Goal: Task Accomplishment & Management: Use online tool/utility

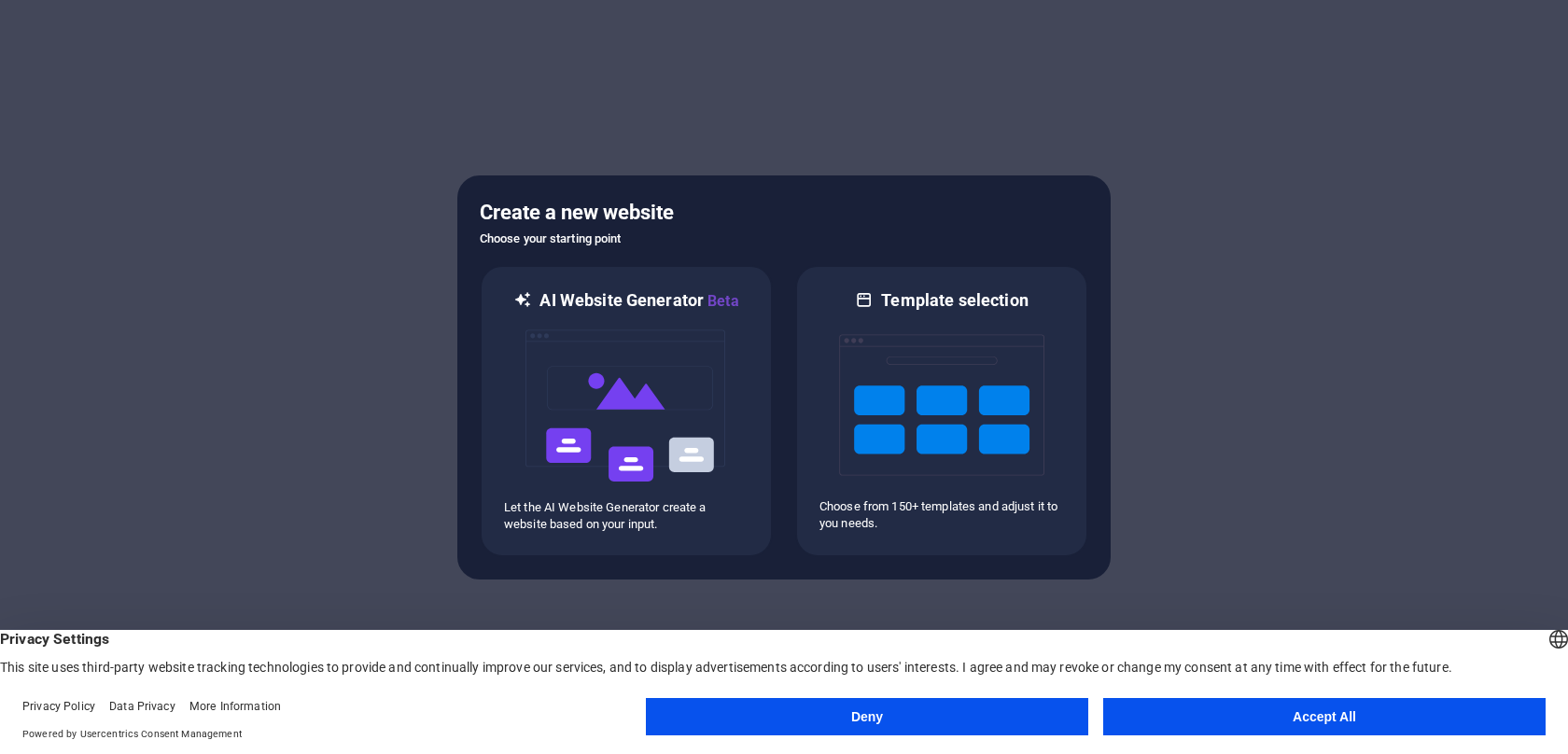
click at [1171, 709] on button "Accept All" at bounding box center [1324, 716] width 442 height 37
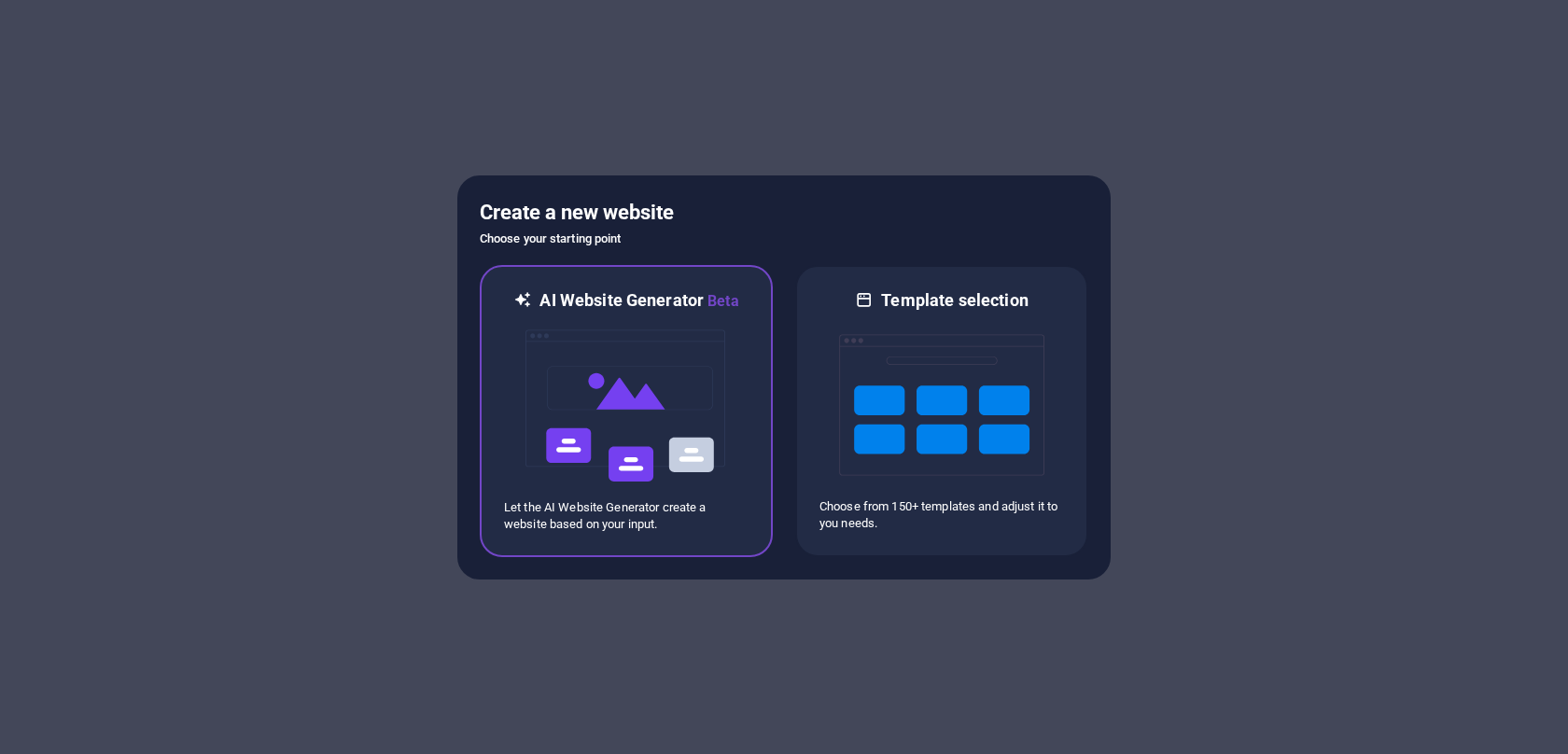
click at [686, 384] on img at bounding box center [626, 406] width 206 height 187
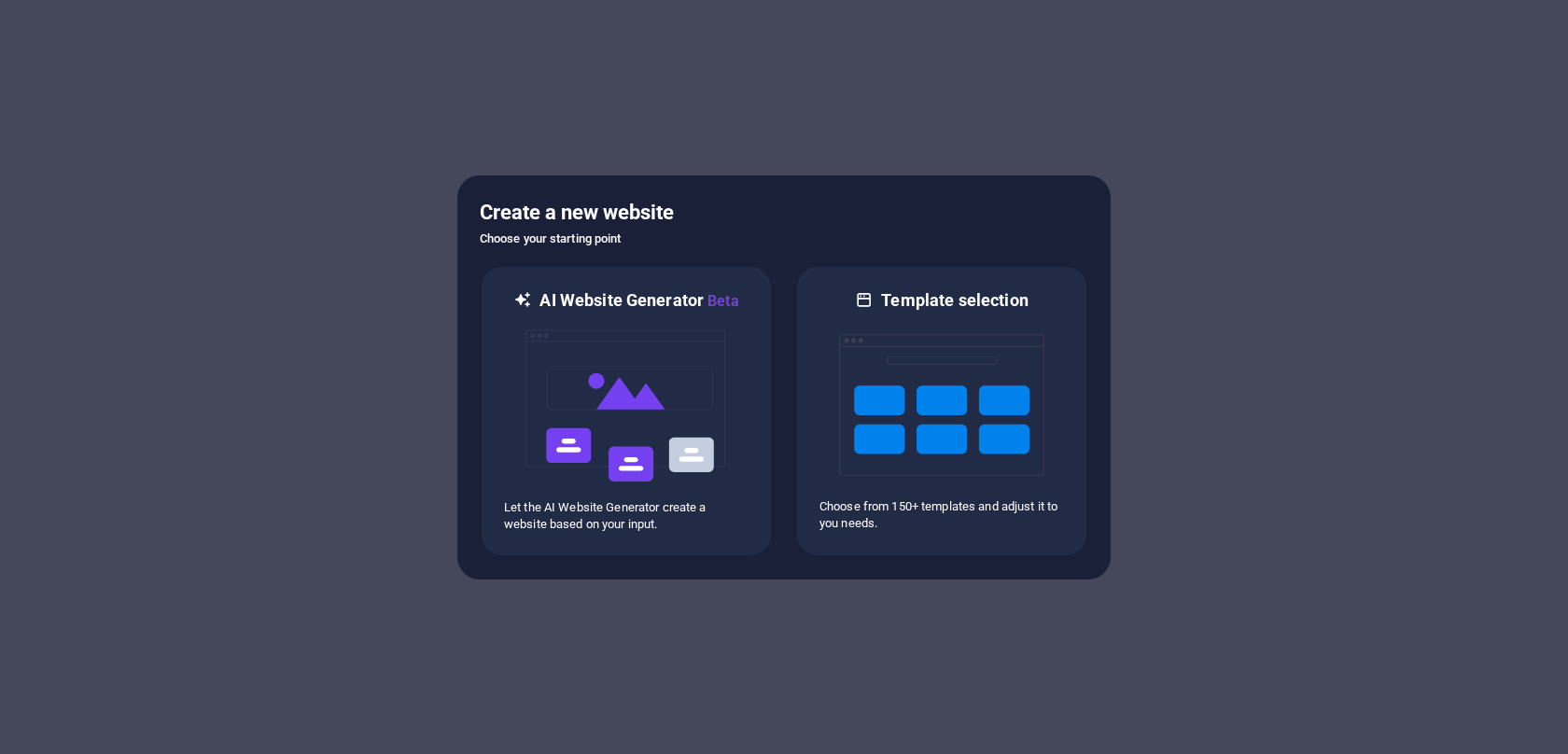
drag, startPoint x: 389, startPoint y: 483, endPoint x: 845, endPoint y: 153, distance: 562.9
click at [845, 153] on div at bounding box center [784, 377] width 1568 height 754
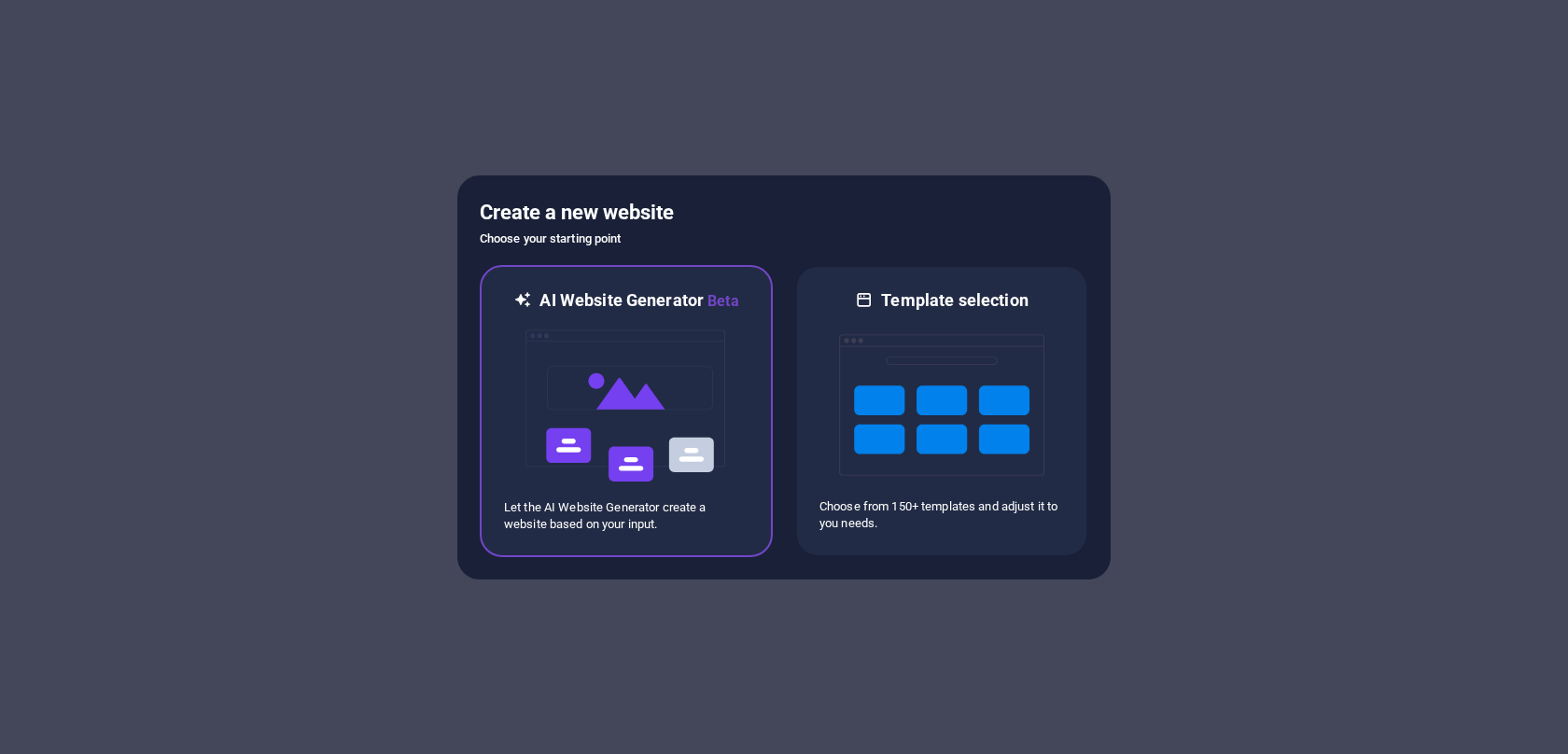
click at [617, 374] on img at bounding box center [626, 406] width 206 height 187
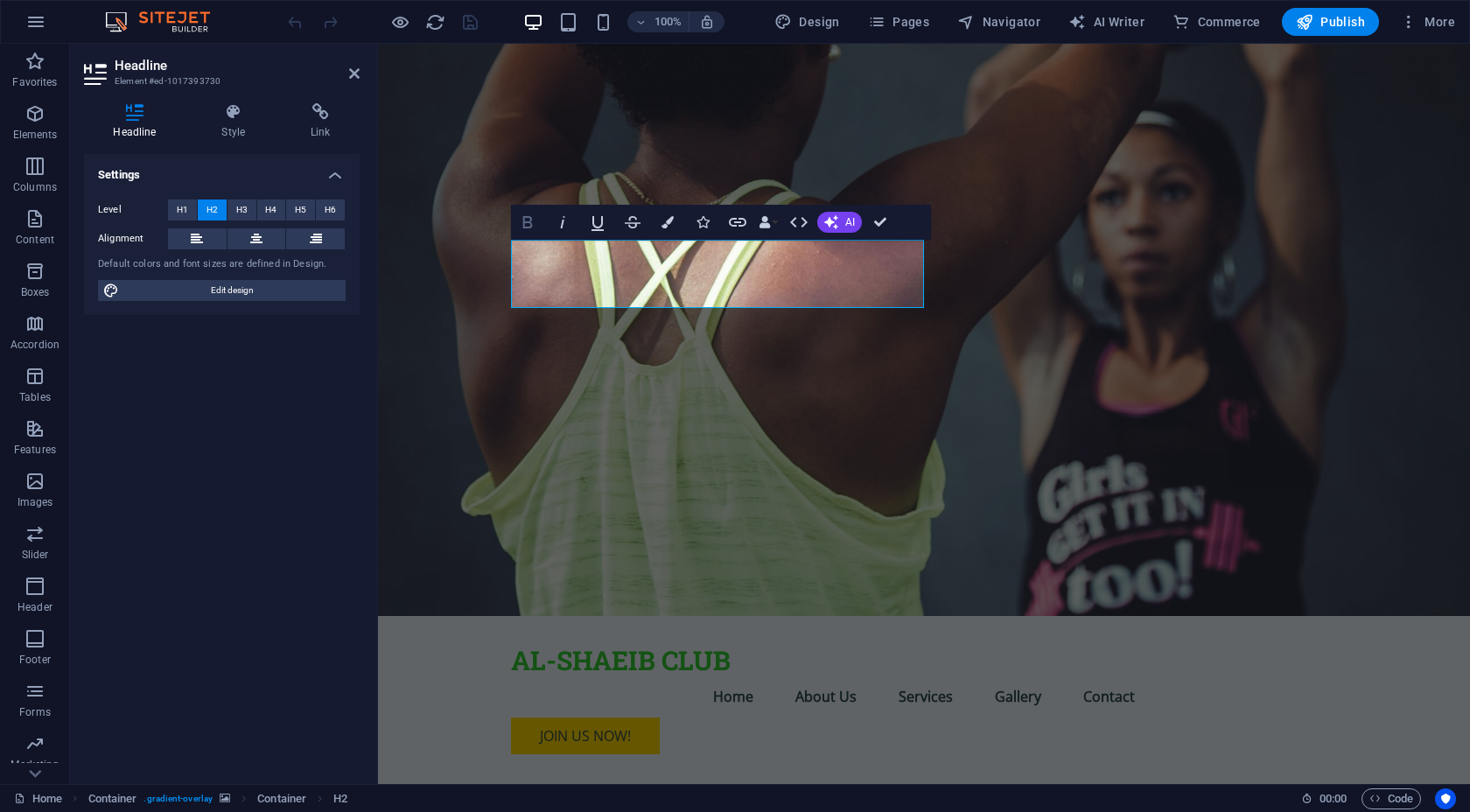
click at [534, 223] on icon "button" at bounding box center [527, 222] width 21 height 21
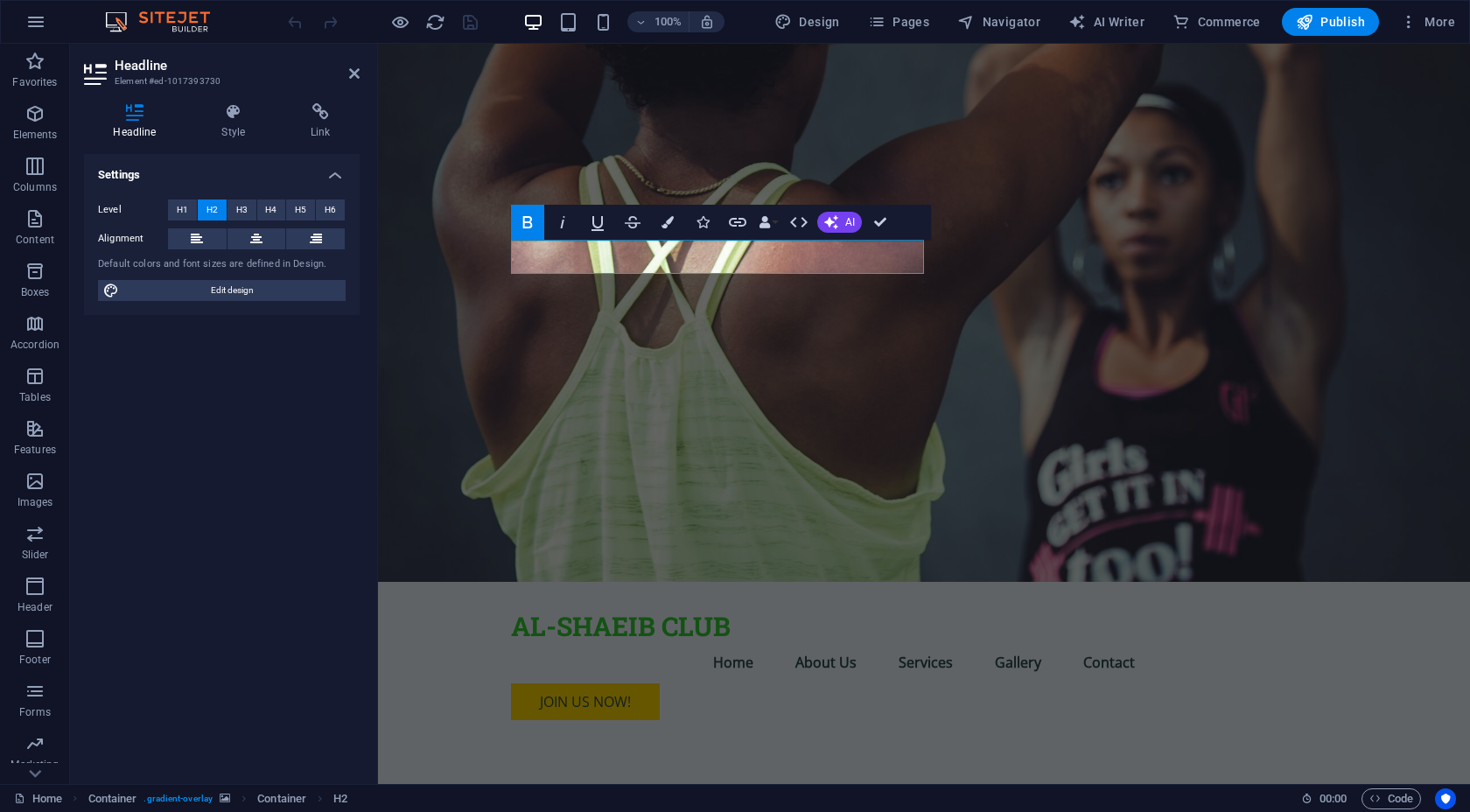
click at [534, 222] on icon "button" at bounding box center [527, 222] width 21 height 21
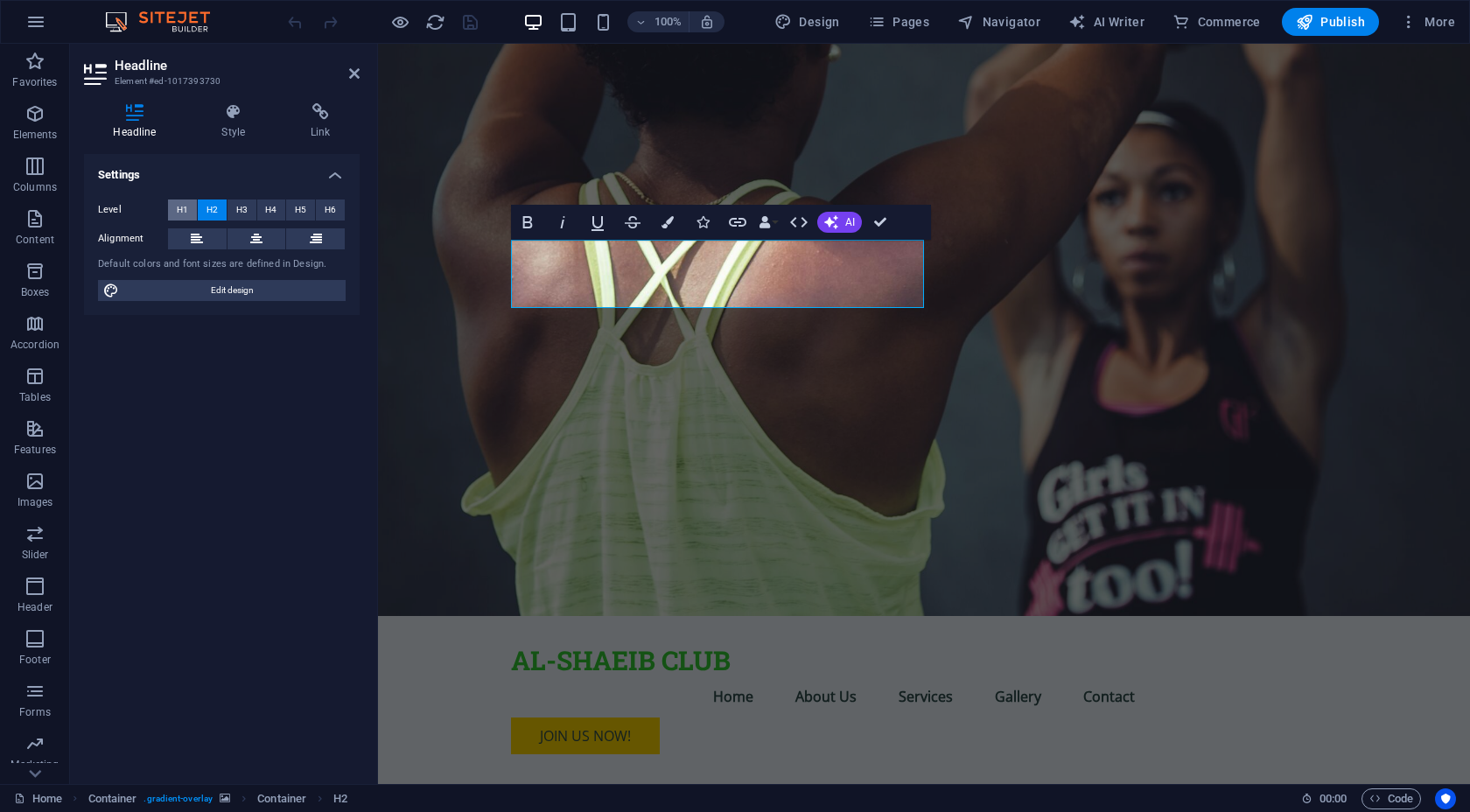
click at [175, 210] on button "H1" at bounding box center [183, 209] width 29 height 21
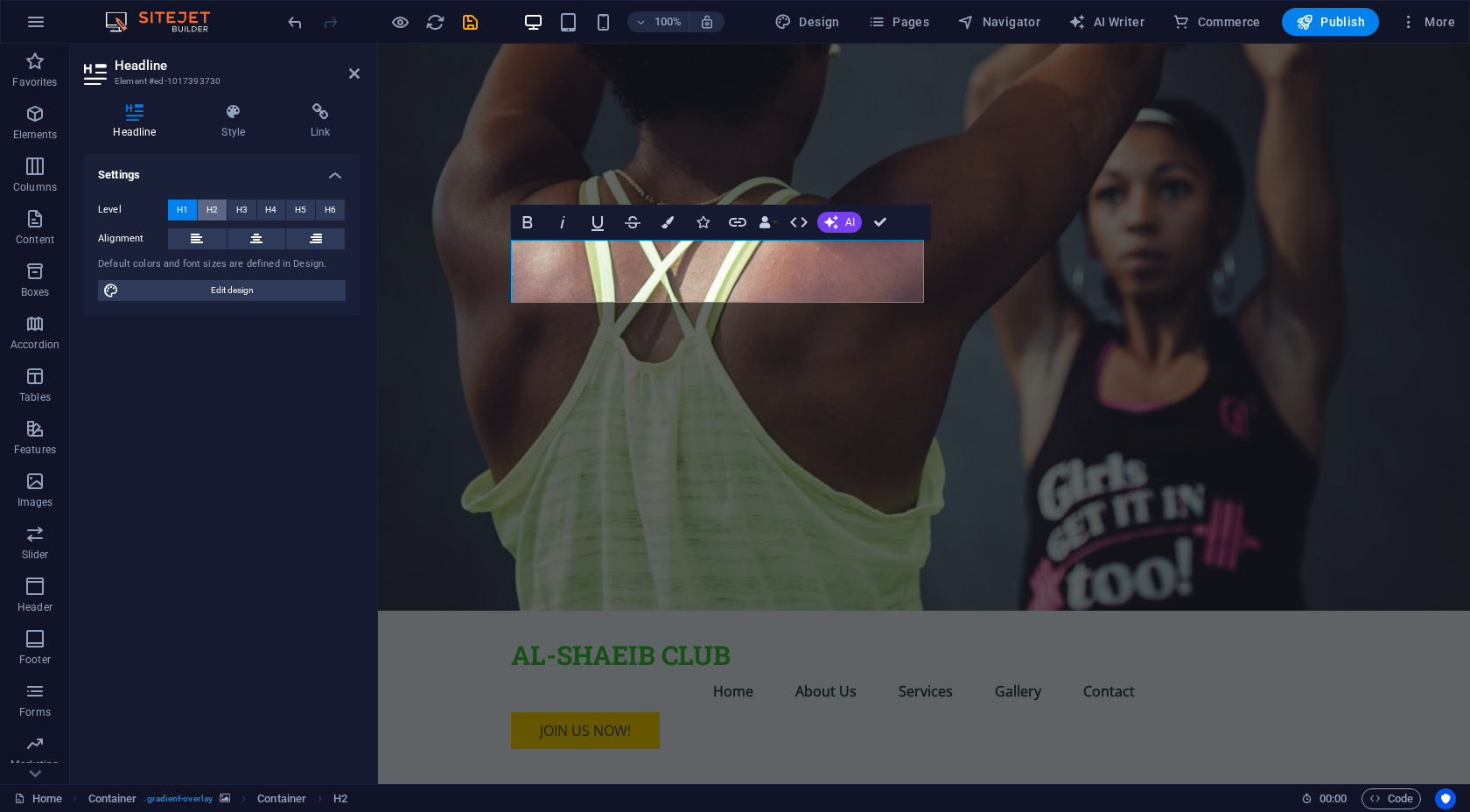
click at [225, 204] on button "H2" at bounding box center [212, 209] width 29 height 21
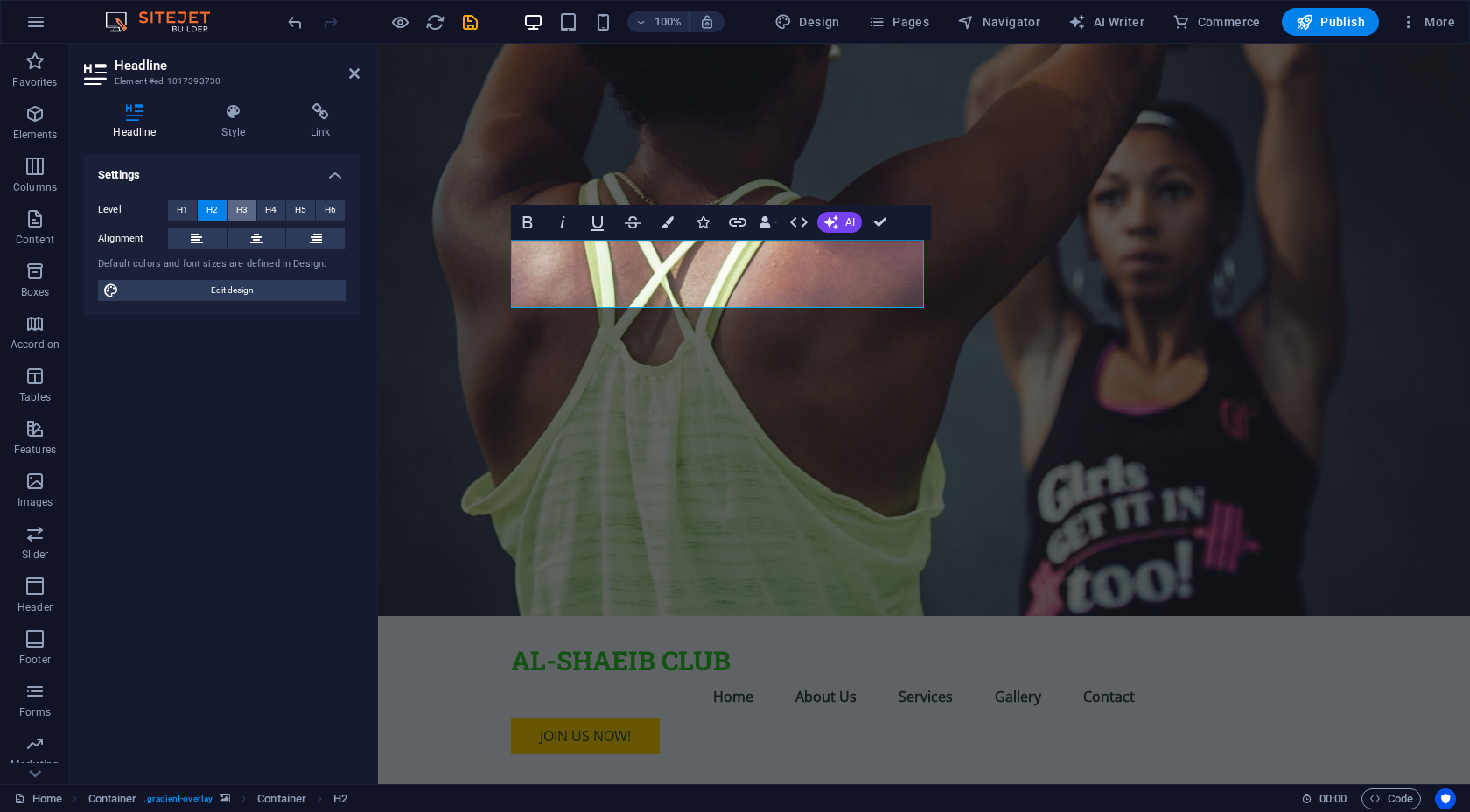
click at [240, 207] on span "H3" at bounding box center [242, 209] width 11 height 21
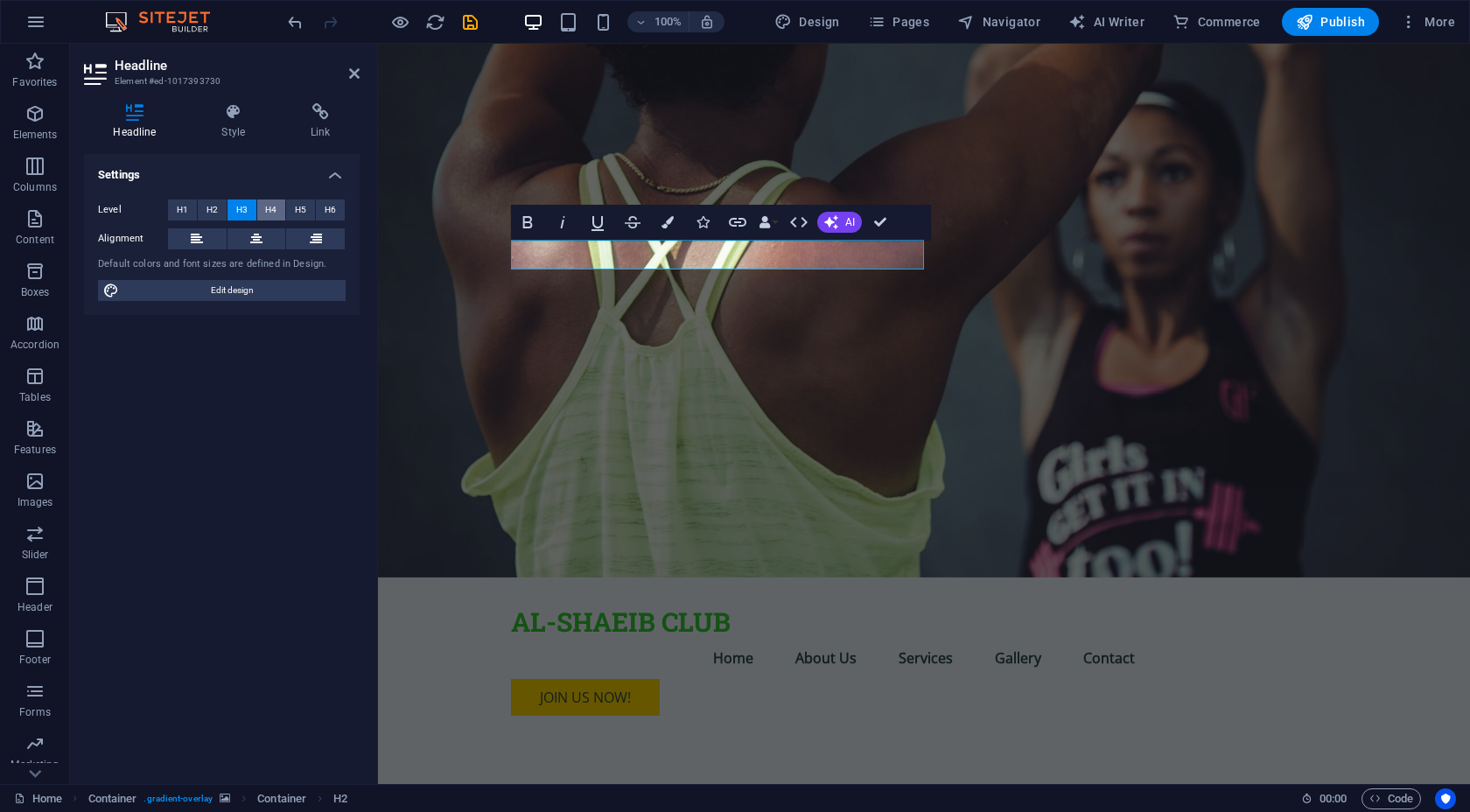
click at [259, 206] on button "H4" at bounding box center [272, 209] width 29 height 21
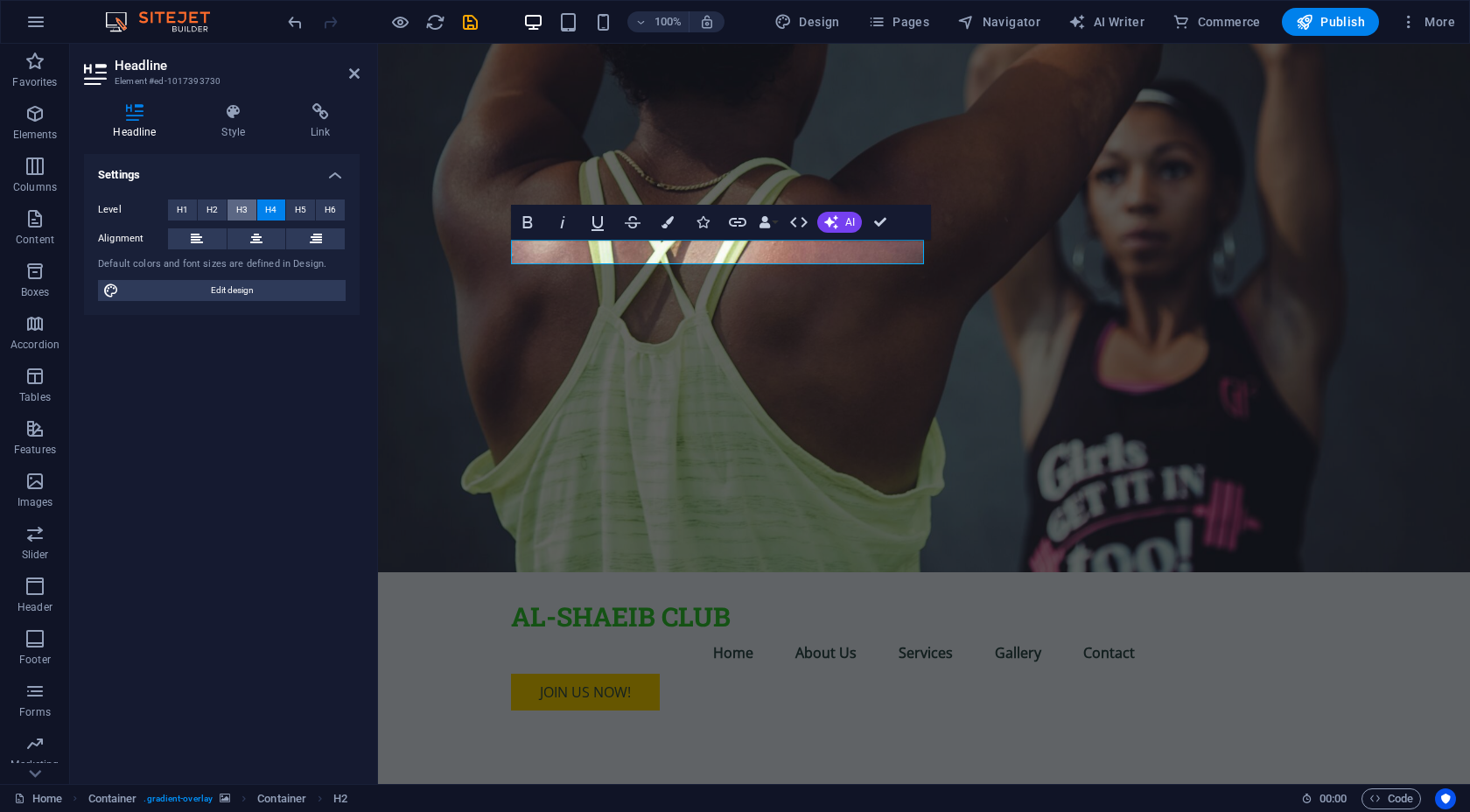
click at [235, 209] on button "H3" at bounding box center [242, 209] width 29 height 21
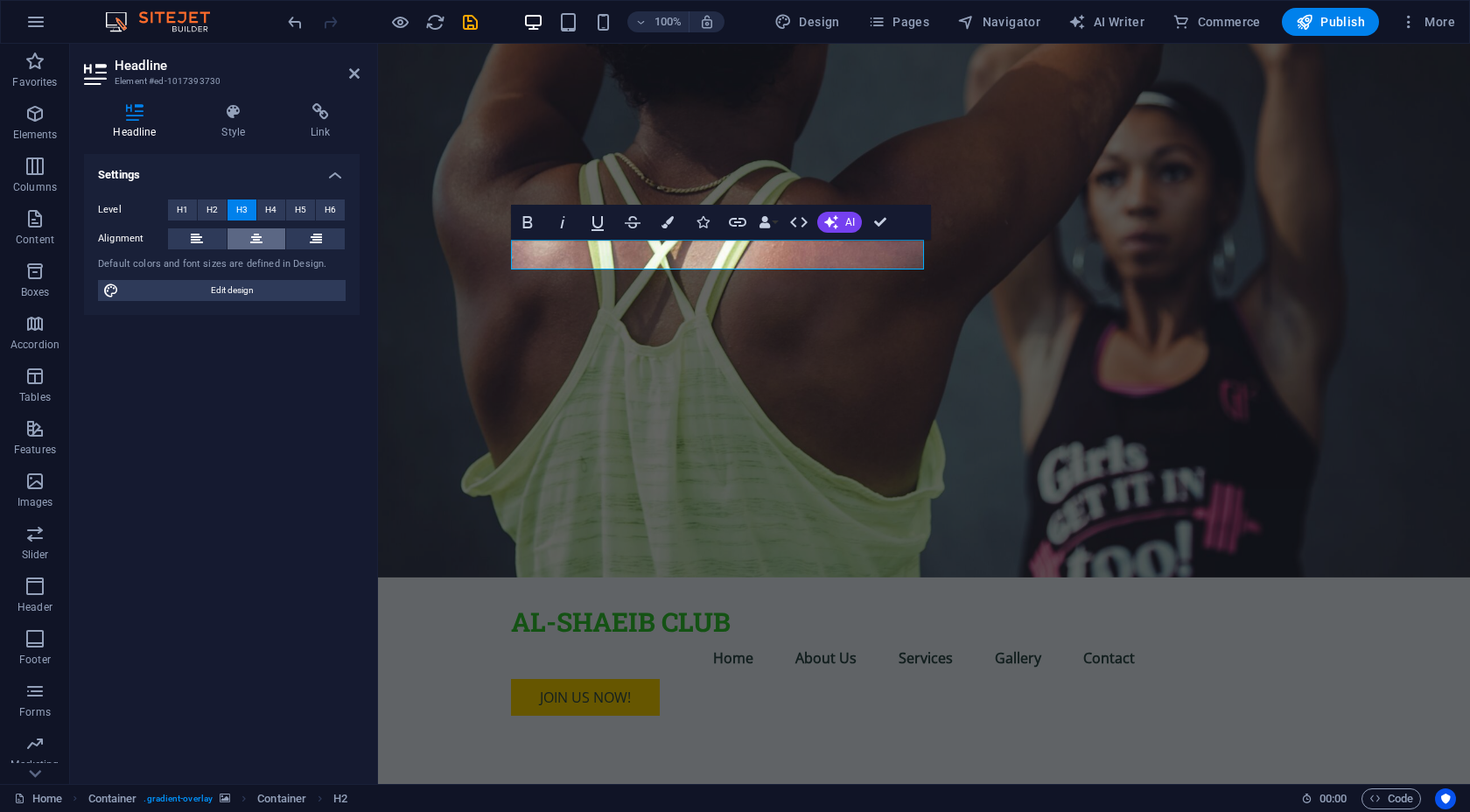
click at [265, 237] on button at bounding box center [257, 238] width 58 height 21
click at [413, 319] on figure at bounding box center [924, 311] width 1092 height 533
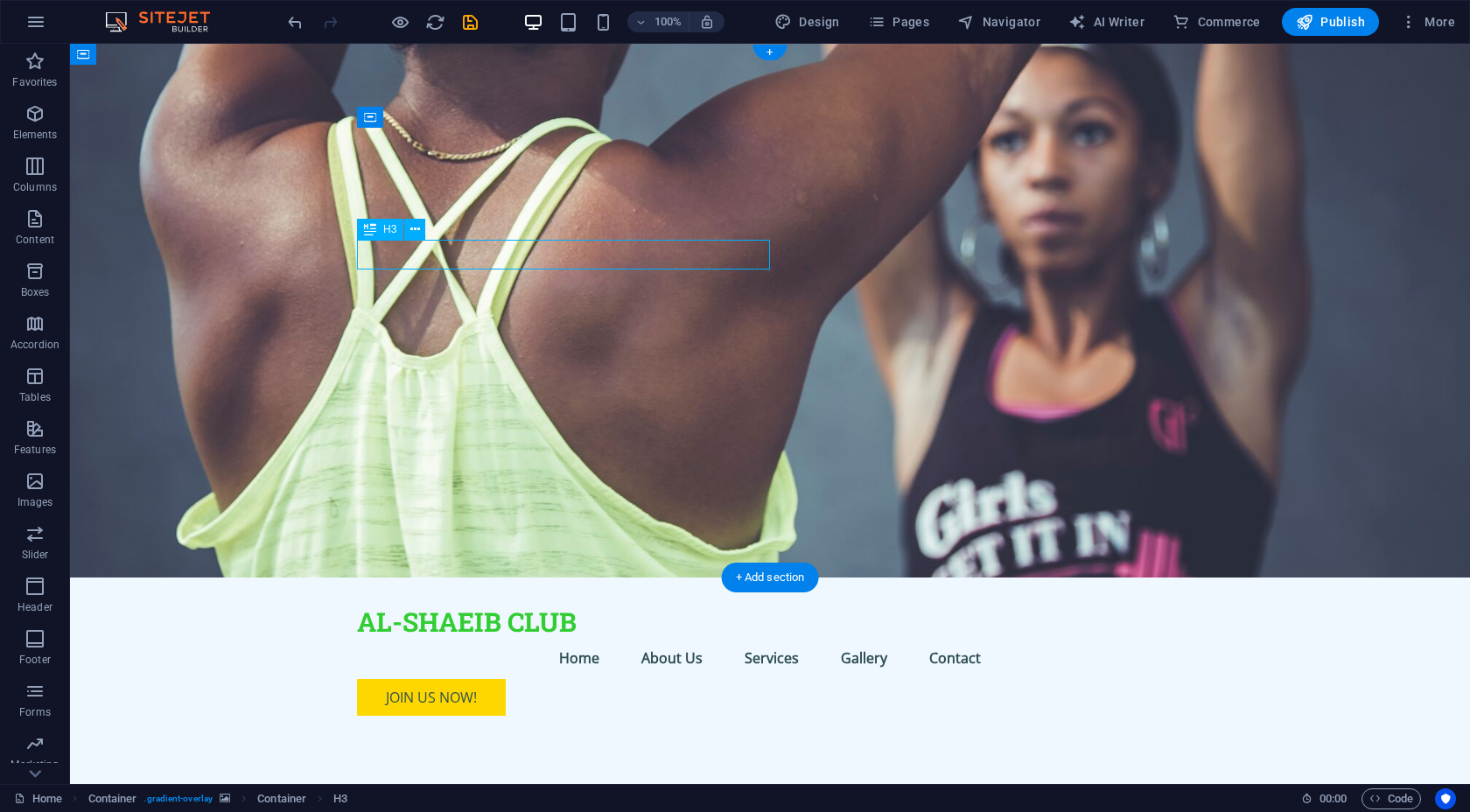
click at [375, 230] on icon at bounding box center [369, 228] width 12 height 21
click at [391, 228] on span "H3" at bounding box center [389, 228] width 13 height 10
click at [416, 226] on icon at bounding box center [415, 229] width 10 height 18
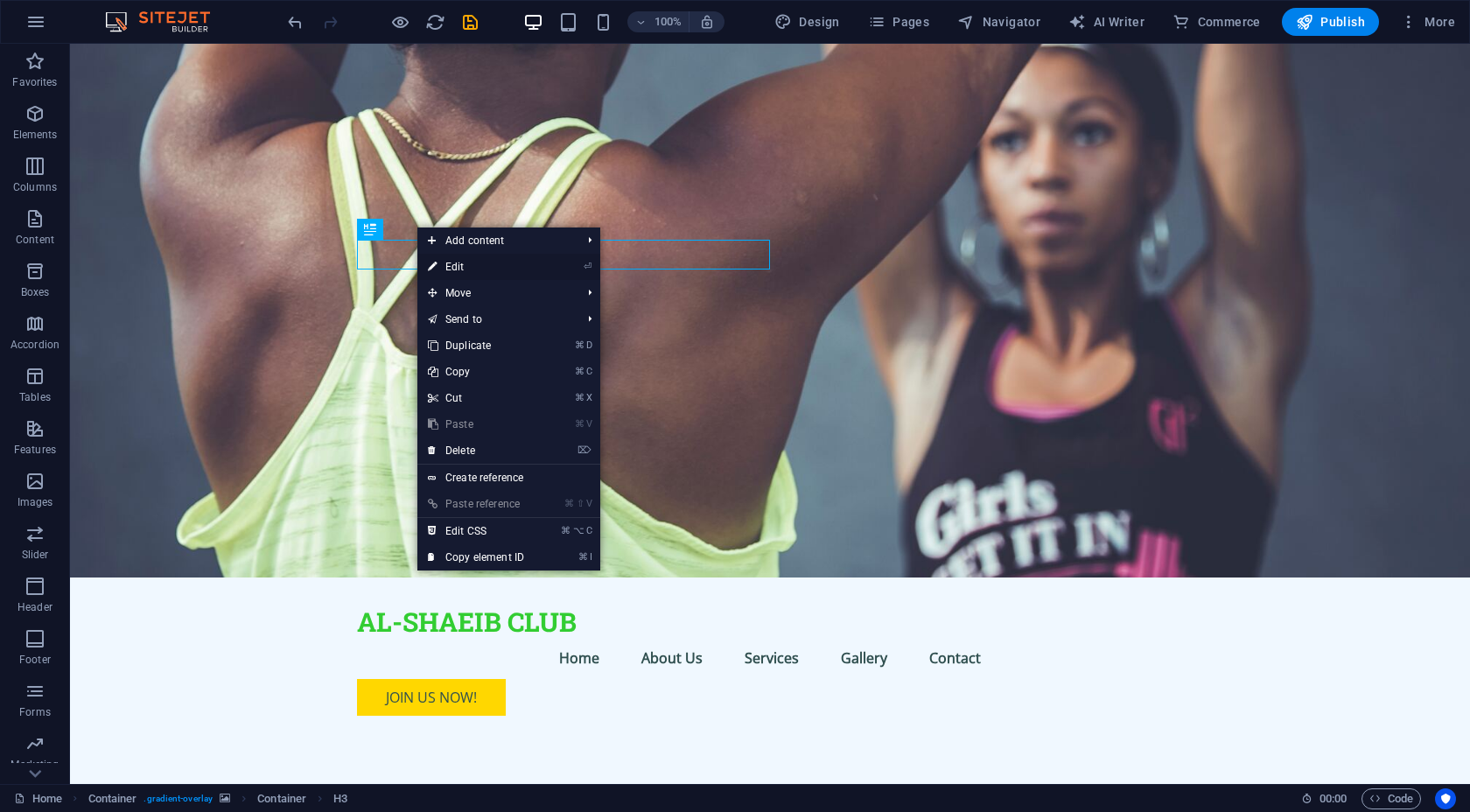
click at [469, 269] on link "⏎ Edit" at bounding box center [476, 267] width 117 height 26
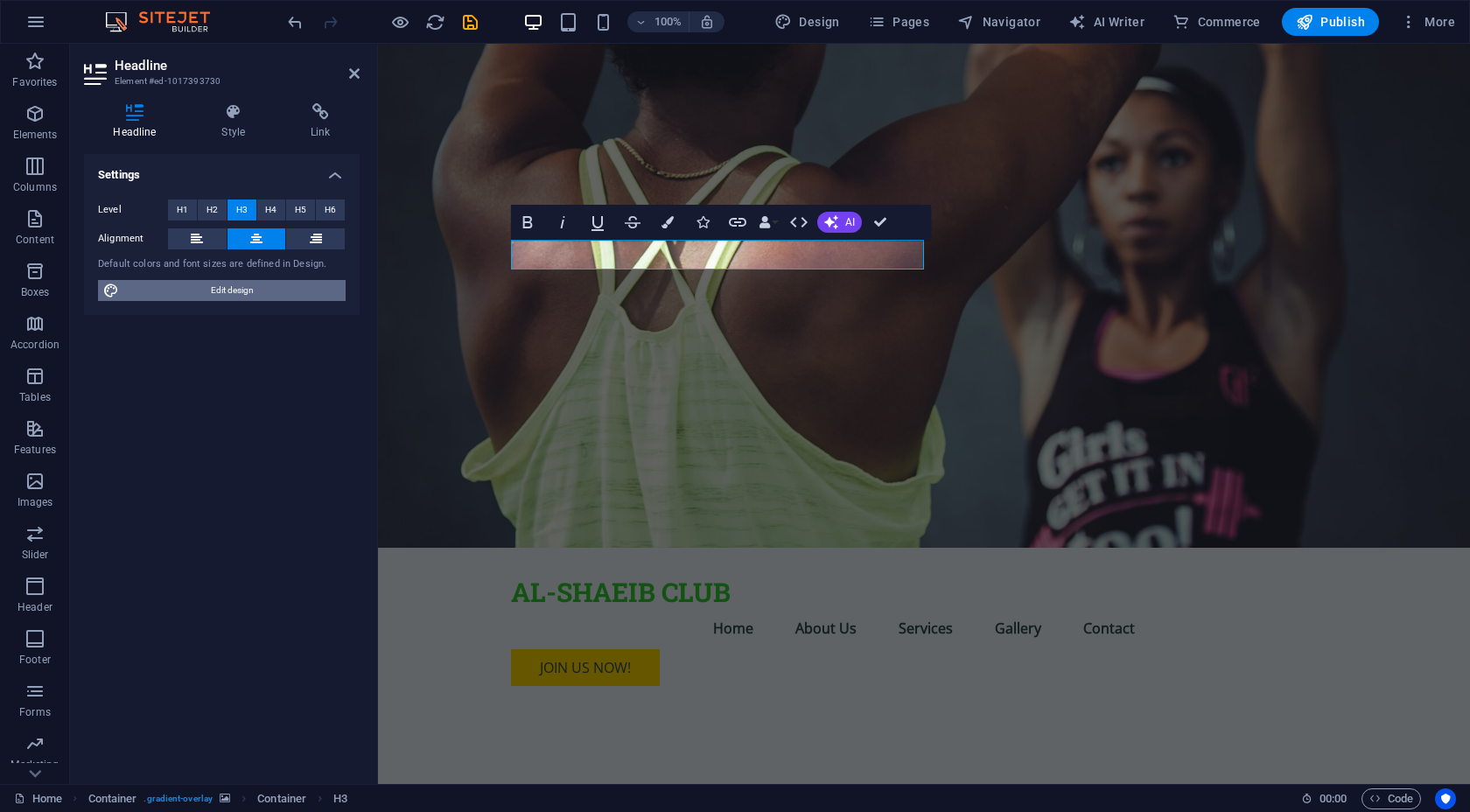
click at [180, 296] on span "Edit design" at bounding box center [232, 290] width 217 height 21
select select "px"
select select "200"
select select "px"
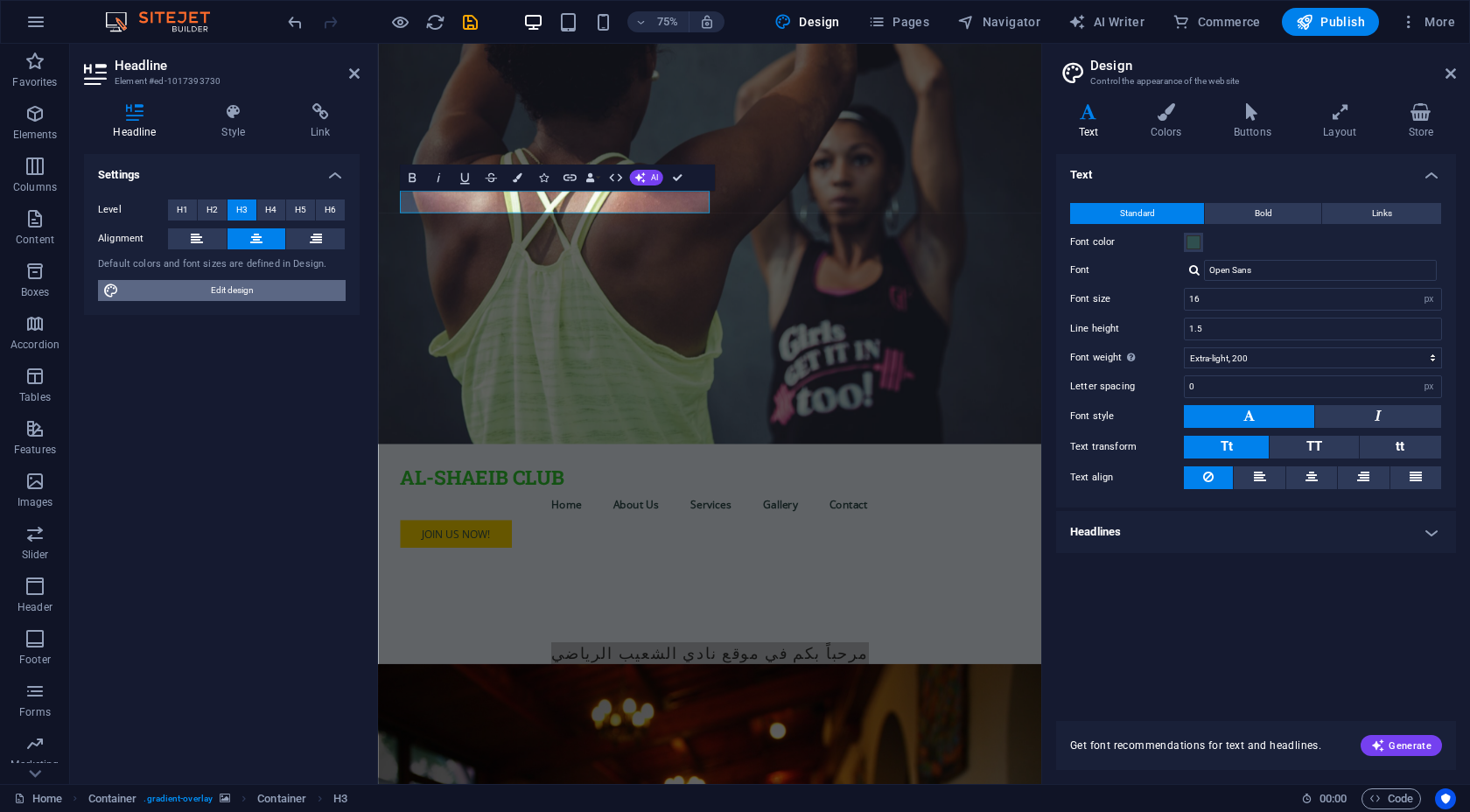
click at [181, 291] on span "Edit design" at bounding box center [232, 290] width 217 height 21
click at [198, 212] on button "H2" at bounding box center [212, 209] width 29 height 21
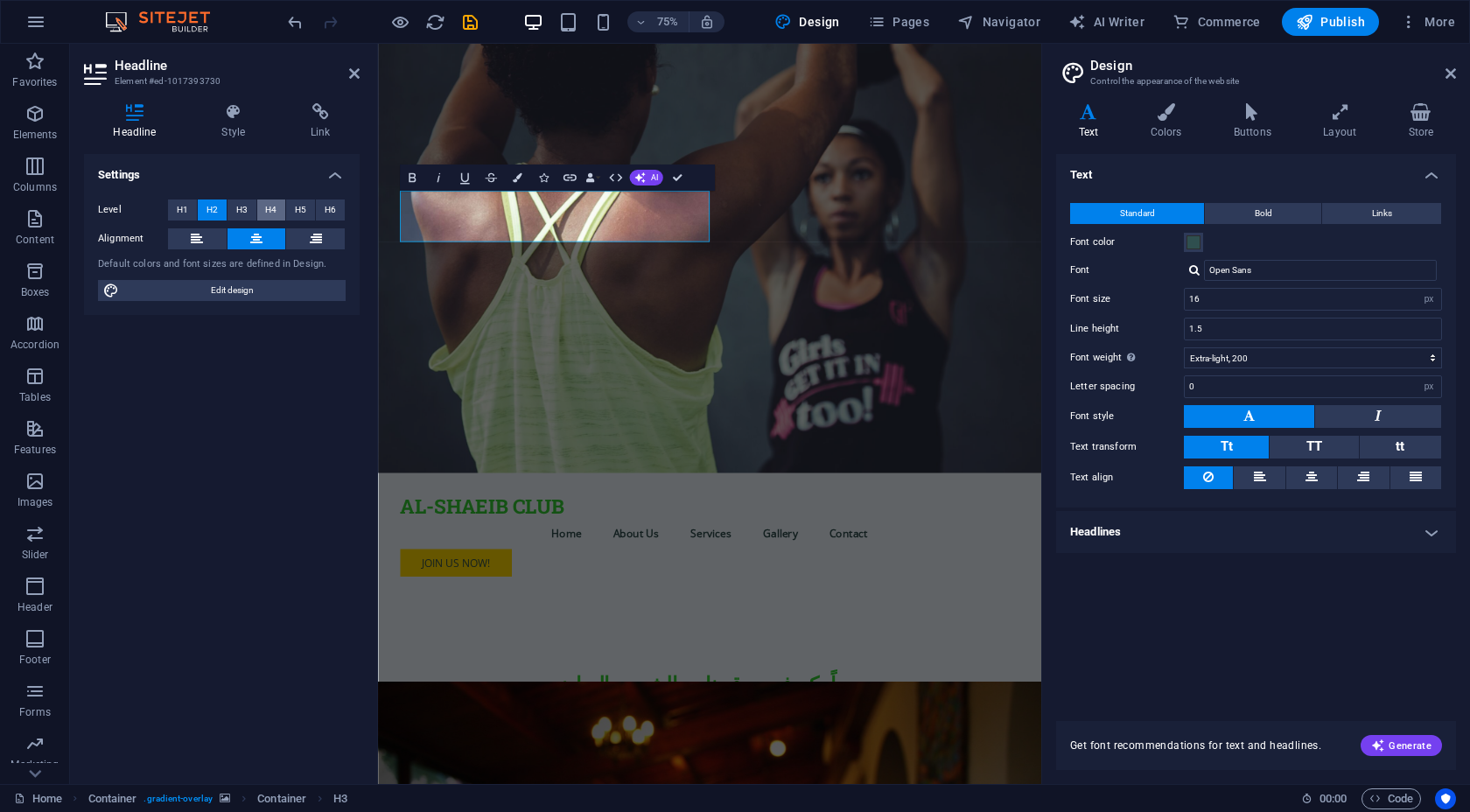
click at [264, 206] on button "H4" at bounding box center [272, 209] width 29 height 21
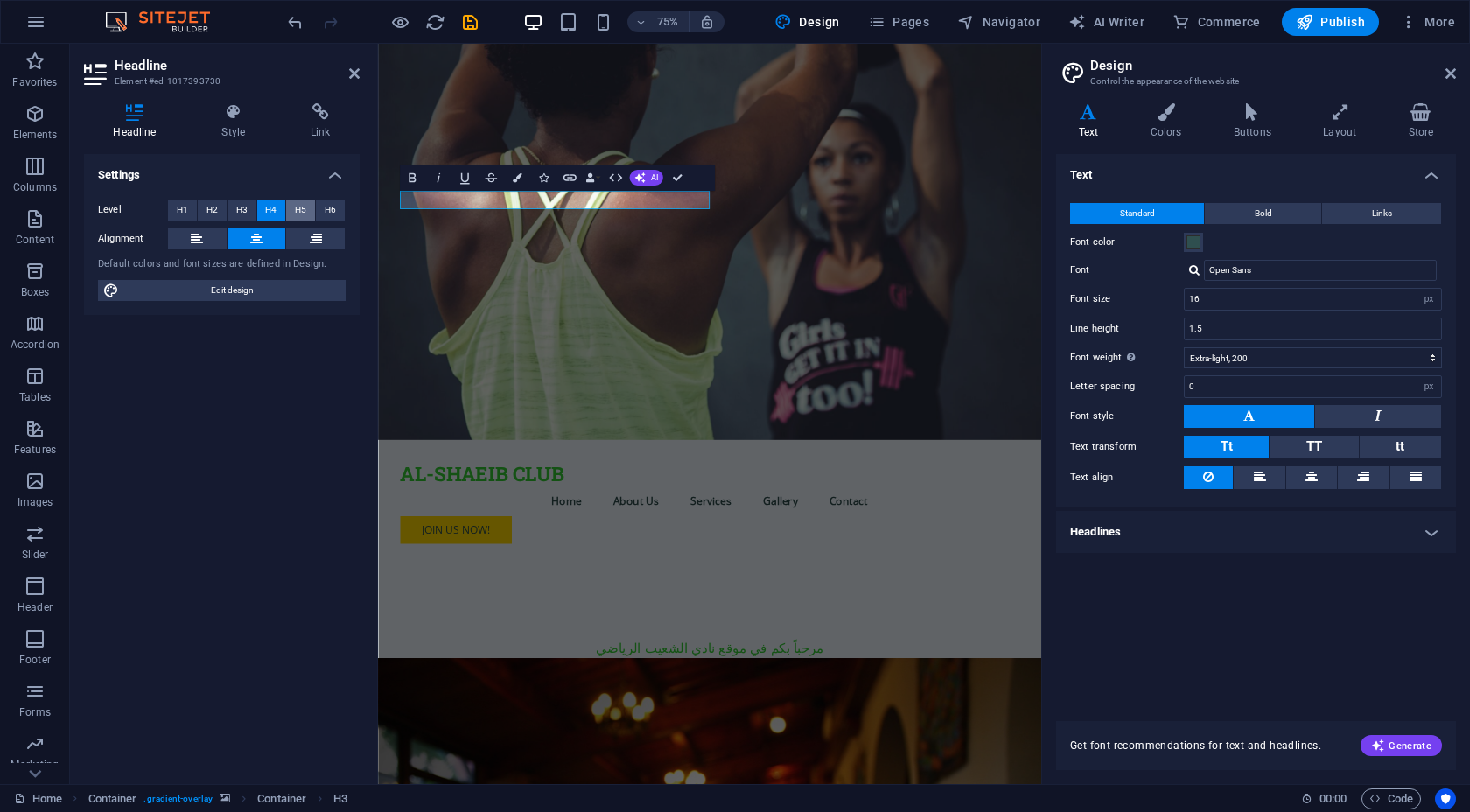
click at [307, 206] on button "H5" at bounding box center [301, 209] width 29 height 21
click at [320, 210] on button "H6" at bounding box center [331, 209] width 29 height 21
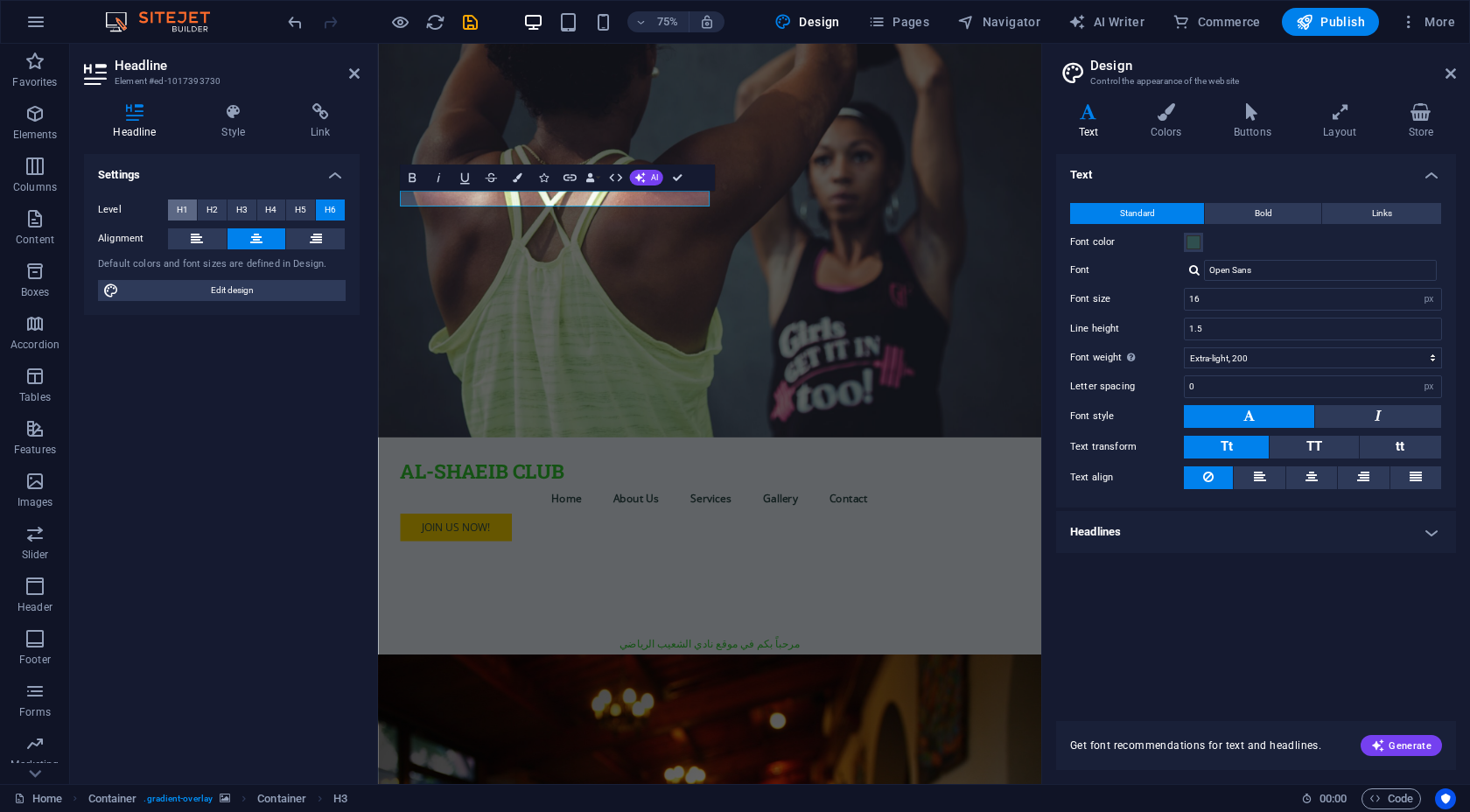
click at [196, 208] on button "H1" at bounding box center [183, 209] width 29 height 21
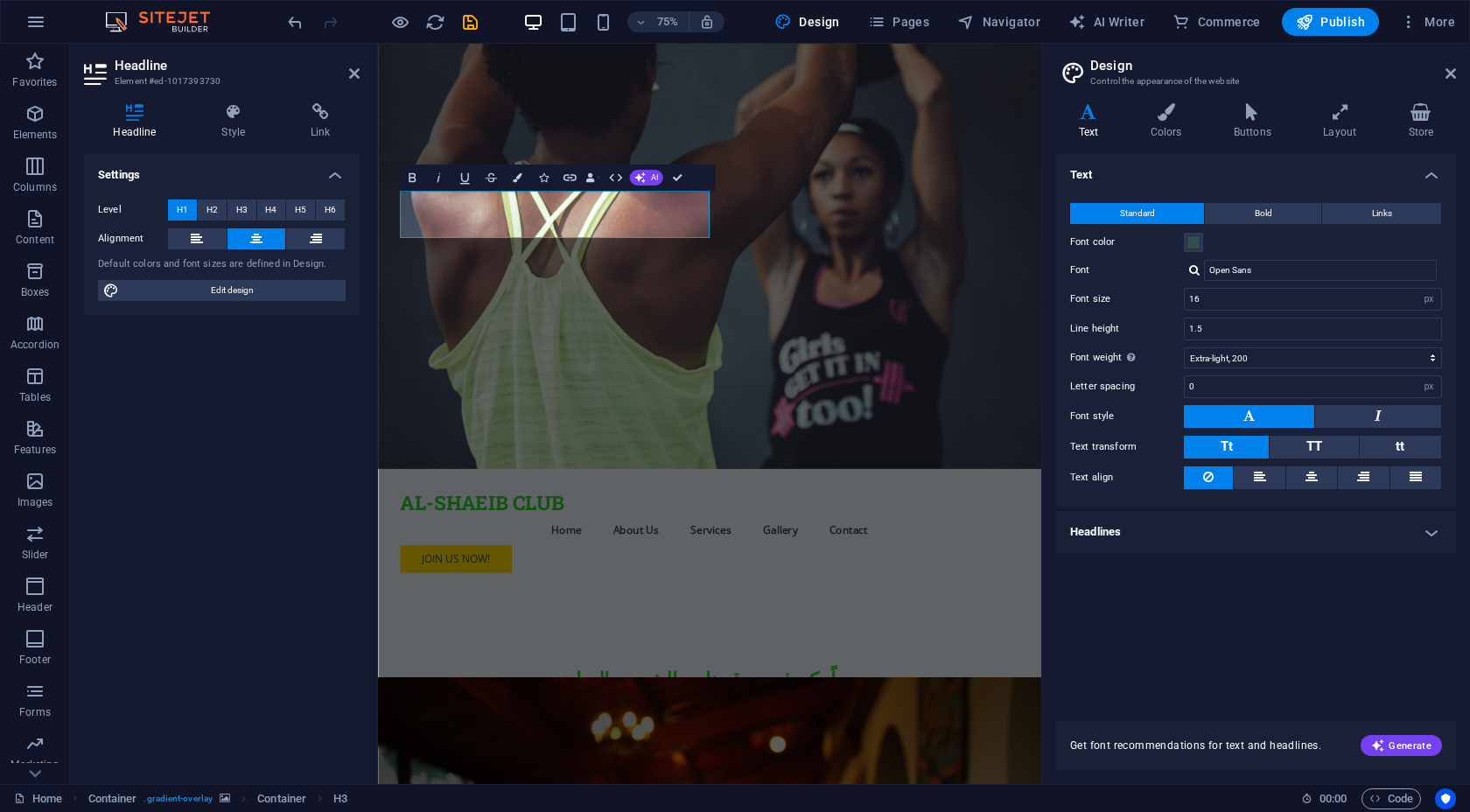
click at [181, 210] on span "H1" at bounding box center [182, 209] width 11 height 21
click at [1289, 306] on input "16" at bounding box center [1313, 299] width 257 height 21
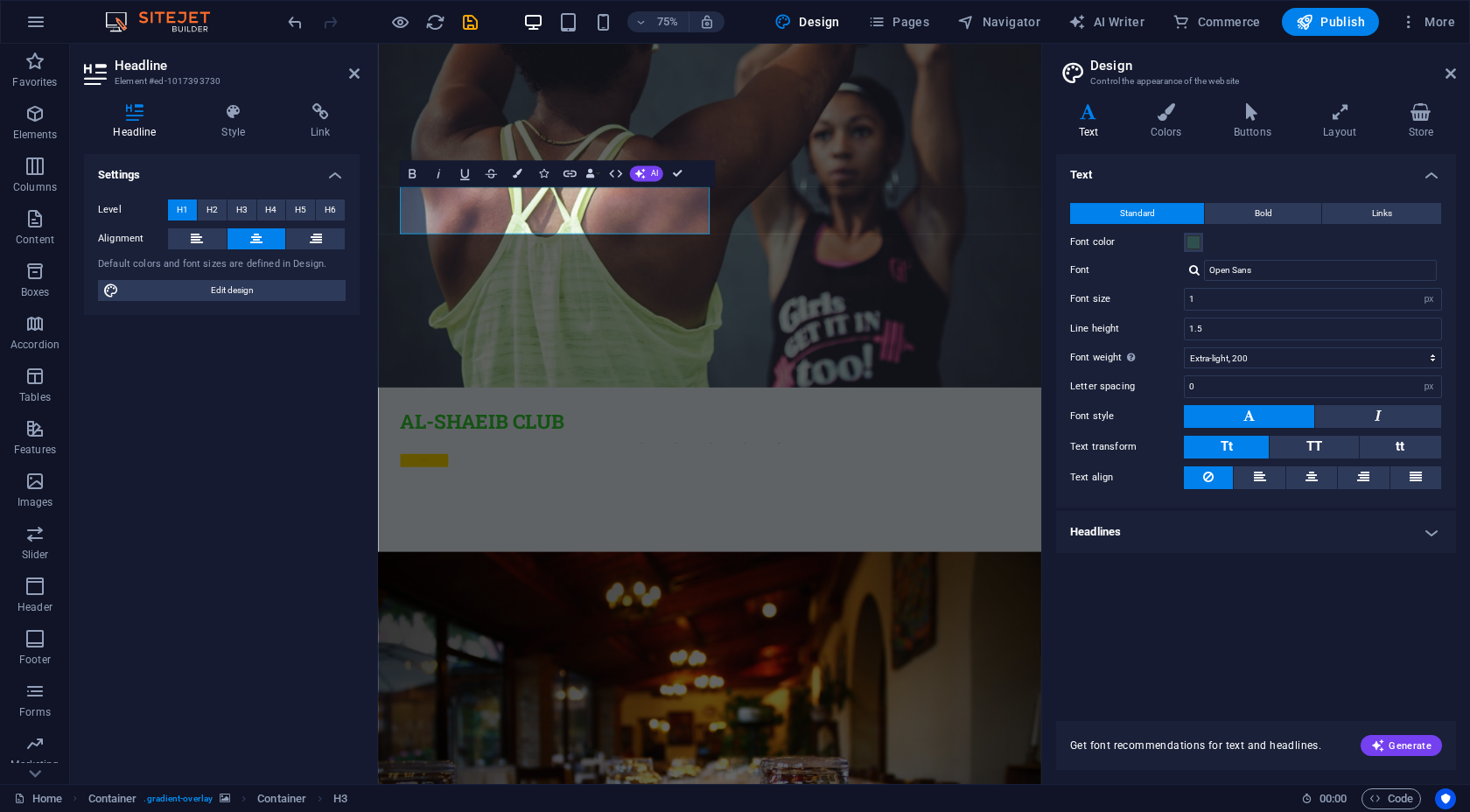
click at [1137, 290] on div "Font size 1 rem px" at bounding box center [1255, 299] width 372 height 23
click at [1247, 296] on input "1" at bounding box center [1313, 299] width 257 height 21
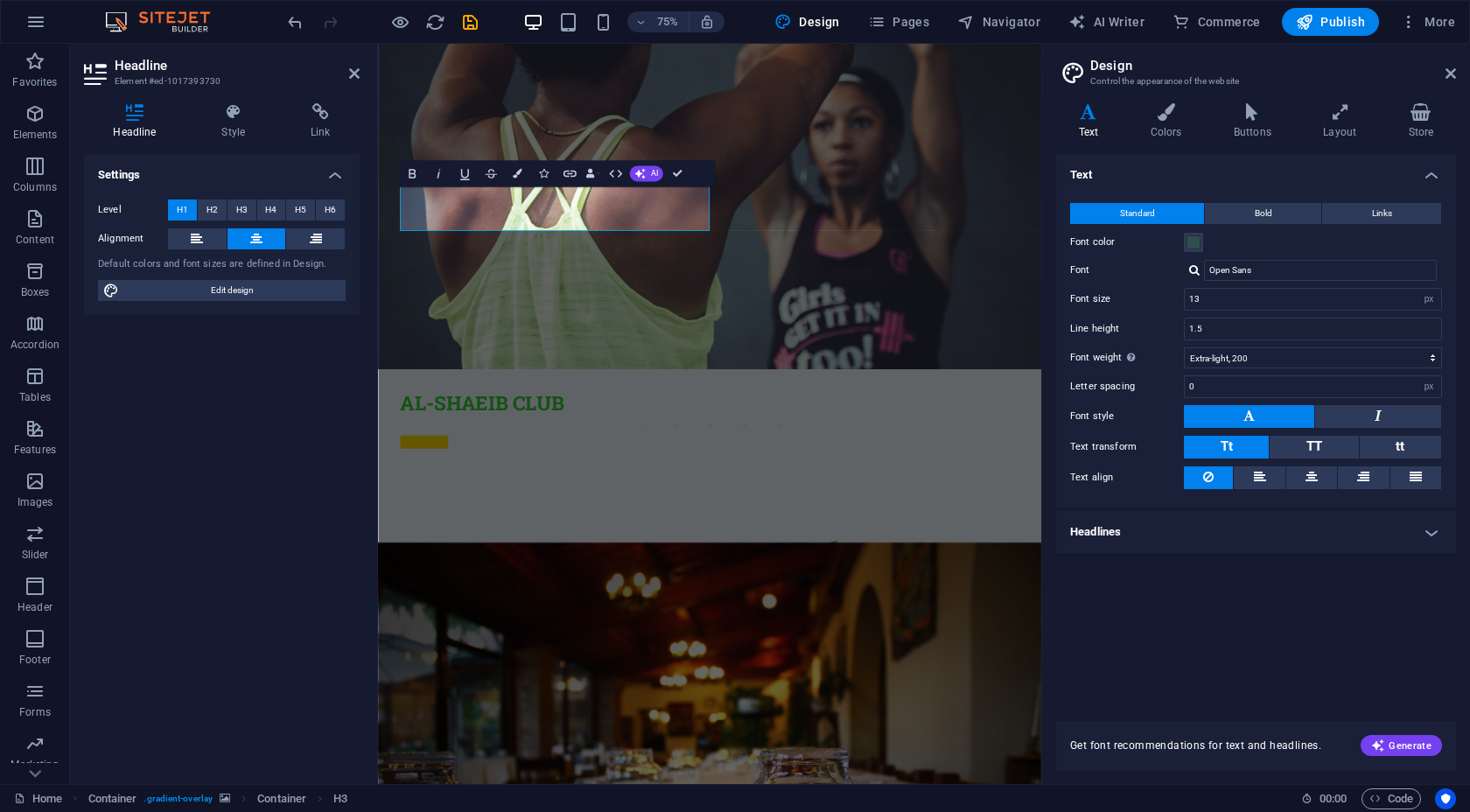
click at [1150, 299] on label "Font size" at bounding box center [1126, 299] width 113 height 10
click at [1231, 294] on input "13" at bounding box center [1313, 299] width 257 height 21
click at [1128, 322] on div "Line height 1.5" at bounding box center [1255, 329] width 372 height 23
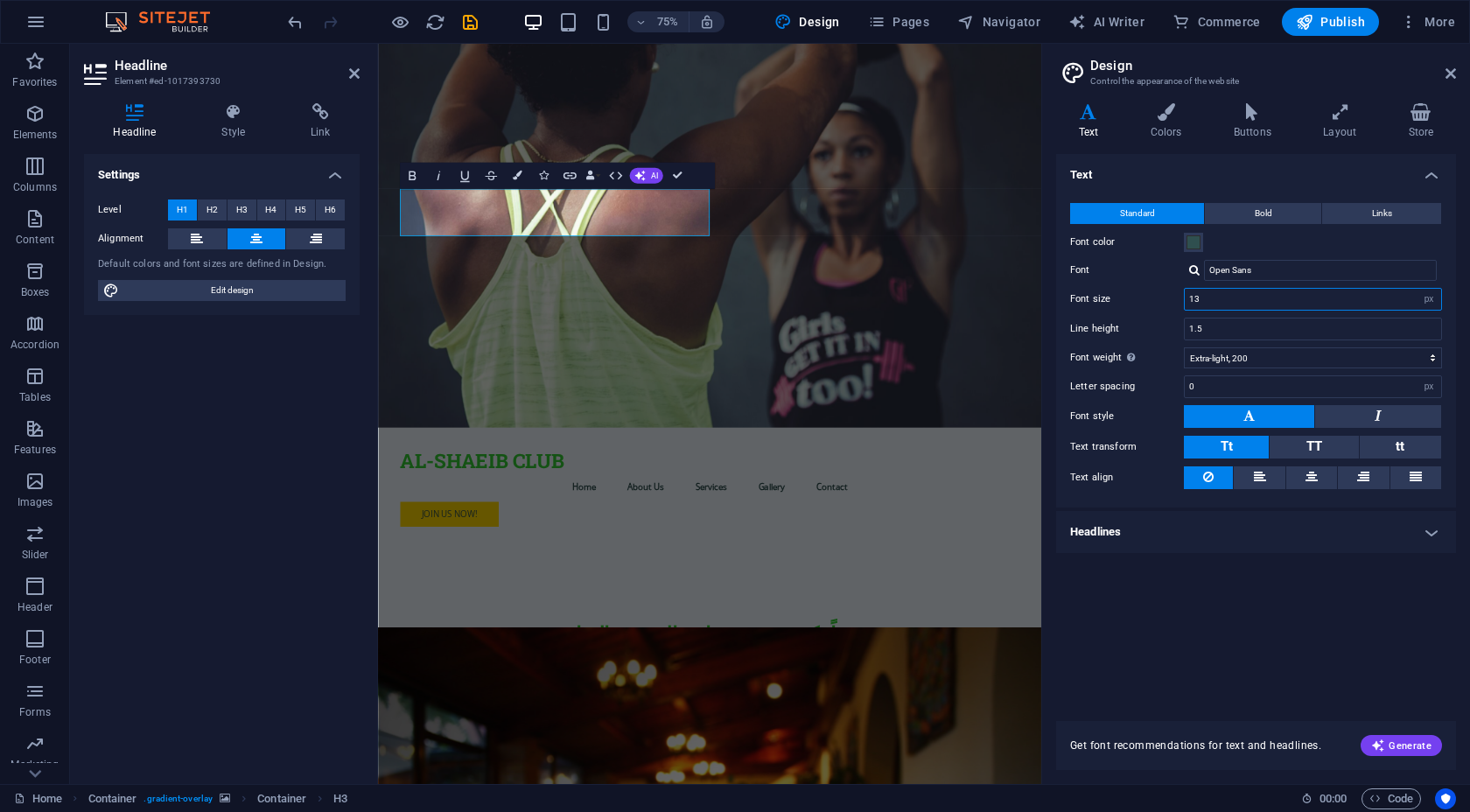
click at [1229, 296] on input "13" at bounding box center [1313, 299] width 257 height 21
type input "16"
click at [1145, 321] on div "Line height 1.5" at bounding box center [1255, 329] width 372 height 23
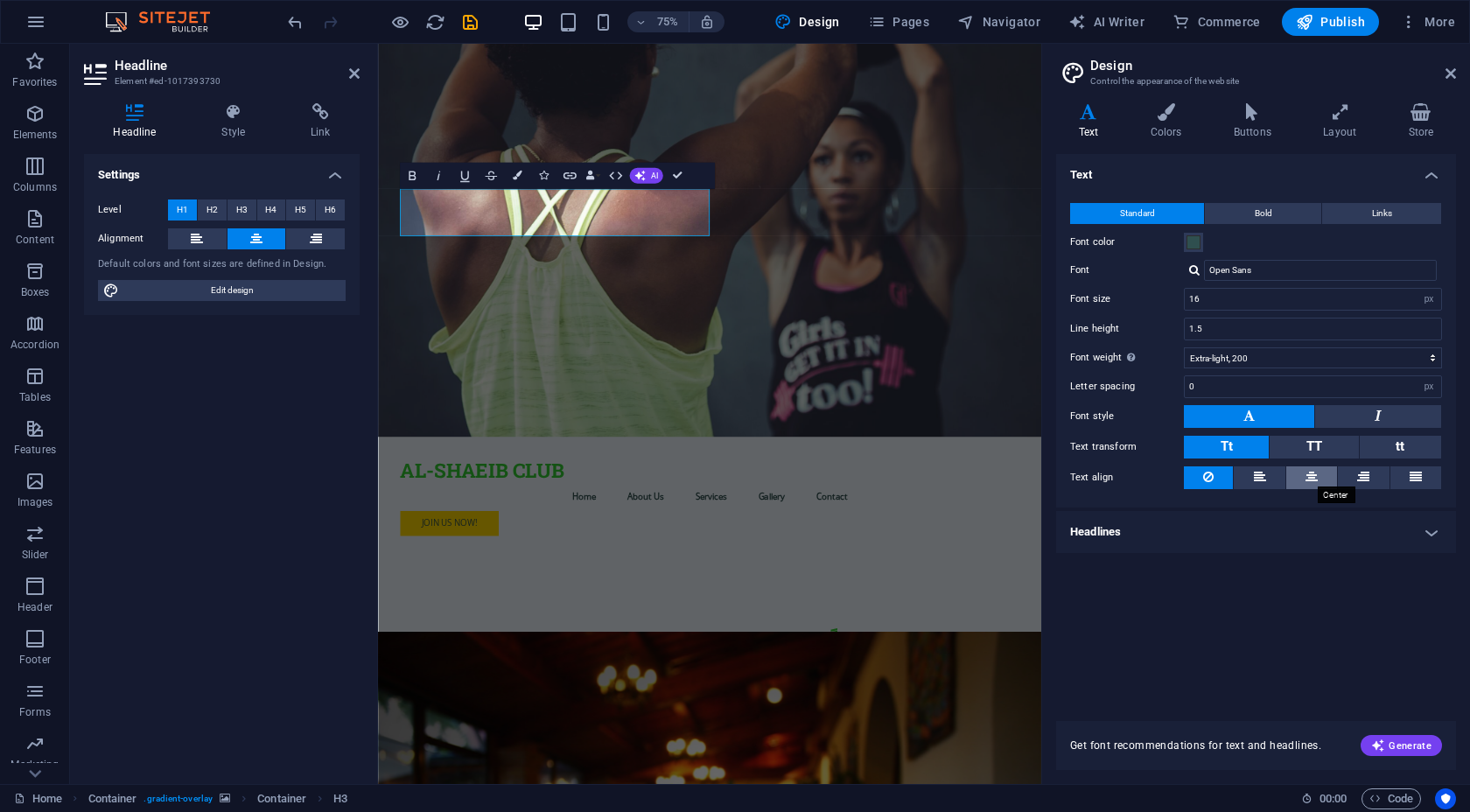
click at [1310, 480] on icon at bounding box center [1311, 476] width 12 height 21
click at [1265, 475] on button at bounding box center [1259, 477] width 51 height 23
click at [1215, 478] on button at bounding box center [1209, 477] width 49 height 23
click at [195, 289] on span "Edit design" at bounding box center [232, 290] width 217 height 21
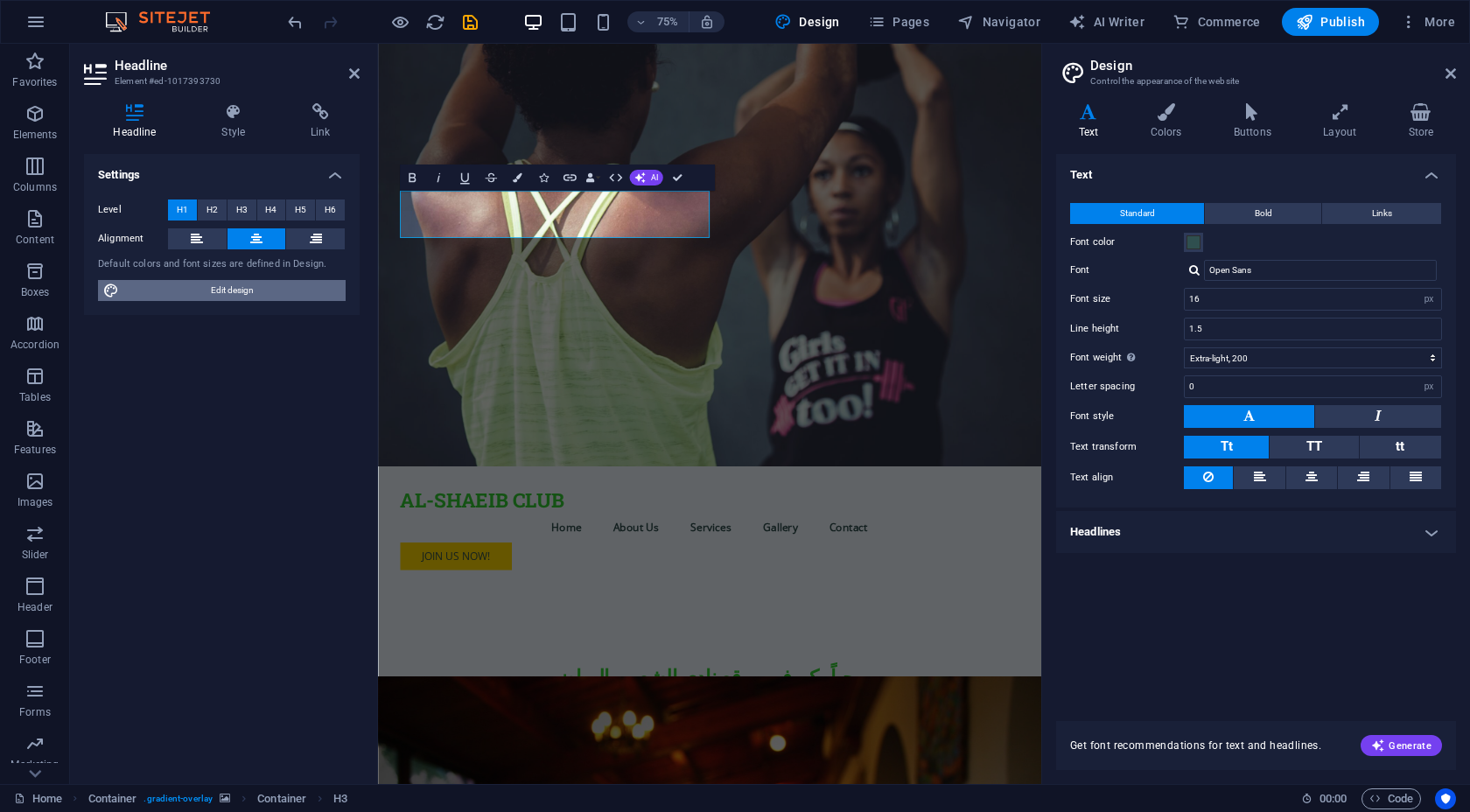
click at [195, 289] on span "Edit design" at bounding box center [232, 290] width 217 height 21
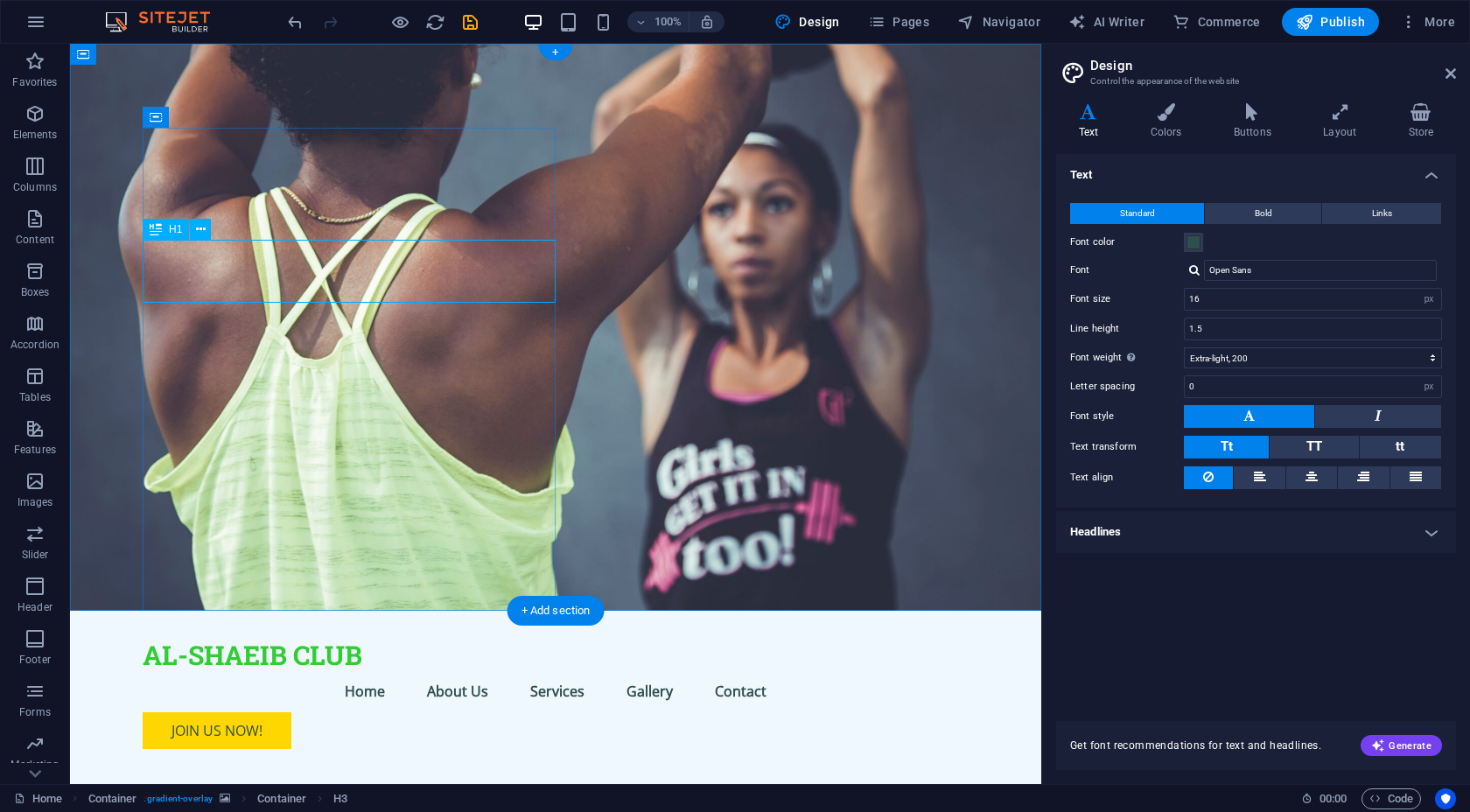
click at [218, 115] on div "Container" at bounding box center [182, 117] width 79 height 21
click at [236, 115] on icon at bounding box center [233, 118] width 10 height 18
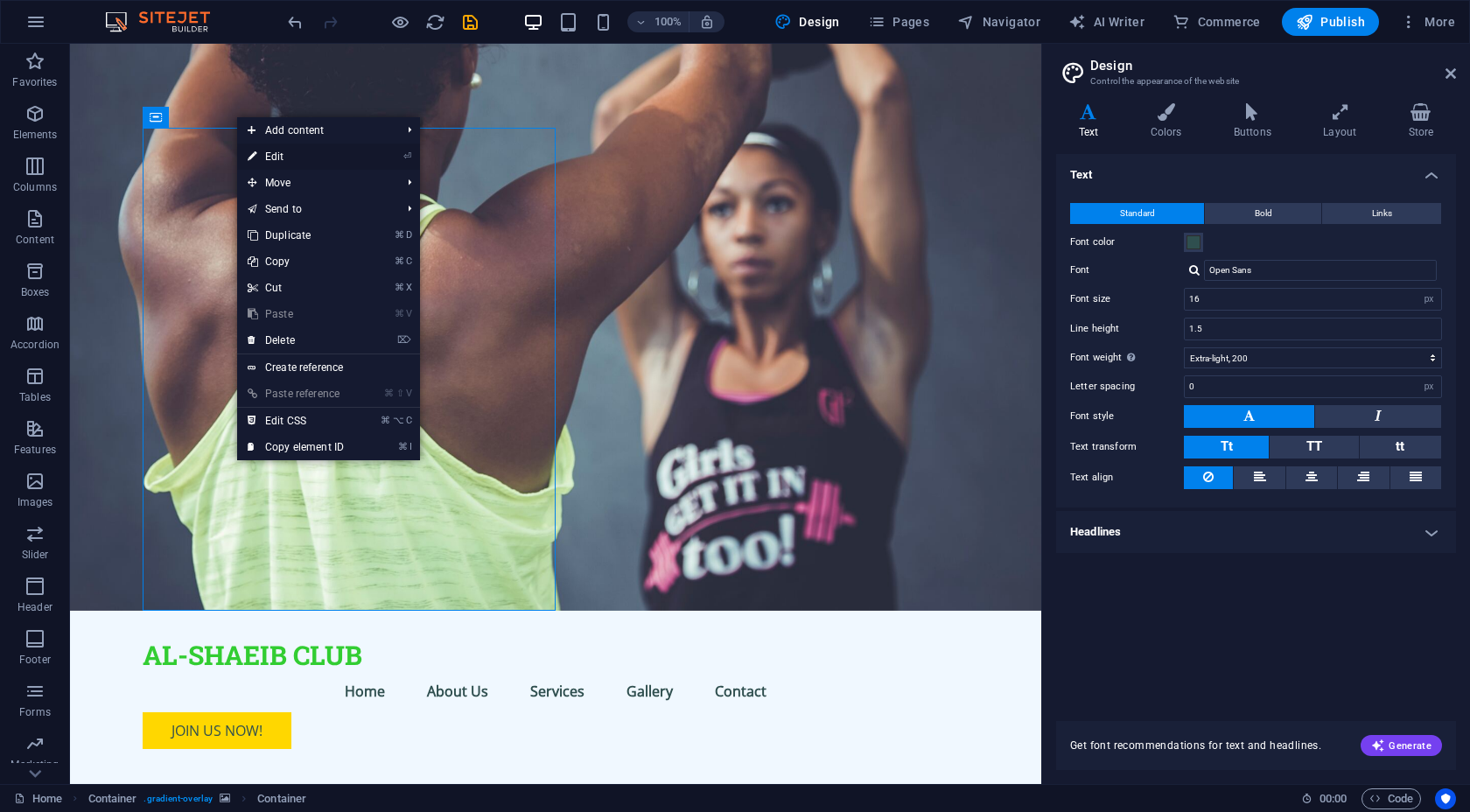
click at [275, 159] on link "⏎ Edit" at bounding box center [296, 156] width 117 height 26
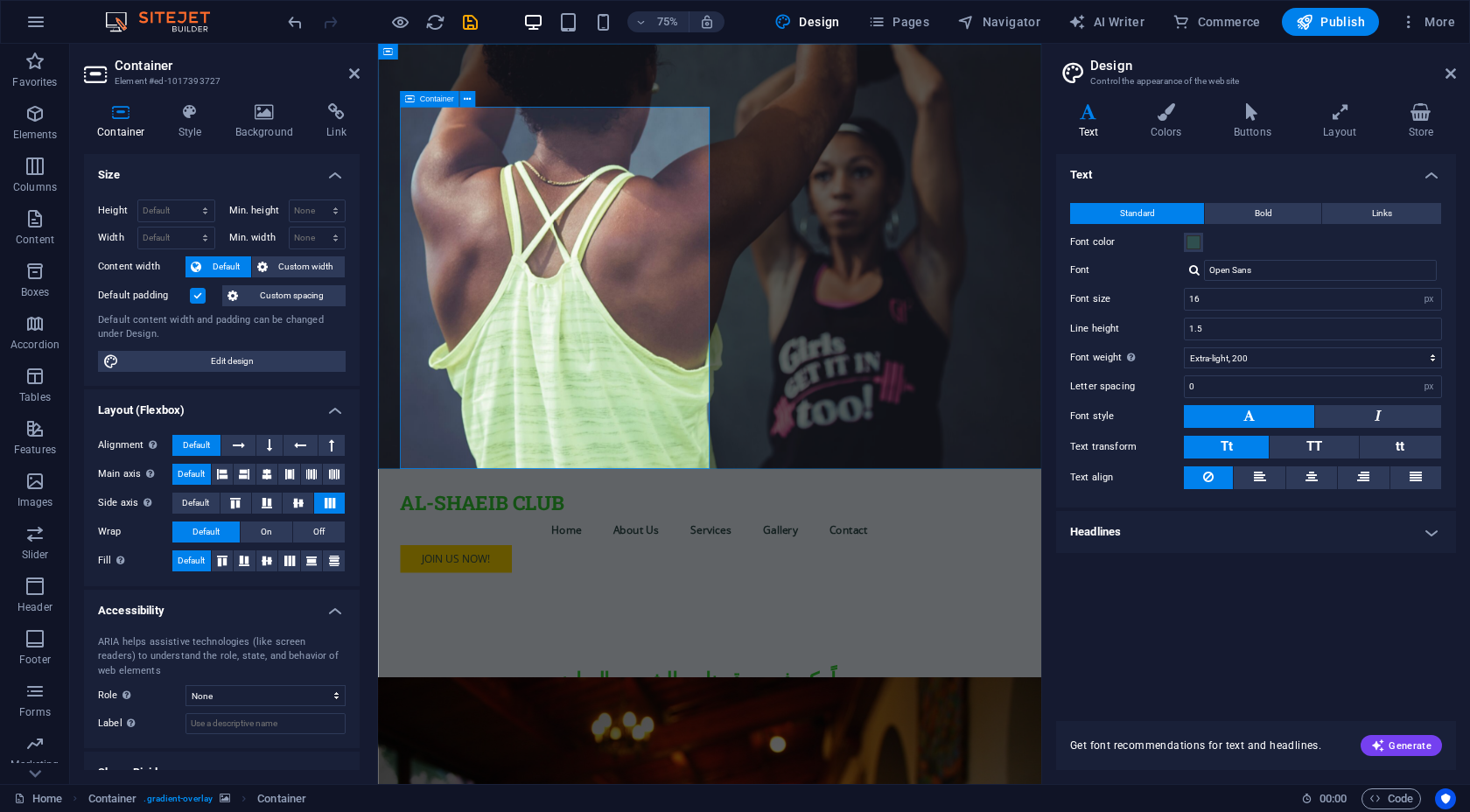
click at [356, 72] on icon at bounding box center [354, 73] width 10 height 14
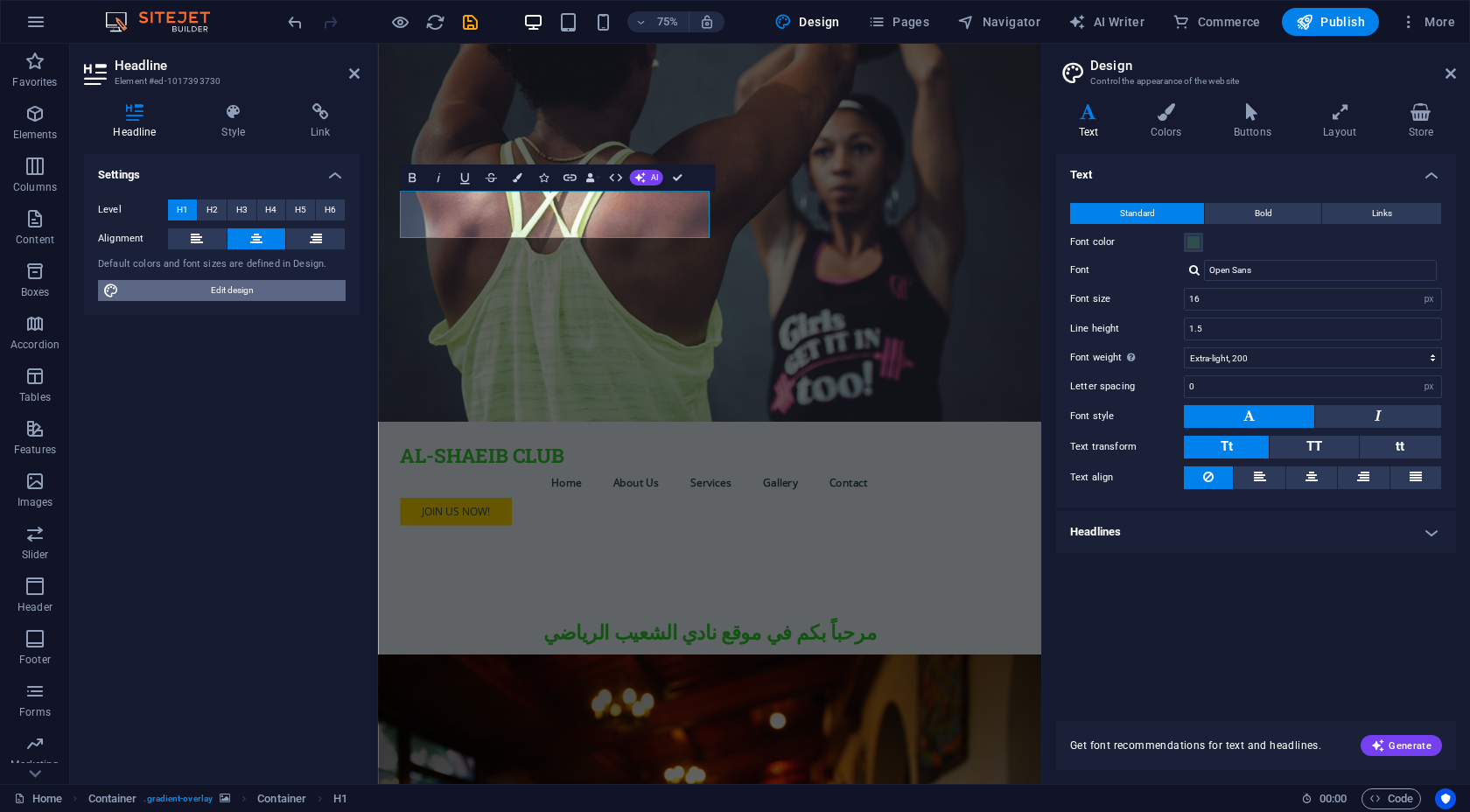
click at [242, 288] on span "Edit design" at bounding box center [232, 290] width 217 height 21
click at [1192, 237] on span at bounding box center [1192, 242] width 14 height 14
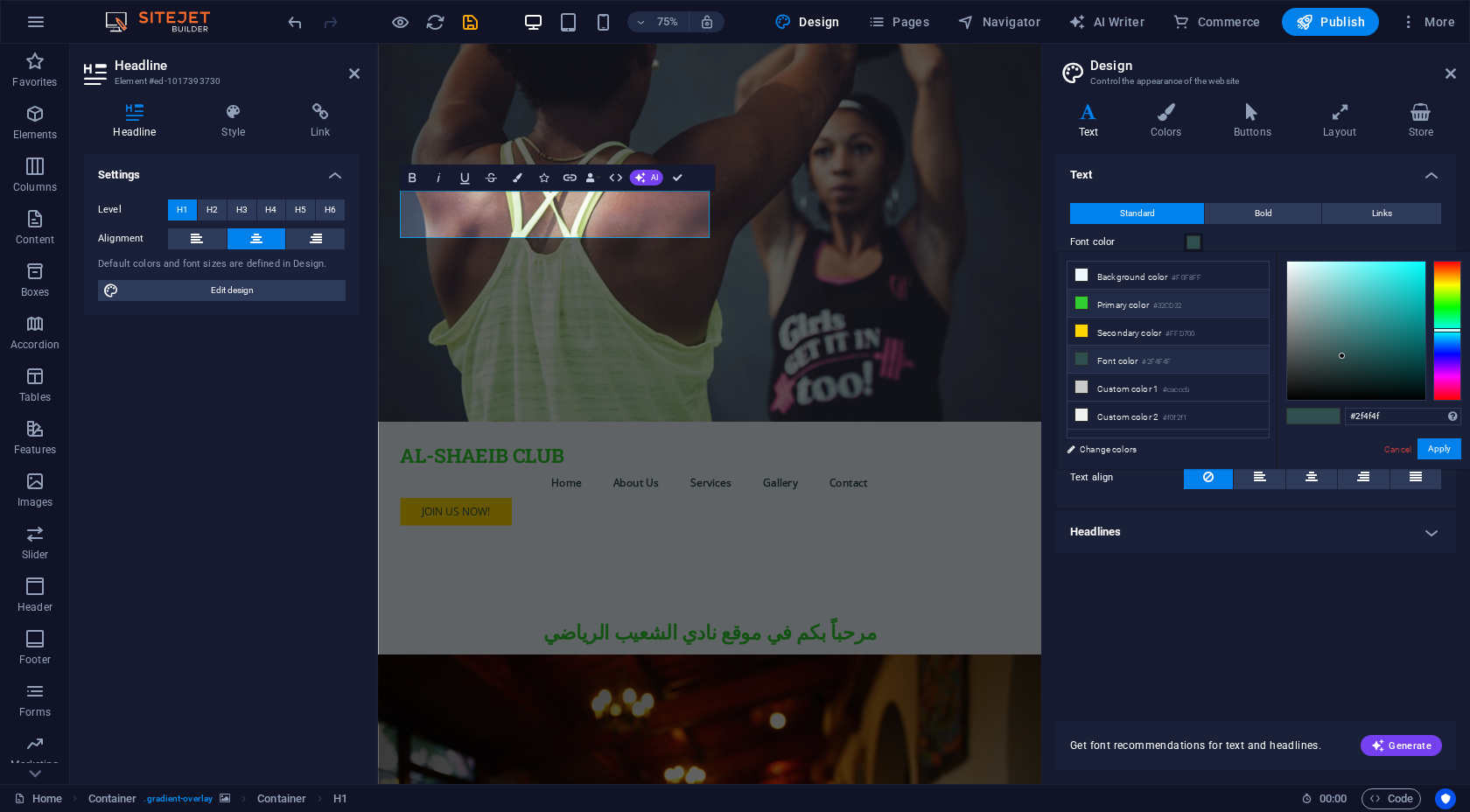
click at [1150, 307] on li "Primary color #32CD32" at bounding box center [1168, 303] width 201 height 28
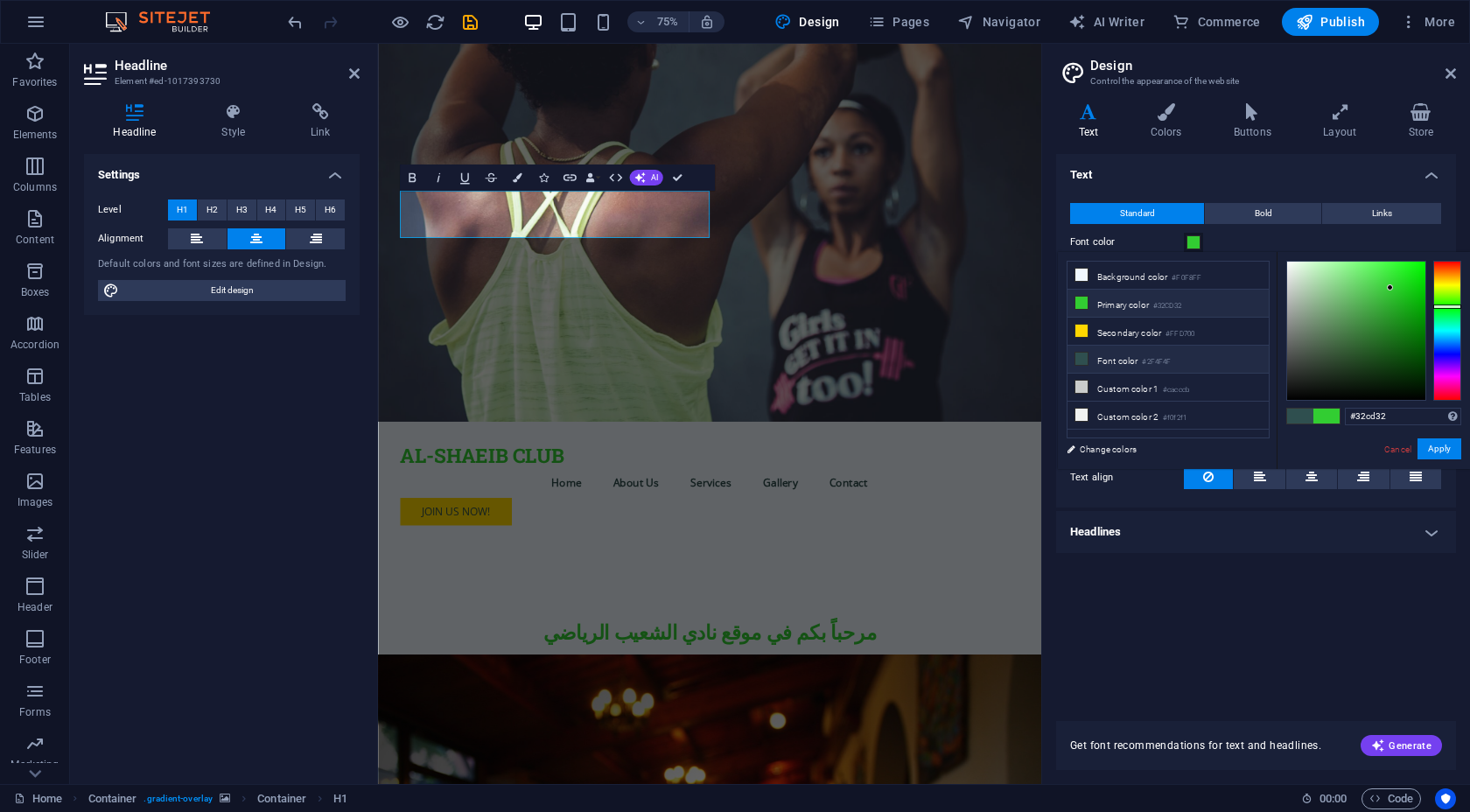
click at [1145, 353] on li "Font color #2F4F4F" at bounding box center [1168, 359] width 201 height 28
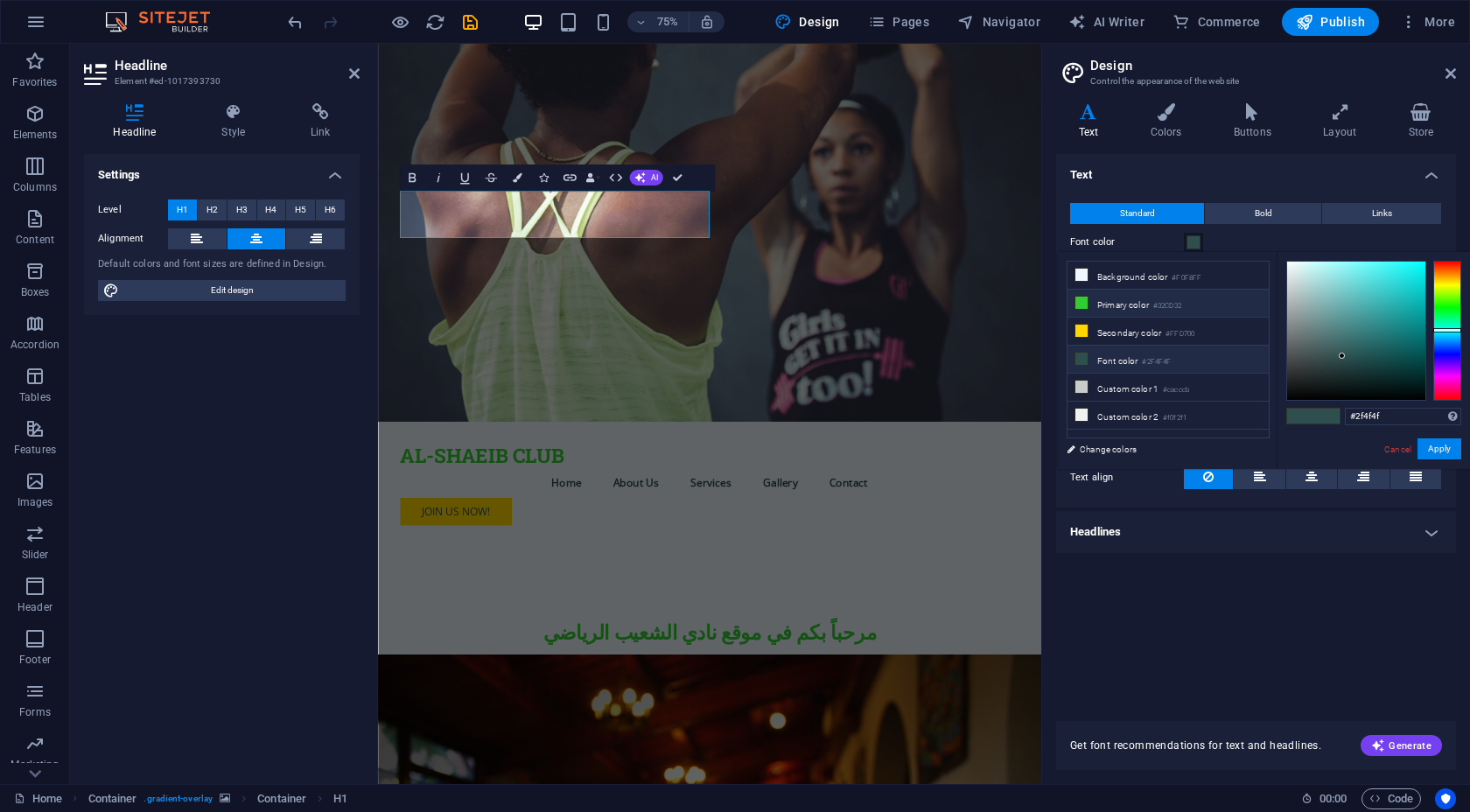
click at [1166, 297] on li "Primary color #32CD32" at bounding box center [1168, 303] width 201 height 28
type input "#32cd32"
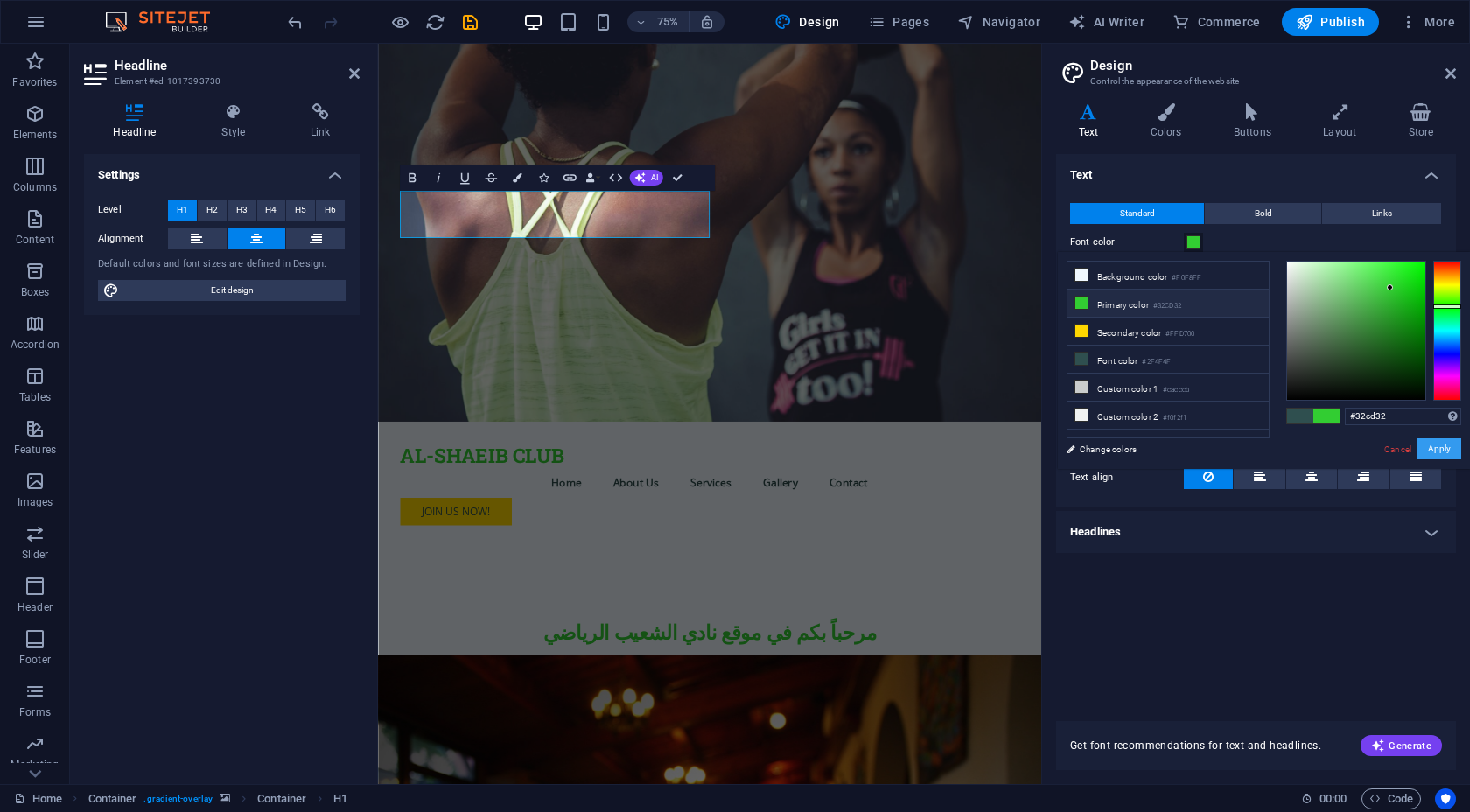
click at [1445, 445] on button "Apply" at bounding box center [1439, 448] width 44 height 21
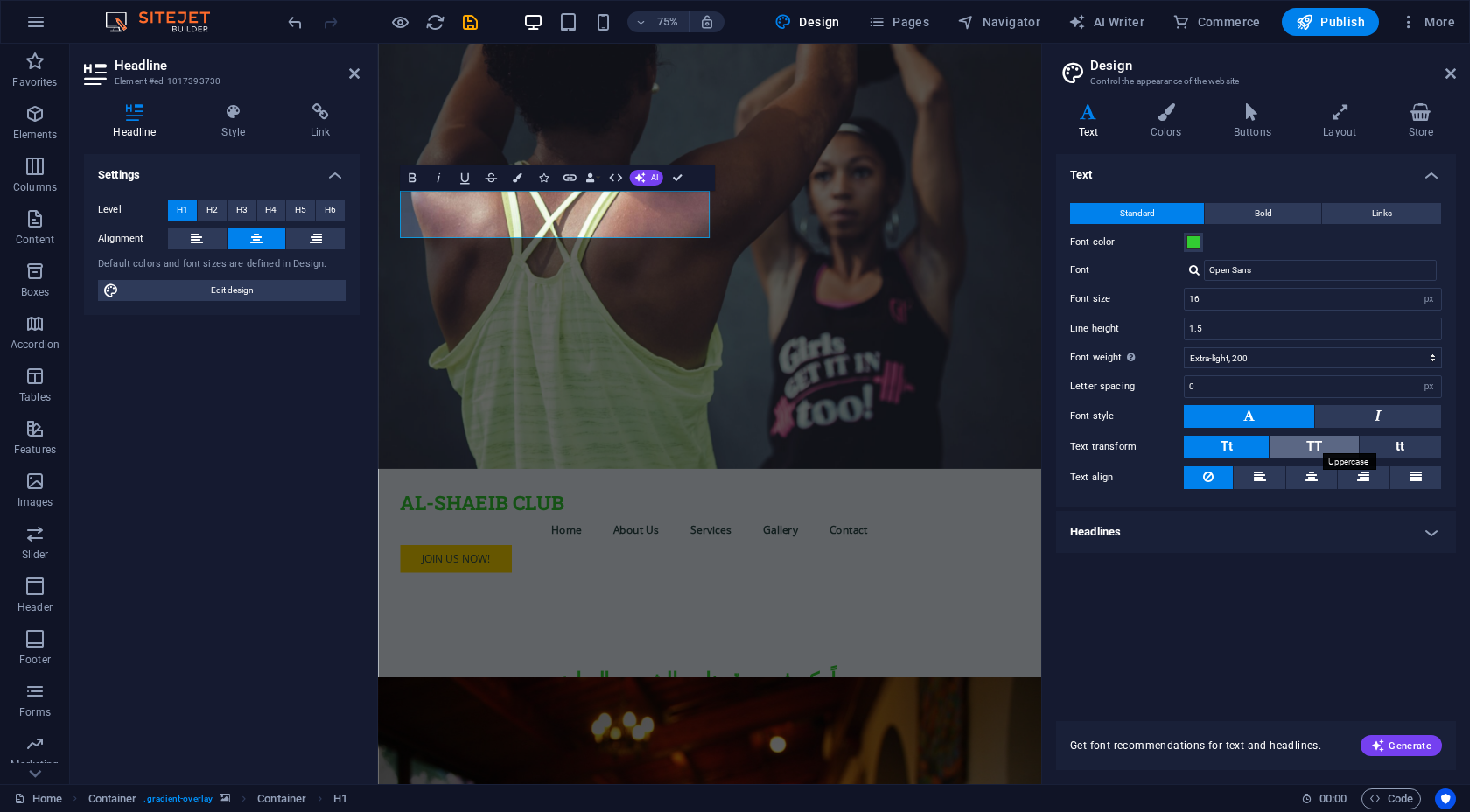
click at [1306, 446] on span "TT" at bounding box center [1314, 446] width 16 height 16
click at [1246, 446] on button "Tt" at bounding box center [1226, 447] width 85 height 23
click at [1280, 440] on button "TT" at bounding box center [1313, 447] width 89 height 23
click at [1345, 415] on button at bounding box center [1378, 416] width 126 height 23
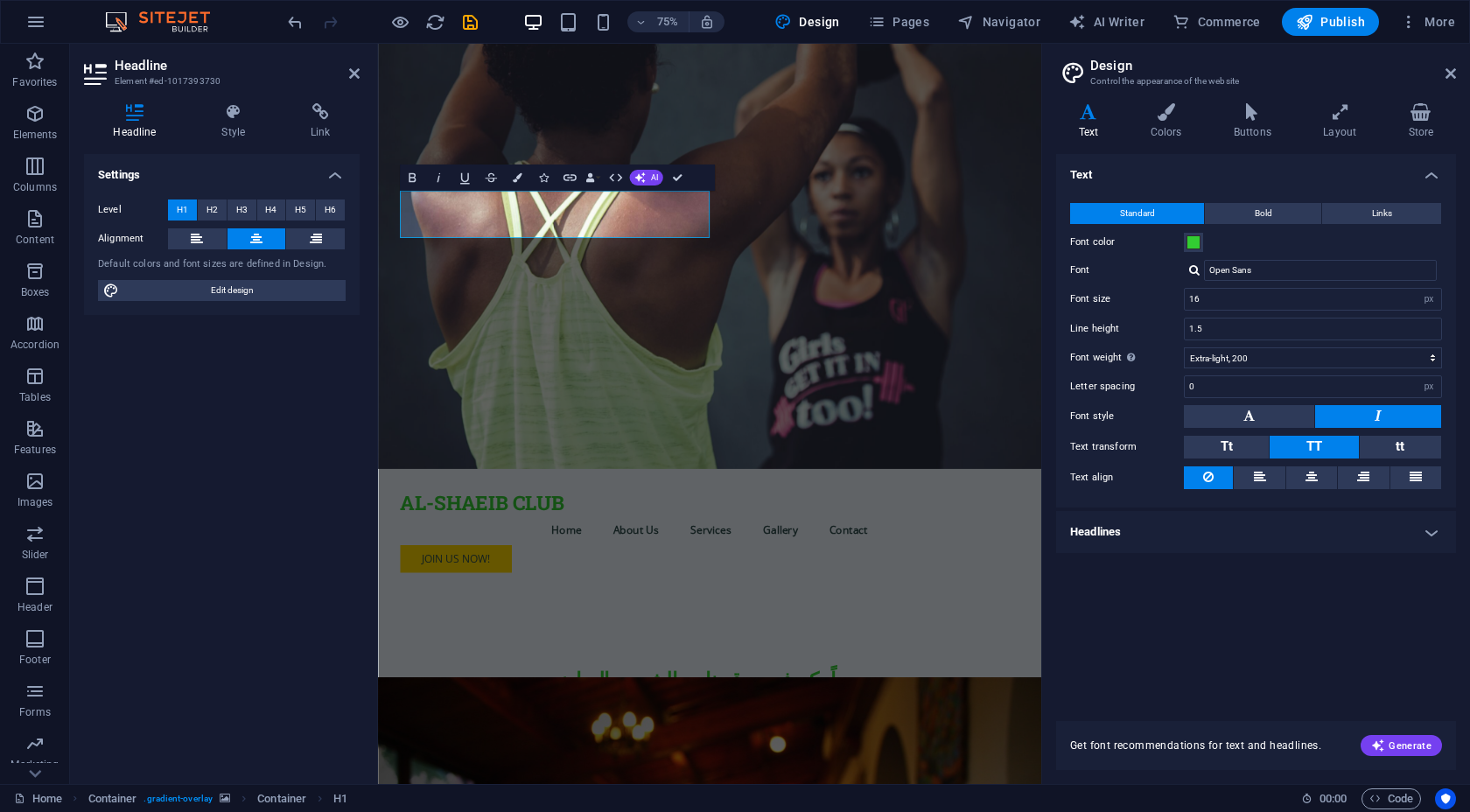
click at [1359, 410] on button at bounding box center [1378, 416] width 126 height 23
click at [1293, 420] on button at bounding box center [1249, 416] width 131 height 23
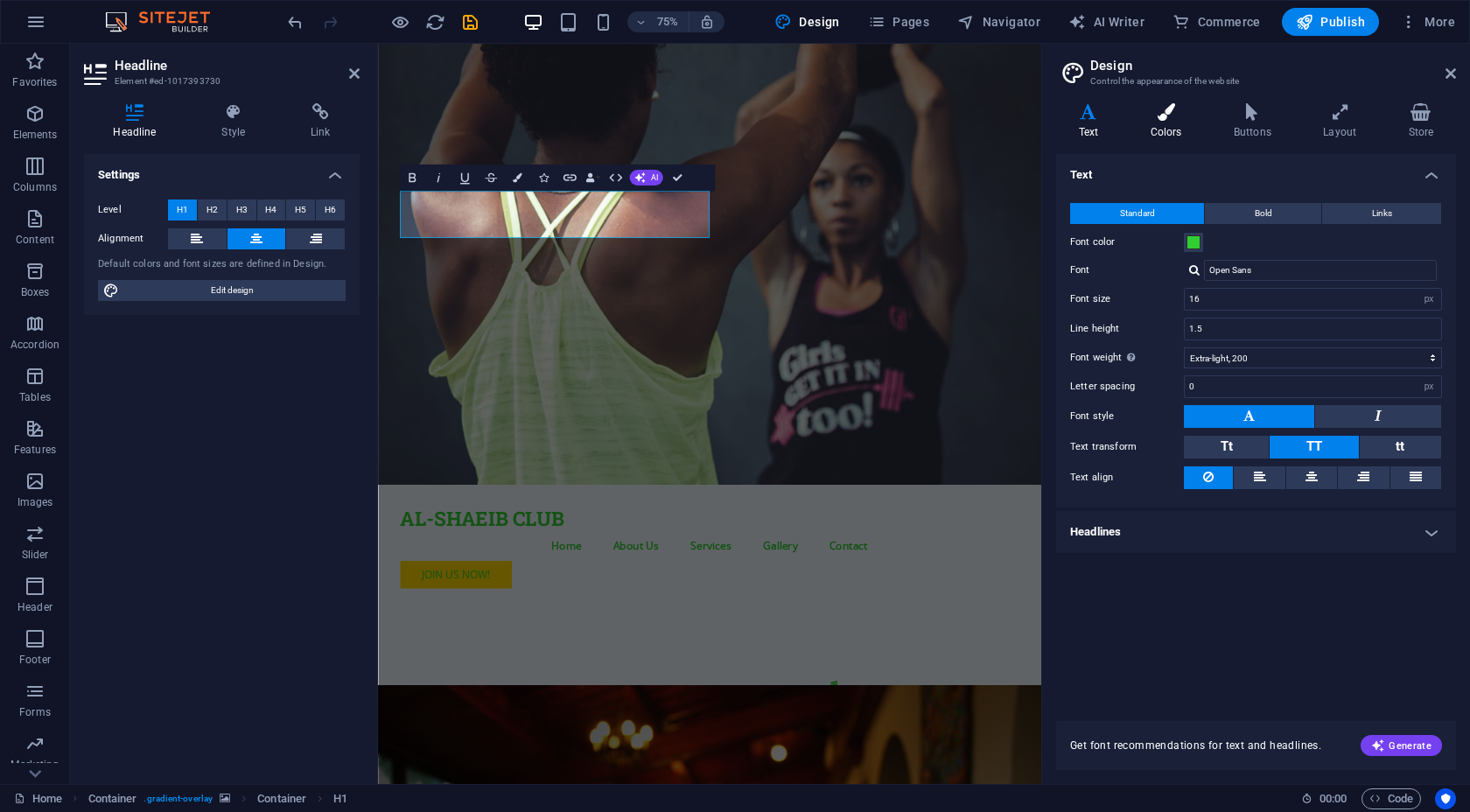
click at [1178, 134] on h4 "Colors" at bounding box center [1169, 121] width 83 height 37
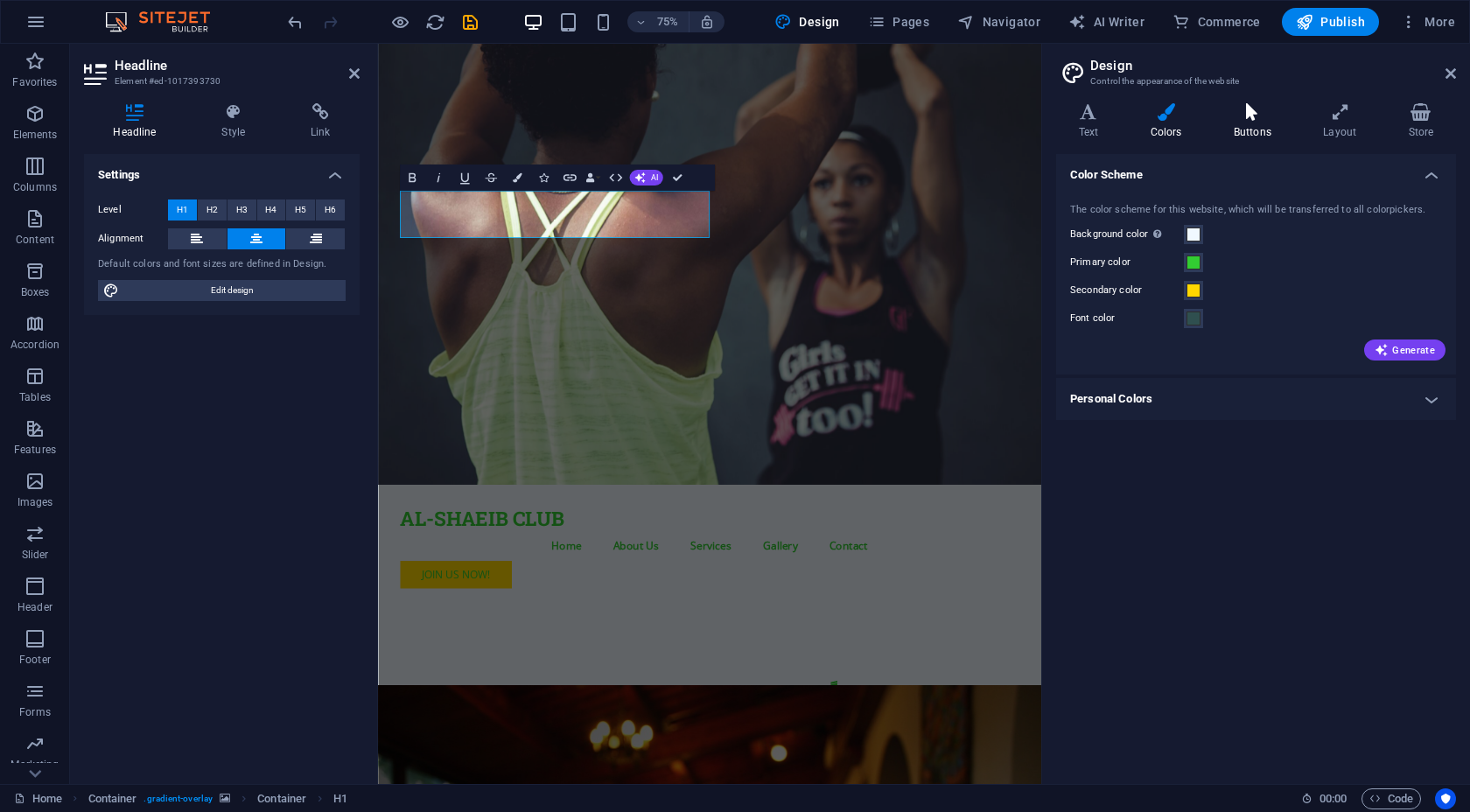
click at [1247, 119] on icon at bounding box center [1252, 111] width 82 height 17
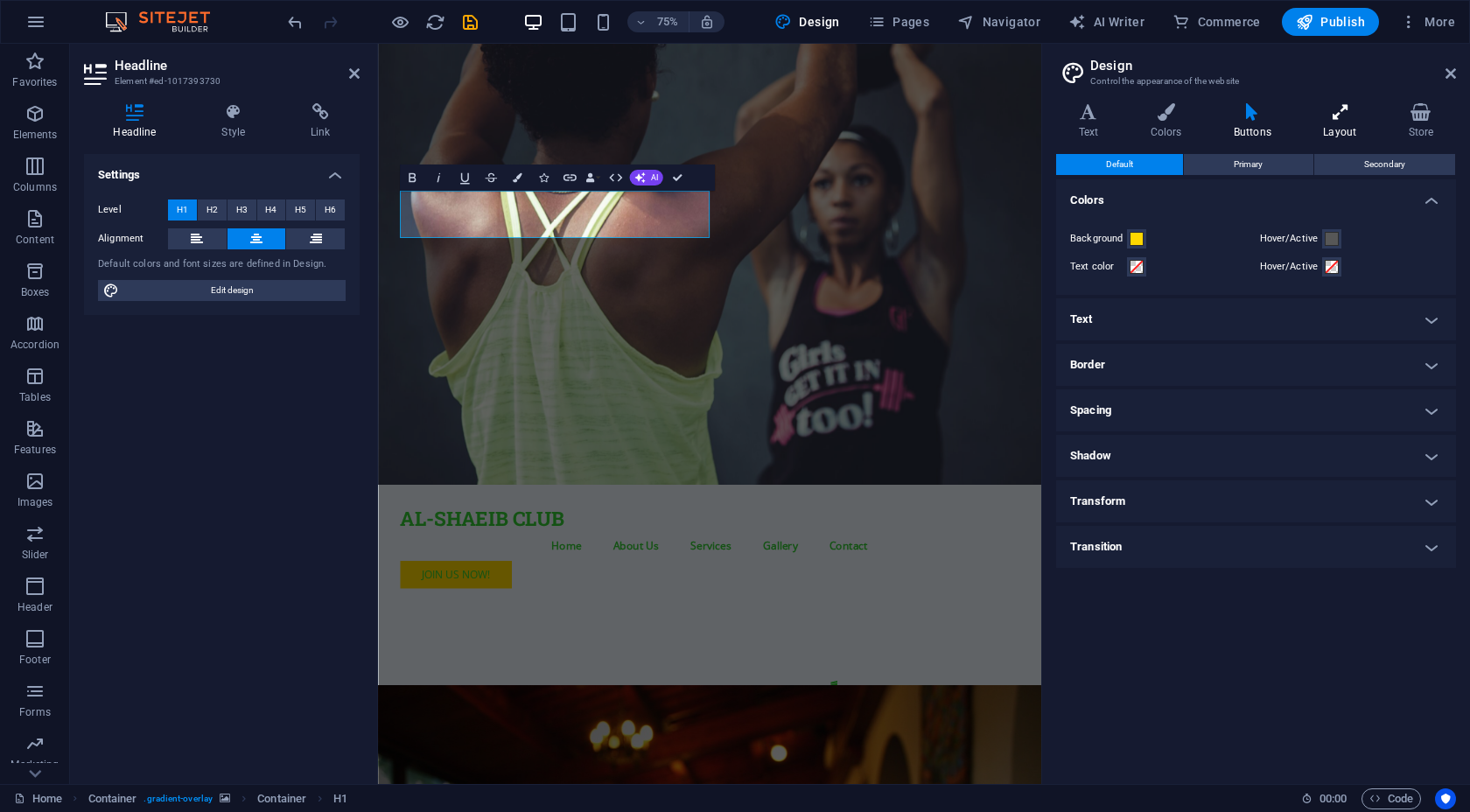
click at [1337, 104] on icon at bounding box center [1339, 111] width 78 height 17
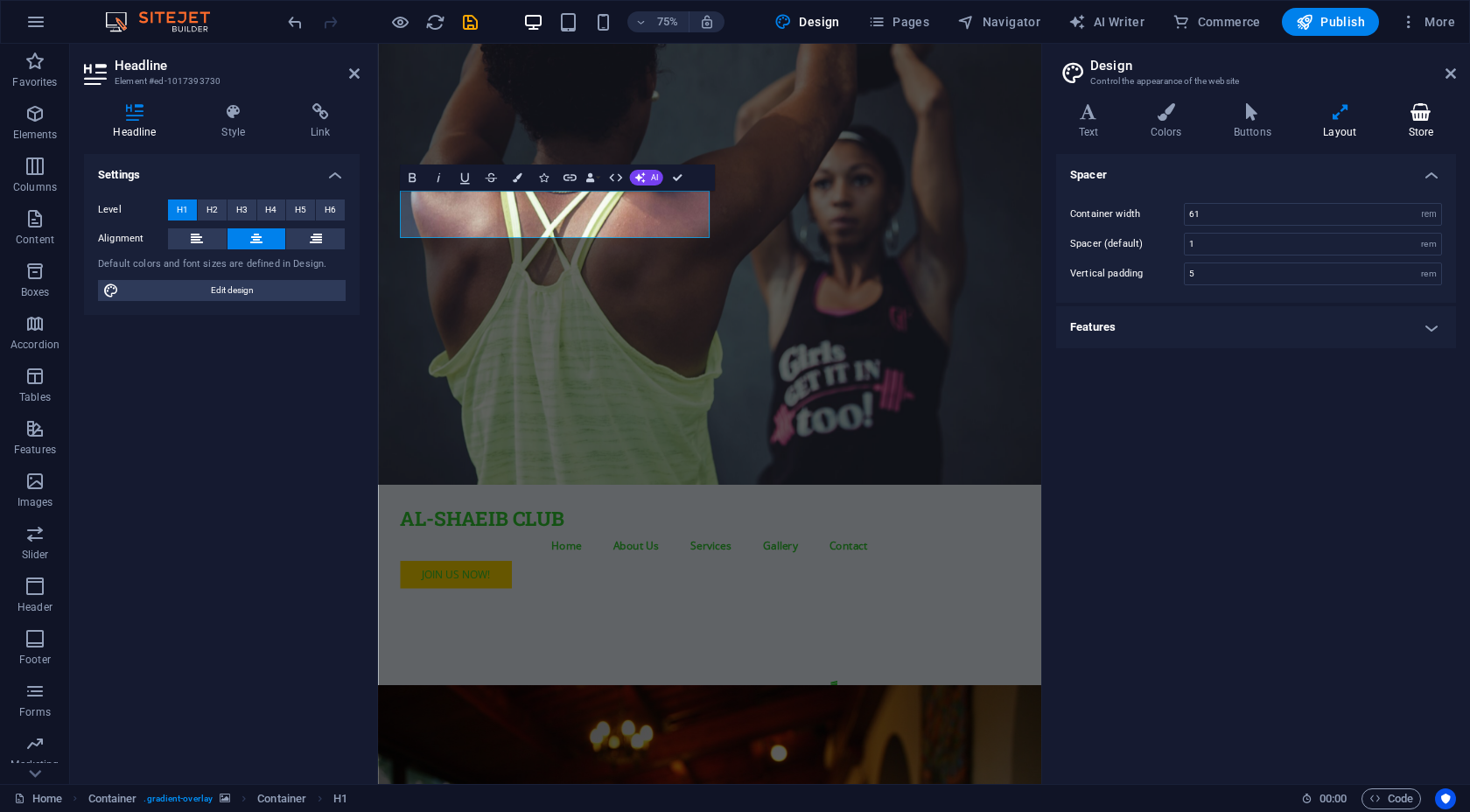
click at [1406, 108] on icon at bounding box center [1421, 111] width 70 height 17
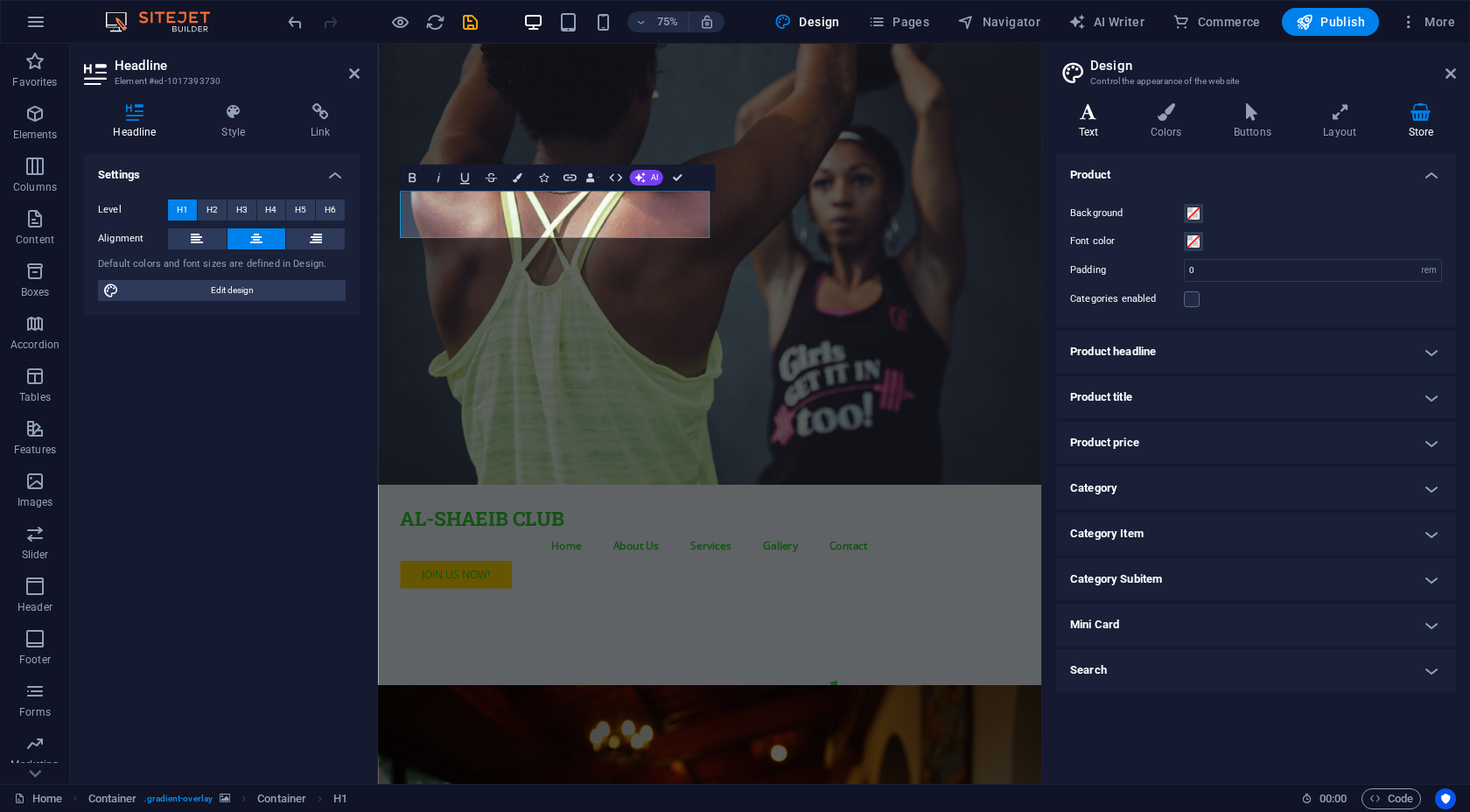
click at [1094, 115] on icon at bounding box center [1088, 111] width 65 height 17
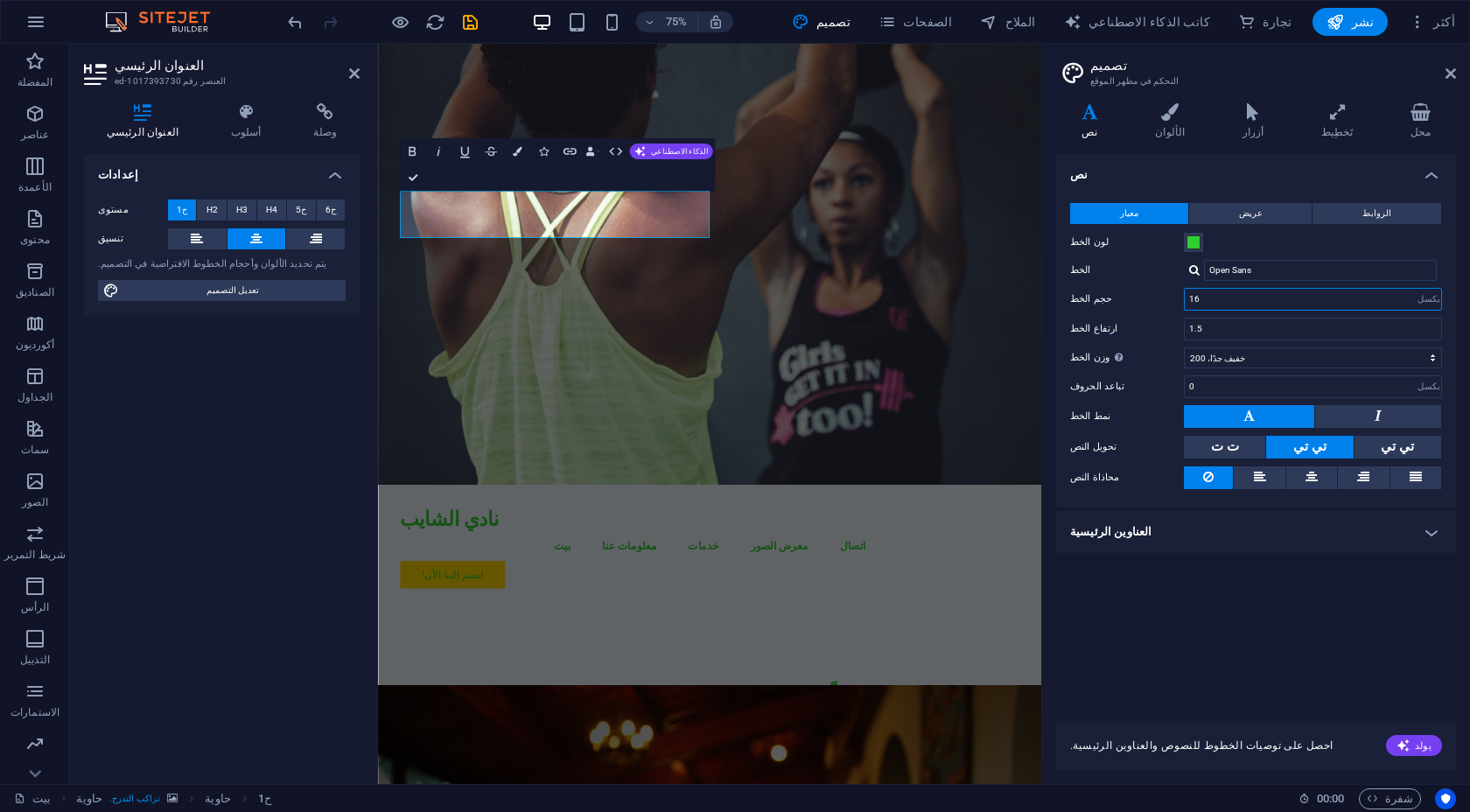
click at [1327, 299] on input "16" at bounding box center [1313, 299] width 257 height 21
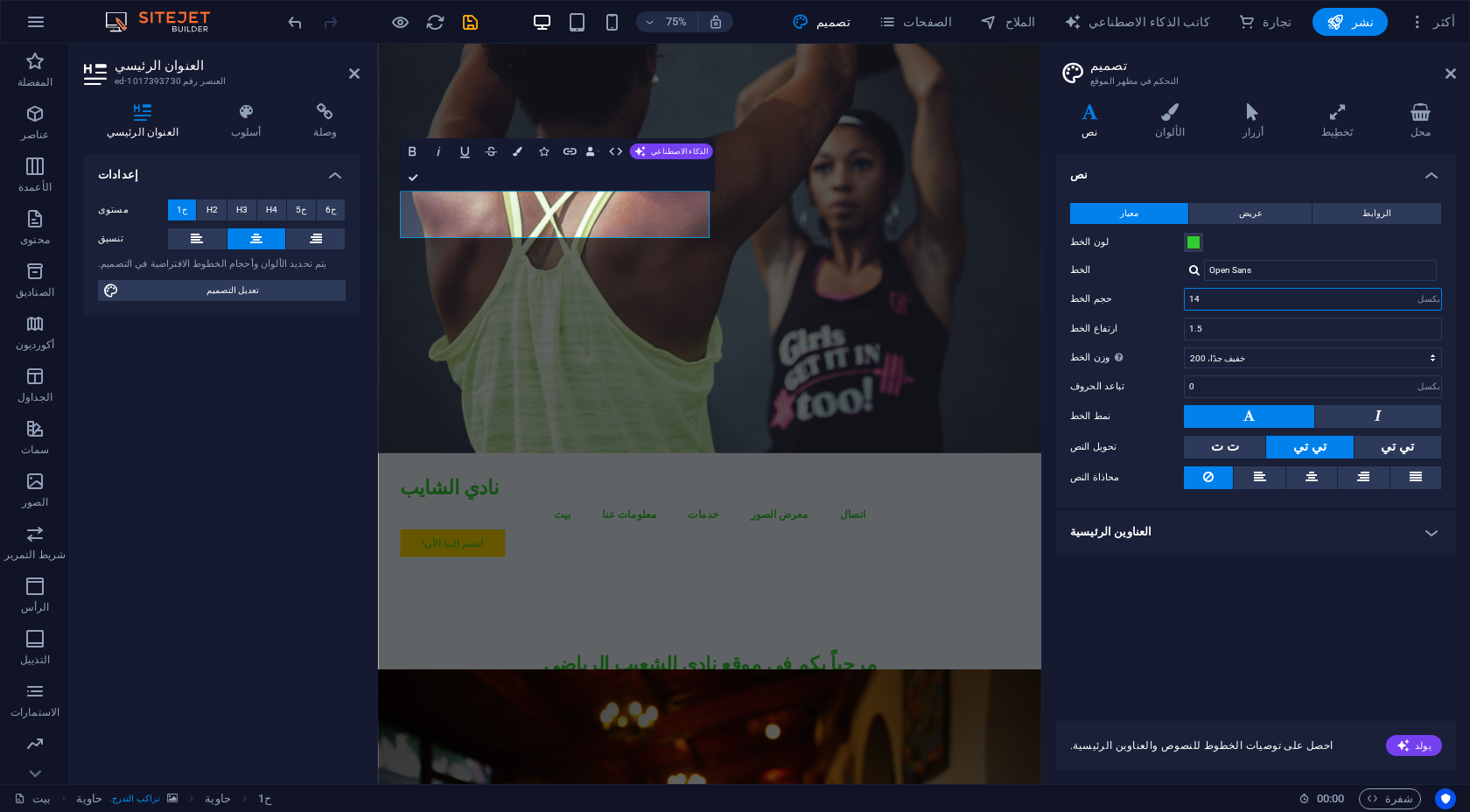
click at [1265, 295] on input "14" at bounding box center [1313, 299] width 257 height 21
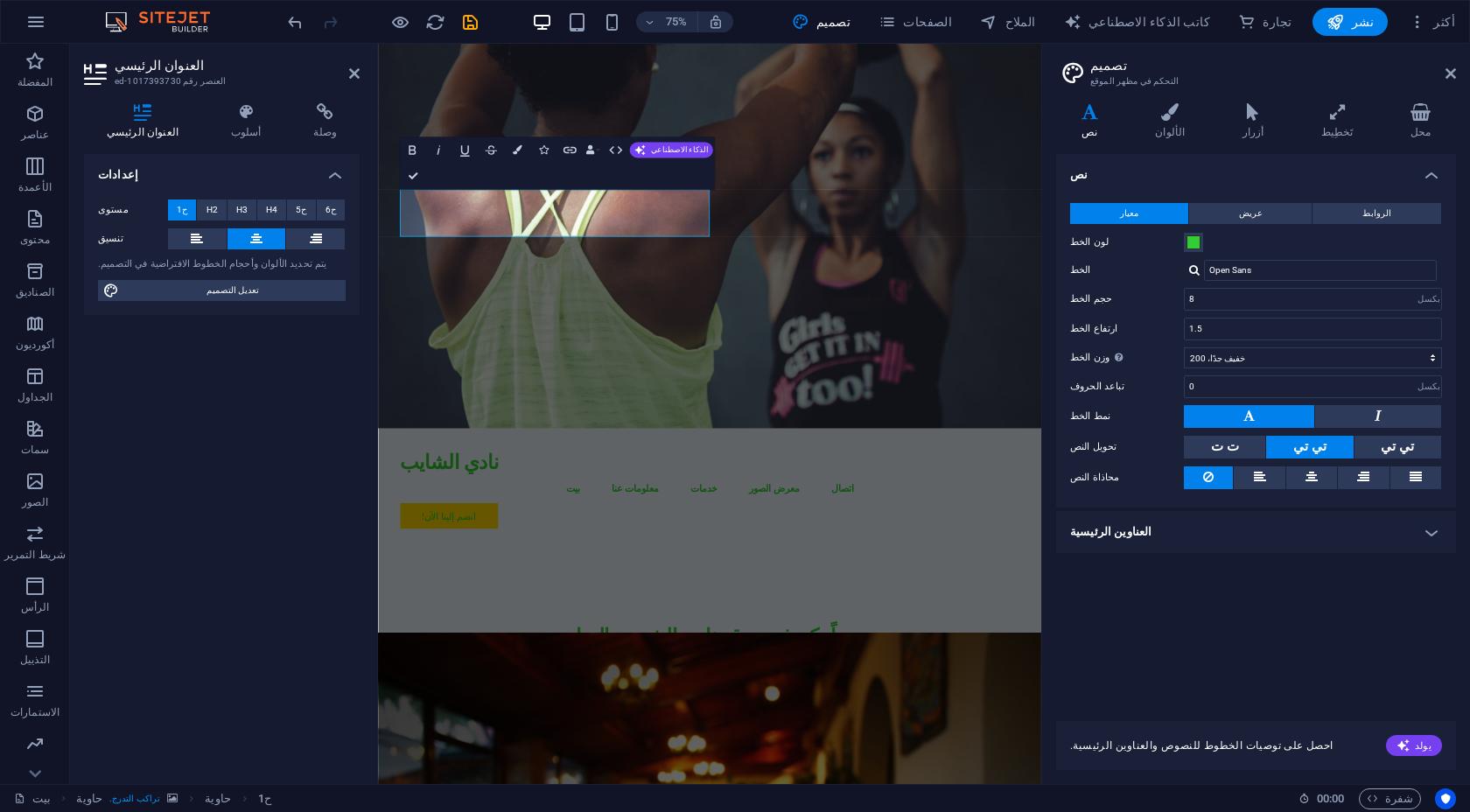
click at [1128, 315] on div "معيار عريض الروابط لون الخط الخط Open Sans حجم الخط 8 ريم بكسل ارتفاع الخط 1.5 …" at bounding box center [1255, 346] width 407 height 322
click at [1203, 301] on input "8" at bounding box center [1313, 299] width 257 height 21
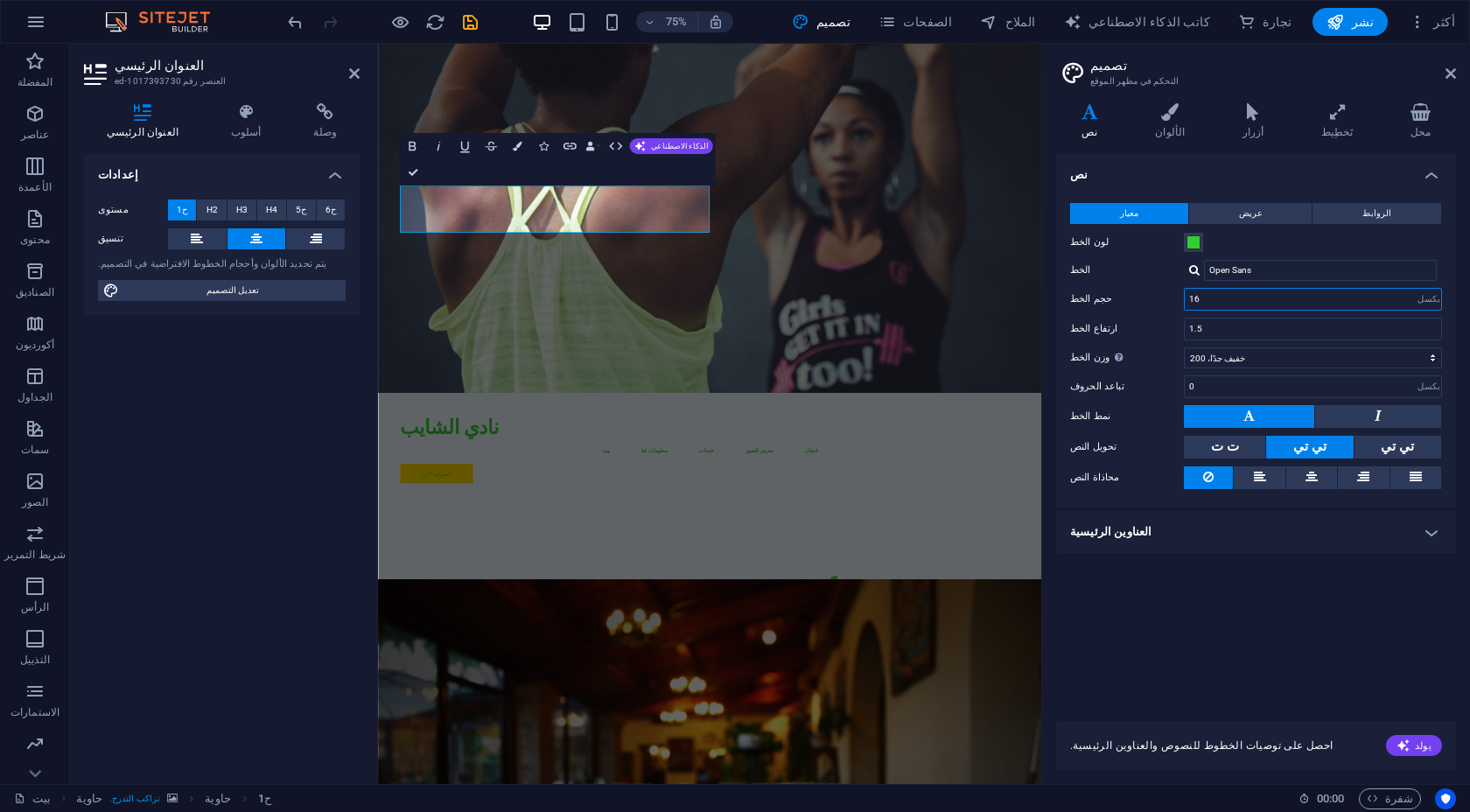
type input "16"
click at [1154, 368] on div "معيار عريض الروابط لون الخط الخط Open Sans حجم الخط 16 ريم بكسل ارتفاع الخط 1.5…" at bounding box center [1255, 346] width 407 height 322
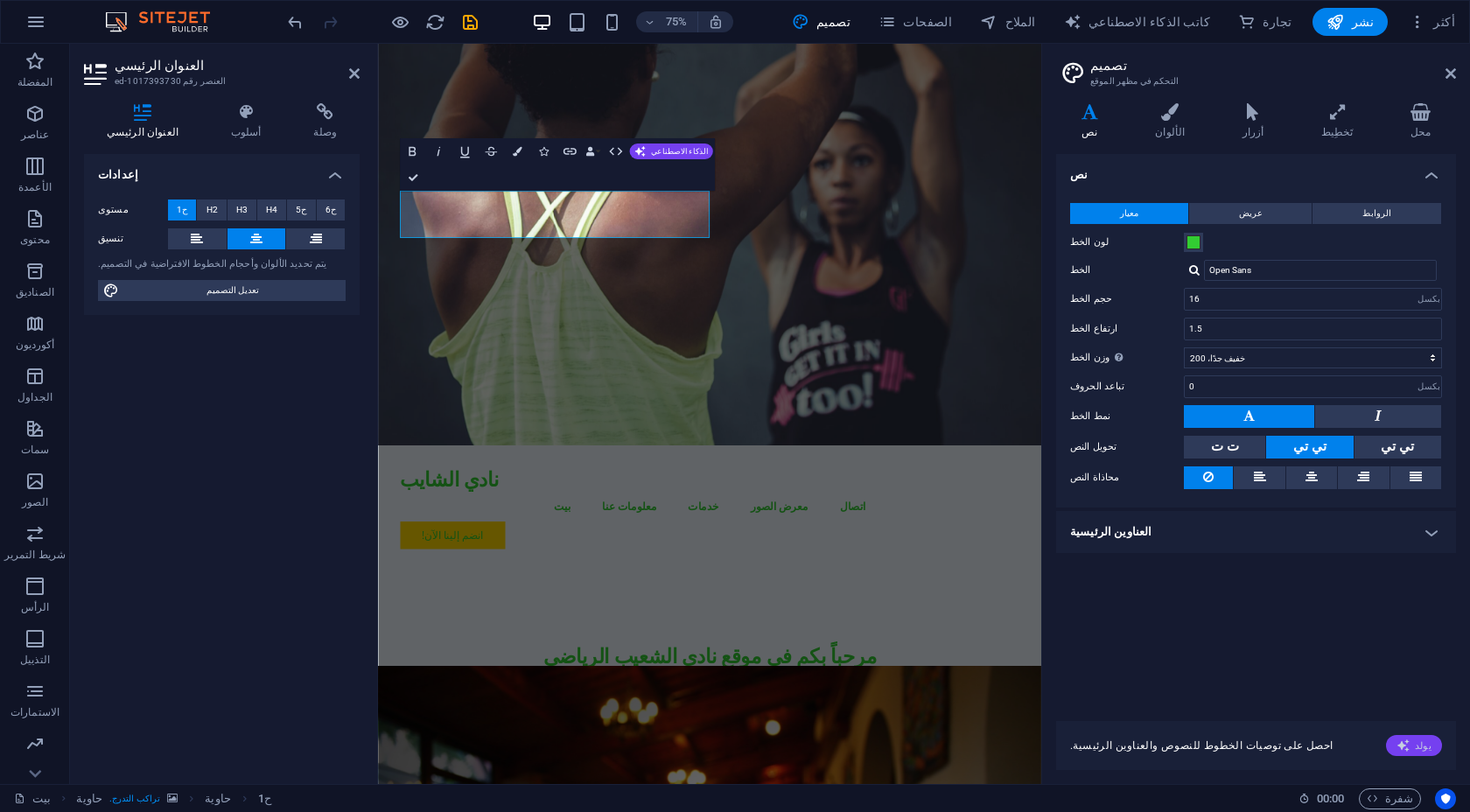
click at [1420, 740] on font "يولد" at bounding box center [1422, 745] width 16 height 11
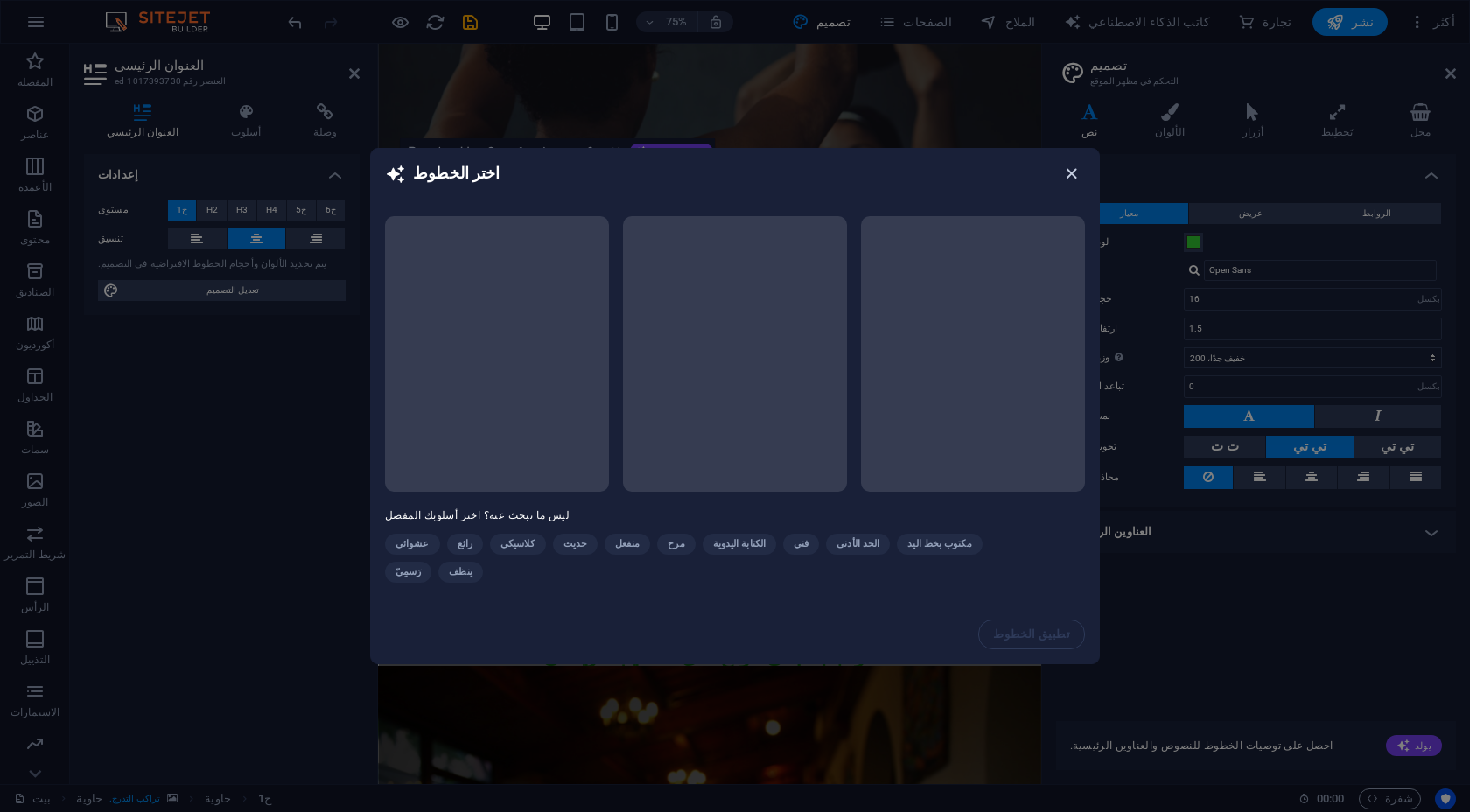
click at [1069, 172] on icon "button" at bounding box center [1072, 174] width 20 height 20
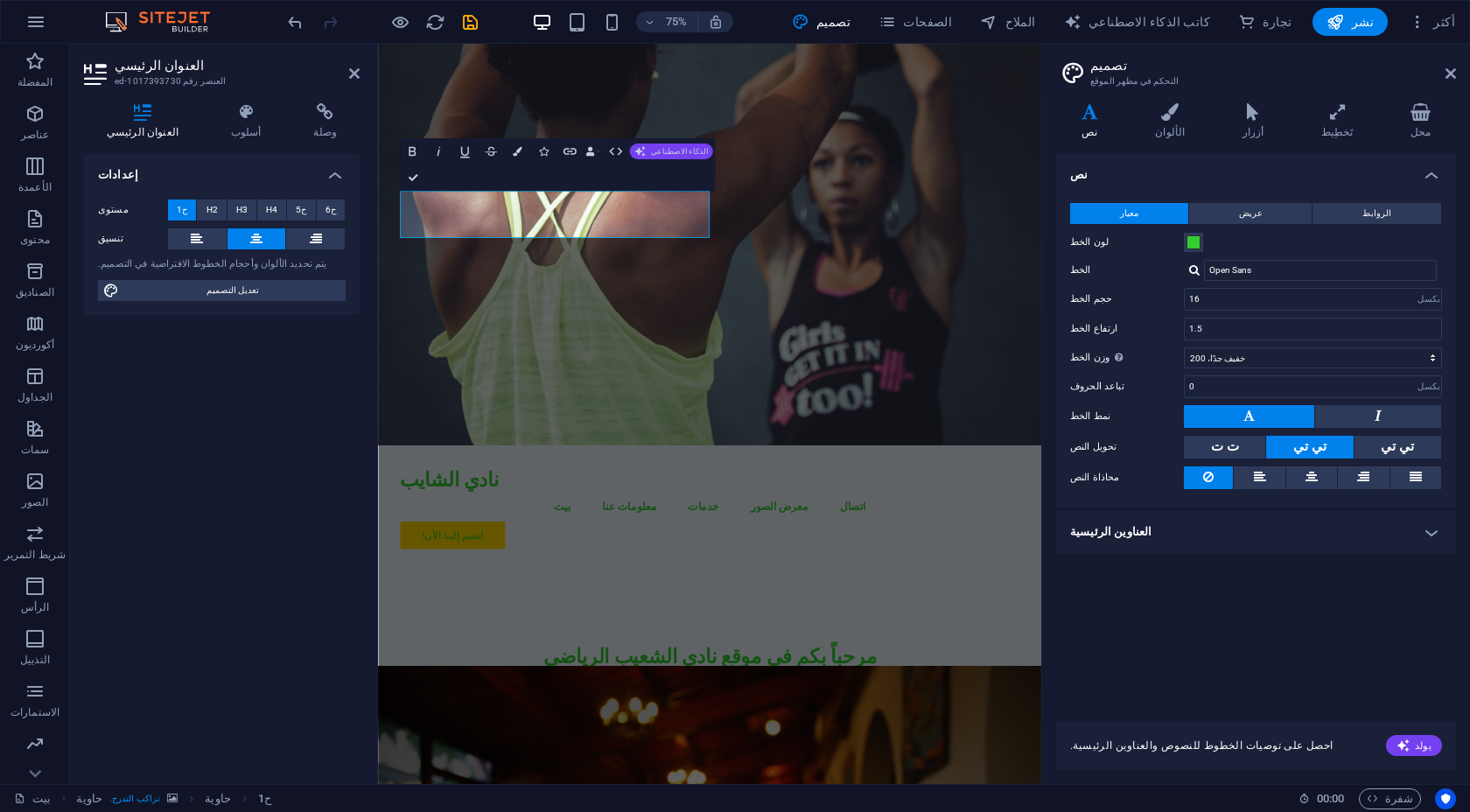
click at [639, 154] on icon "button" at bounding box center [639, 151] width 10 height 10
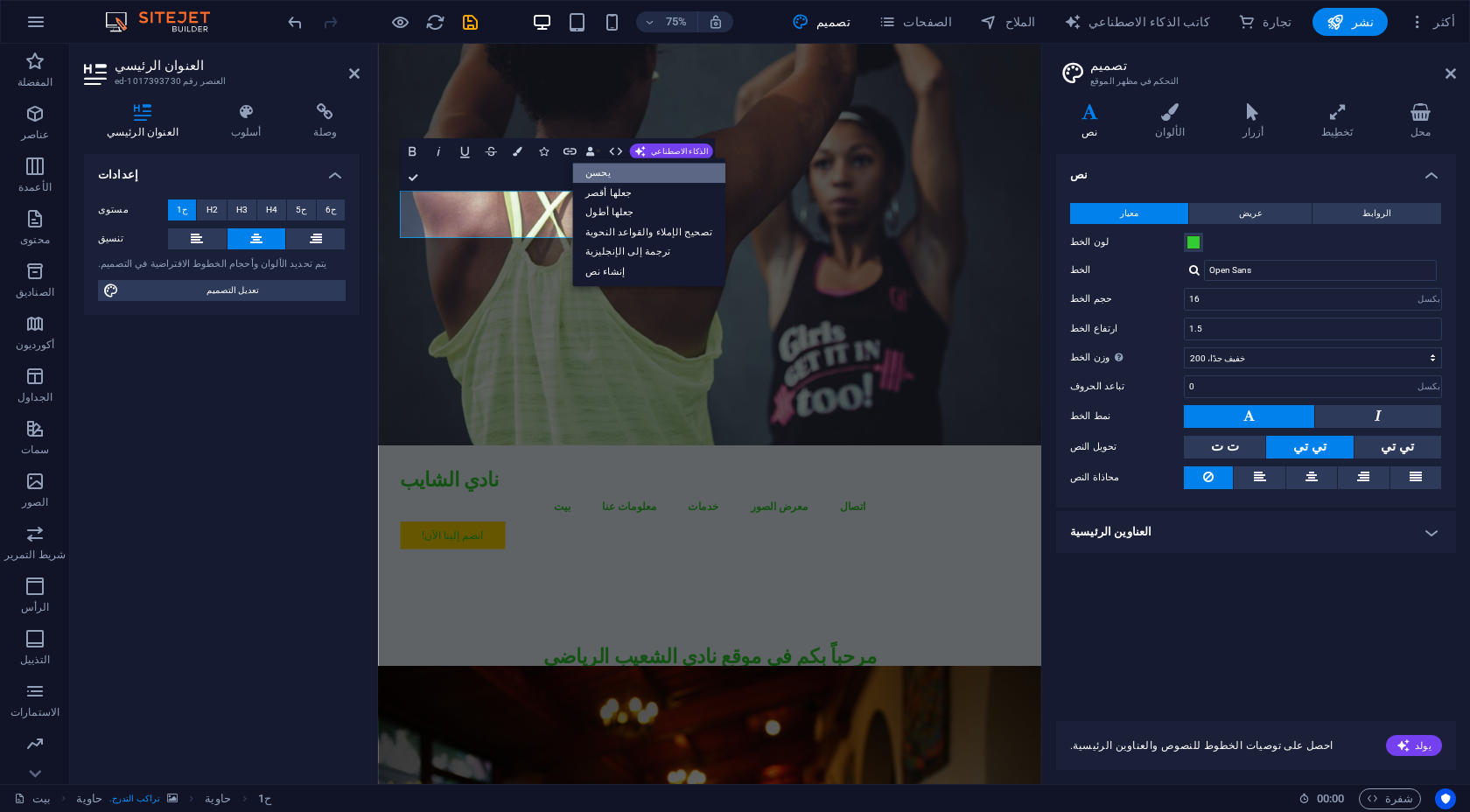
click at [641, 173] on link "يحسن" at bounding box center [649, 173] width 153 height 20
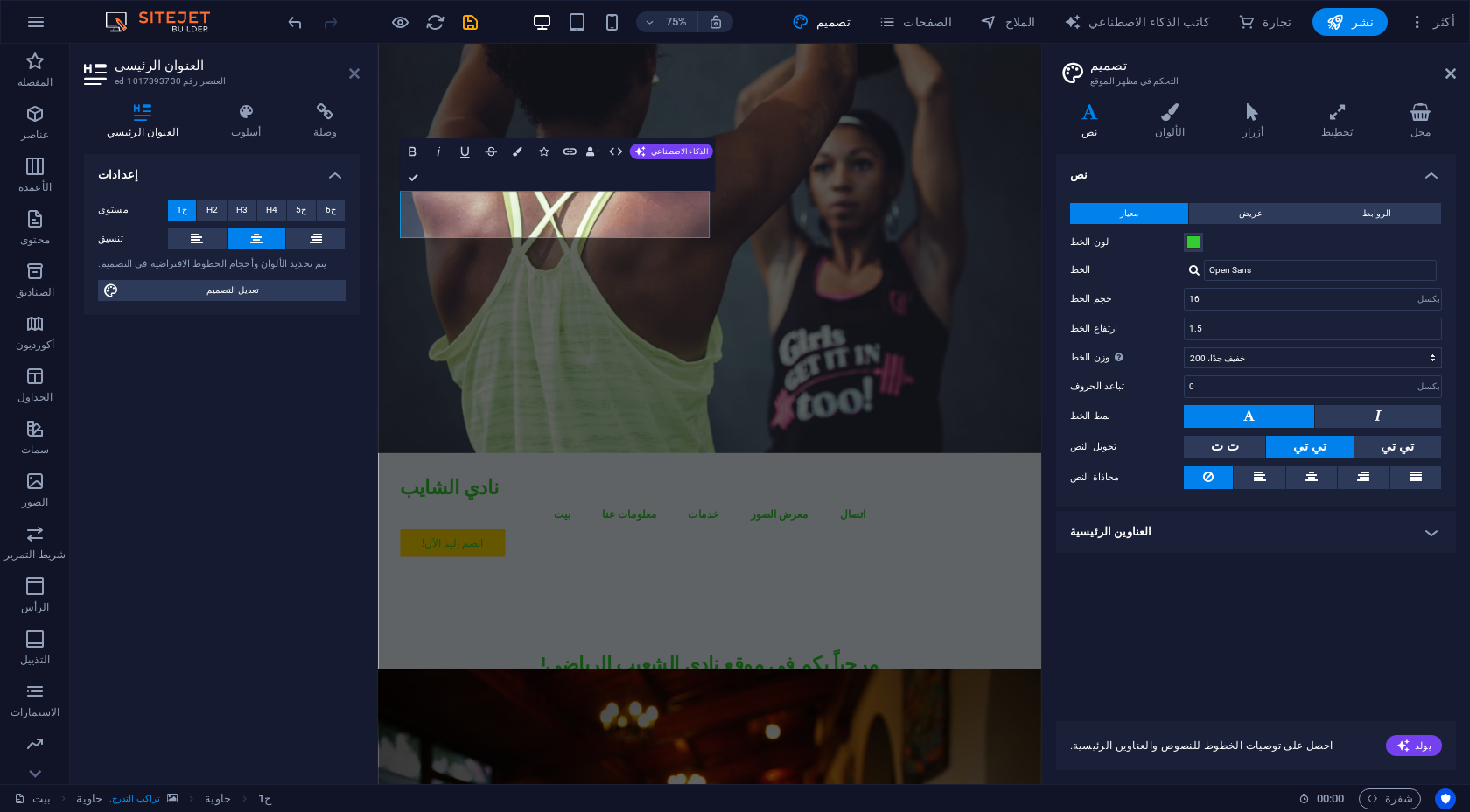
click at [358, 78] on icon at bounding box center [354, 73] width 10 height 14
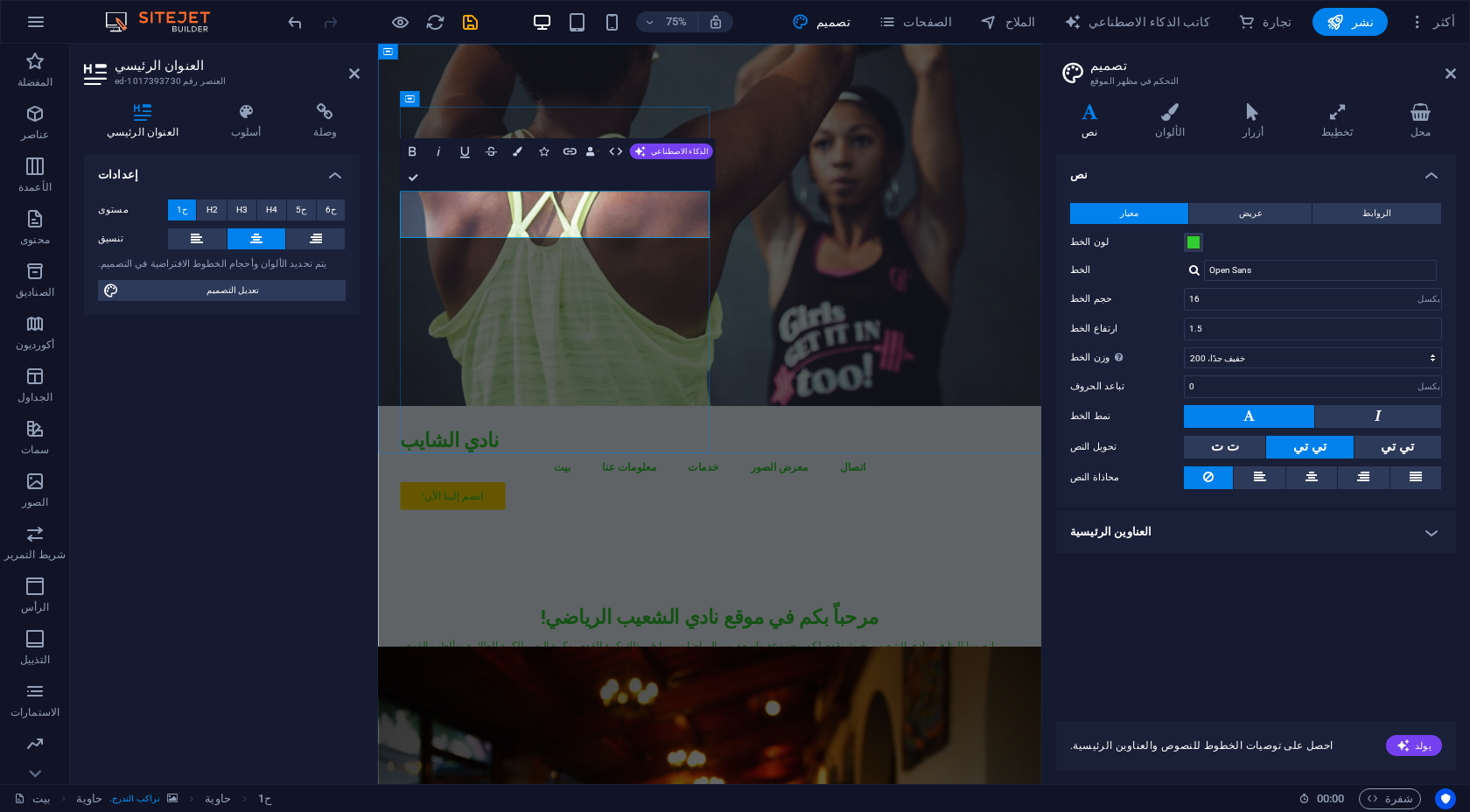
click at [653, 789] on font "مرحباً بكم في موقع نادي الشعيب الرياضي!" at bounding box center [820, 807] width 450 height 35
click at [538, 791] on h1 "مرحباً بكم في موقع نادي الشعيب الرياضي!" at bounding box center [820, 807] width 826 height 31
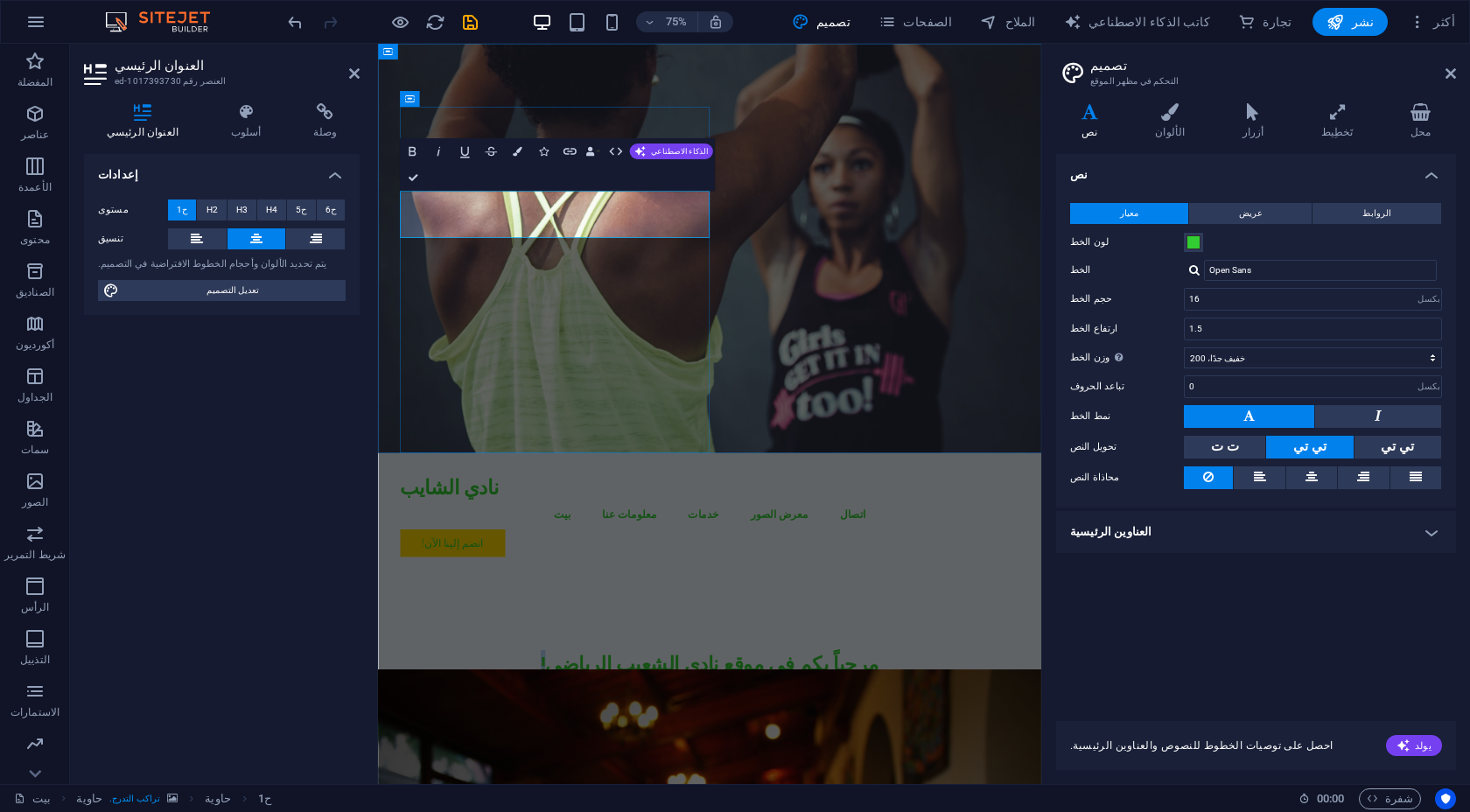
drag, startPoint x: 542, startPoint y: 294, endPoint x: 568, endPoint y: 294, distance: 26.0
click at [643, 154] on icon "button" at bounding box center [639, 151] width 10 height 10
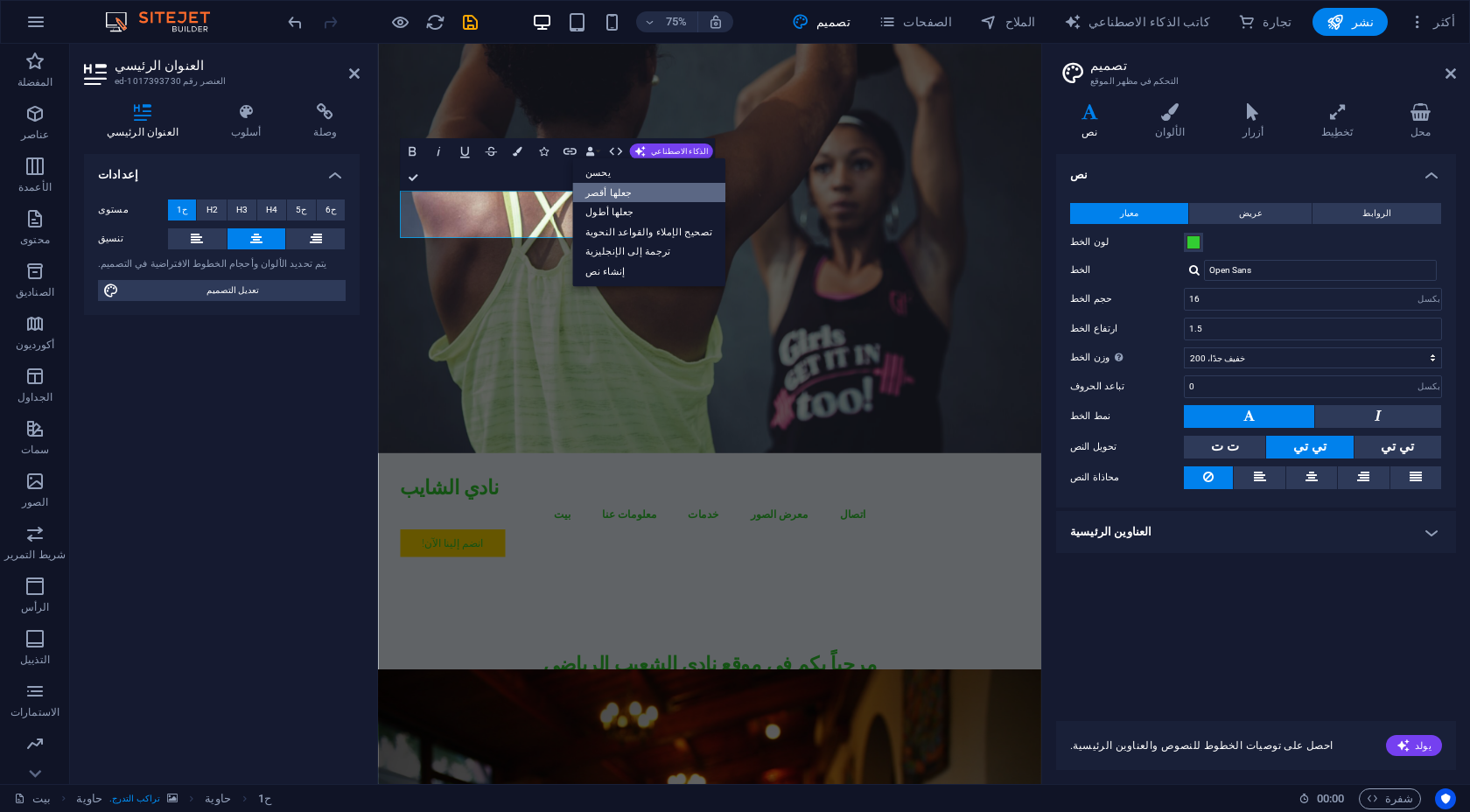
click at [634, 192] on link "جعلها أقصر" at bounding box center [649, 193] width 153 height 20
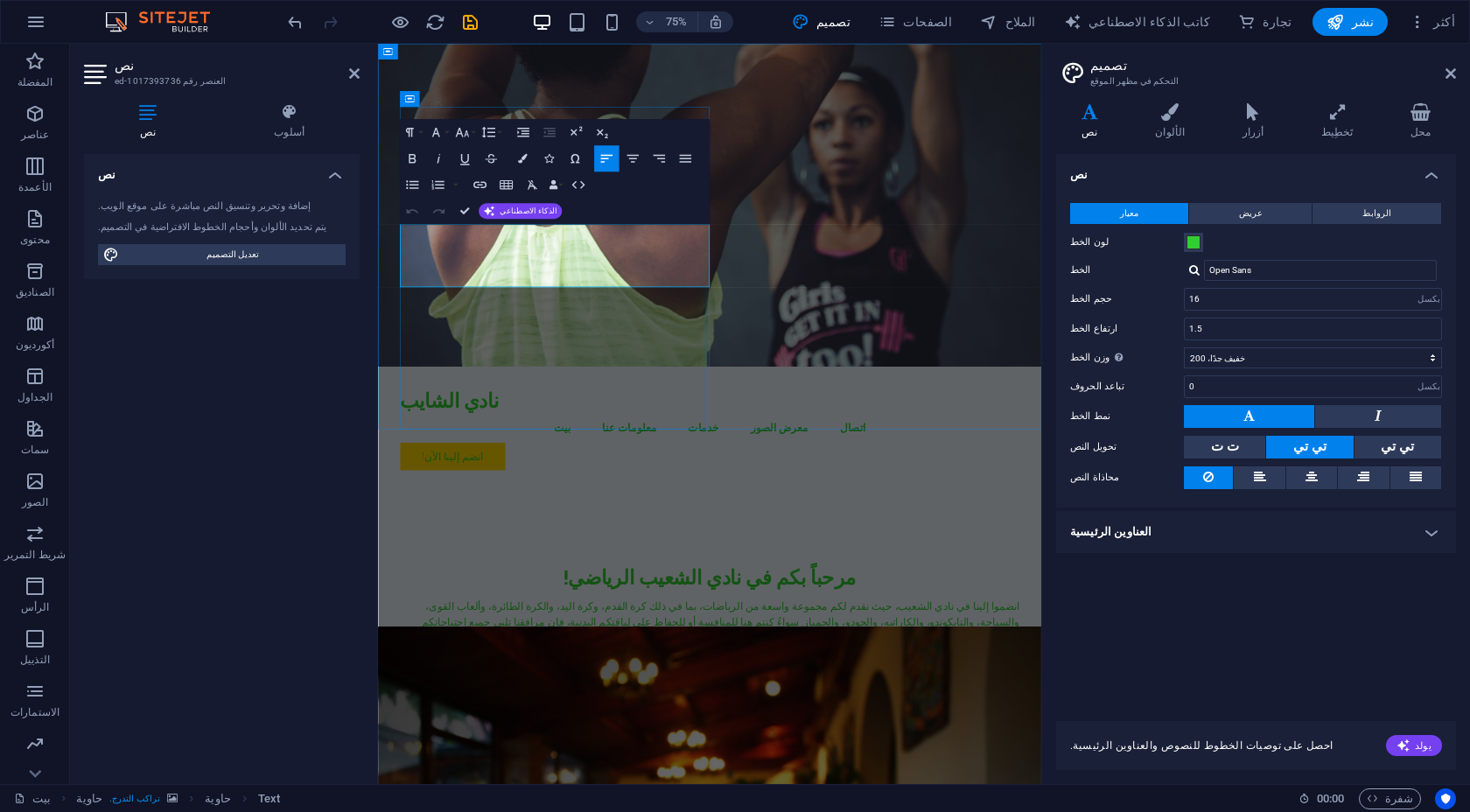
click at [642, 783] on p "انضموا إلينا في نادي الشعيب، حيث نقدم لكم مجموعة واسعة من الرياضات، بما في ذلك …" at bounding box center [820, 814] width 826 height 63
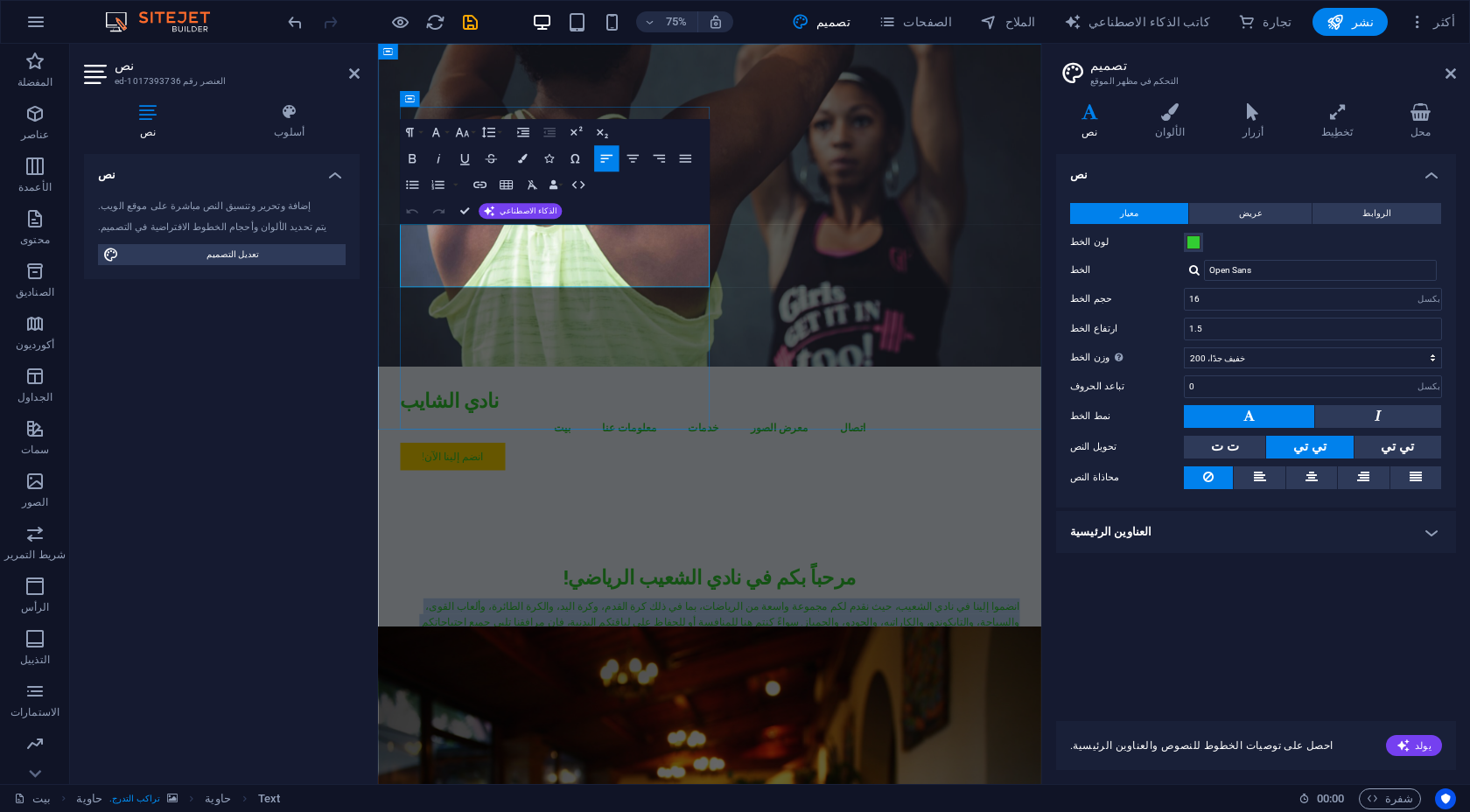
click at [642, 783] on p "انضموا إلينا في نادي الشعيب، حيث نقدم لكم مجموعة واسعة من الرياضات، بما في ذلك …" at bounding box center [820, 814] width 826 height 63
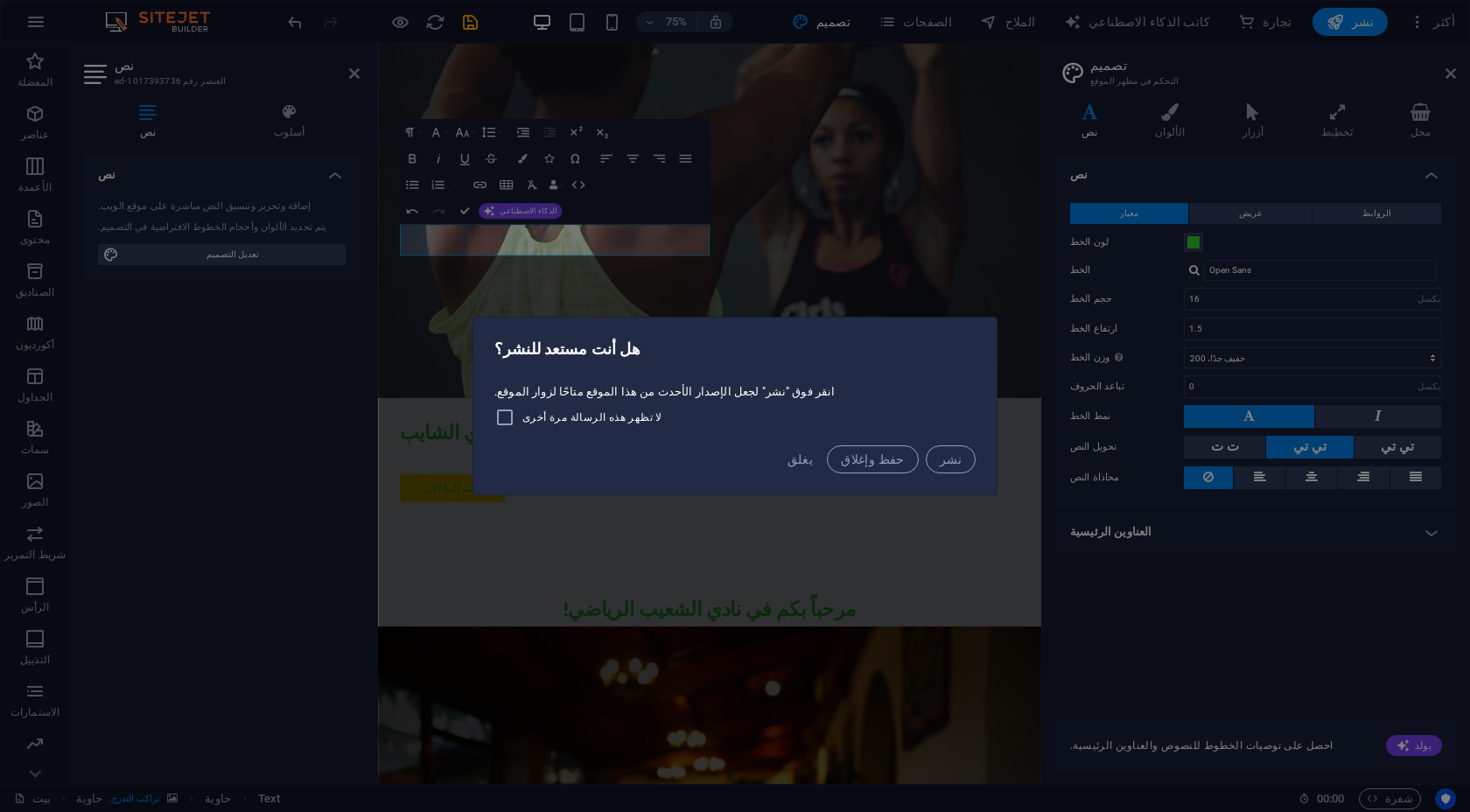
click at [746, 455] on div "يغلق حفظ وإغلاق نشر" at bounding box center [735, 464] width 523 height 59
click at [788, 452] on font "يغلق" at bounding box center [800, 459] width 26 height 14
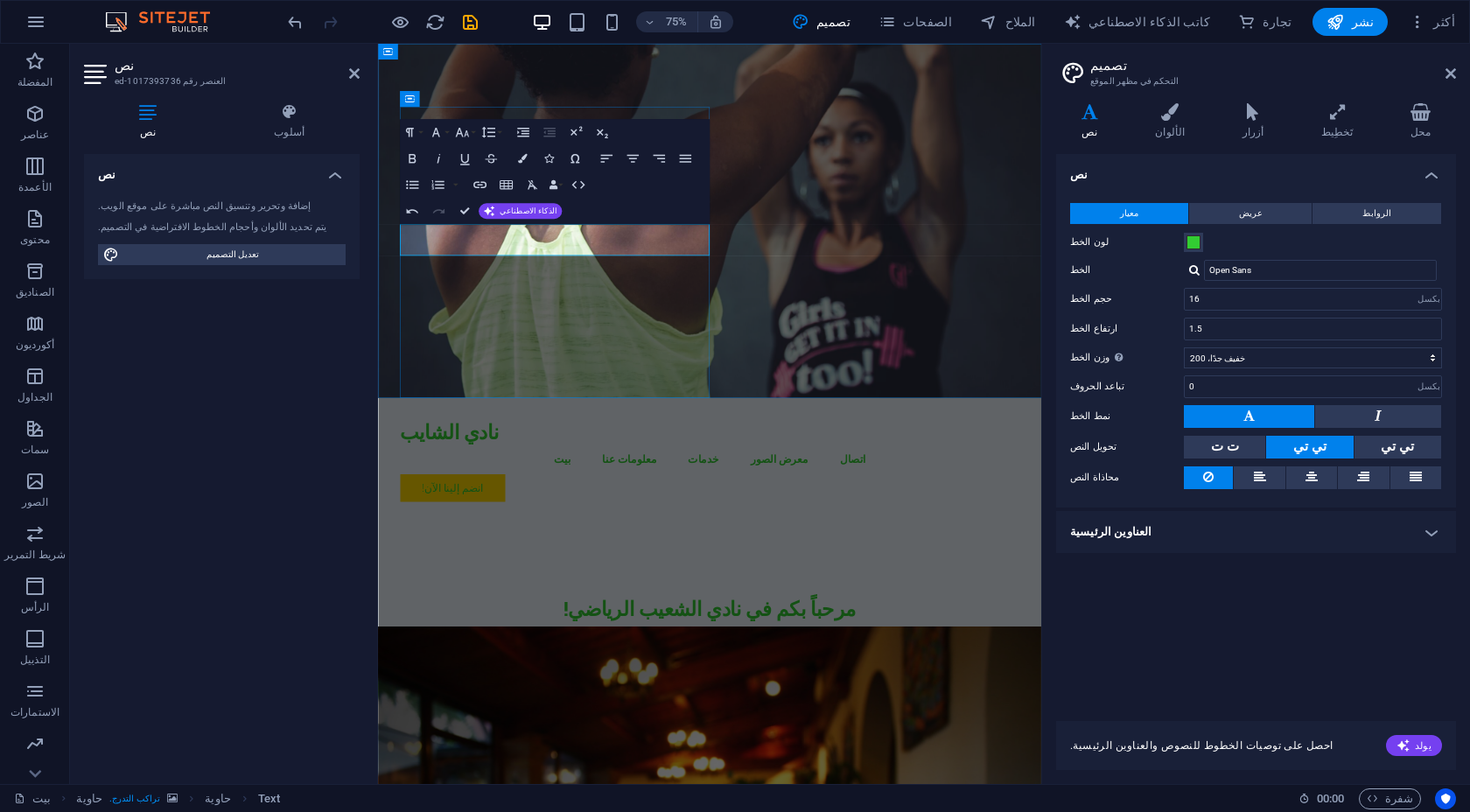
click at [415, 158] on icon "button" at bounding box center [412, 159] width 7 height 10
click at [636, 160] on icon "button" at bounding box center [632, 158] width 16 height 16
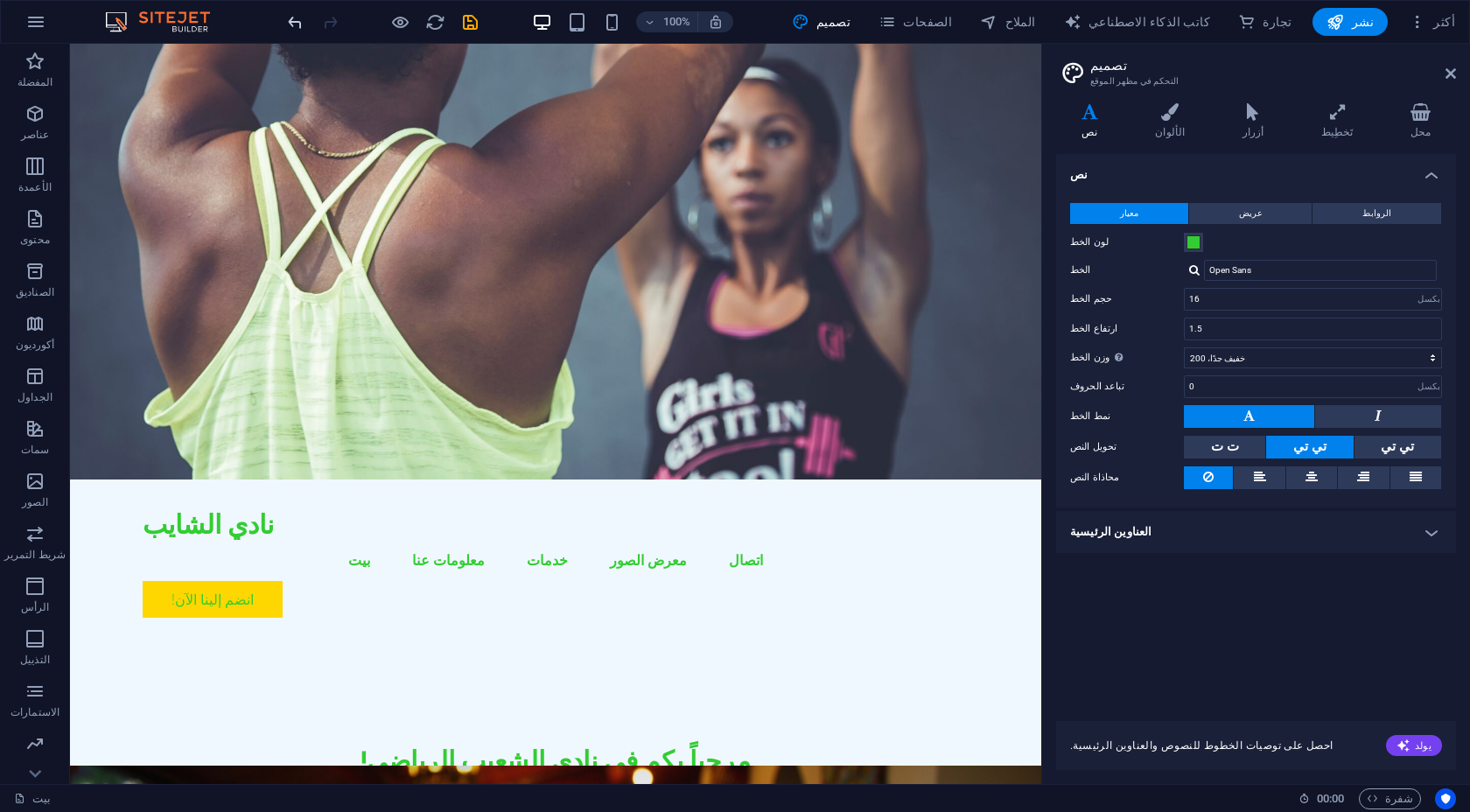
click at [295, 16] on icon "التراجع" at bounding box center [295, 22] width 20 height 20
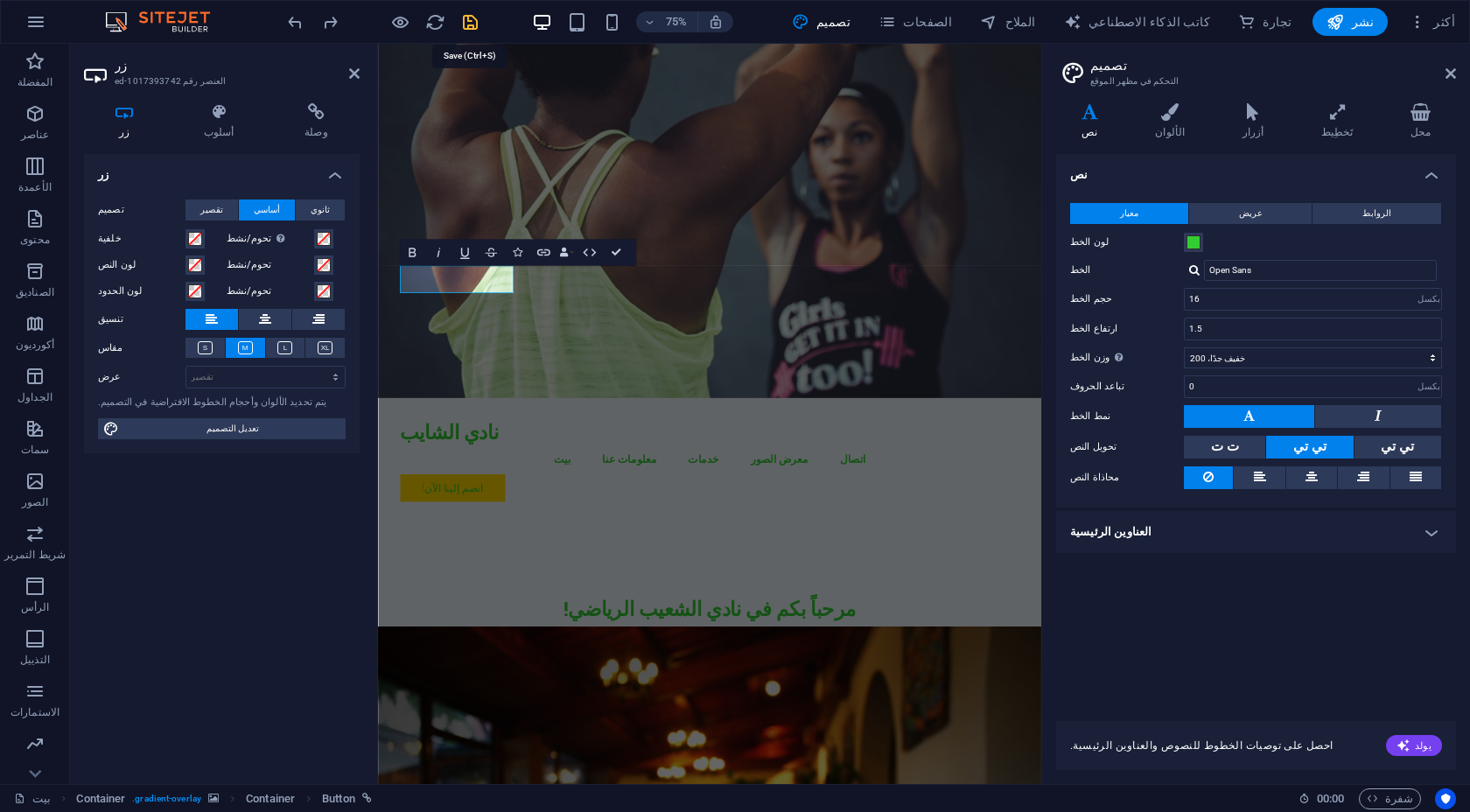
click at [471, 17] on icon "يحفظ" at bounding box center [471, 22] width 20 height 20
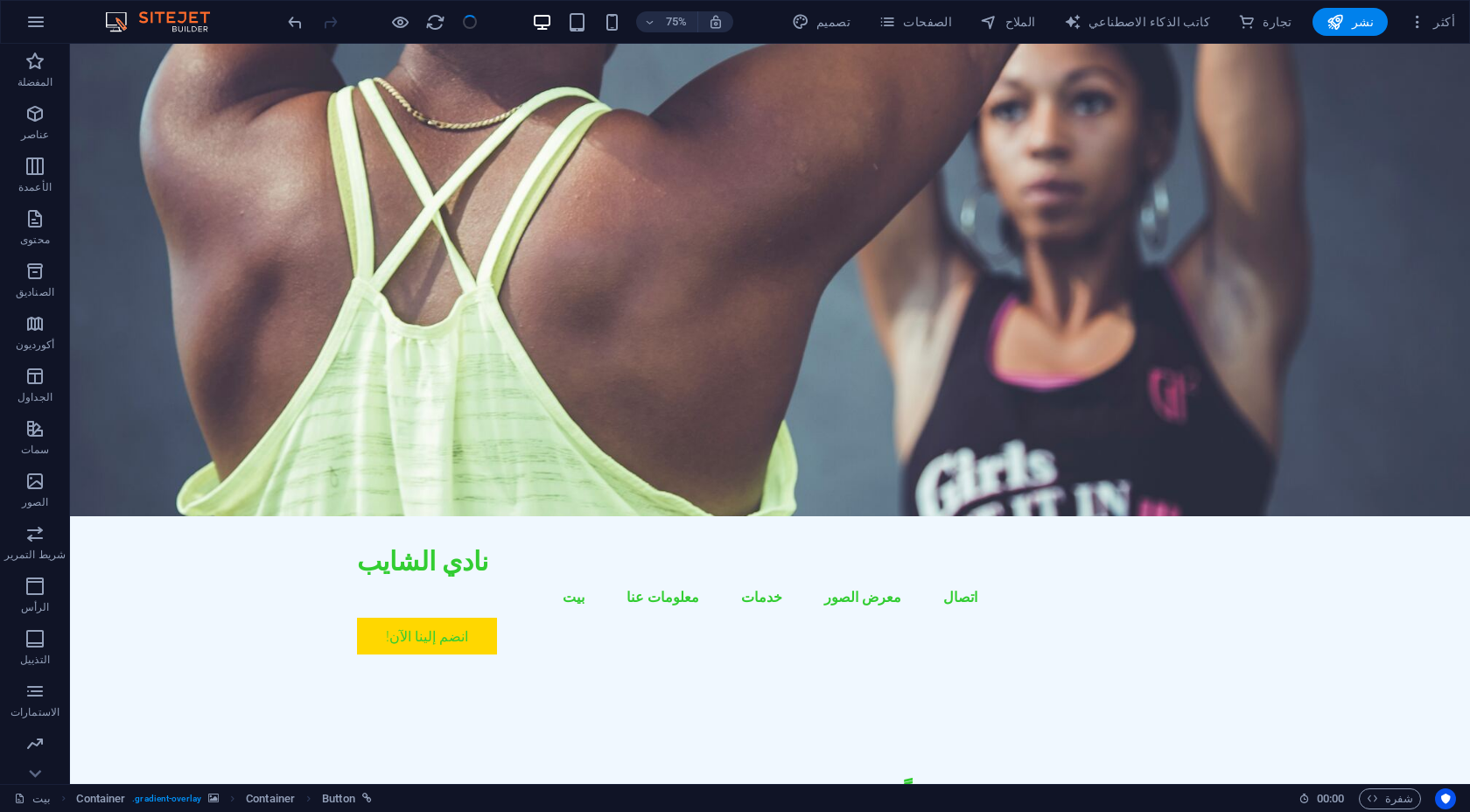
checkbox input "false"
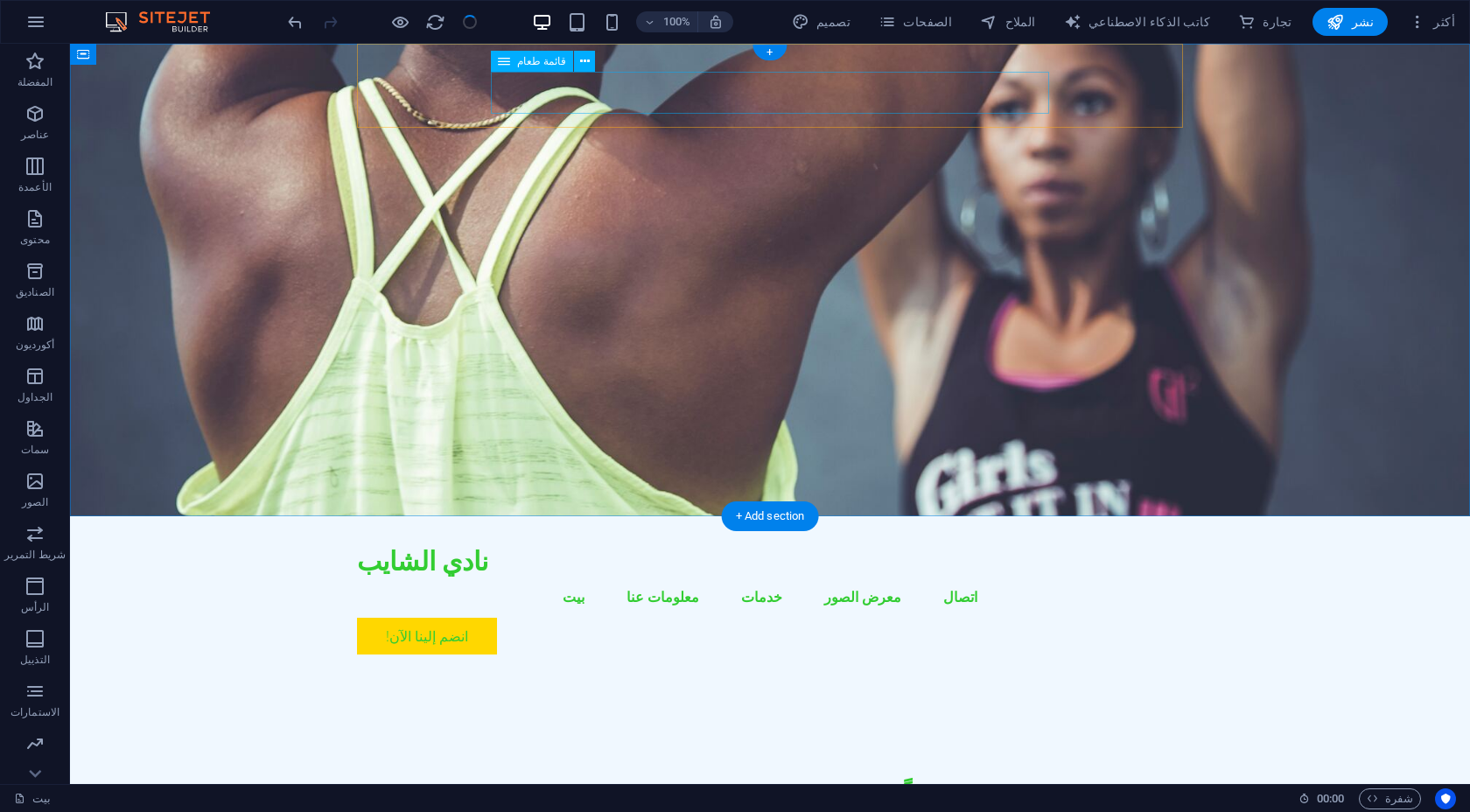
click at [582, 575] on nav "بيت معلومات عنا خدمات معرض الصور اتصال" at bounding box center [770, 596] width 826 height 42
click at [572, 575] on nav "بيت معلومات عنا خدمات معرض الصور اتصال" at bounding box center [770, 596] width 826 height 42
select select
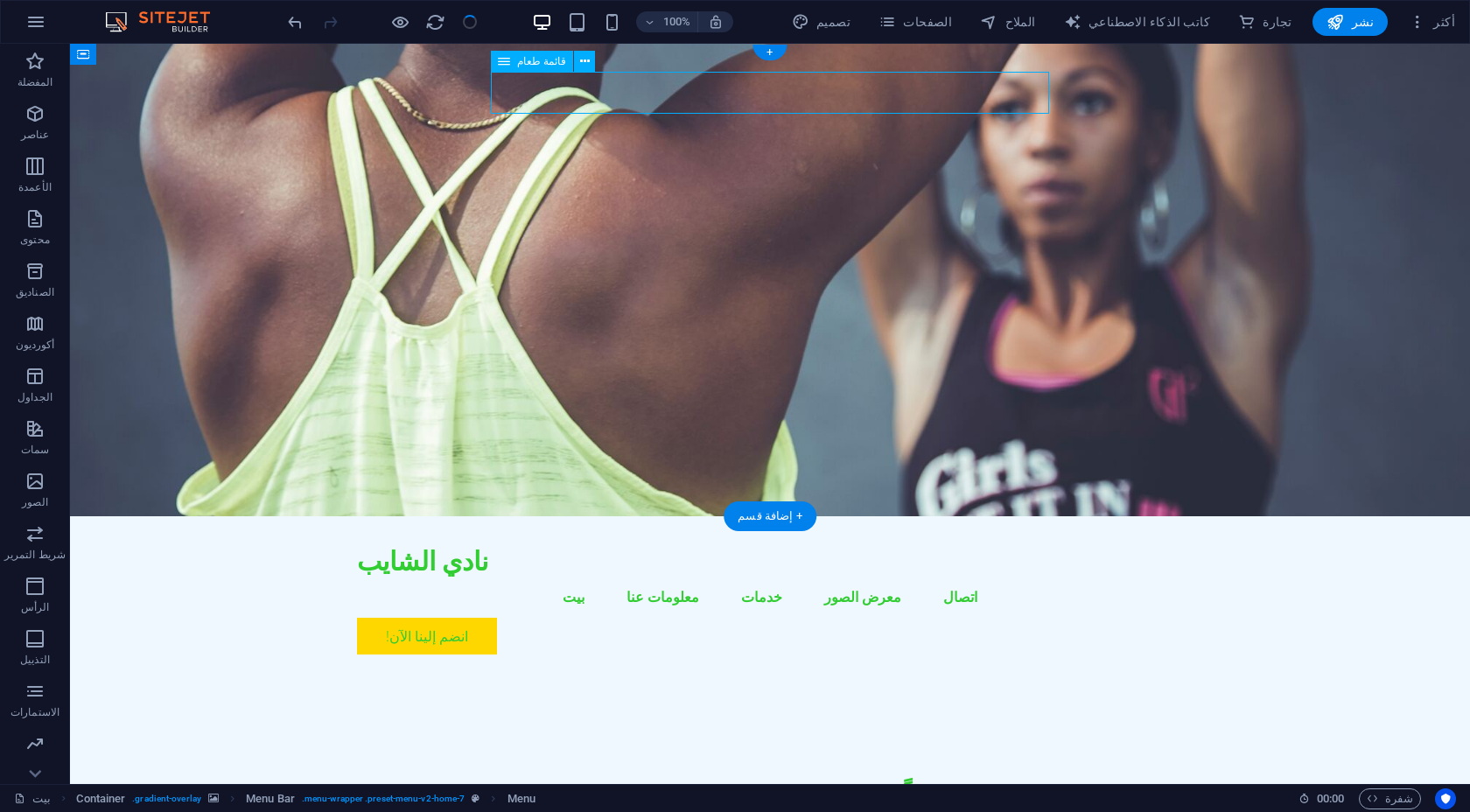
select select
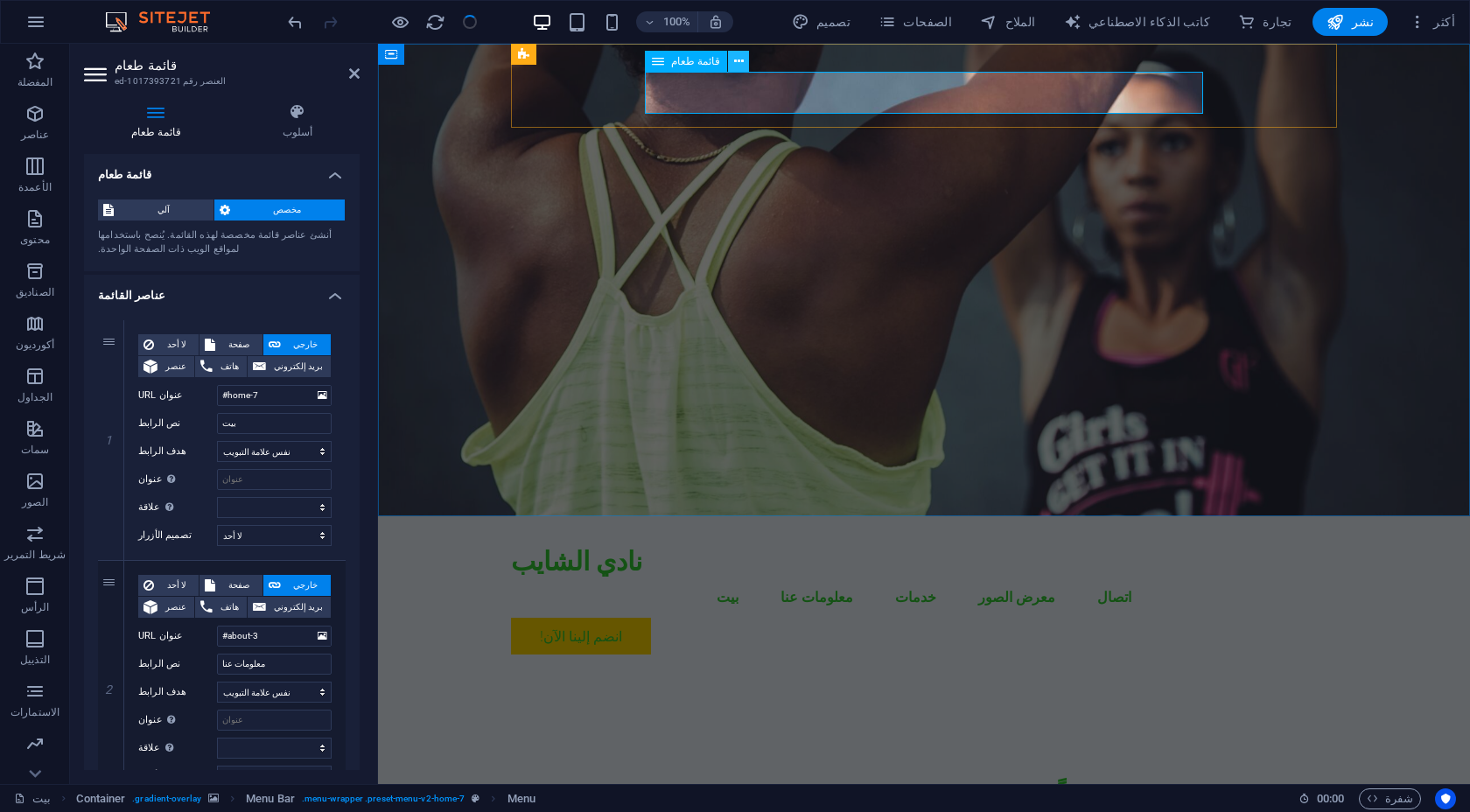
click at [734, 65] on icon at bounding box center [738, 61] width 10 height 18
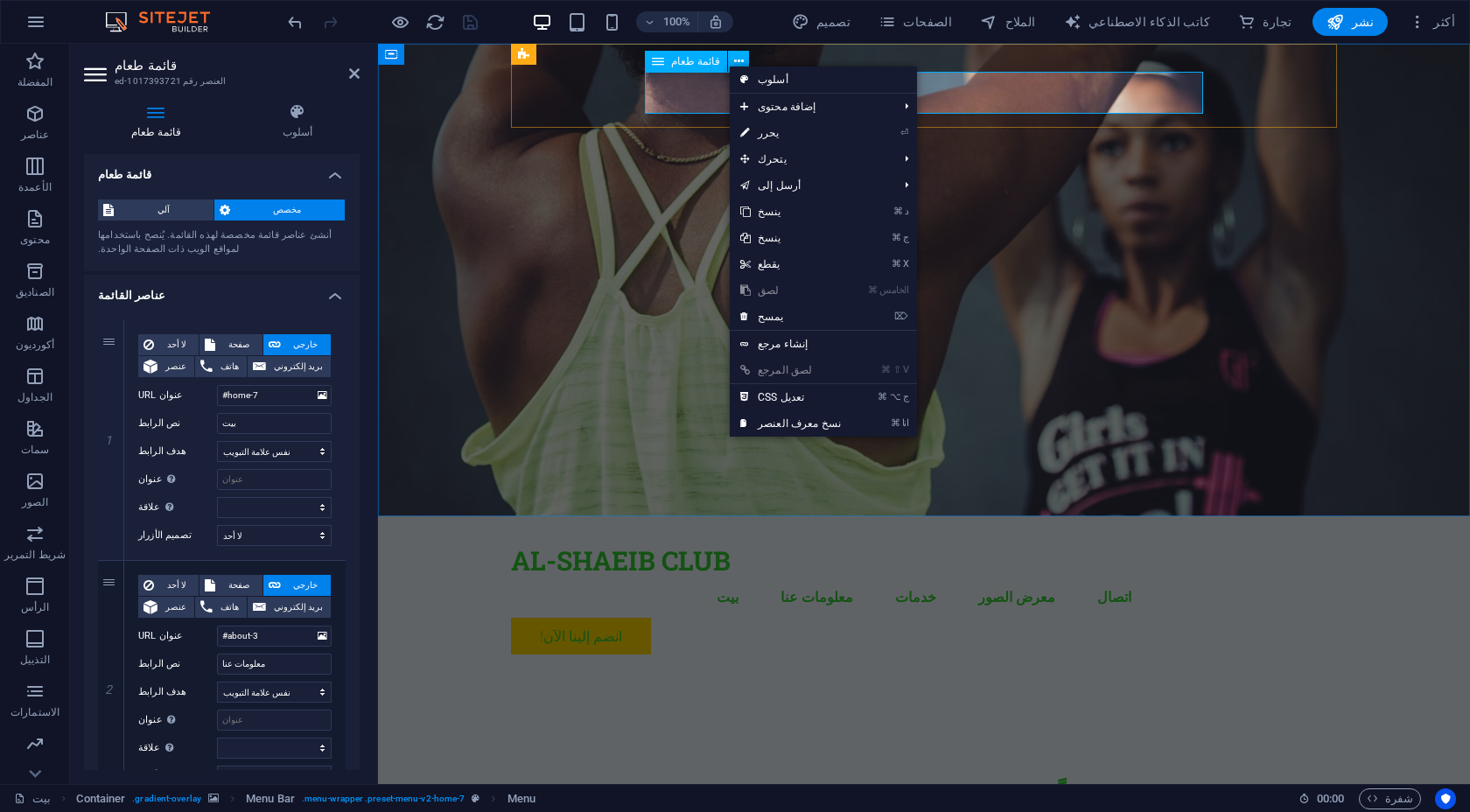
click at [695, 68] on div "قائمة طعام" at bounding box center [686, 61] width 82 height 21
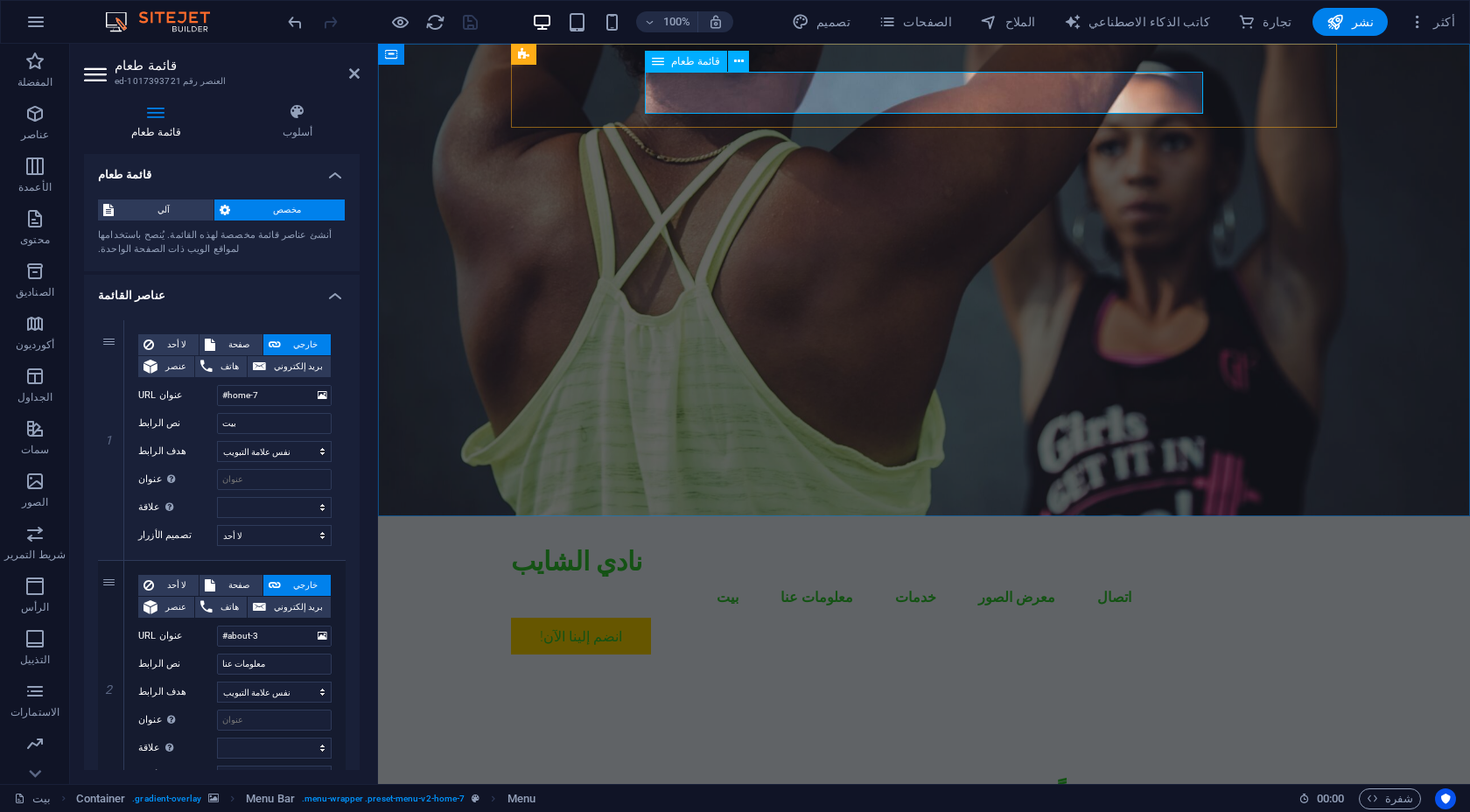
click at [691, 63] on font "قائمة طعام" at bounding box center [695, 60] width 49 height 12
click at [673, 63] on font "قائمة طعام" at bounding box center [695, 60] width 49 height 12
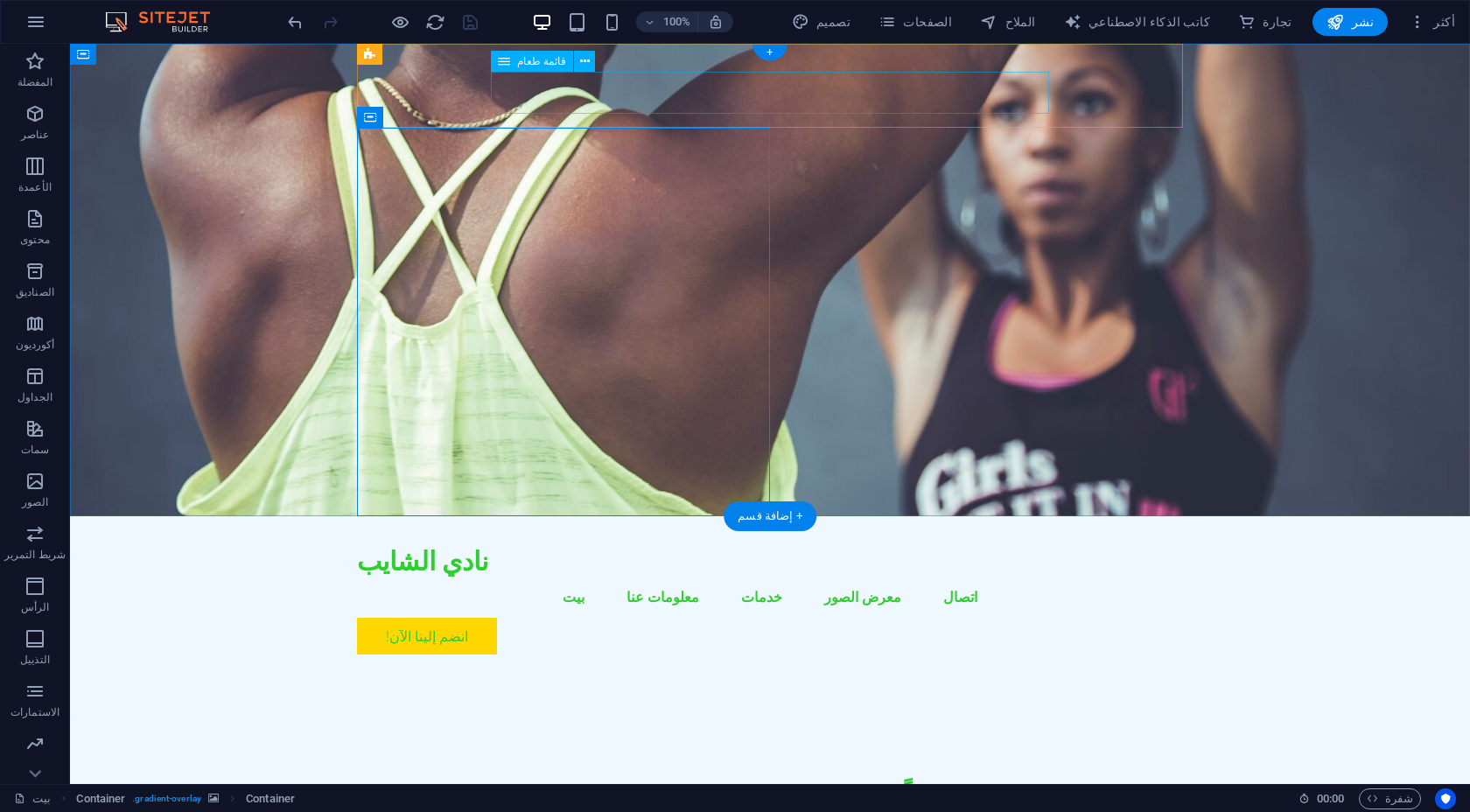
click at [679, 575] on nav "بيت معلومات عنا خدمات معرض الصور اتصال" at bounding box center [770, 596] width 826 height 42
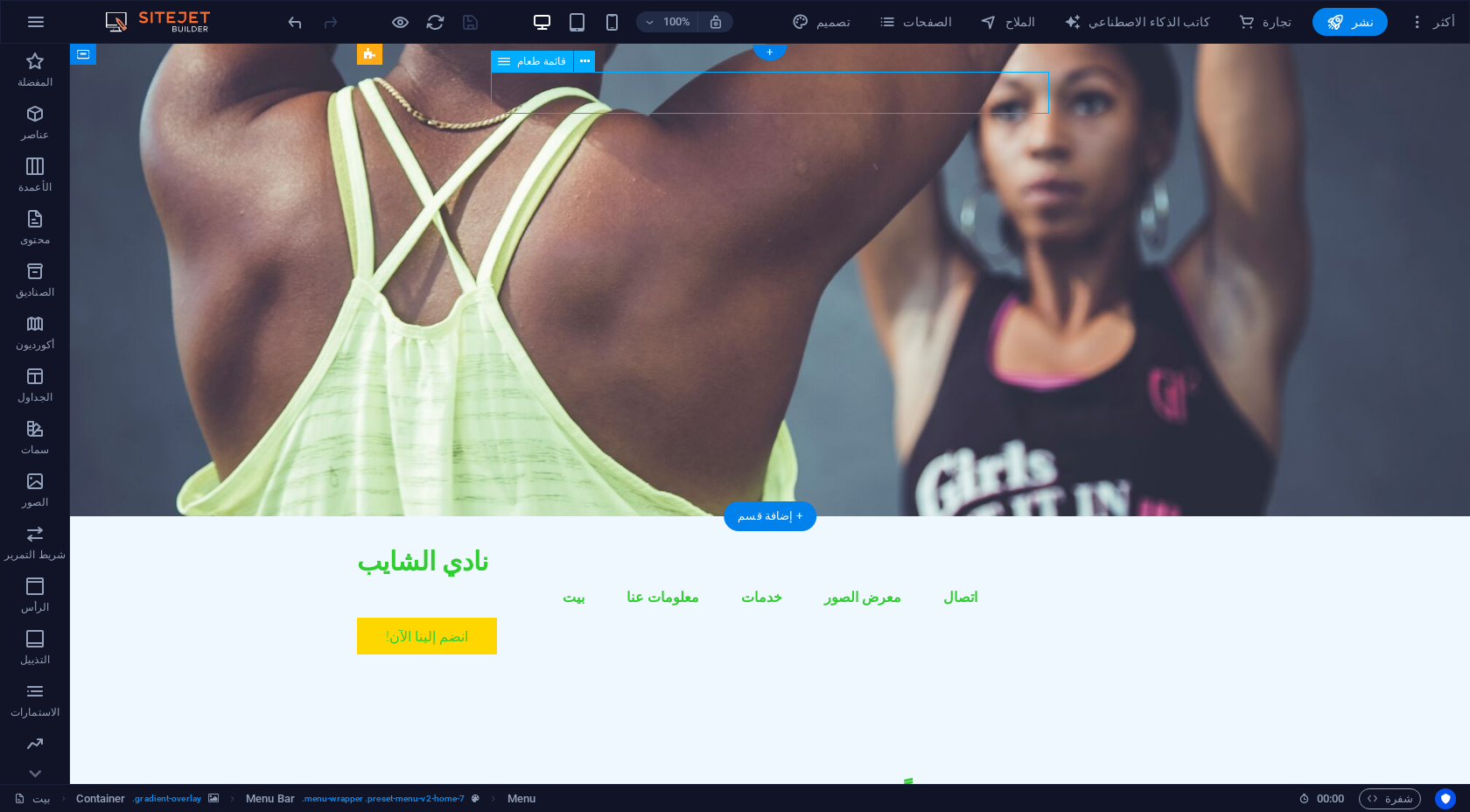
click at [679, 575] on nav "بيت معلومات عنا خدمات معرض الصور اتصال" at bounding box center [770, 596] width 826 height 42
select select
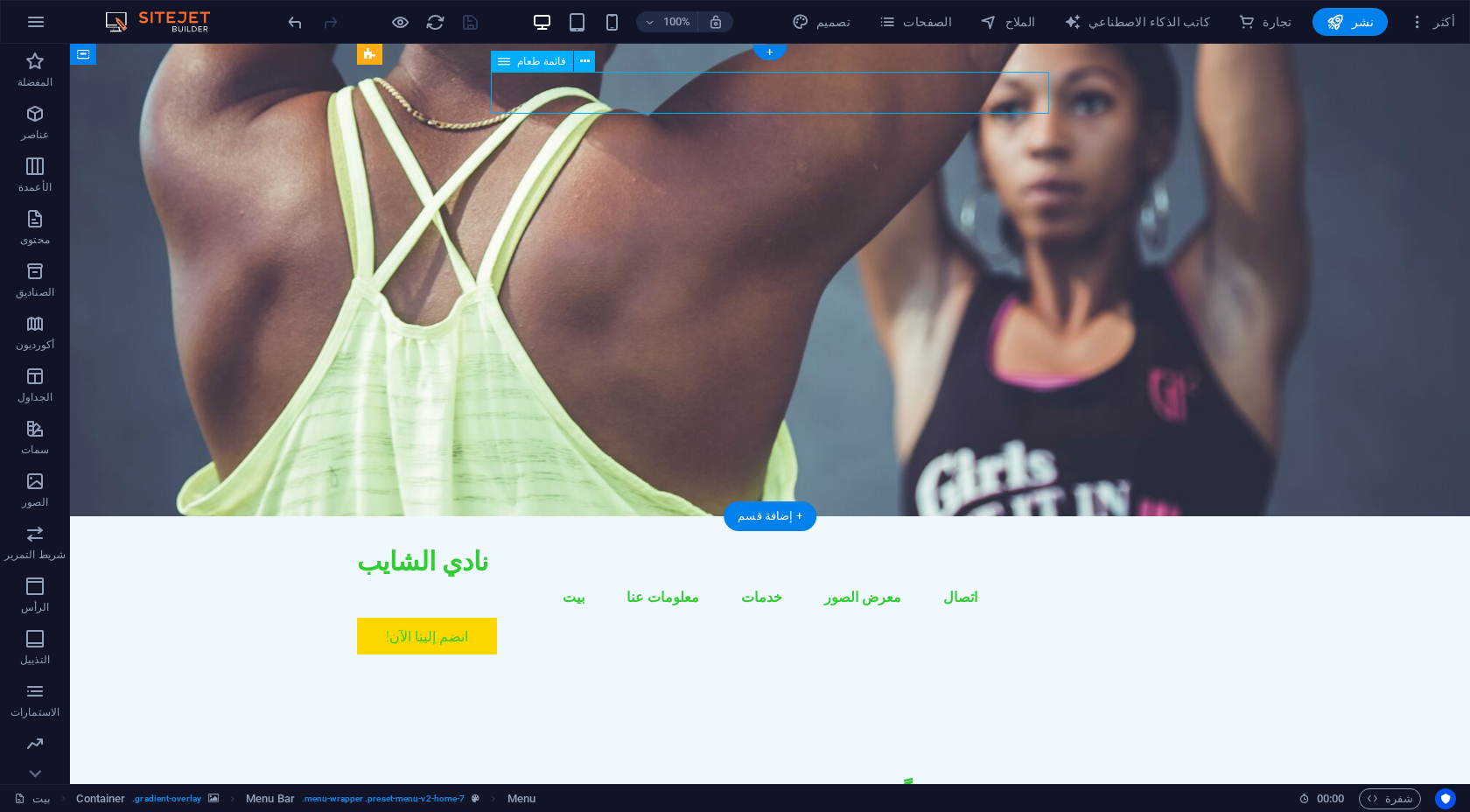
select select
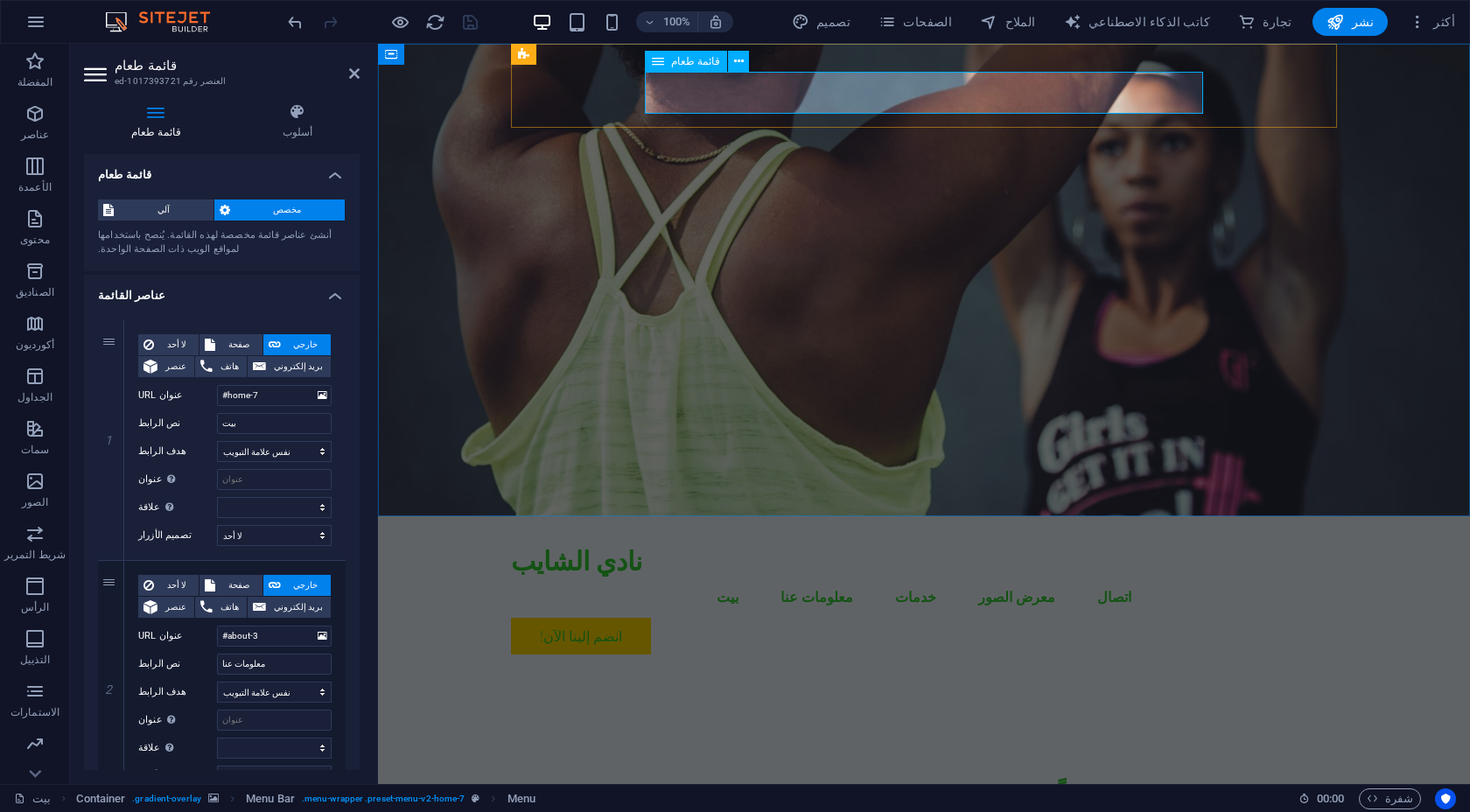
click at [838, 575] on nav "بيت معلومات عنا خدمات معرض الصور اتصال" at bounding box center [924, 596] width 826 height 42
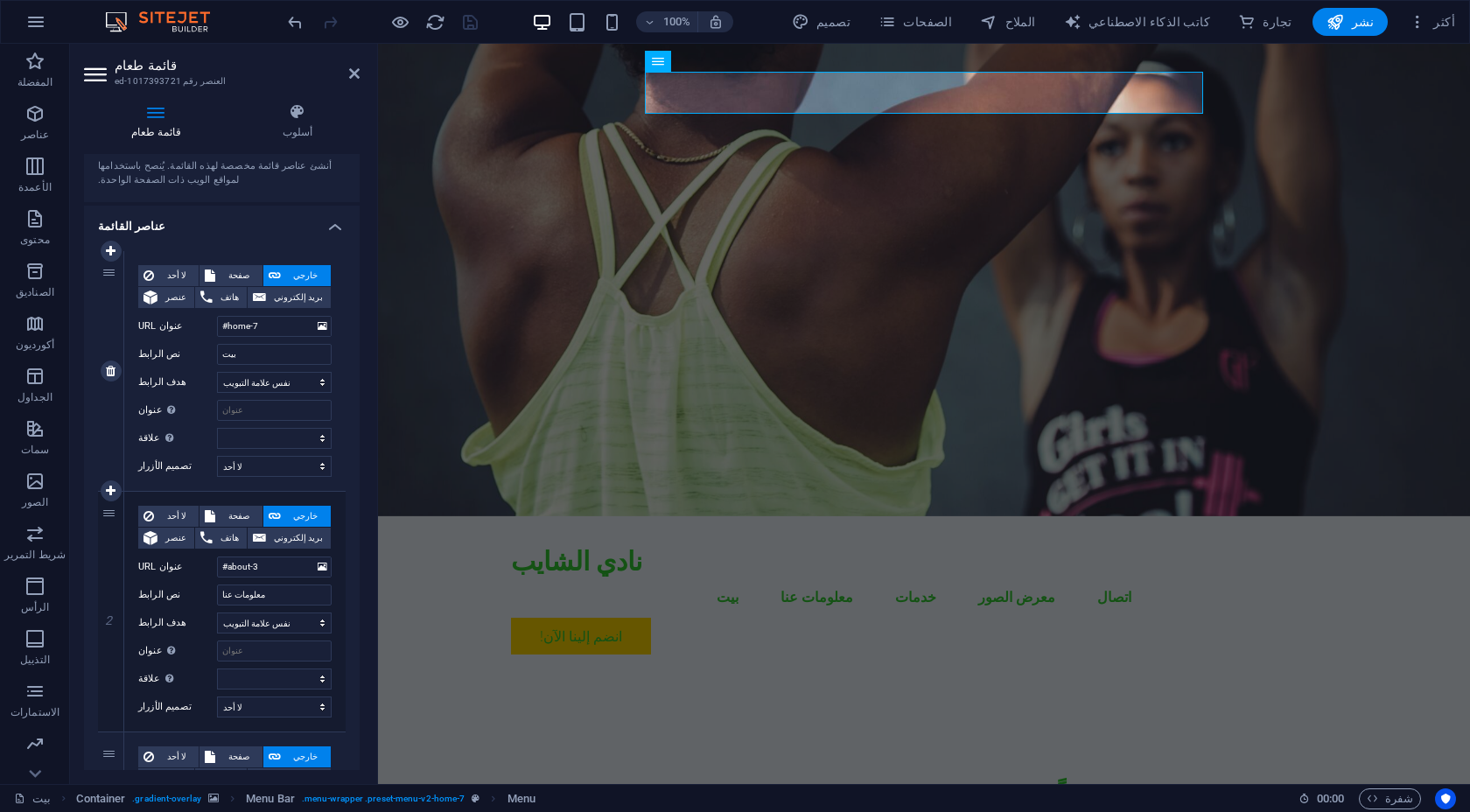
scroll to position [95, 0]
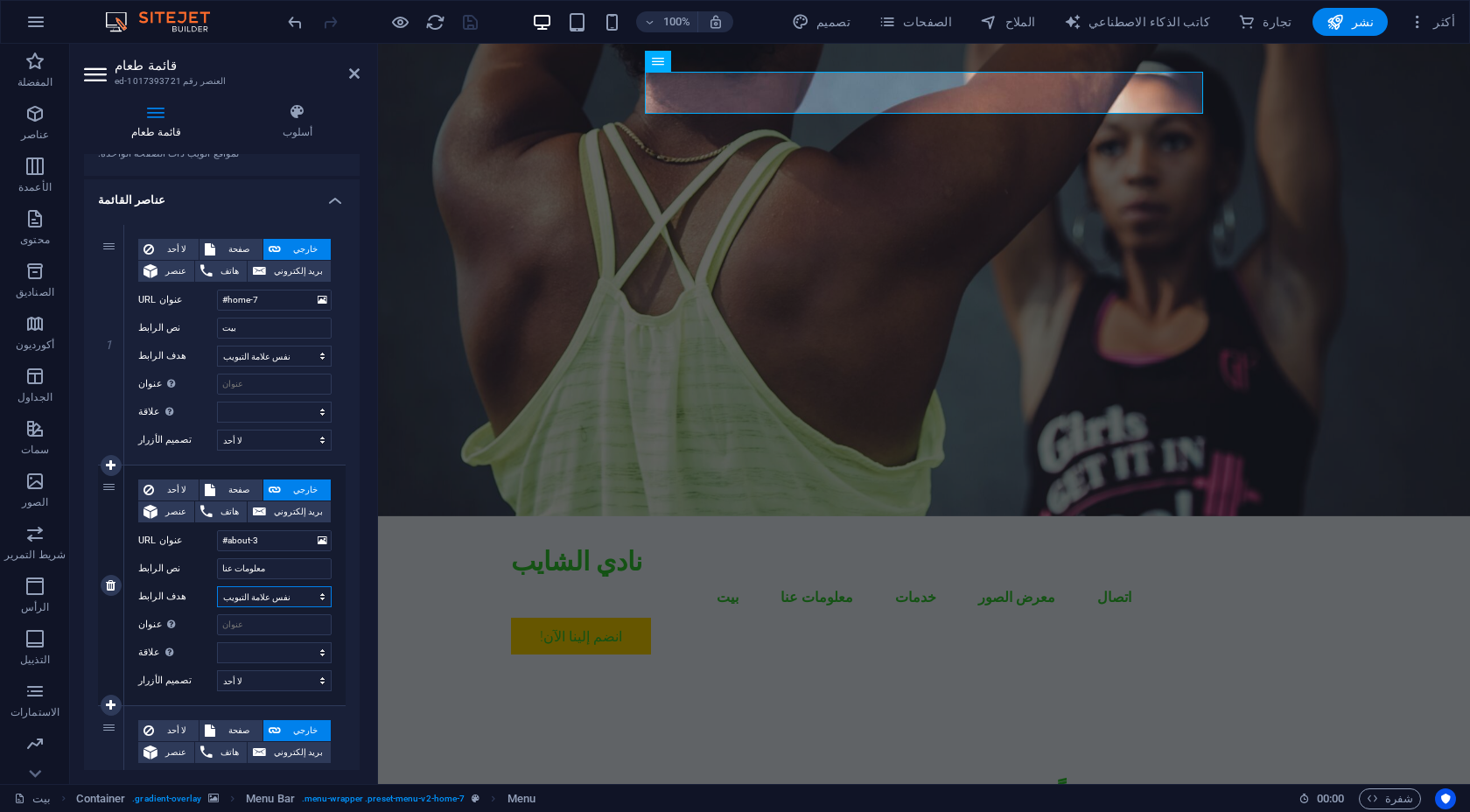
click at [291, 599] on select "علامة تبويب جديدة نفس علامة التبويب تراكب" at bounding box center [273, 596] width 114 height 21
click at [217, 586] on select "علامة تبويب جديدة نفس علامة التبويب تراكب" at bounding box center [273, 596] width 114 height 21
click at [302, 574] on input "معلومات عنا" at bounding box center [273, 568] width 114 height 21
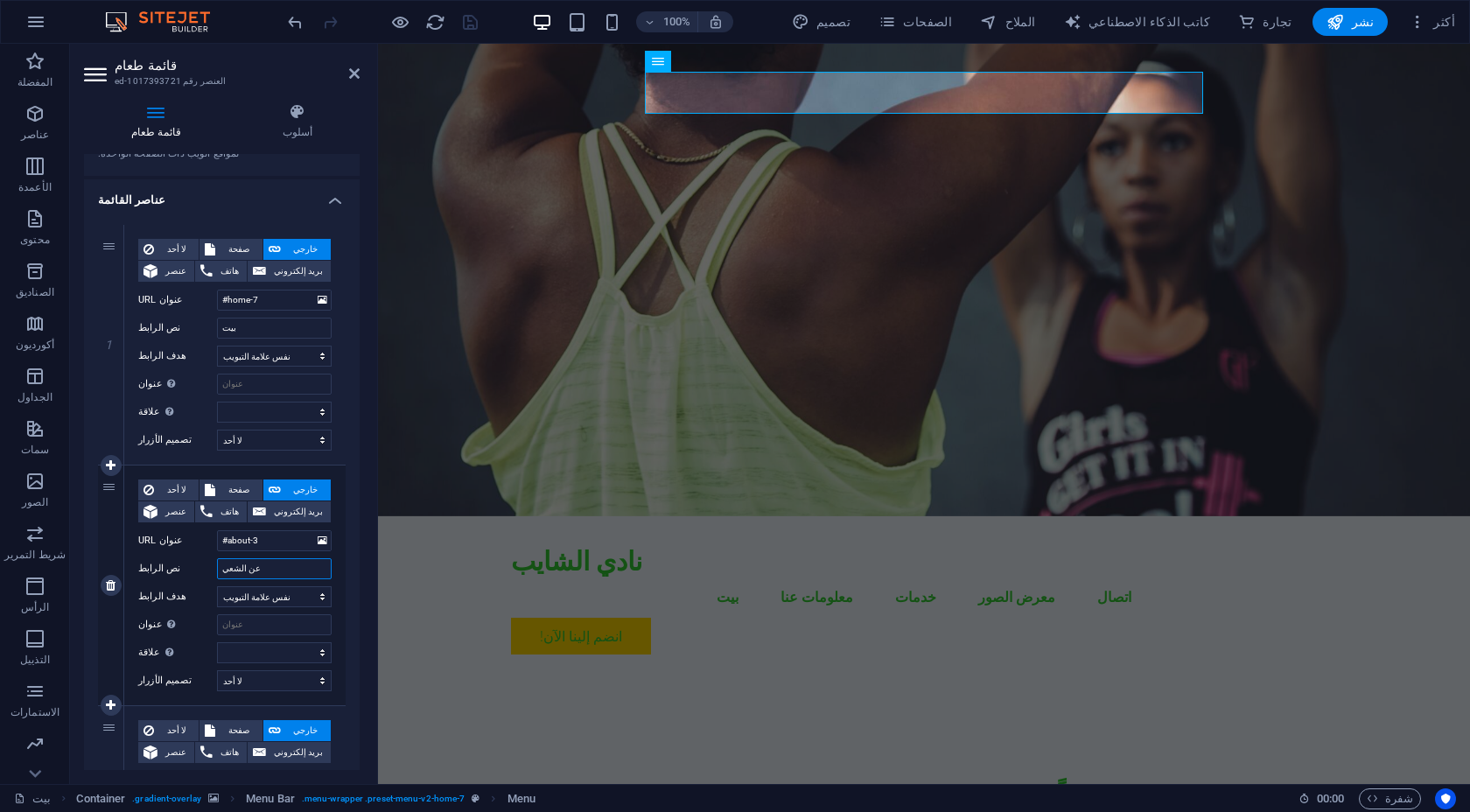
type input "عن الشعيب"
select select
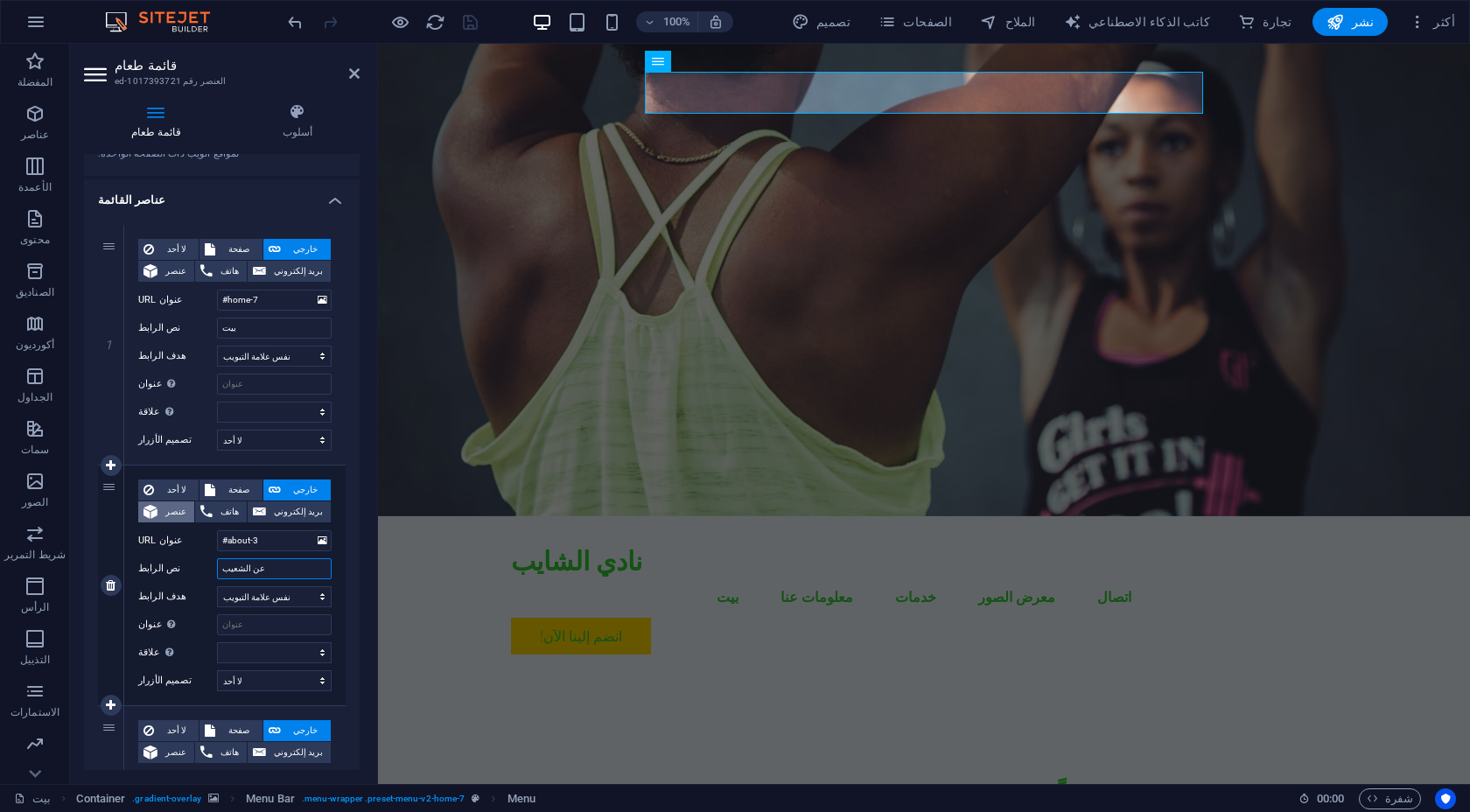
select select
type input "عن الشعيب"
click at [299, 321] on input "بيت" at bounding box center [273, 328] width 114 height 21
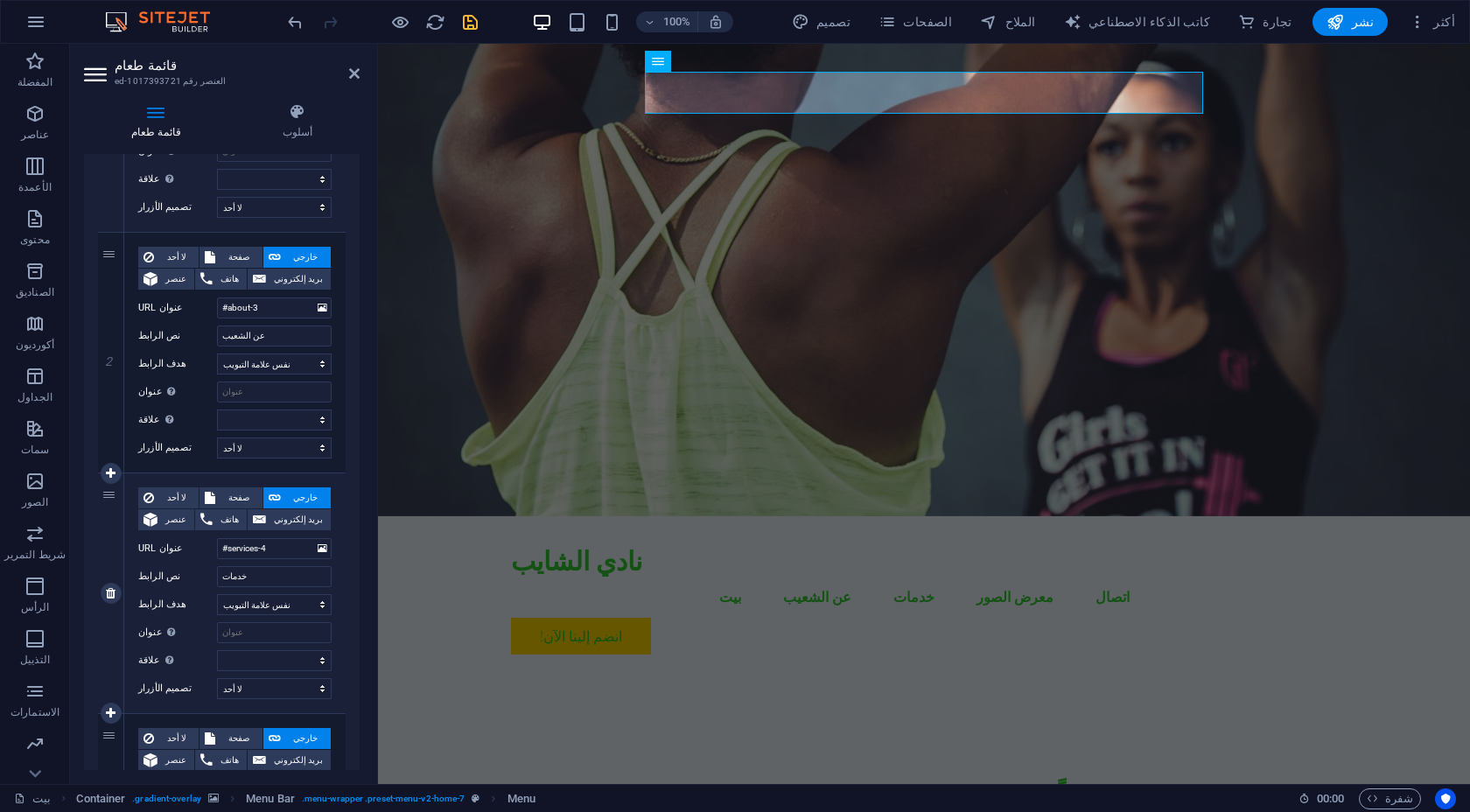
scroll to position [338, 0]
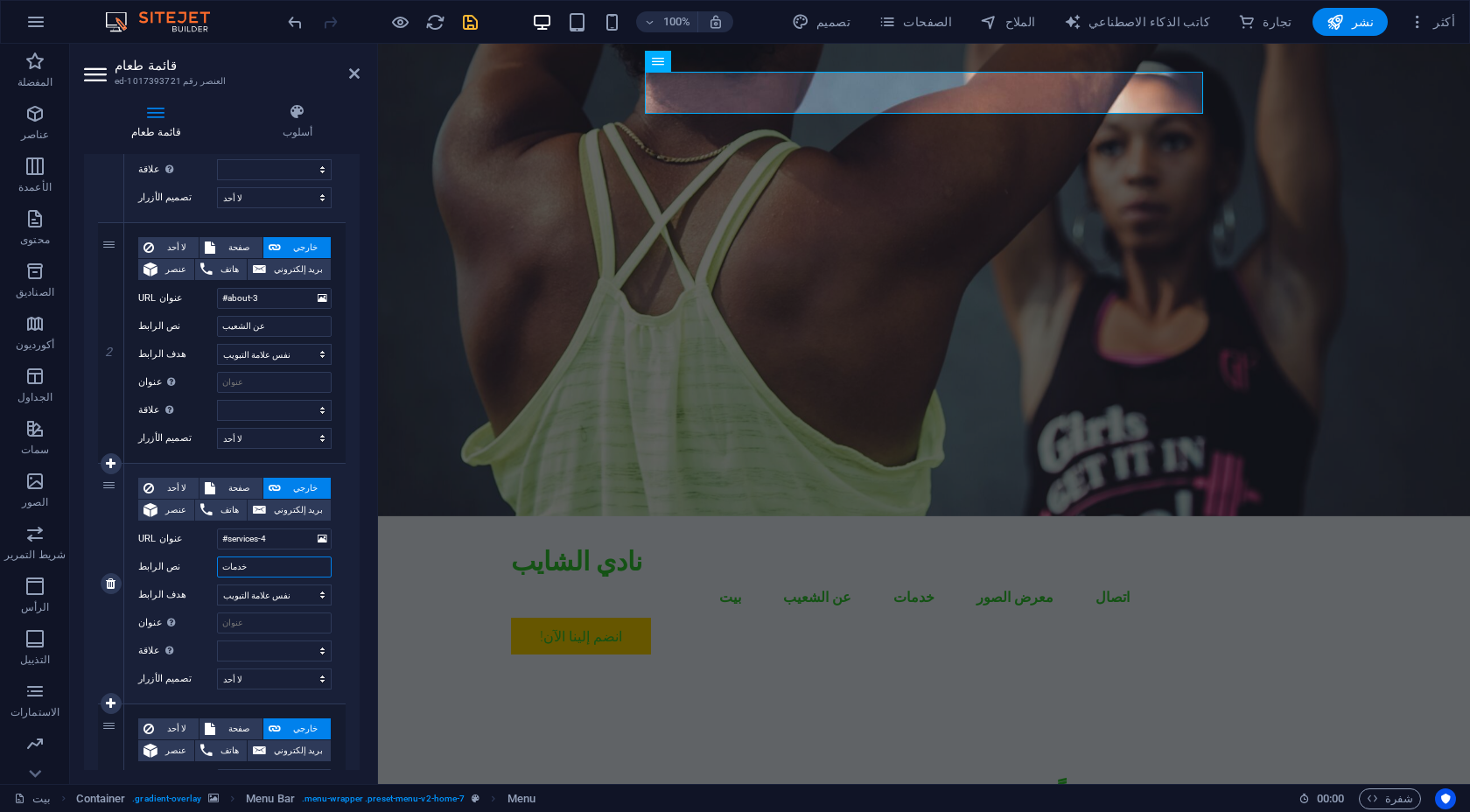
click at [276, 564] on input "خدمات" at bounding box center [273, 566] width 114 height 21
type input "خطتنا"
select select
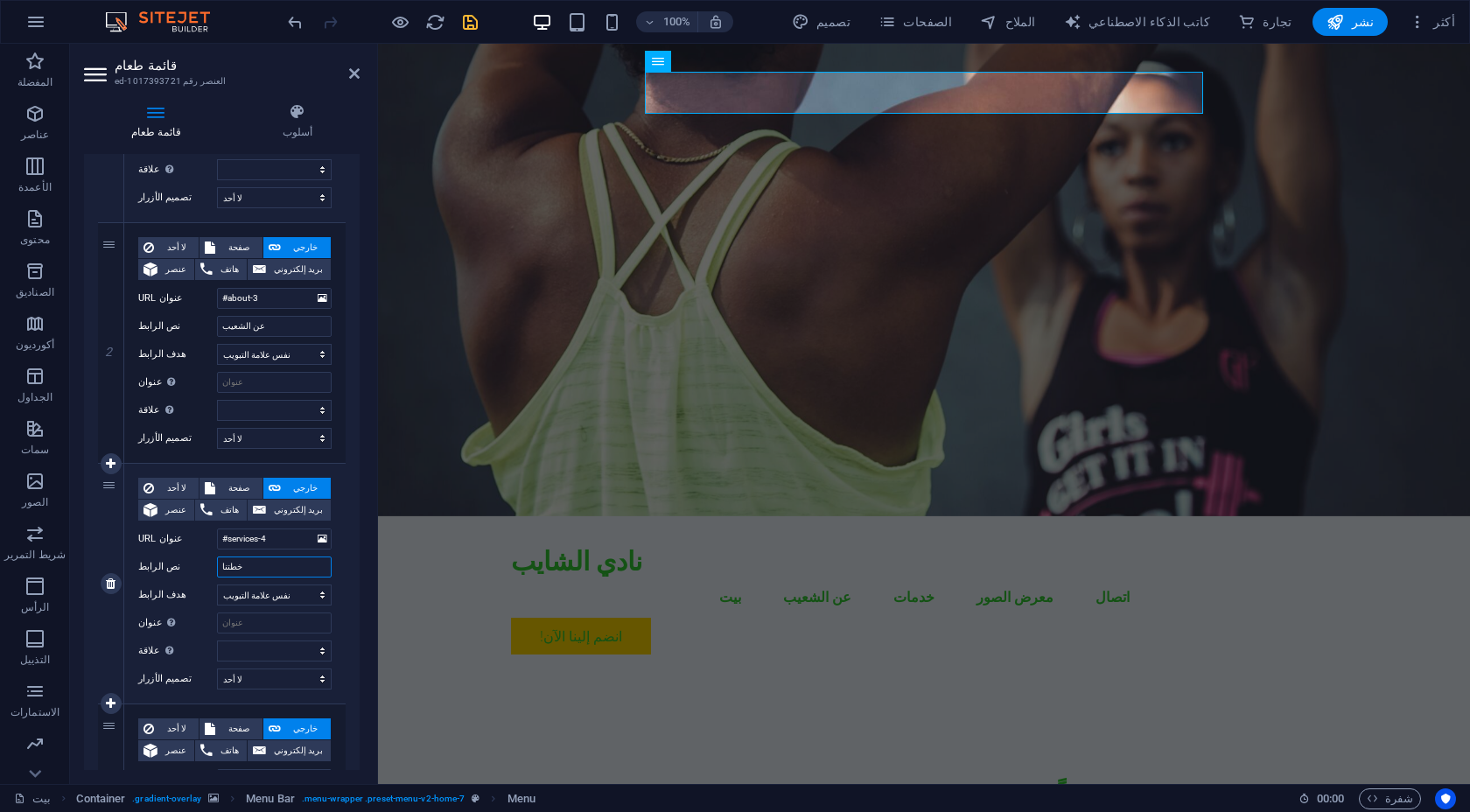
select select
type input "خطتنا الاستراتيجية"
select select
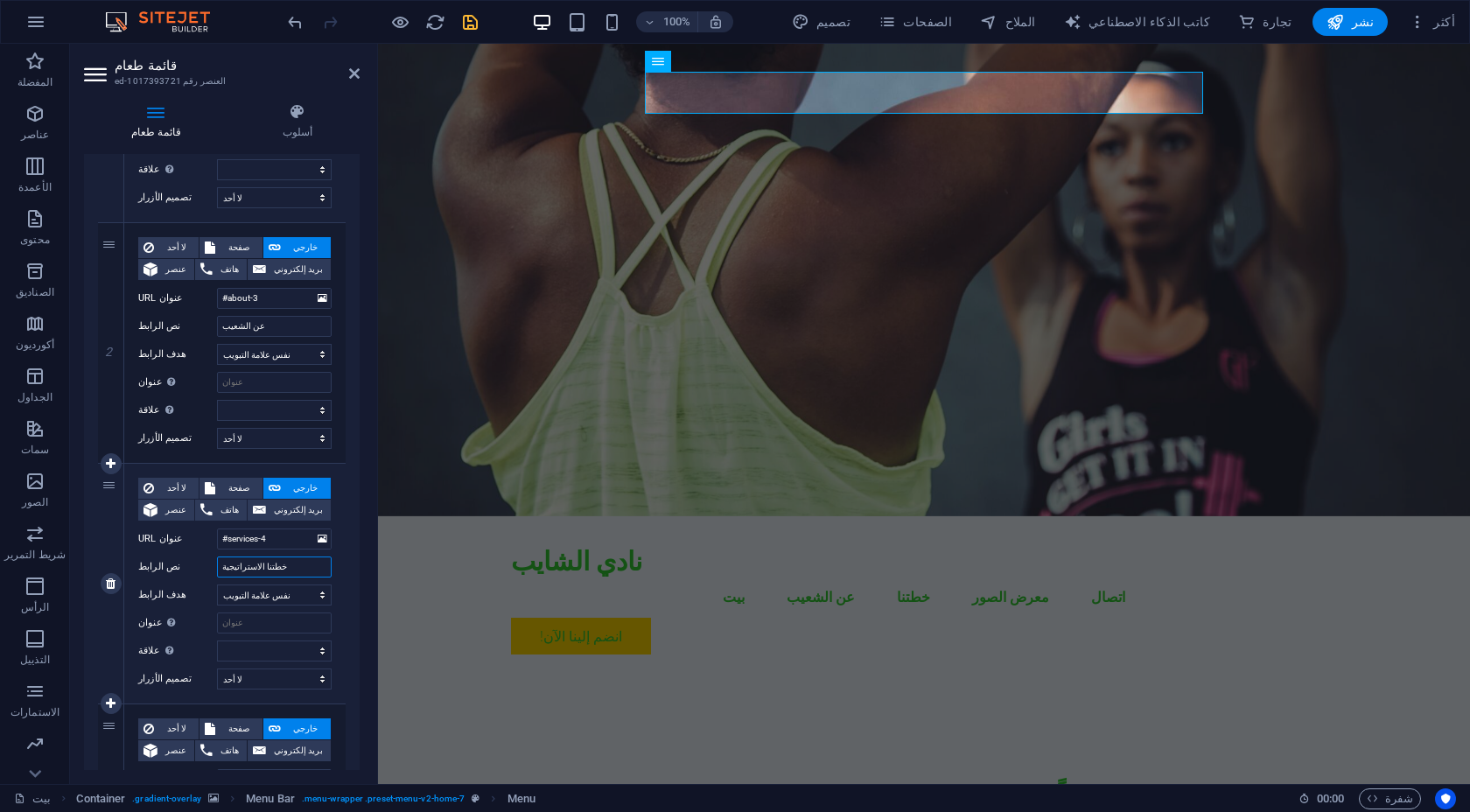
select select
type input "خطتنا الاستراتيجية"
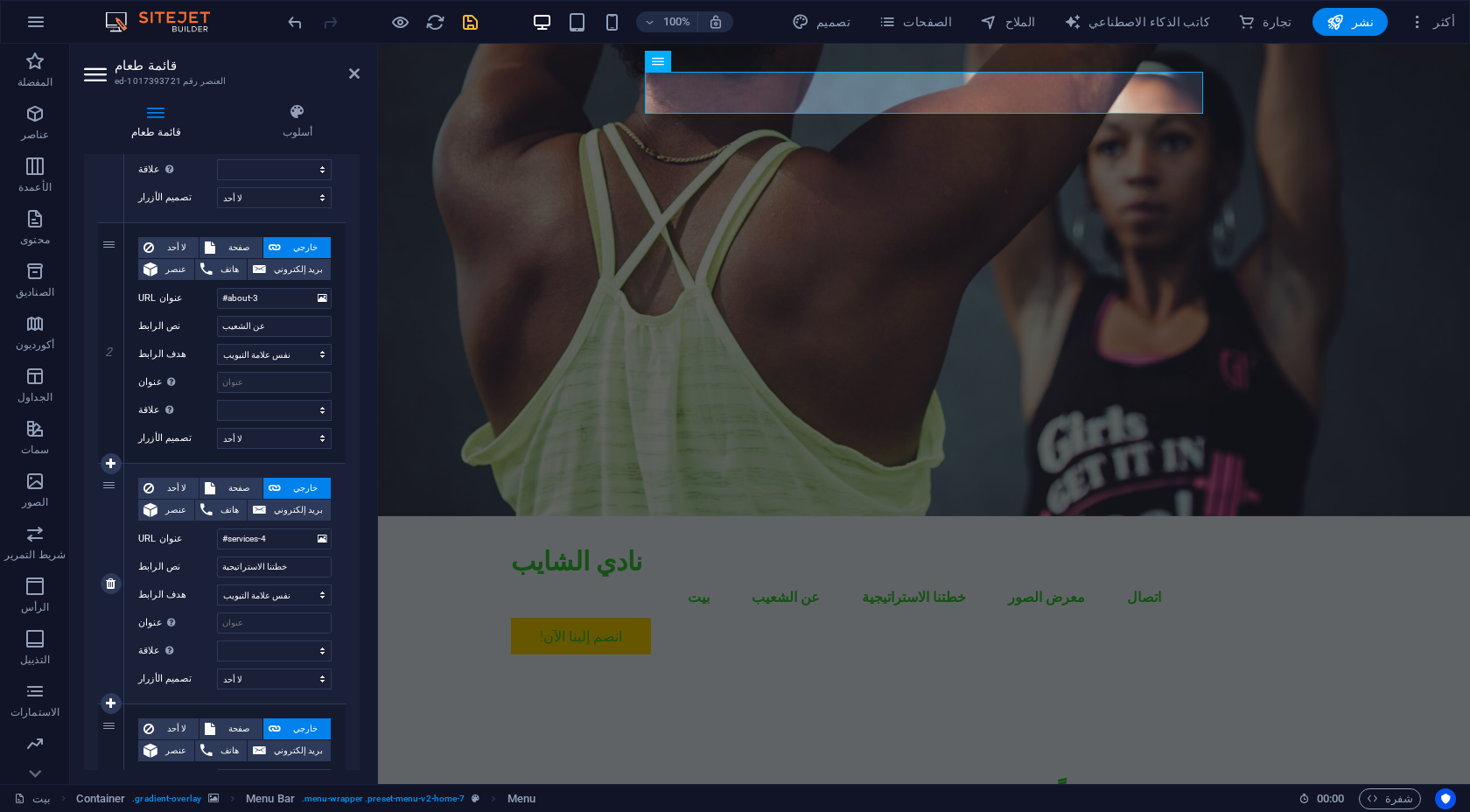
click at [176, 622] on label "عنوان وصف الرابط الإضافي، يجب ألا يكون مطابقًا لنص الرابط. غالبًا ما يظهر العنو…" at bounding box center [177, 622] width 79 height 21
click at [217, 622] on input "عنوان وصف الرابط الإضافي، يجب ألا يكون مطابقًا لنص الرابط. غالبًا ما يظهر العنو…" at bounding box center [273, 622] width 114 height 21
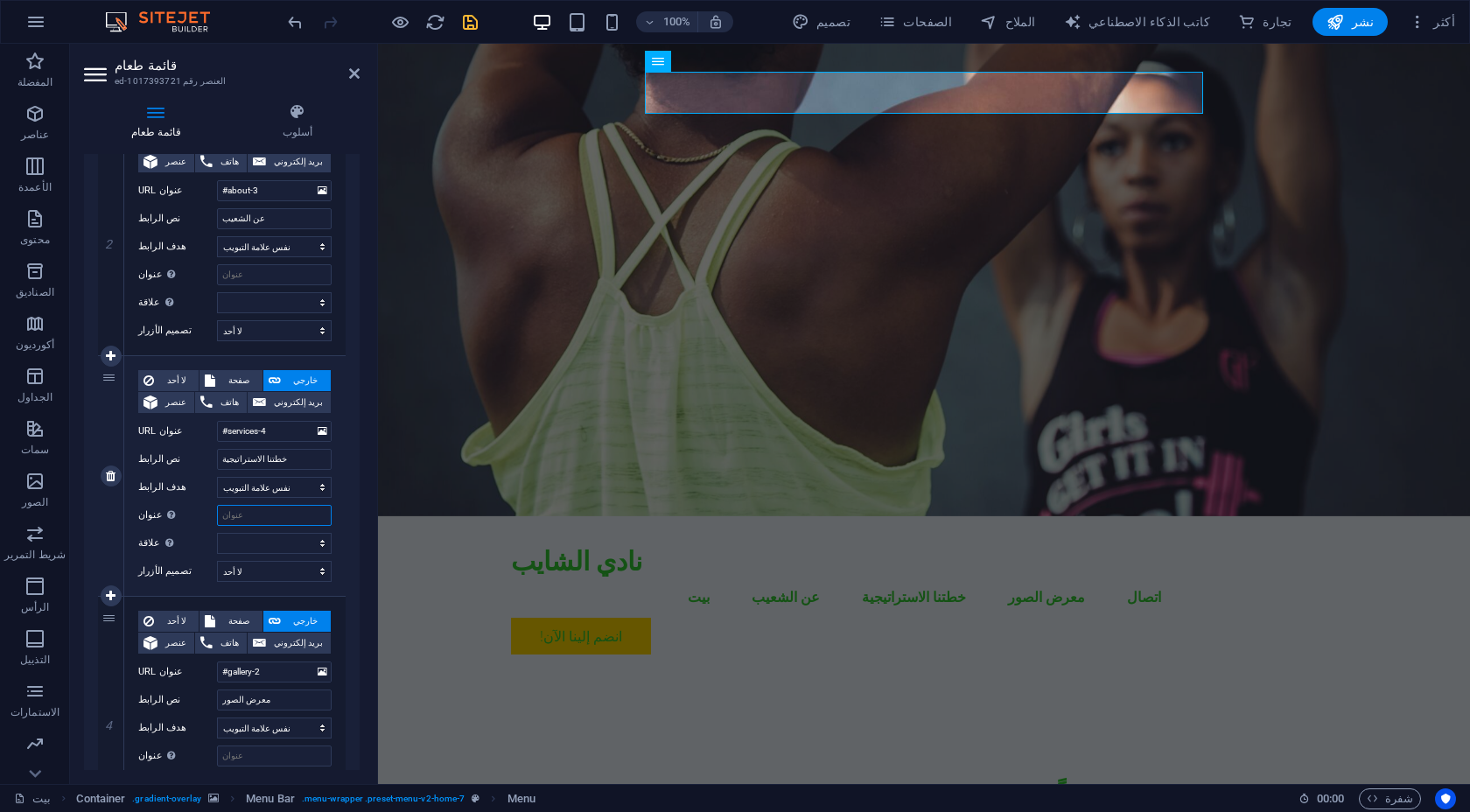
scroll to position [469, 0]
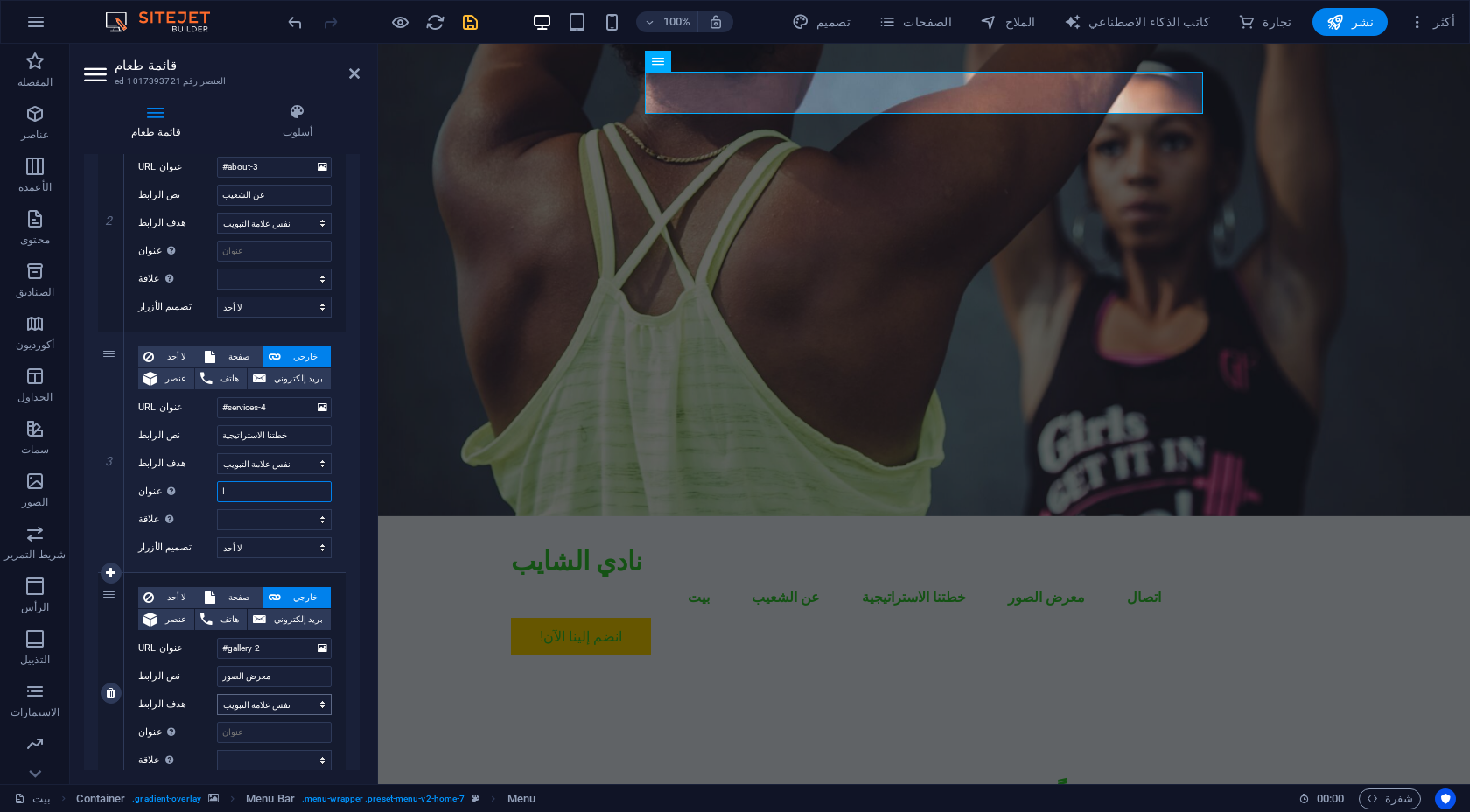
type input "ال"
select select
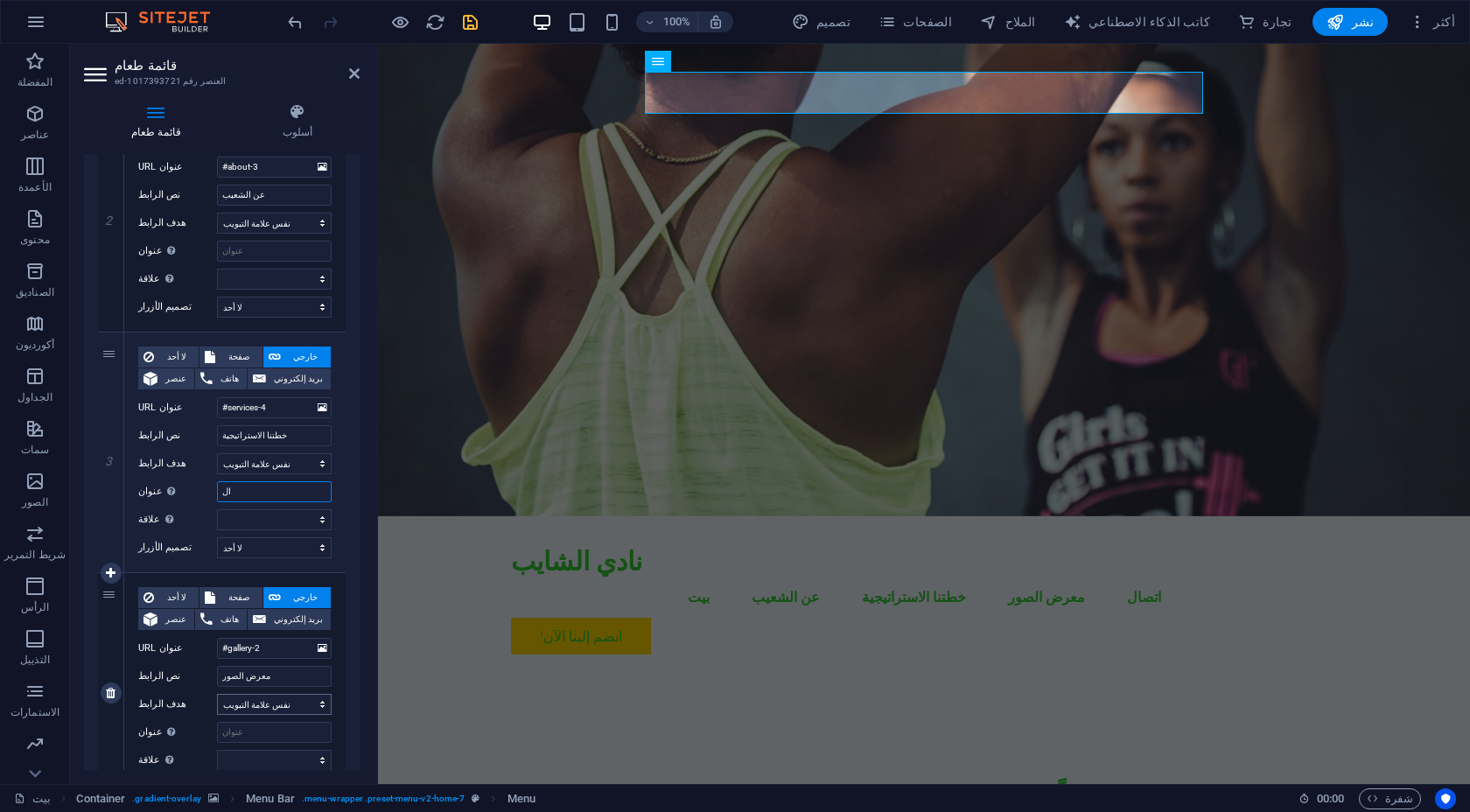
select select
type input "الألعاب"
select select
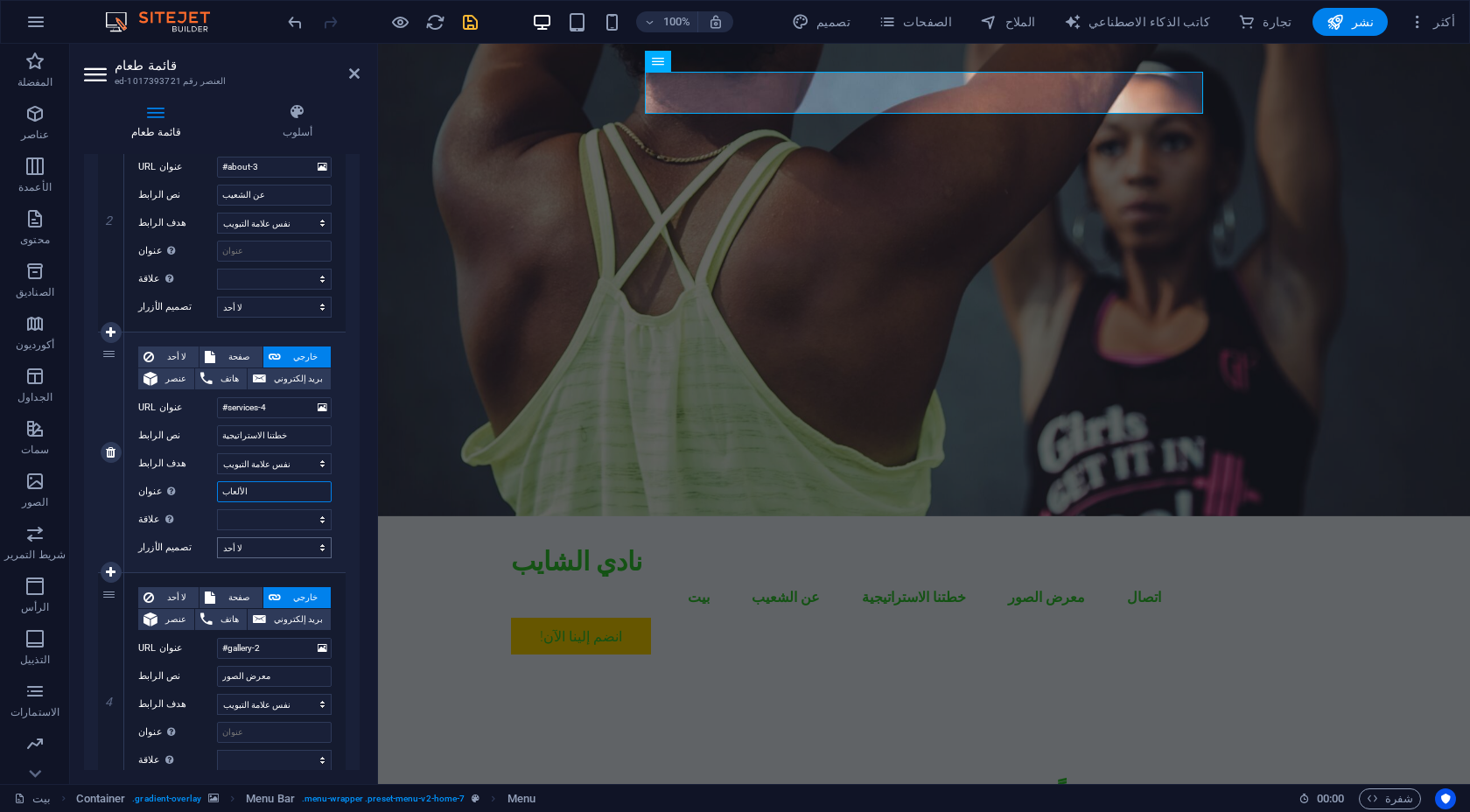
select select
type input "الألعاب"
click at [201, 497] on label "عنوان وصف الرابط الإضافي، يجب ألا يكون مطابقًا لنص الرابط. غالبًا ما يظهر العنو…" at bounding box center [177, 491] width 79 height 21
click at [217, 497] on input "الألعاب" at bounding box center [273, 491] width 114 height 21
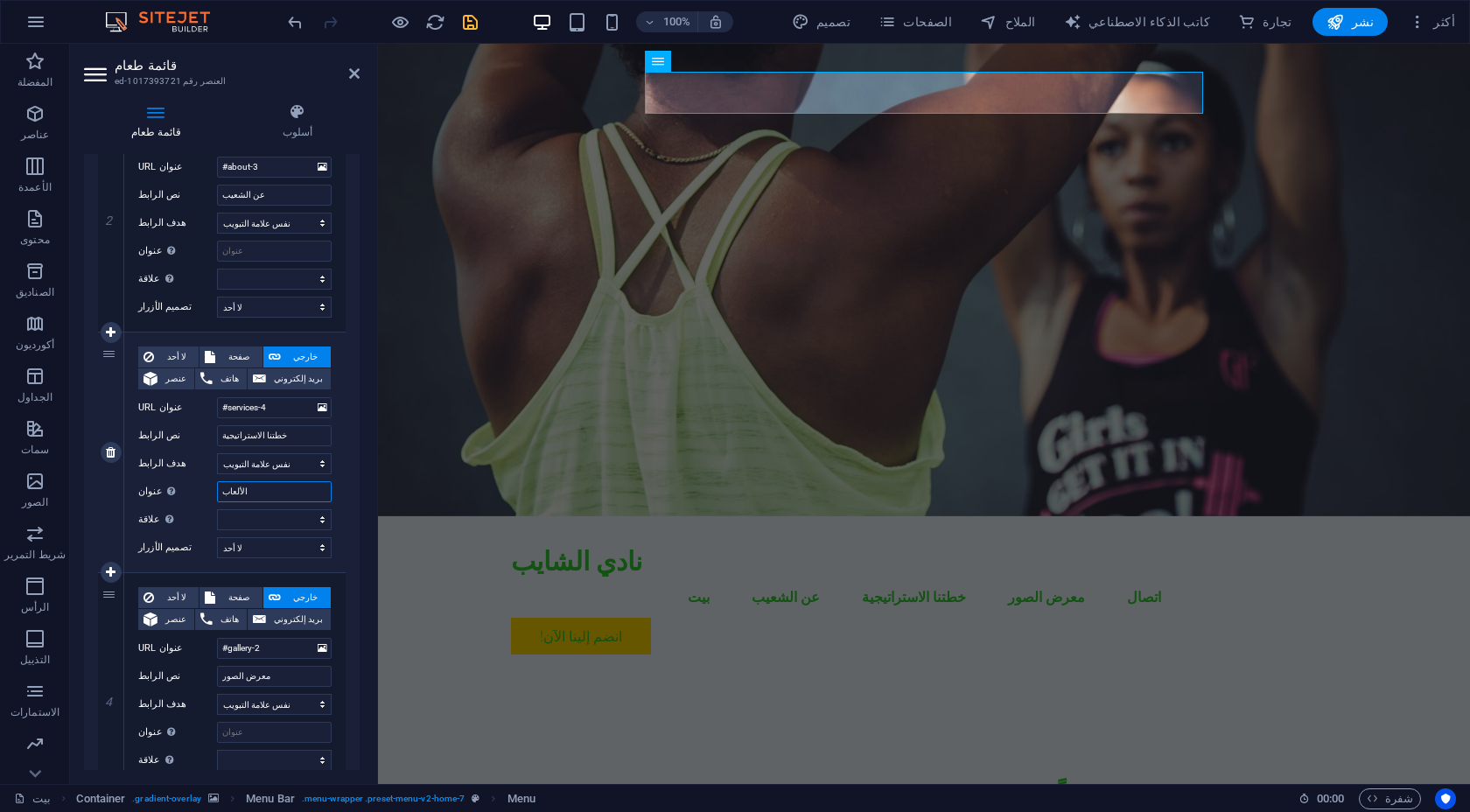
click at [237, 490] on input "الألعاب" at bounding box center [273, 491] width 114 height 21
select select
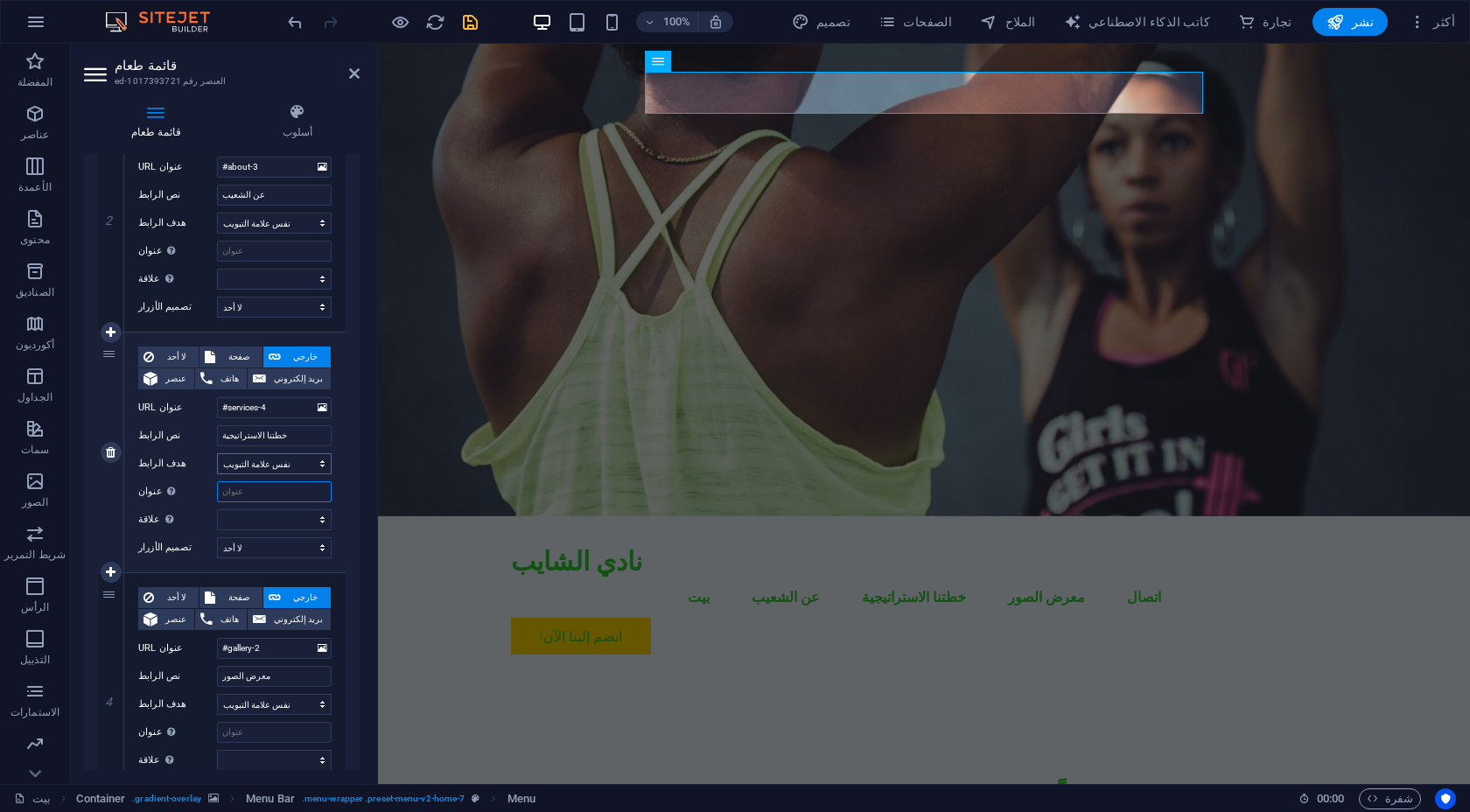
select select
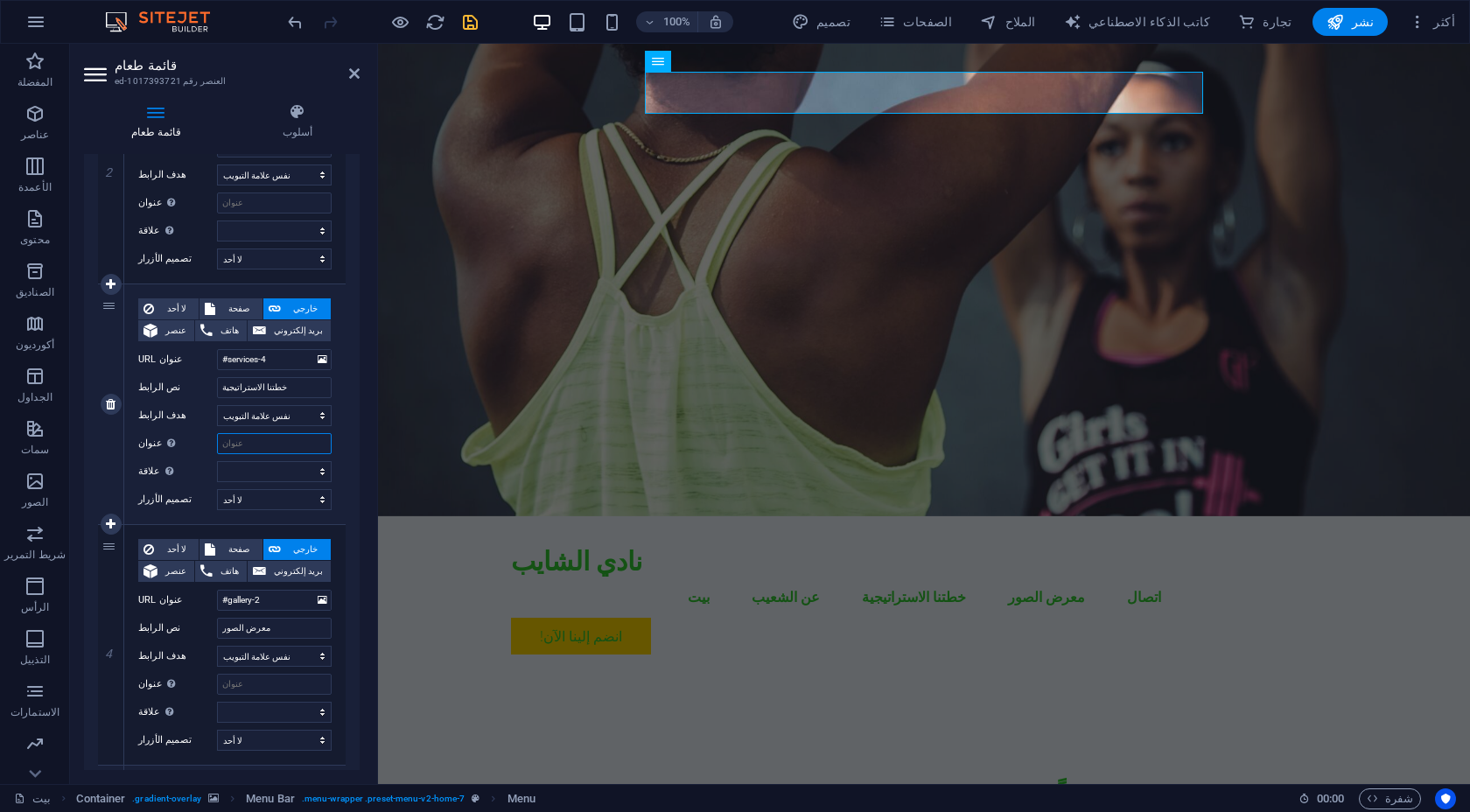
scroll to position [518, 0]
click at [203, 469] on label "علاقة يُحدد علاقة هذا الرابط بالرابط المُستهدف . على سبيل المثال، تُشير قيمة "n…" at bounding box center [177, 470] width 79 height 21
click at [217, 469] on select "البديل مؤلف إشارة مرجعية خارجي يساعد رخصة التالي عدم المتابعة لا مرجع لا فتاحة …" at bounding box center [273, 470] width 114 height 21
click at [254, 625] on input "معرض الصور" at bounding box center [273, 627] width 114 height 21
click at [263, 626] on input "معرض الصور" at bounding box center [273, 627] width 114 height 21
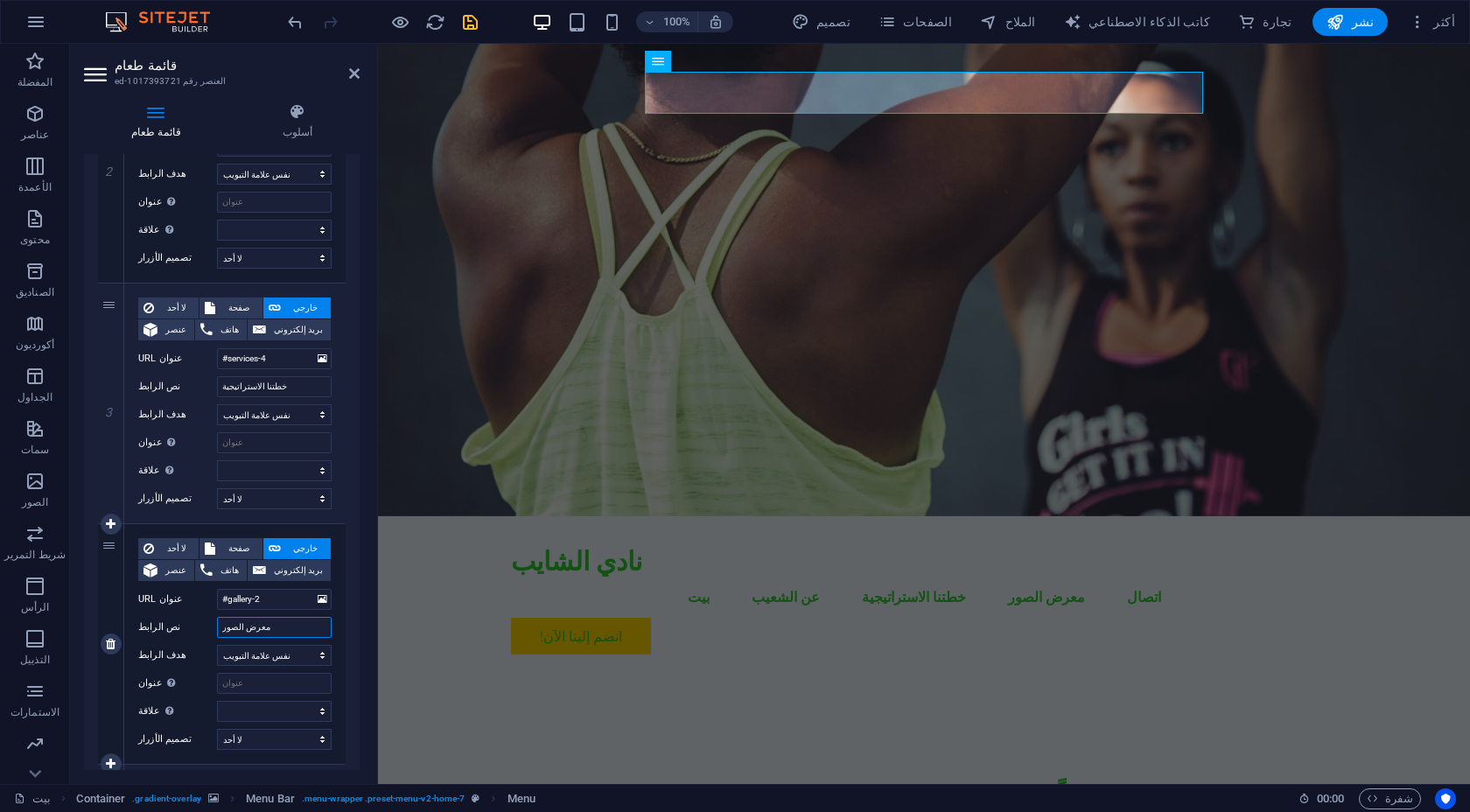
click at [263, 626] on input "معرض الصور" at bounding box center [273, 627] width 114 height 21
type input "ال"
select select
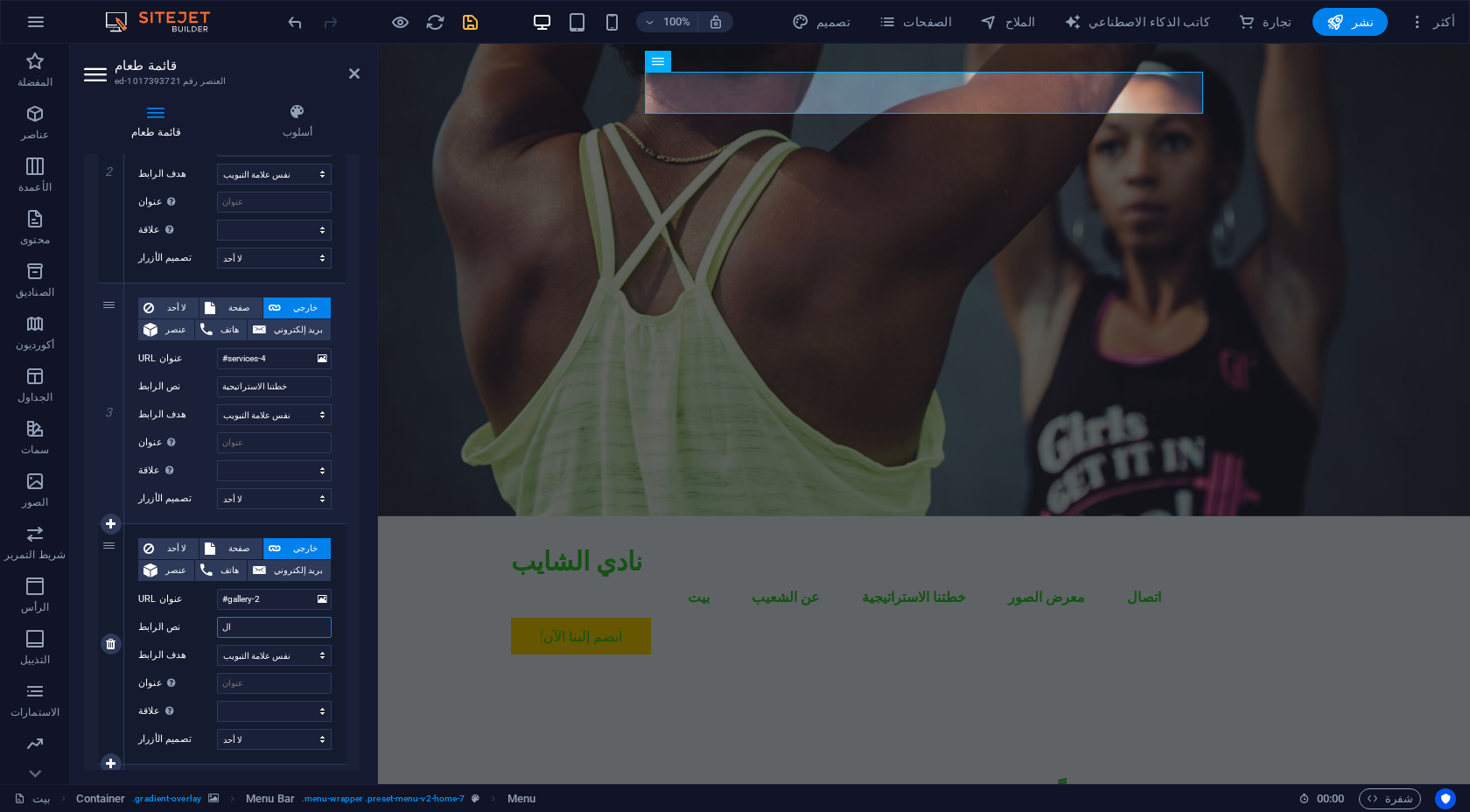
select select
type input "الألعاب"
select select
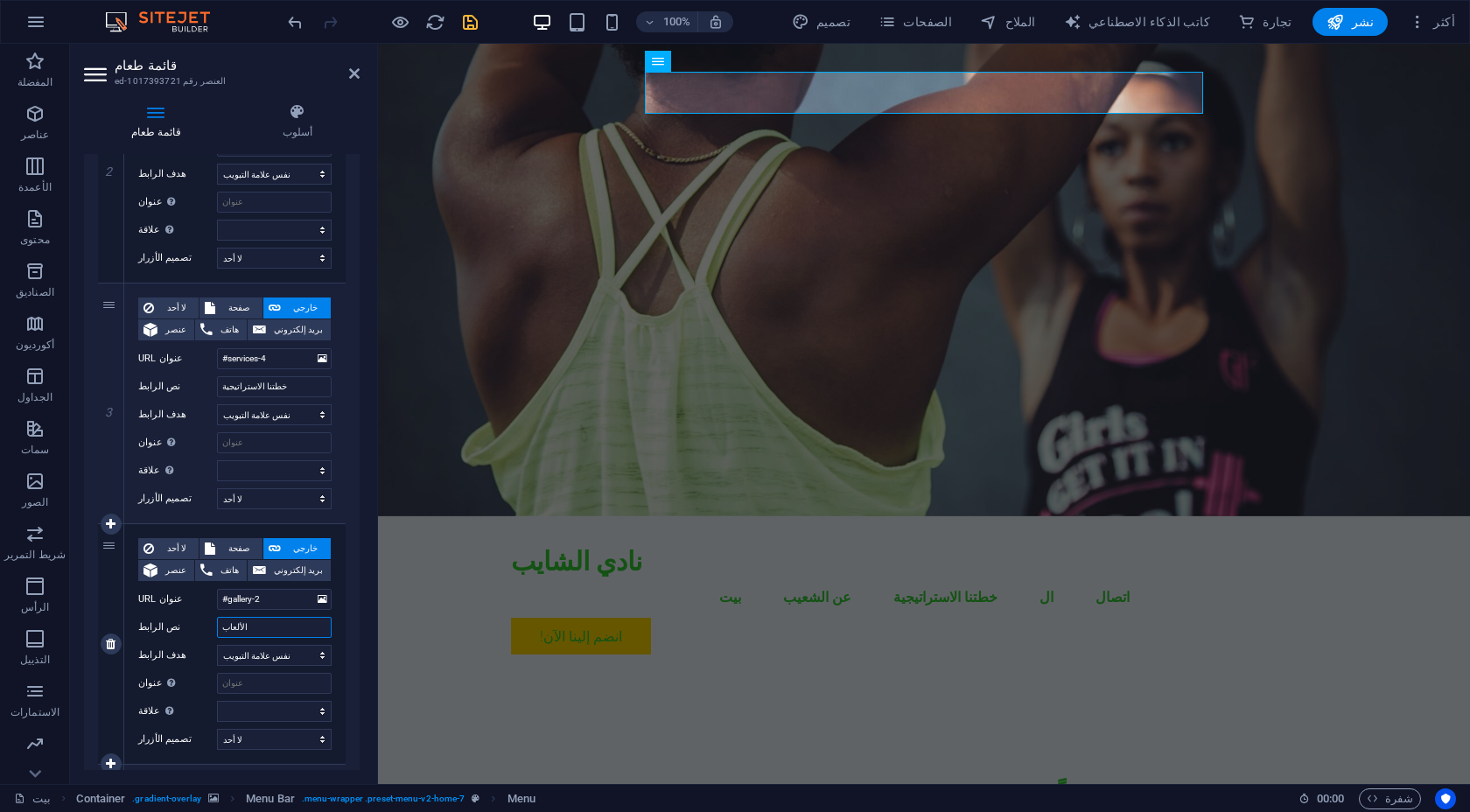
select select
type input "الألعاب الر"
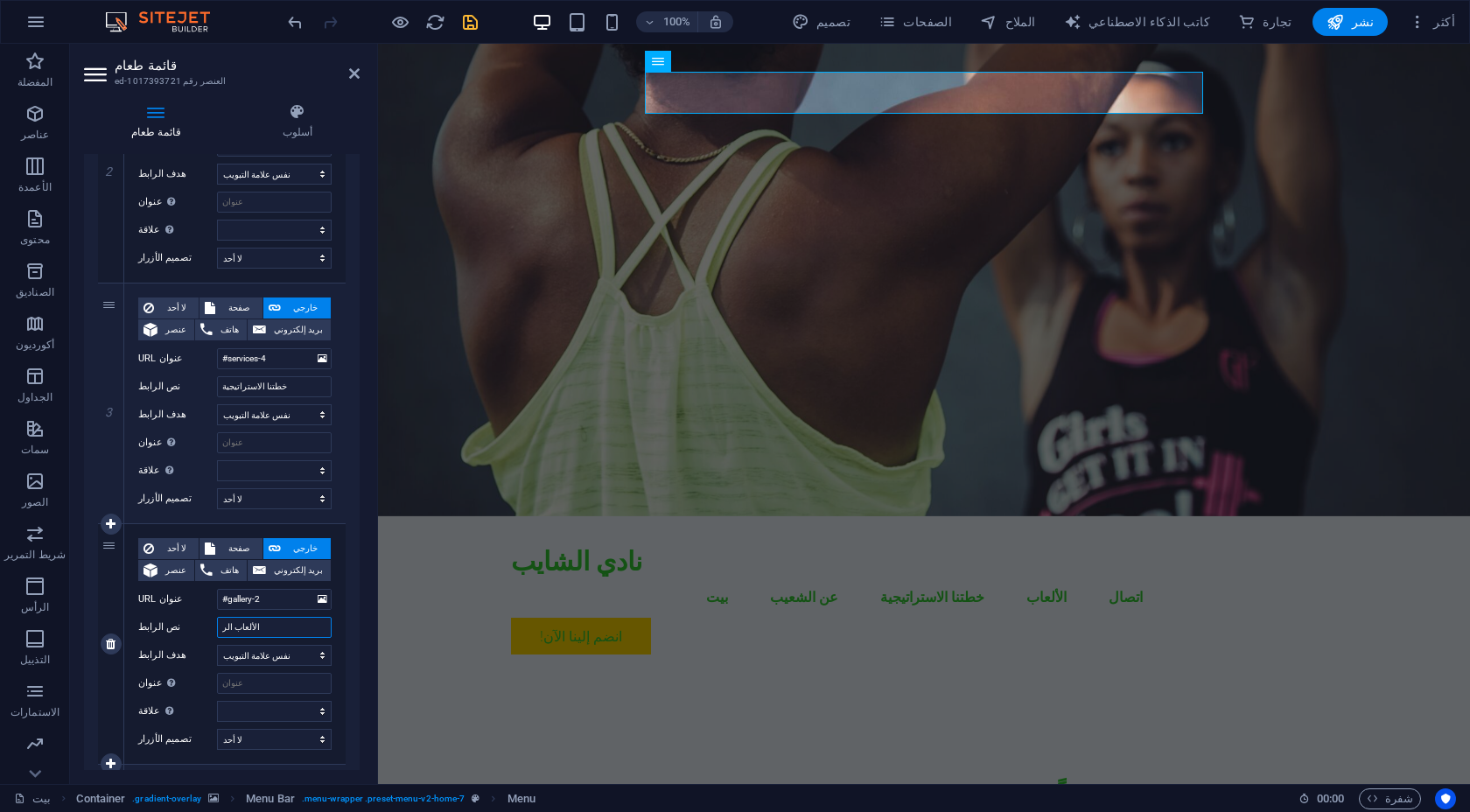
select select
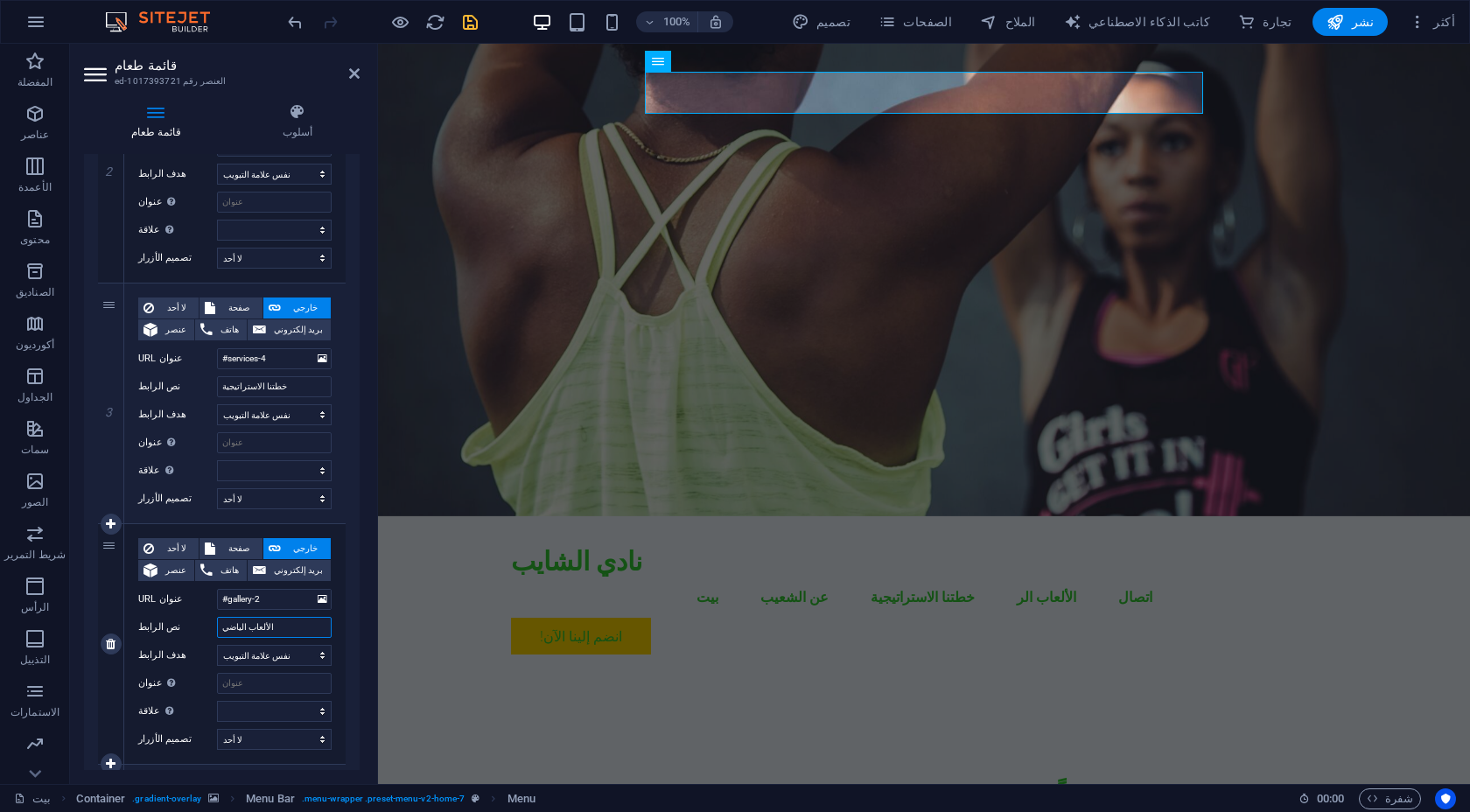
type input "الألعاب الياضية"
select select
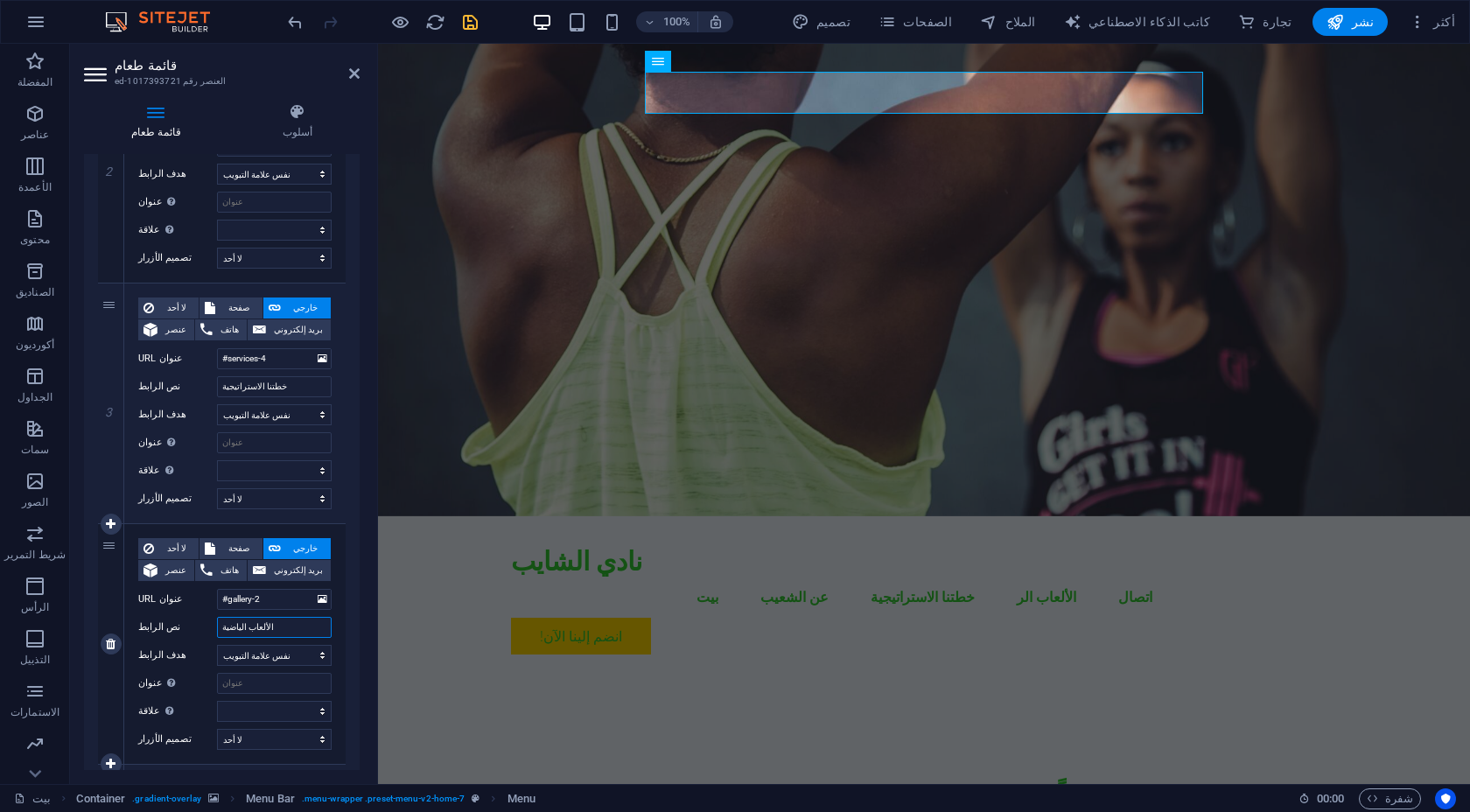
select select
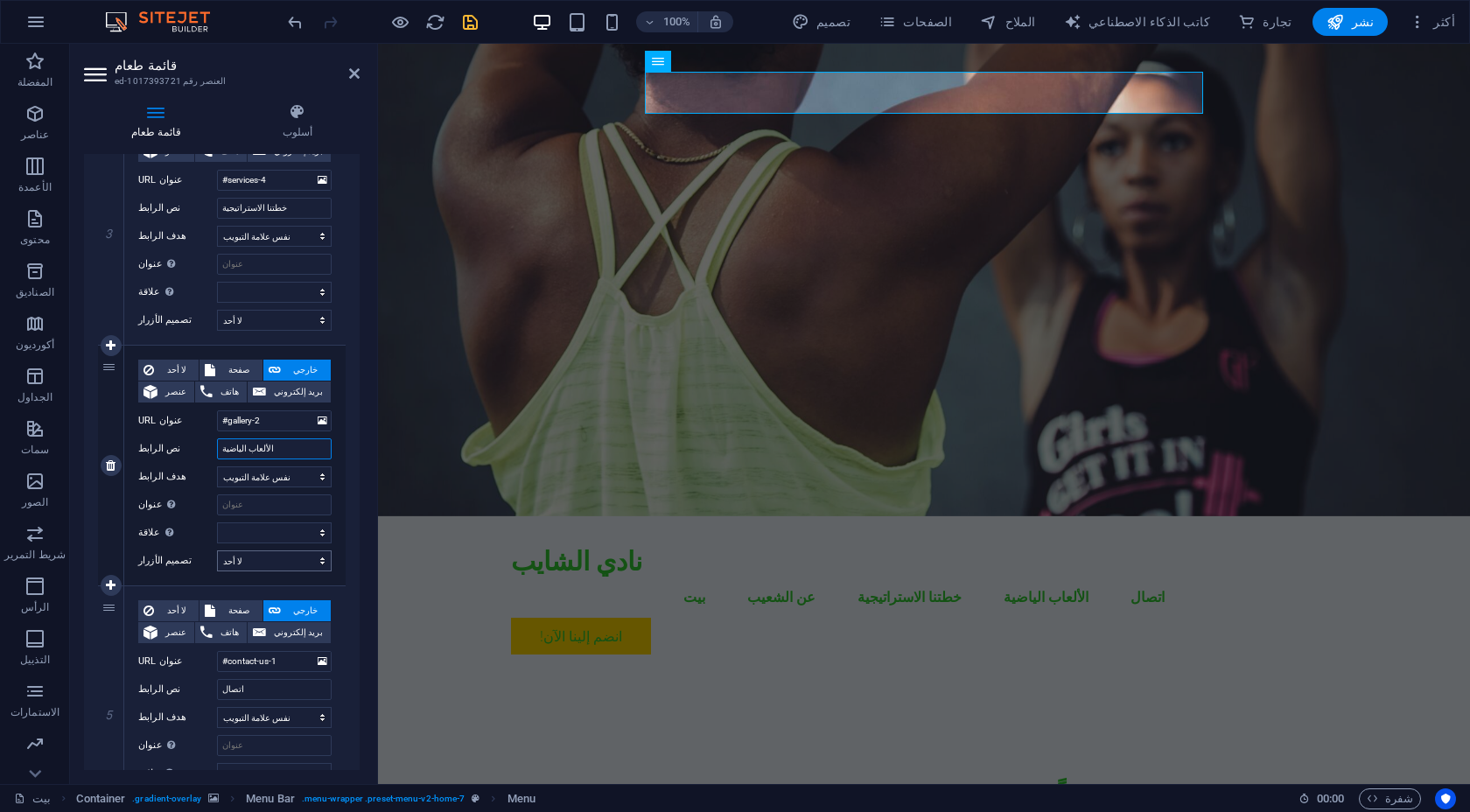
scroll to position [704, 0]
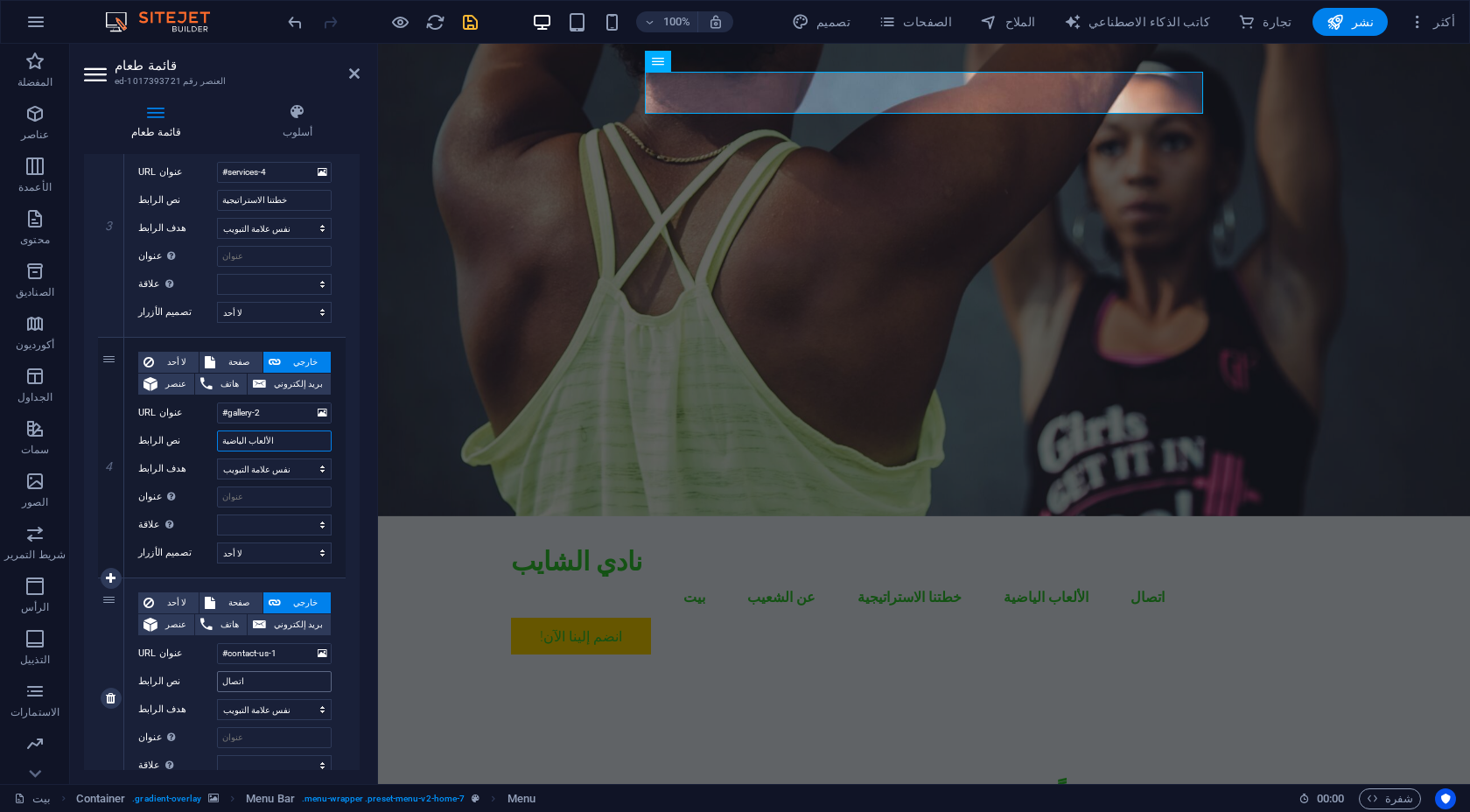
type input "الألعاب الياضية"
click at [260, 683] on input "اتصال" at bounding box center [273, 680] width 114 height 21
type input "البلاغ"
select select
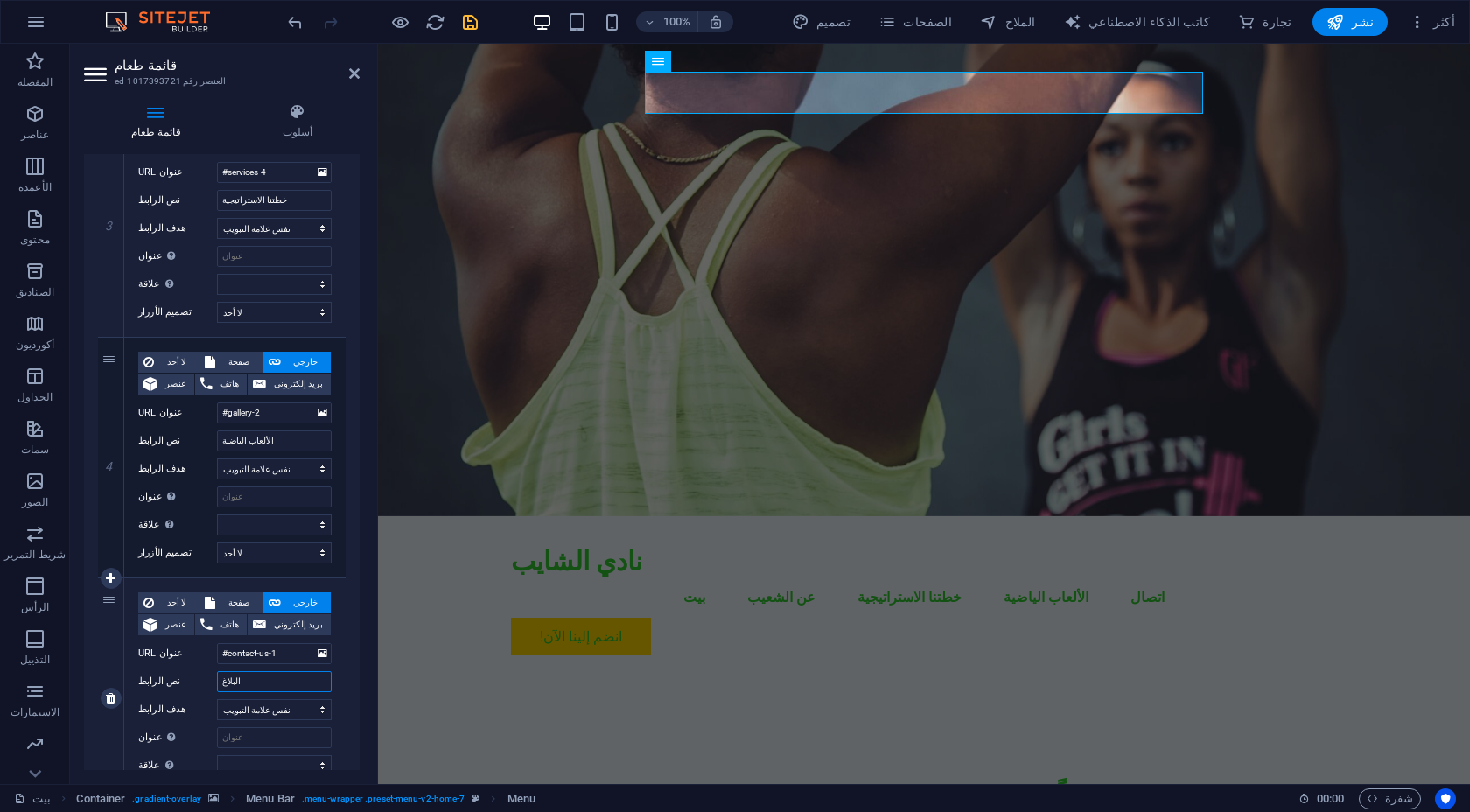
select select
type input "البلاغات والشكاوى"
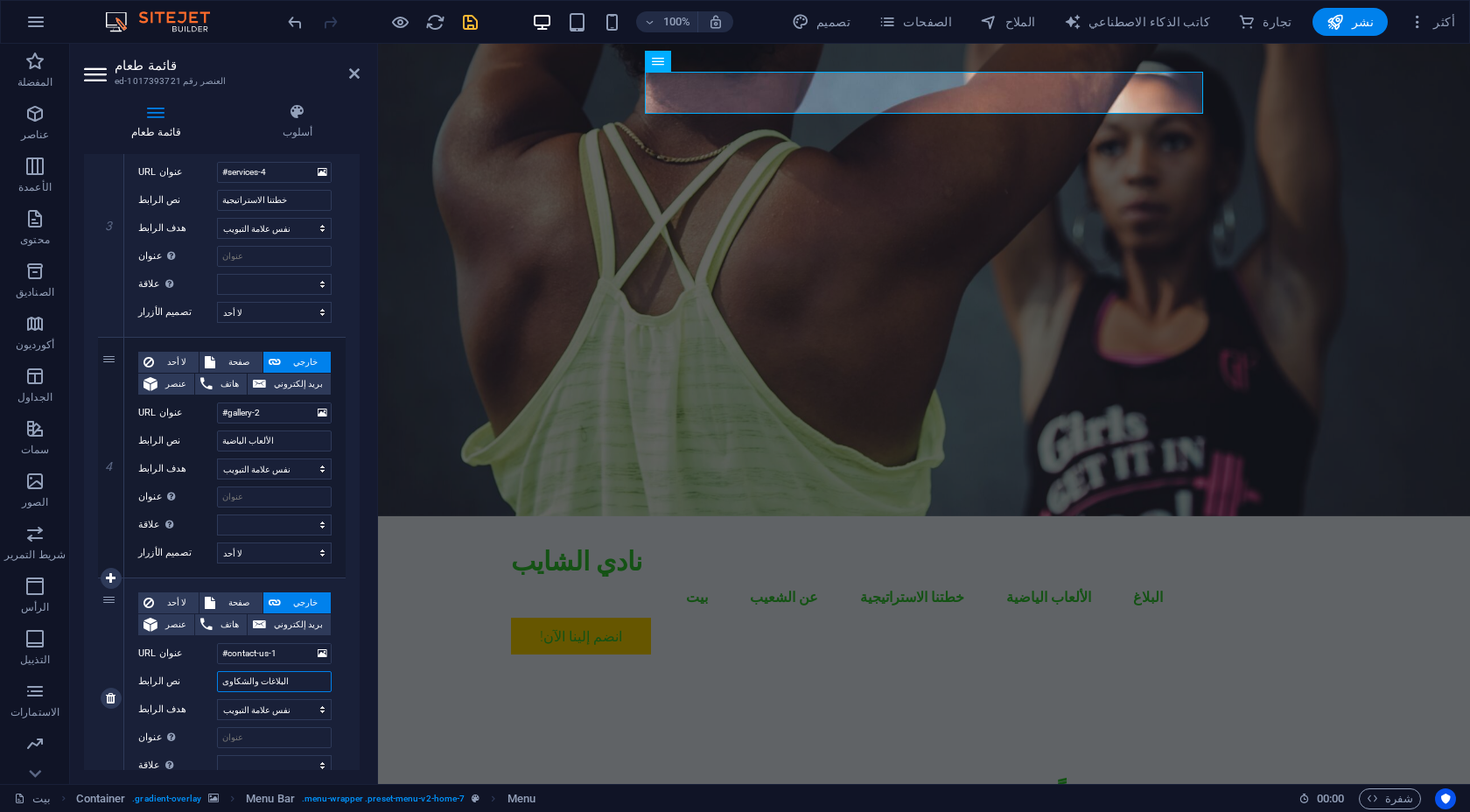
select select
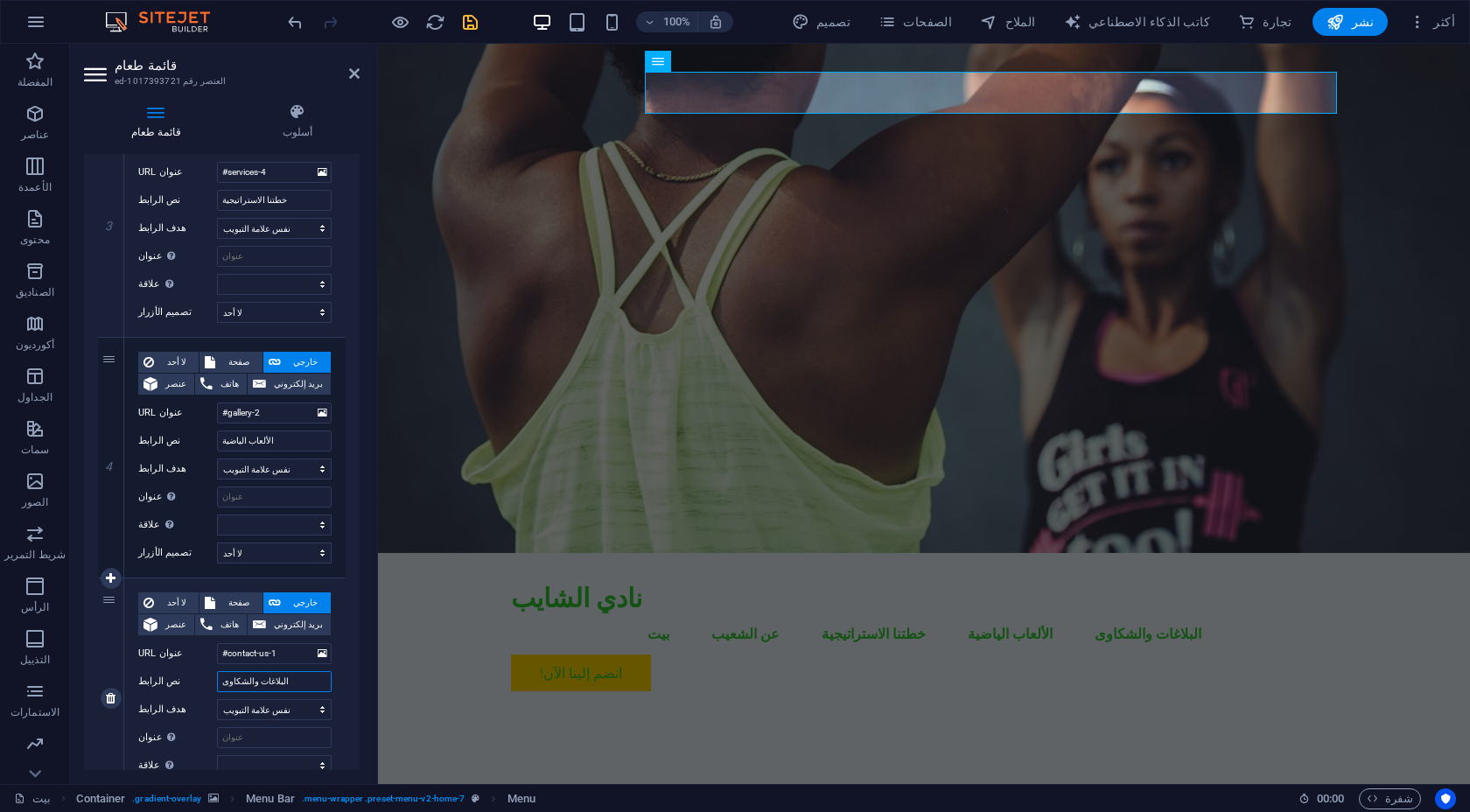
type input "البلاغات والشكاوى"
click at [191, 687] on label "نص الرابط" at bounding box center [177, 680] width 79 height 21
click at [217, 687] on input "البلاغات والشكاوى" at bounding box center [273, 680] width 114 height 21
click at [282, 684] on input "البلاغات والشكاوى" at bounding box center [273, 680] width 114 height 21
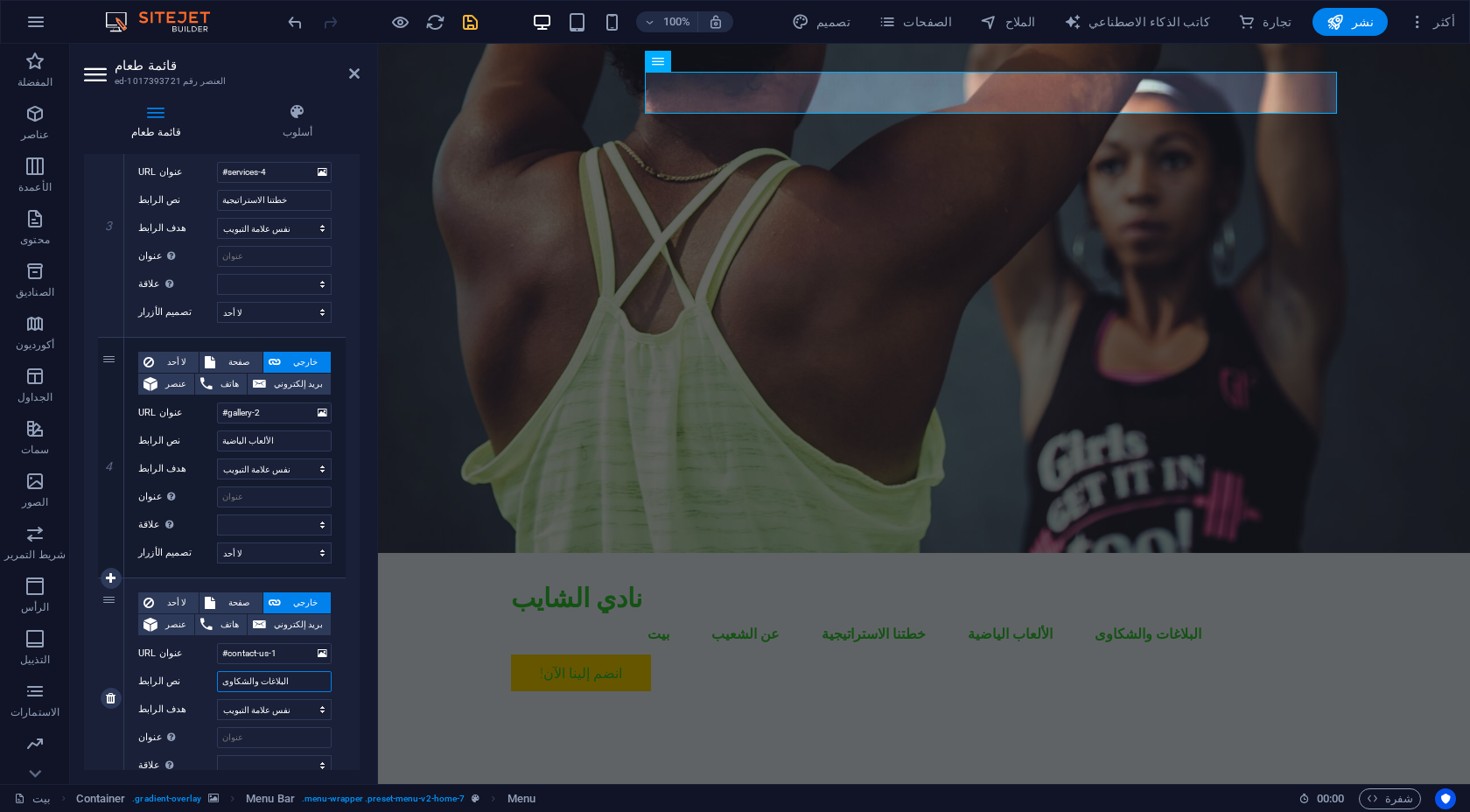
click at [282, 684] on input "البلاغات والشكاوى" at bounding box center [273, 680] width 114 height 21
select select
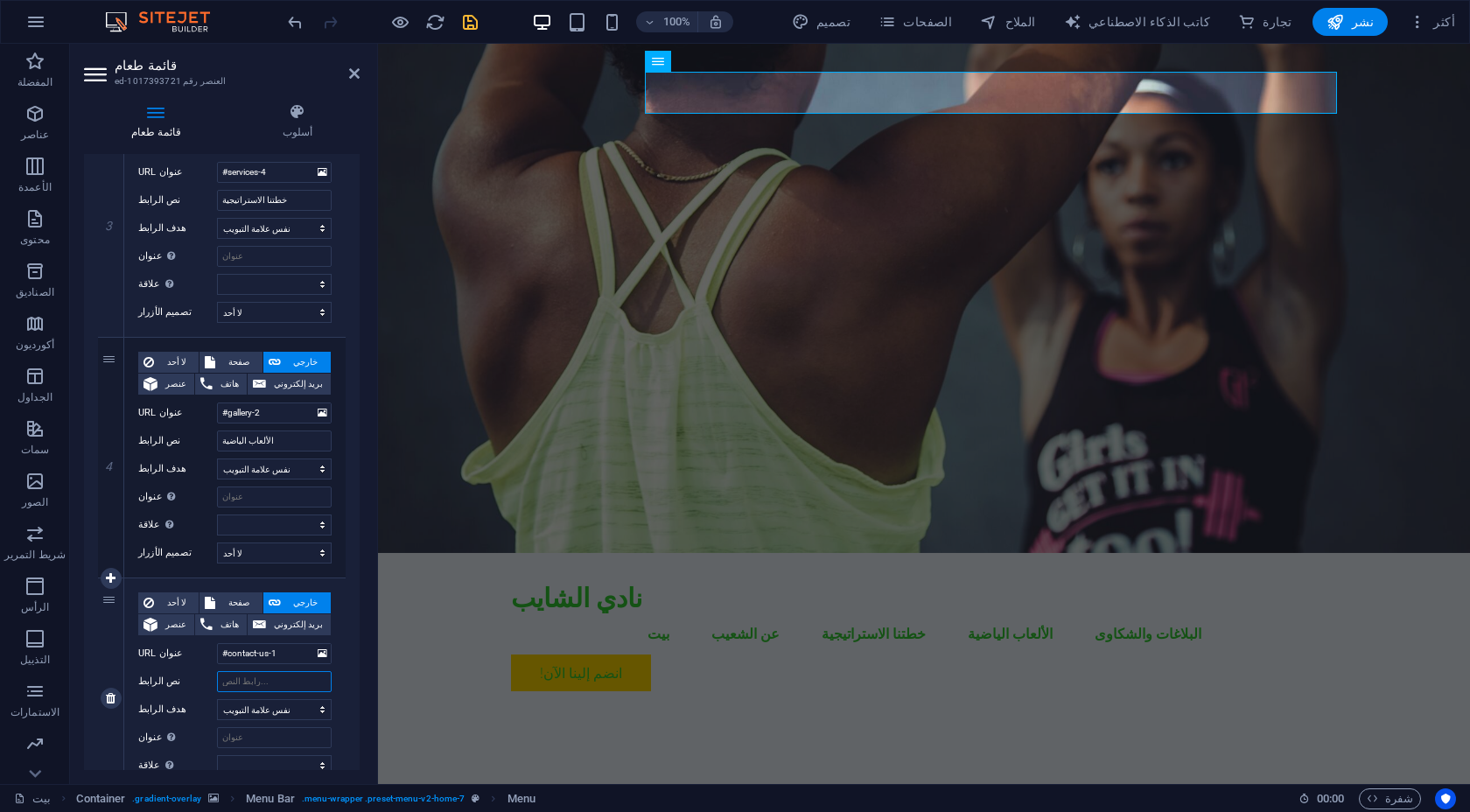
select select
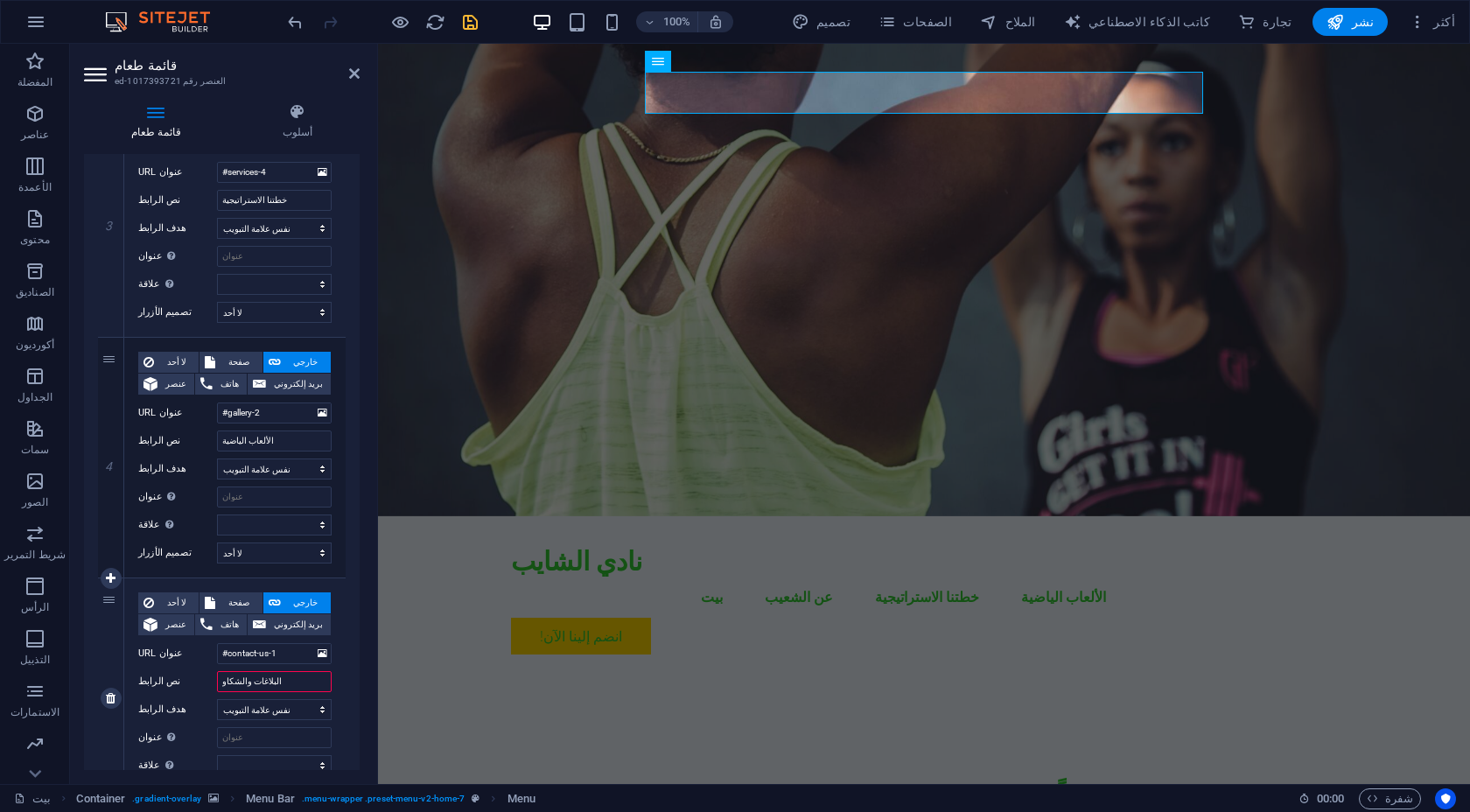
type input "البلاغات والشكاوى"
select select
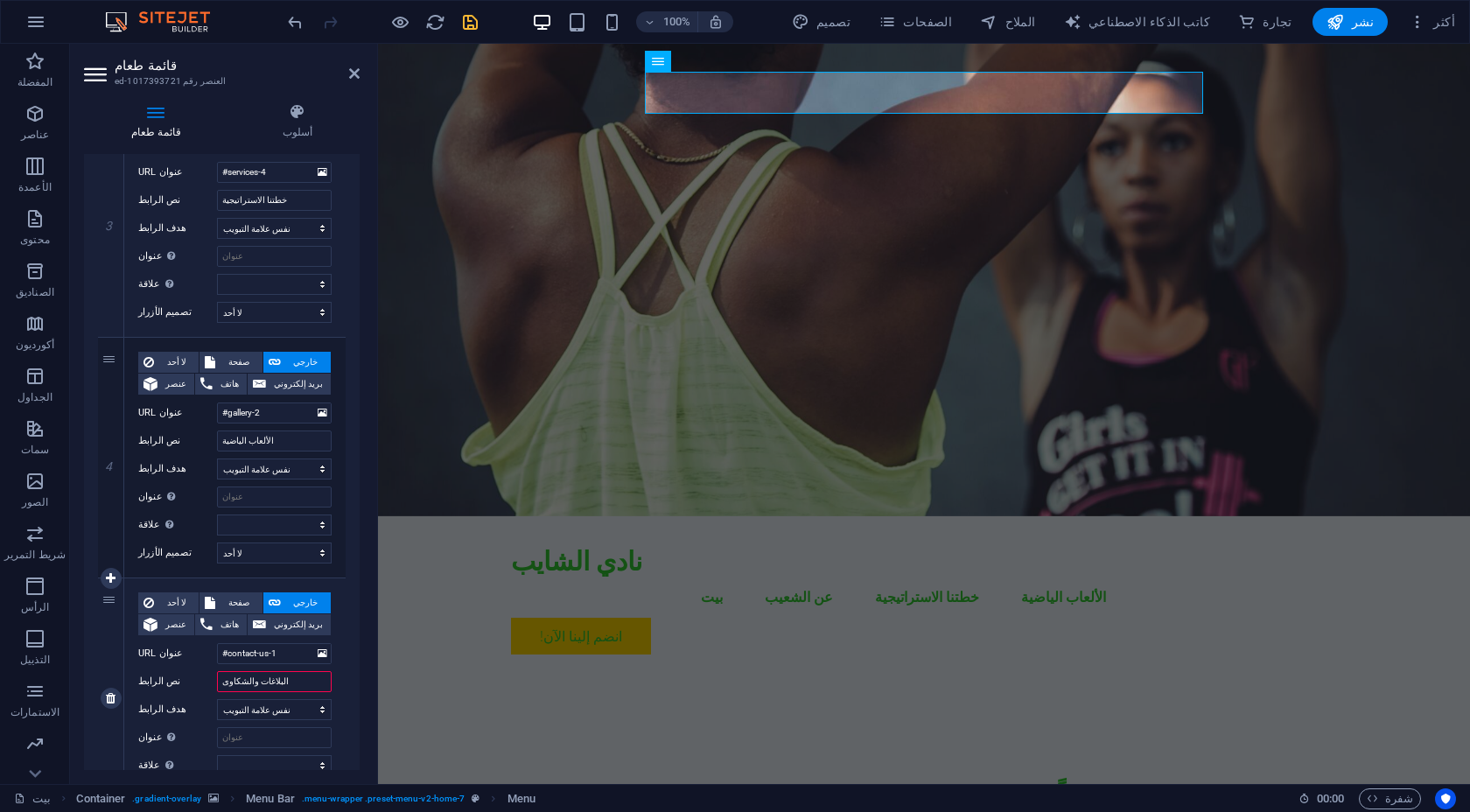
select select
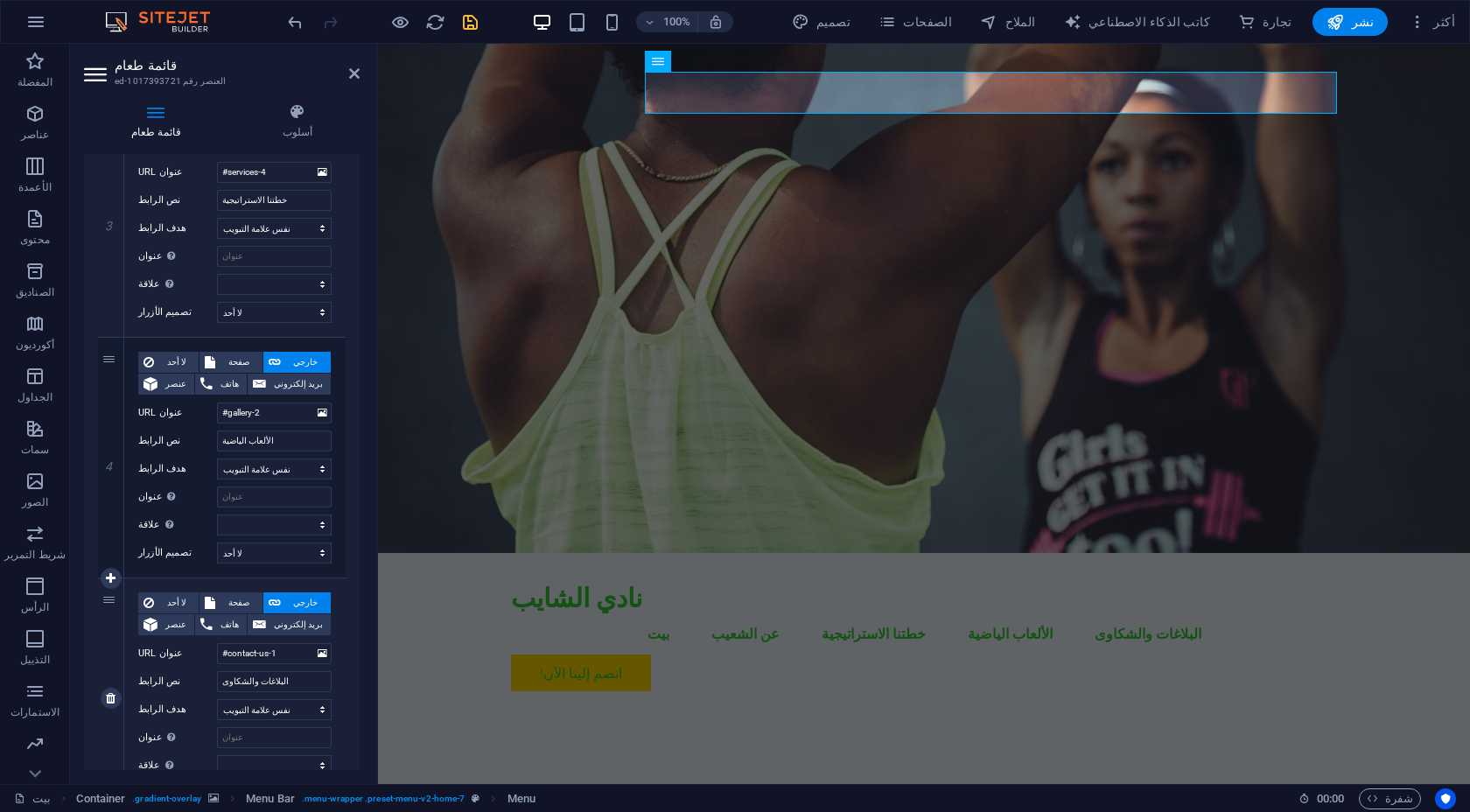
click at [208, 683] on label "نص الرابط" at bounding box center [177, 680] width 79 height 21
click at [217, 683] on input "البلاغات والشكاوى" at bounding box center [273, 680] width 114 height 21
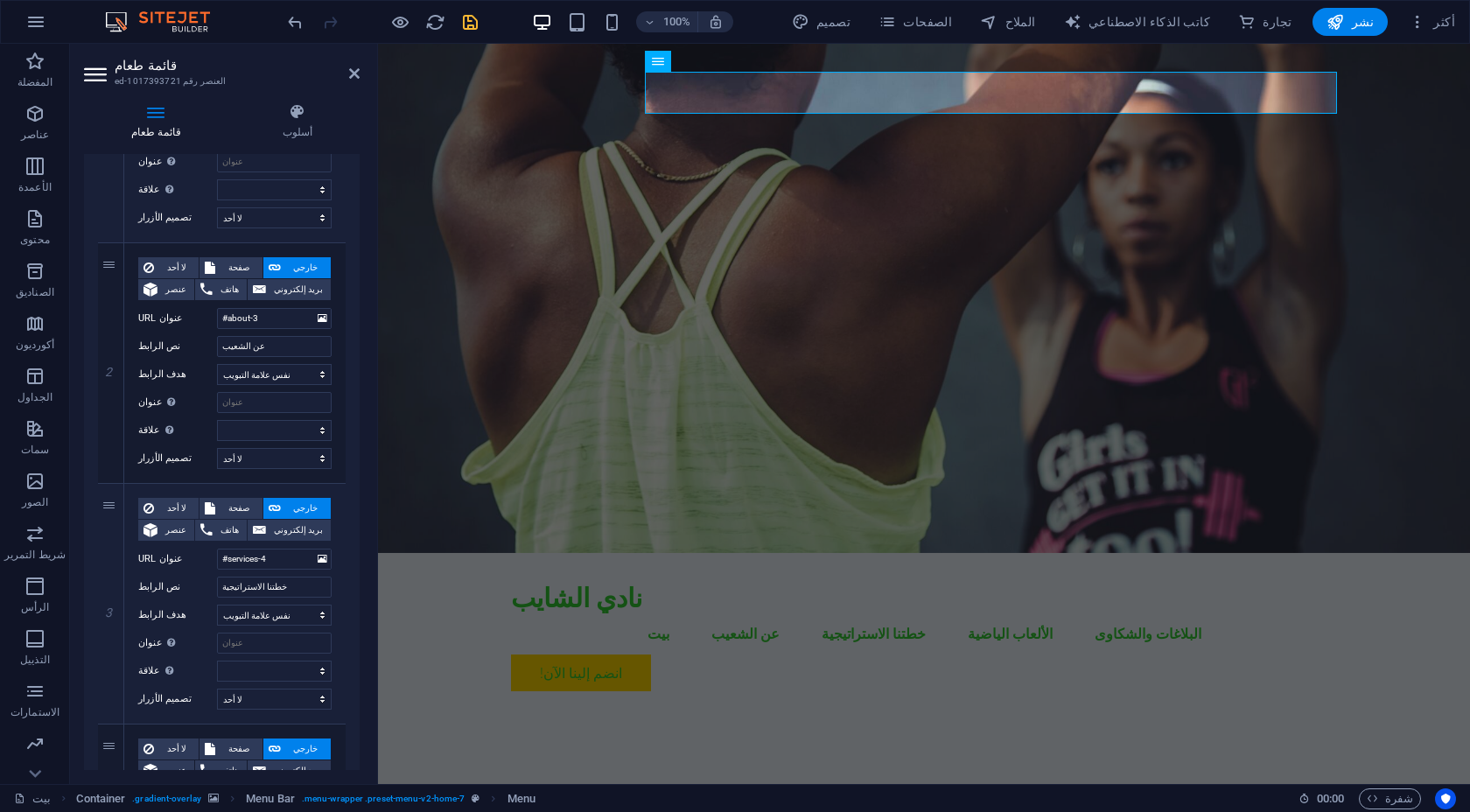
scroll to position [302, 0]
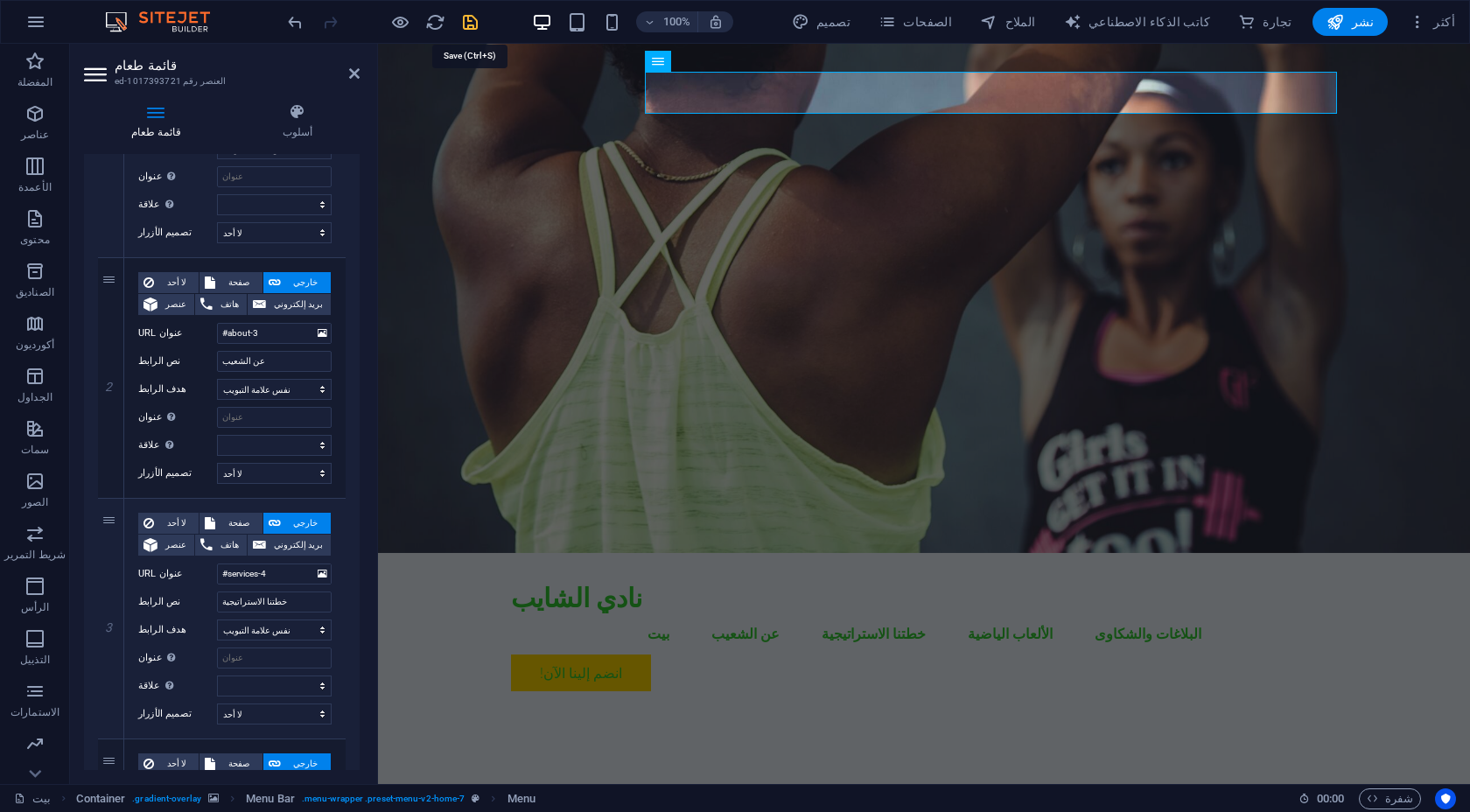
click at [469, 23] on icon "يحفظ" at bounding box center [471, 22] width 20 height 20
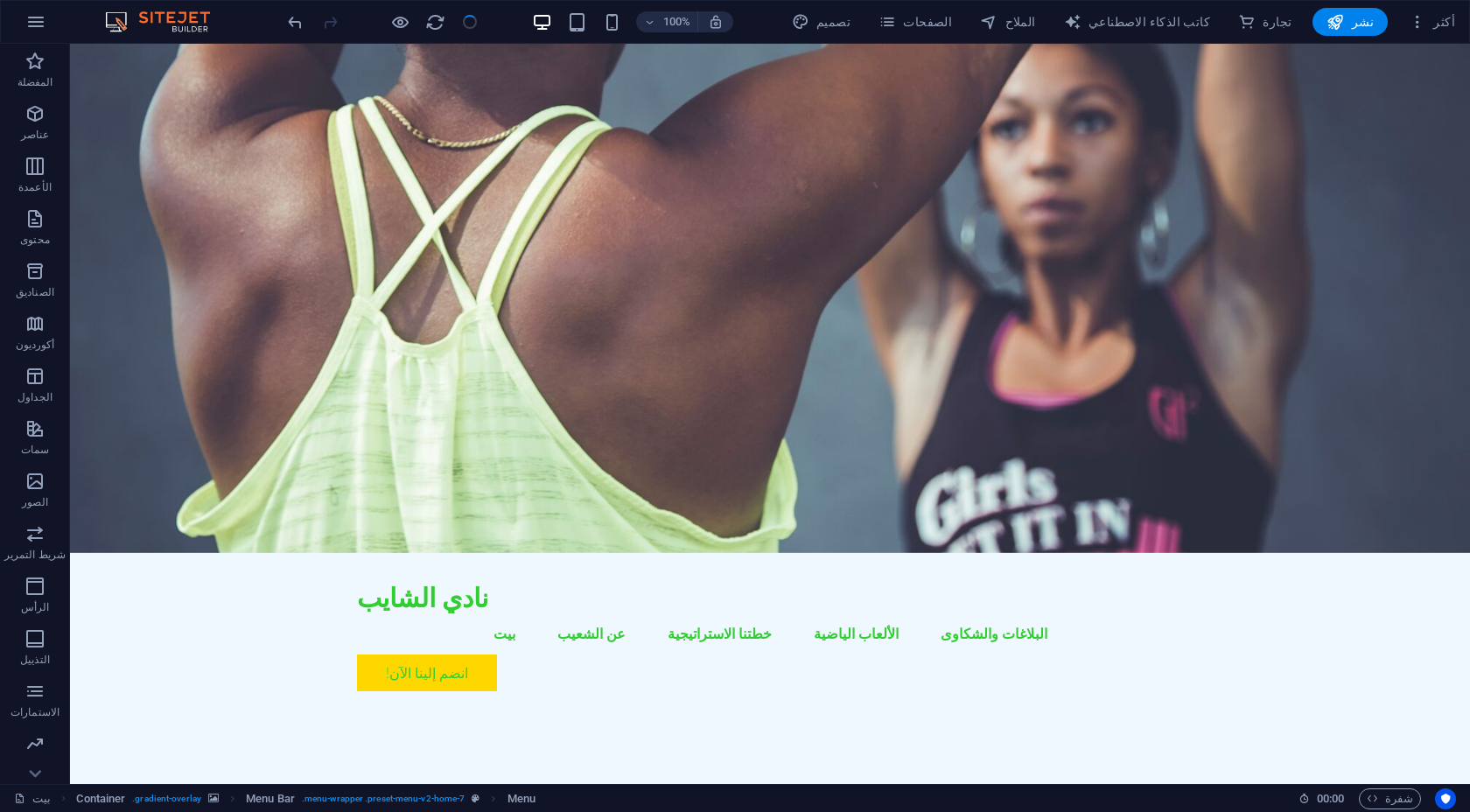
checkbox input "false"
click at [413, 102] on icon at bounding box center [412, 103] width 10 height 18
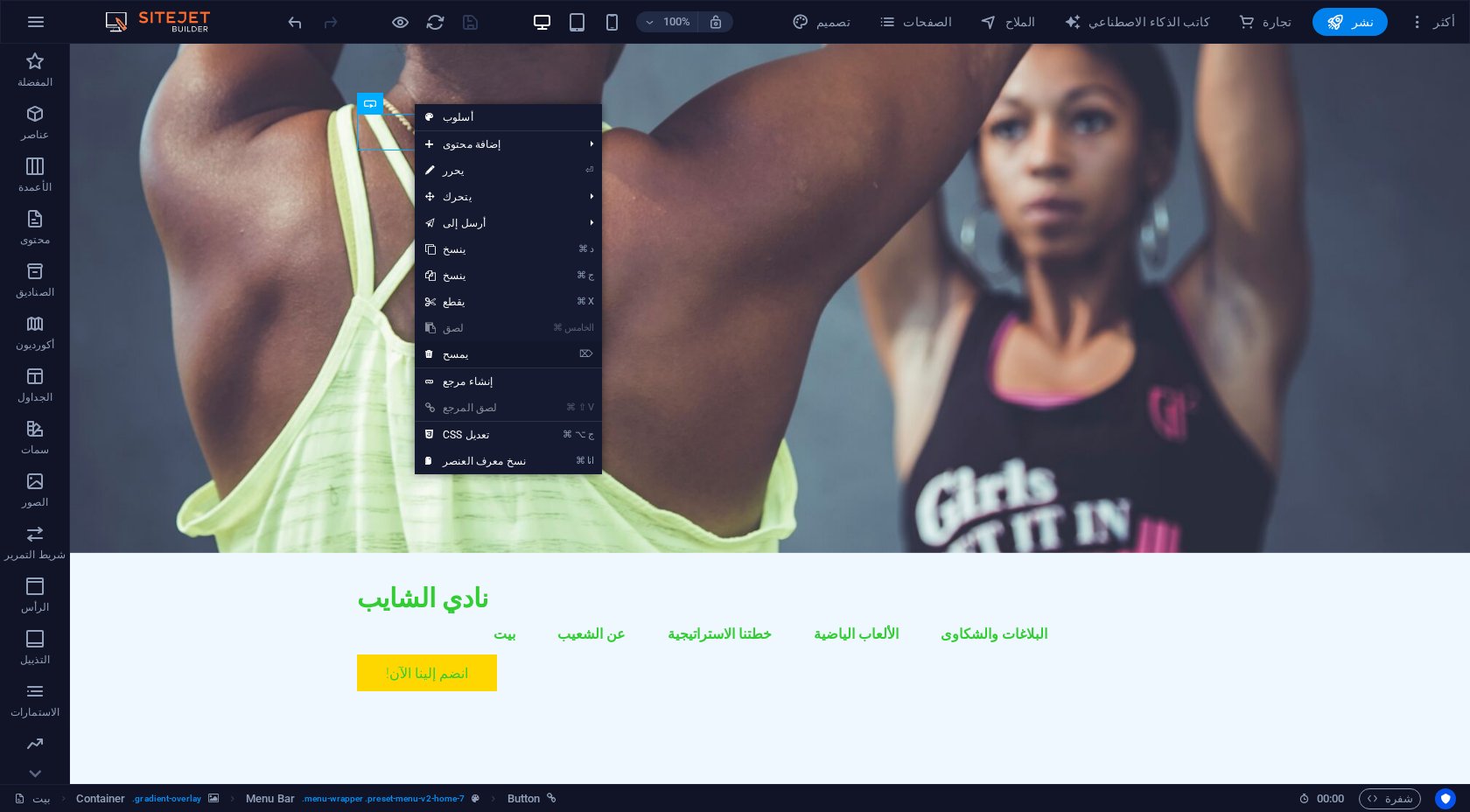
click at [476, 356] on link "⌦ يمسح" at bounding box center [475, 353] width 122 height 26
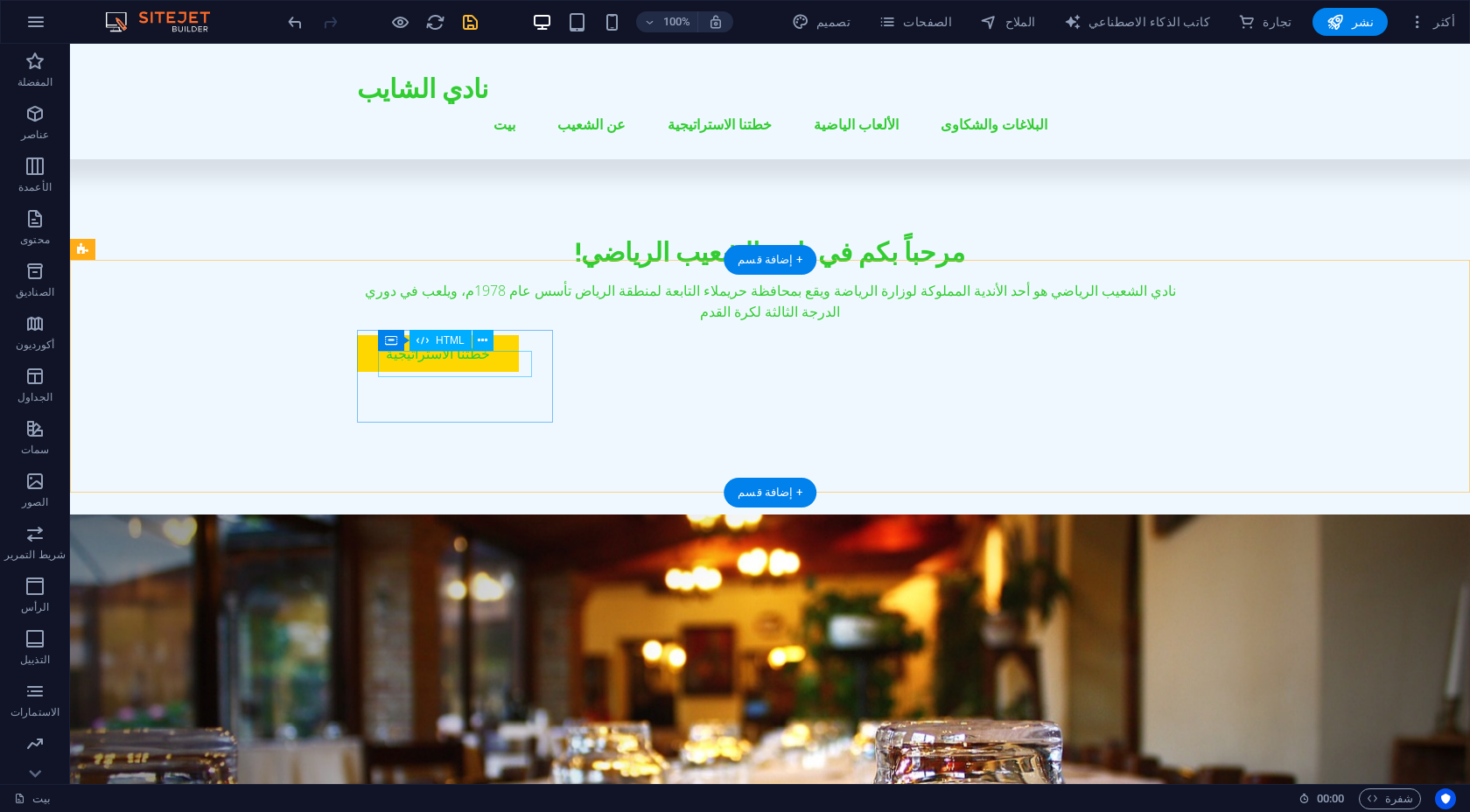
scroll to position [479, 0]
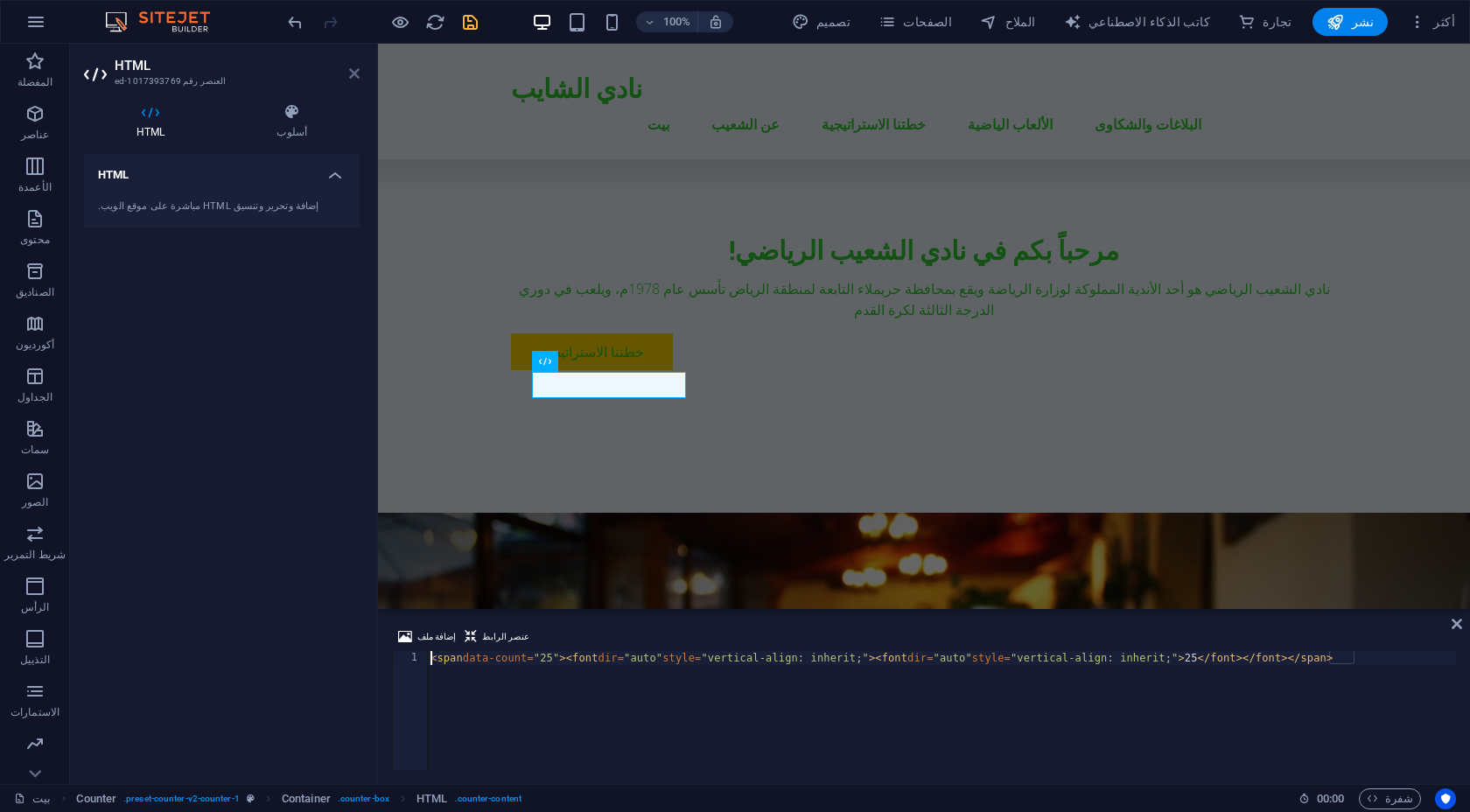
click at [356, 79] on icon at bounding box center [354, 73] width 10 height 14
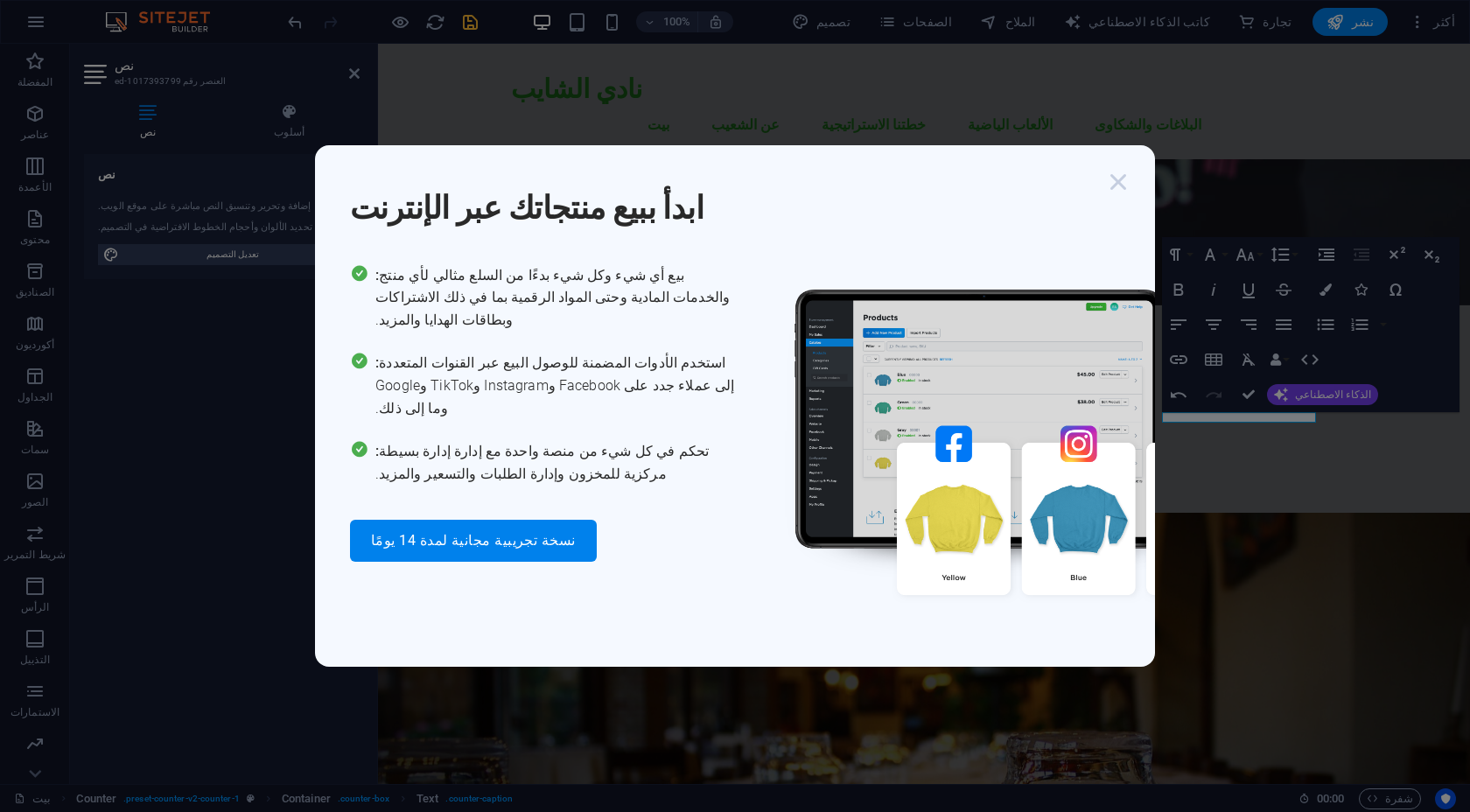
click at [1110, 195] on icon "button" at bounding box center [1118, 182] width 31 height 31
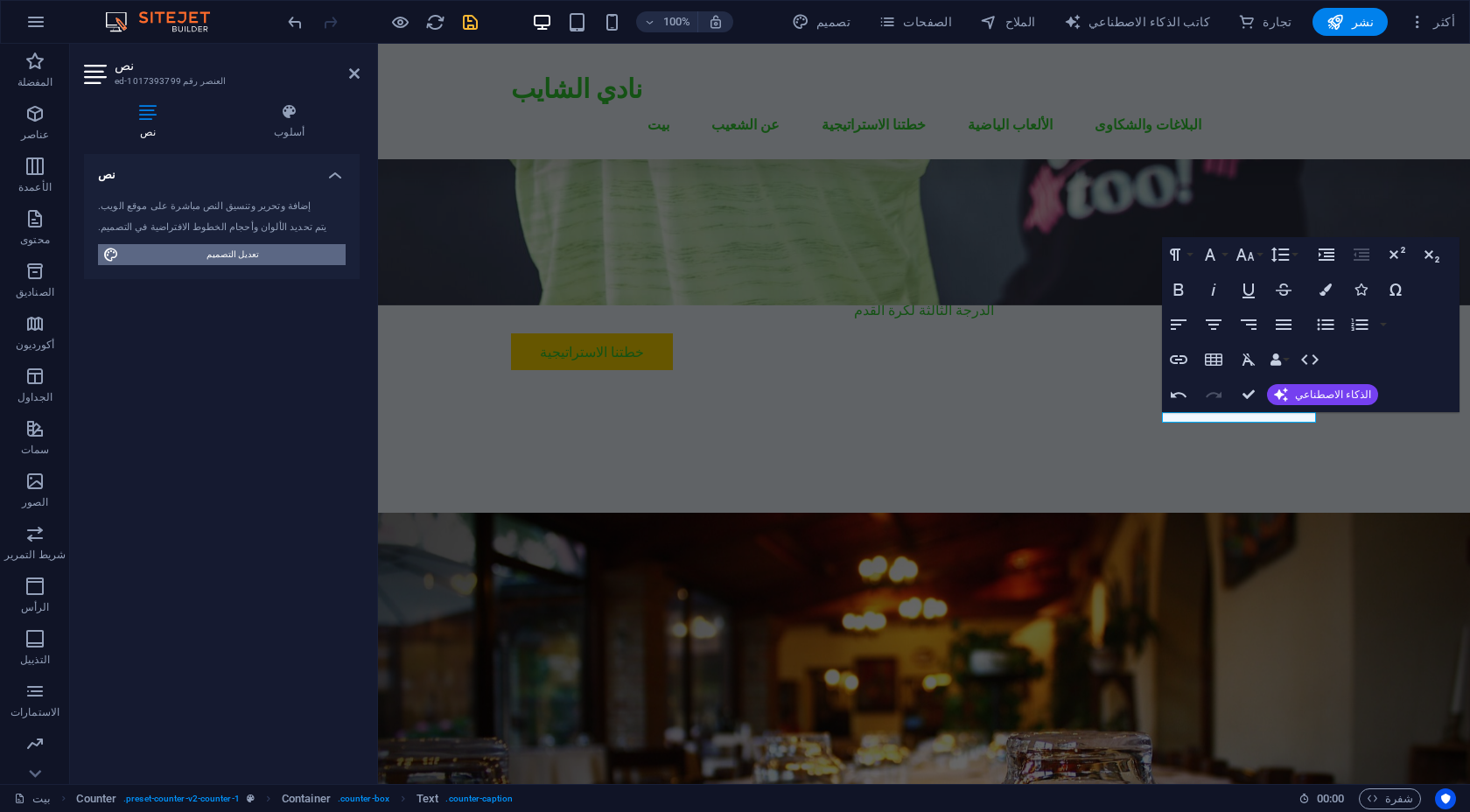
click at [200, 248] on span "تعديل التصميم" at bounding box center [232, 254] width 217 height 21
select select "px"
select select "200"
select select "px"
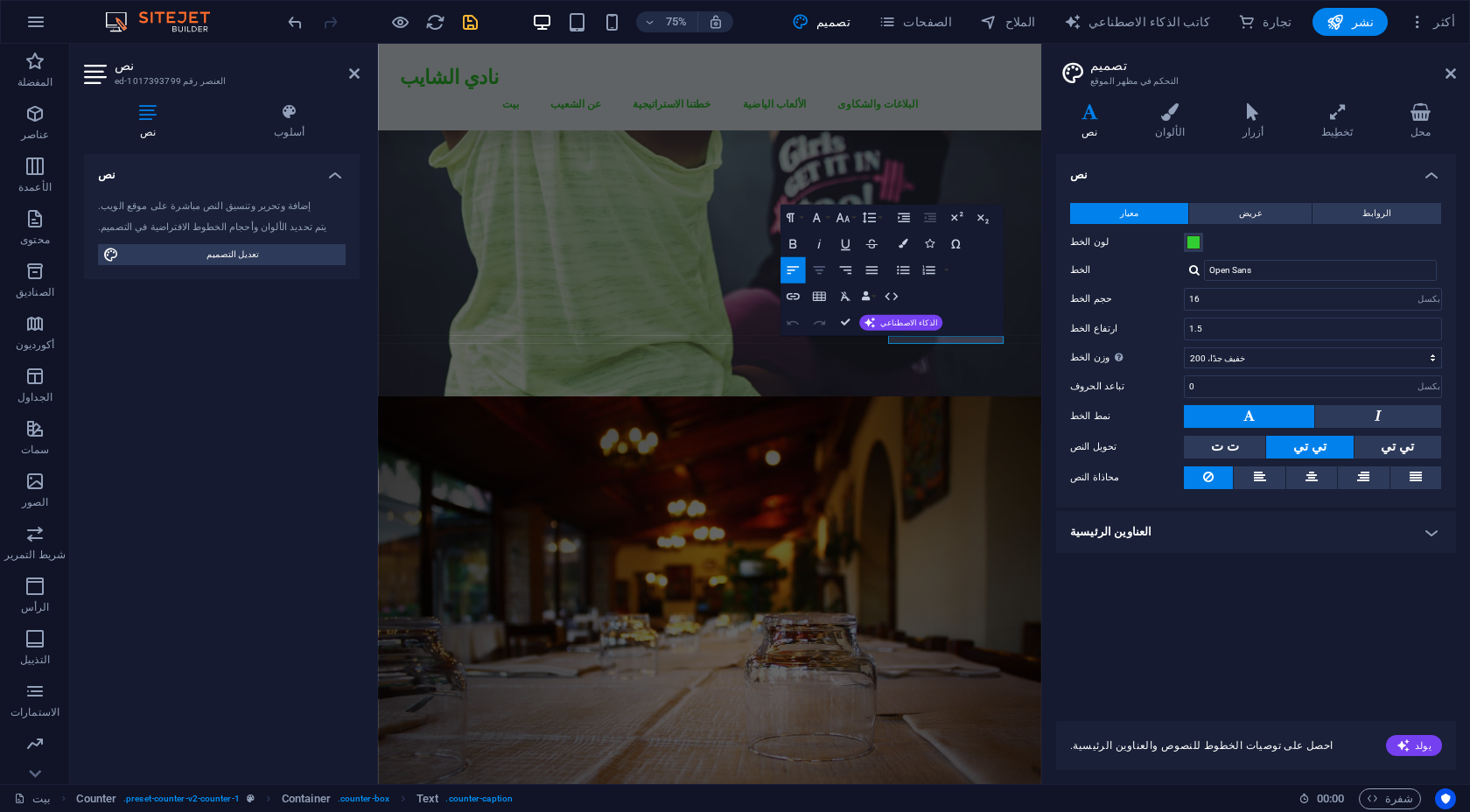
click at [815, 269] on icon "button" at bounding box center [819, 269] width 16 height 16
click at [823, 262] on icon "button" at bounding box center [819, 269] width 16 height 16
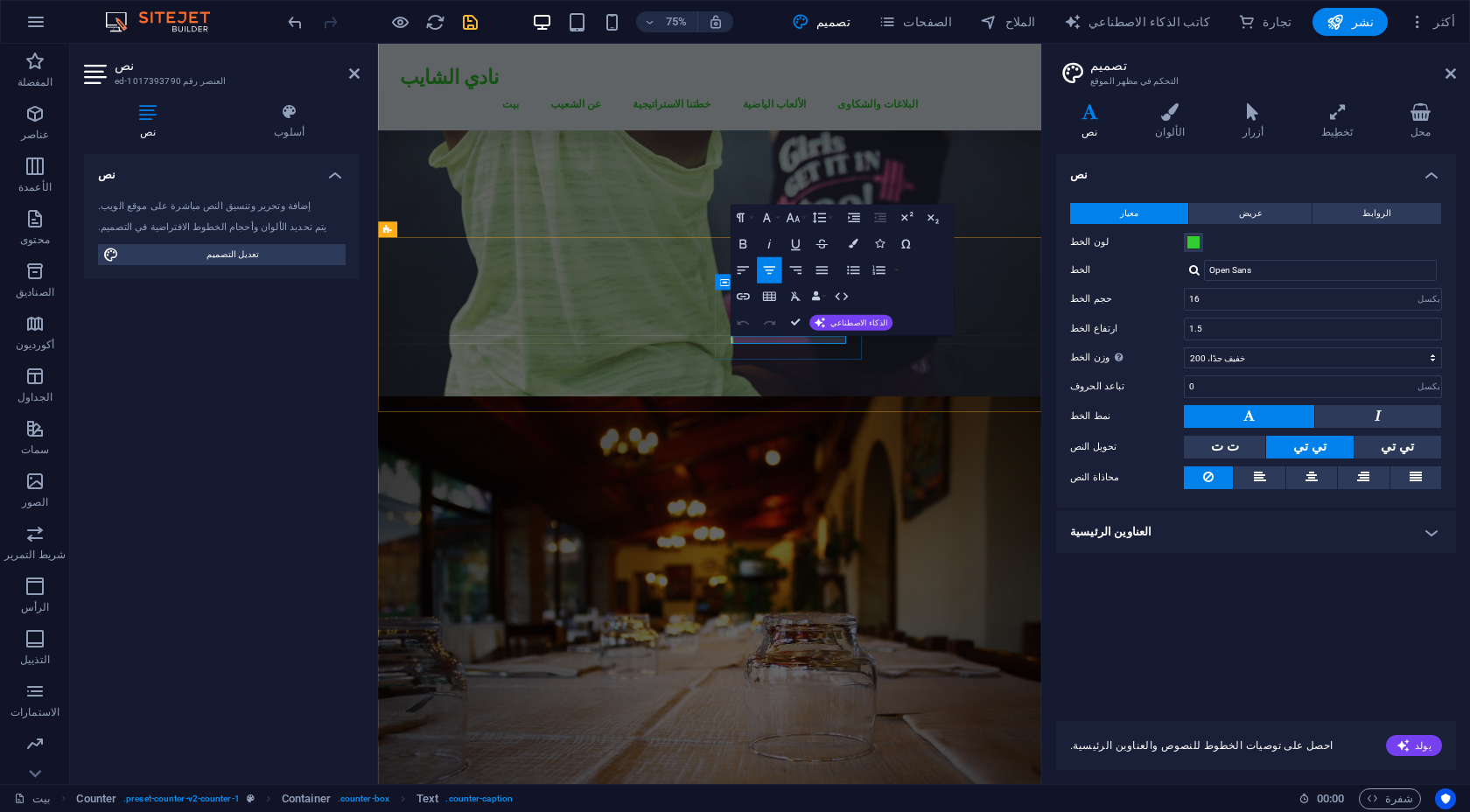
click at [779, 271] on button "محاذاة المركز" at bounding box center [769, 270] width 26 height 26
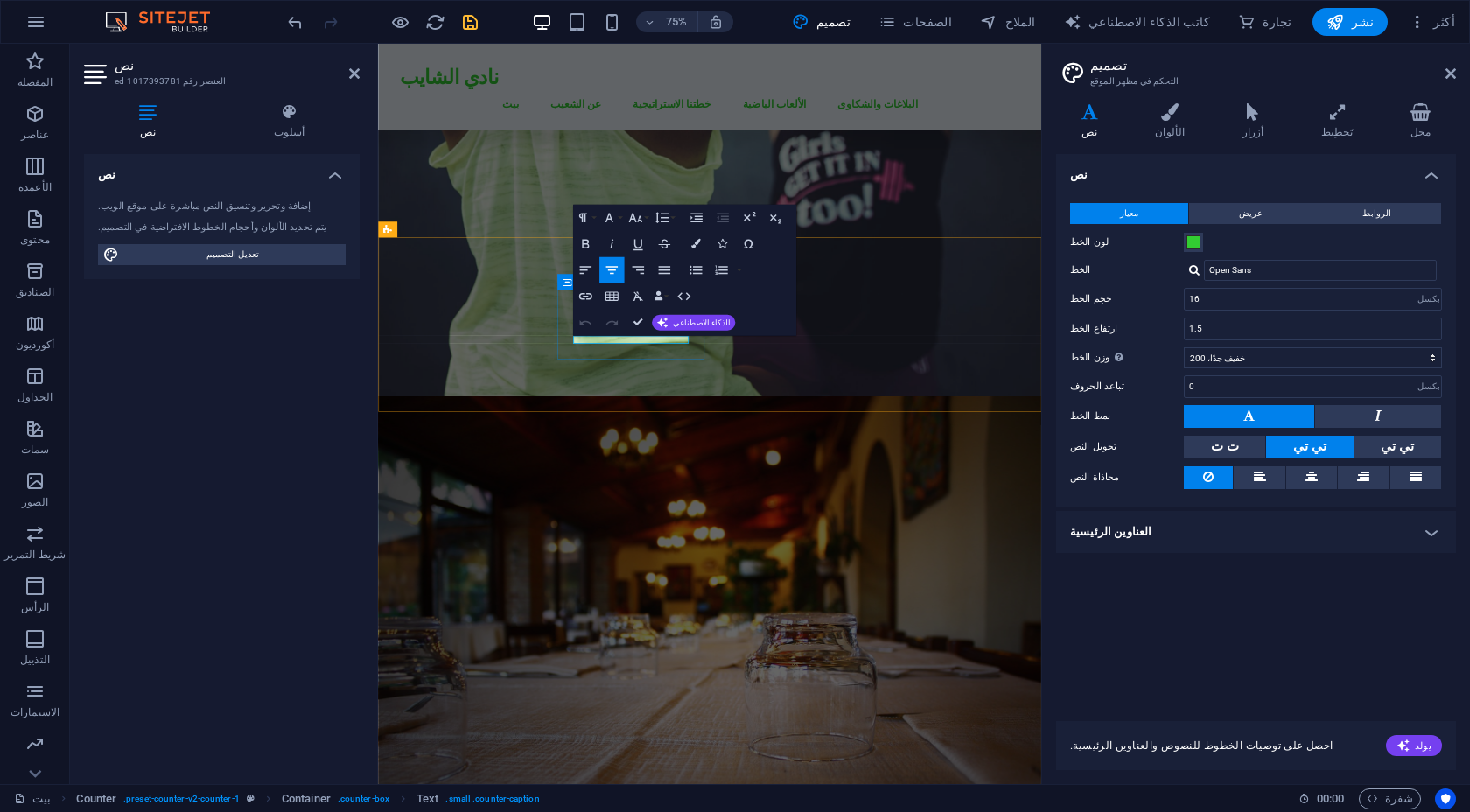
click at [611, 273] on icon "button" at bounding box center [611, 269] width 12 height 8
click at [615, 263] on icon "button" at bounding box center [611, 269] width 16 height 16
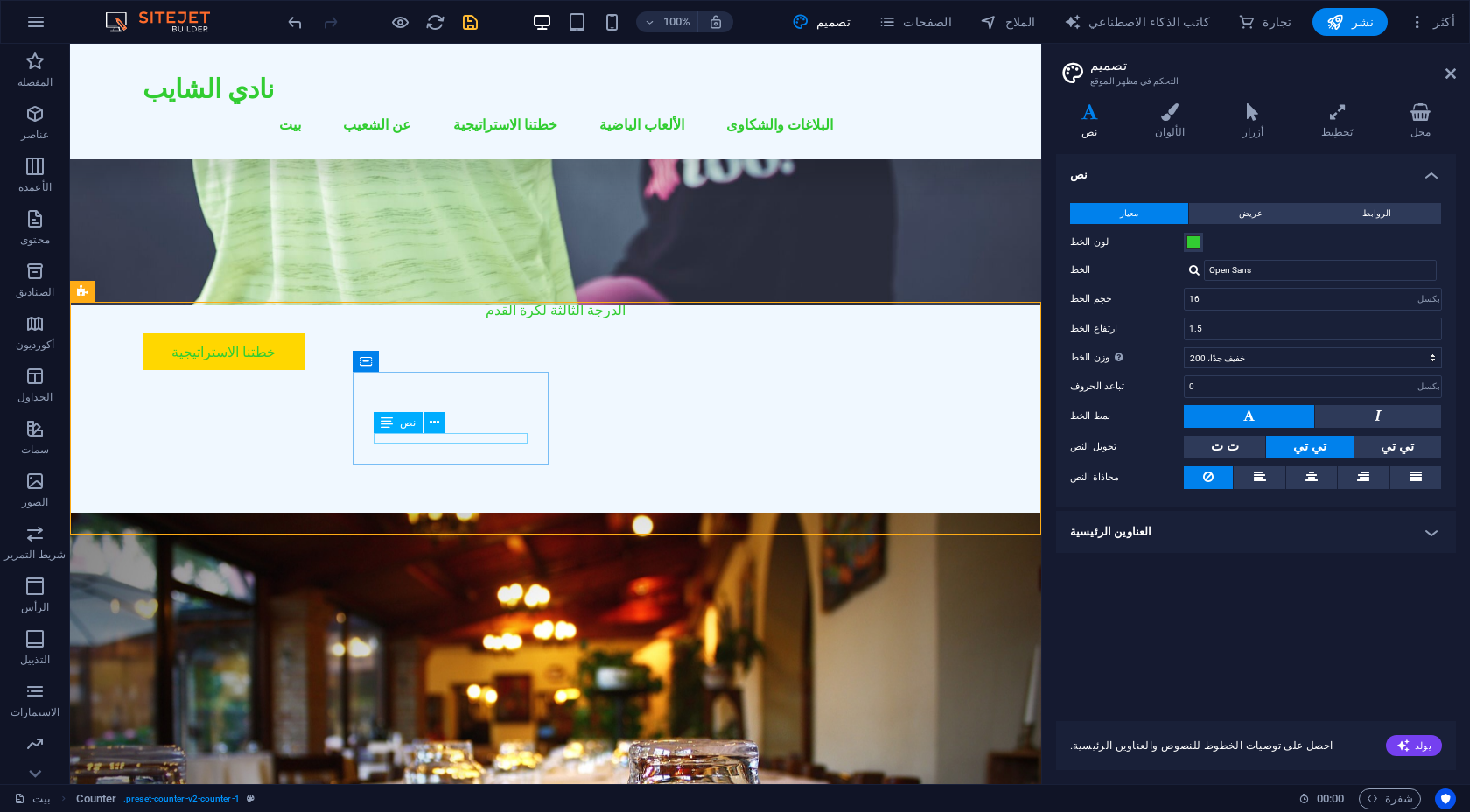
click at [396, 433] on div "نص" at bounding box center [415, 423] width 82 height 22
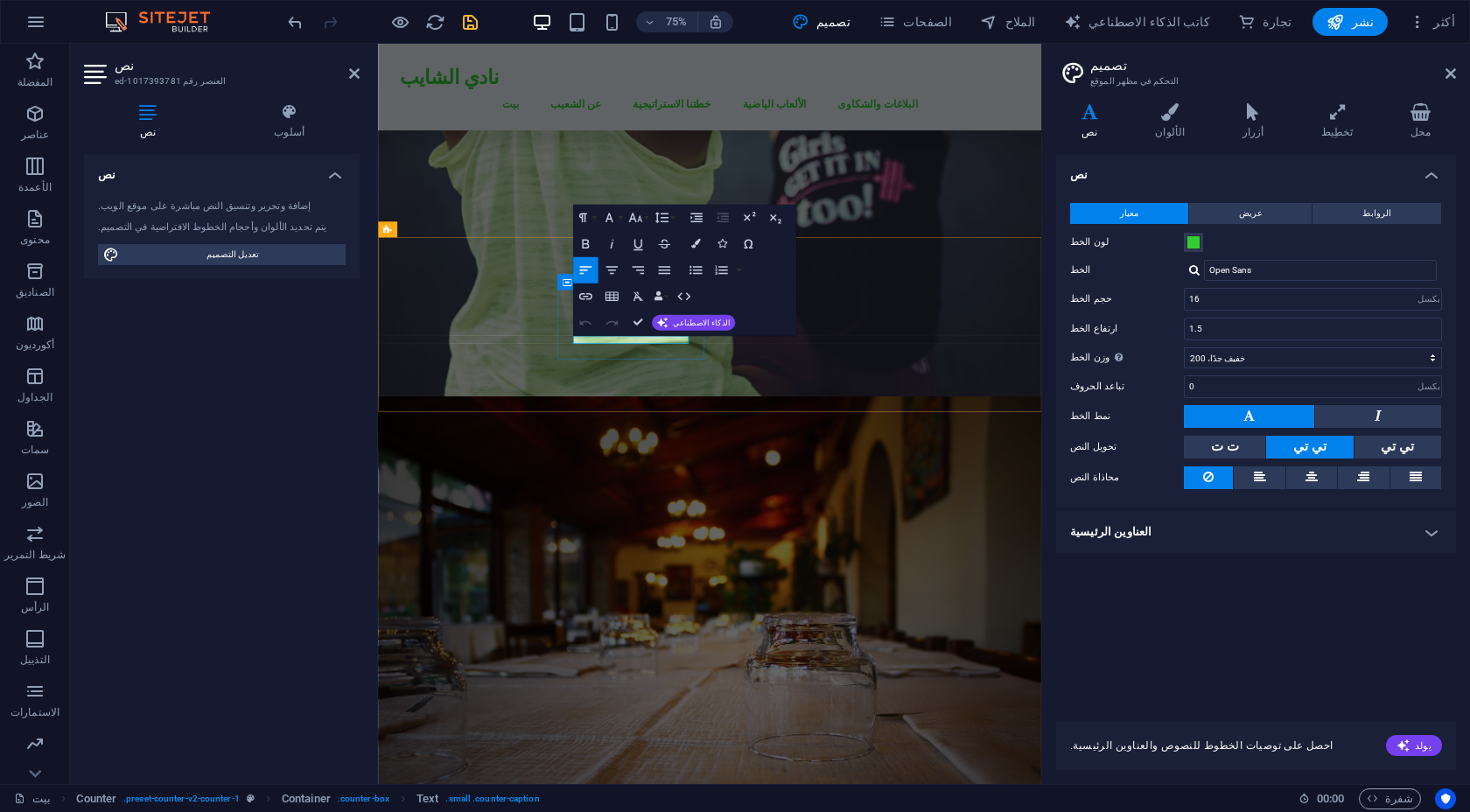
click at [613, 270] on icon "button" at bounding box center [611, 269] width 12 height 8
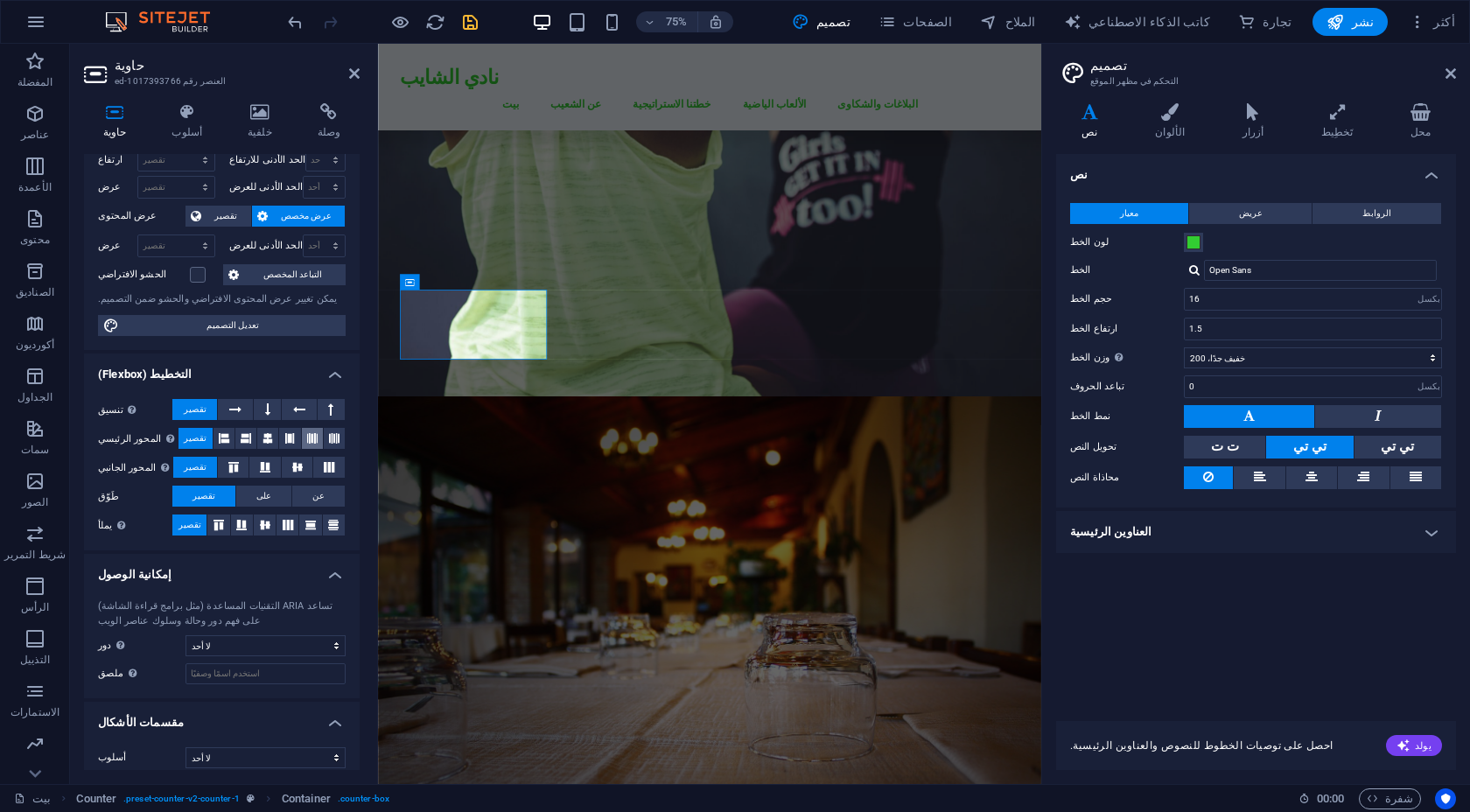
scroll to position [48, 0]
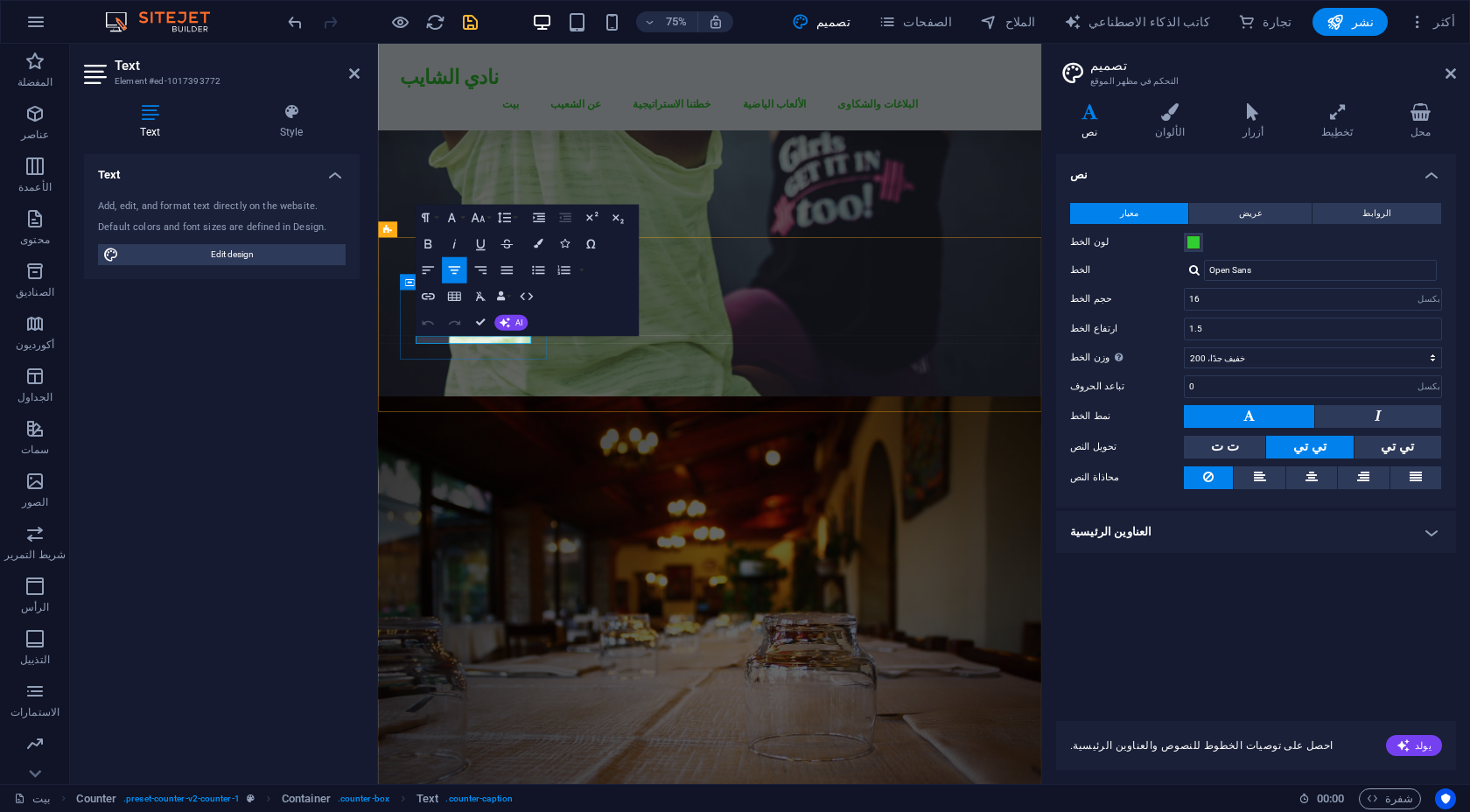
click at [446, 265] on icon "button" at bounding box center [453, 269] width 16 height 16
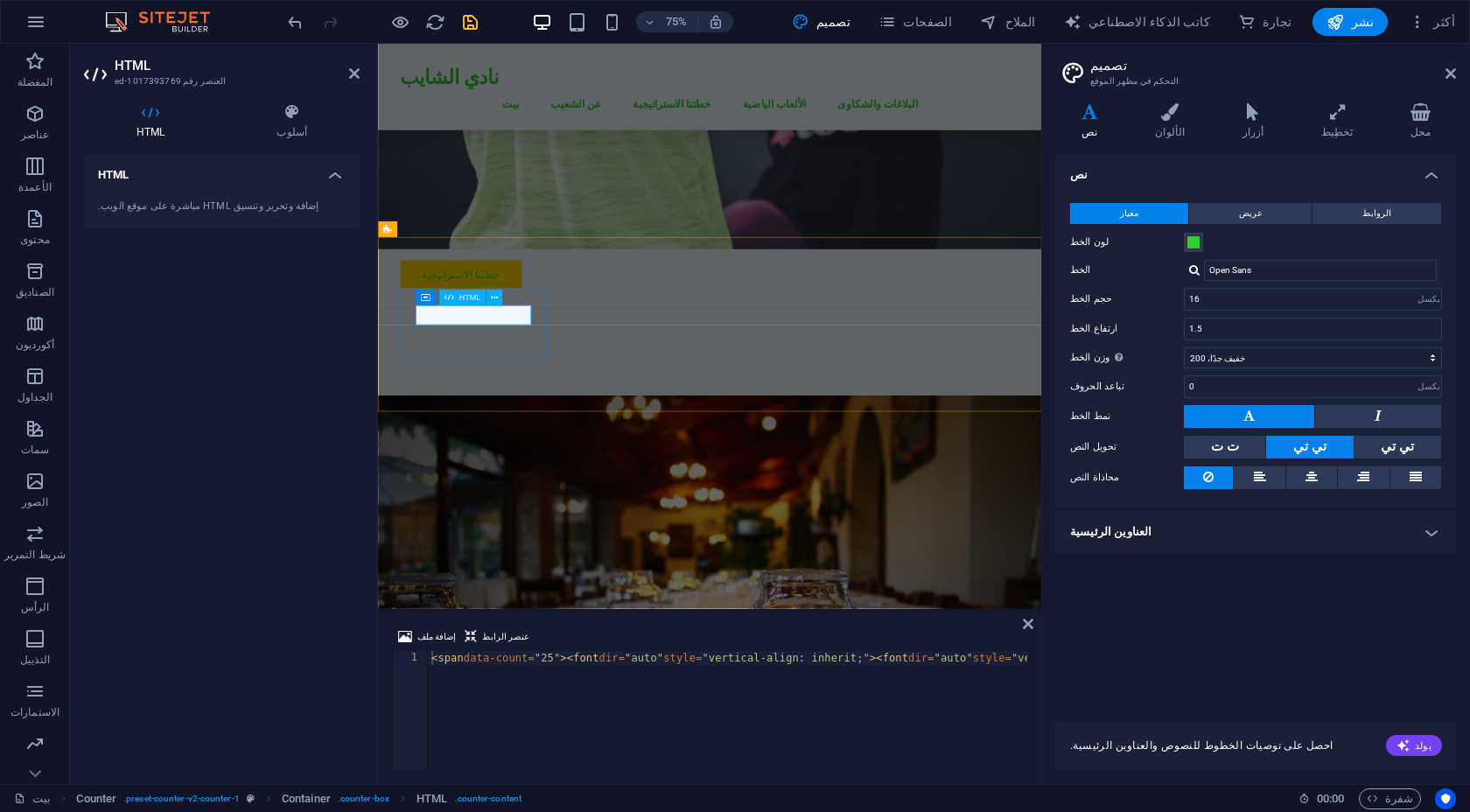
click at [572, 657] on div "< span data-count = "25" > < font dir = "auto" style = "vertical-align: inherit…" at bounding box center [896, 723] width 938 height 147
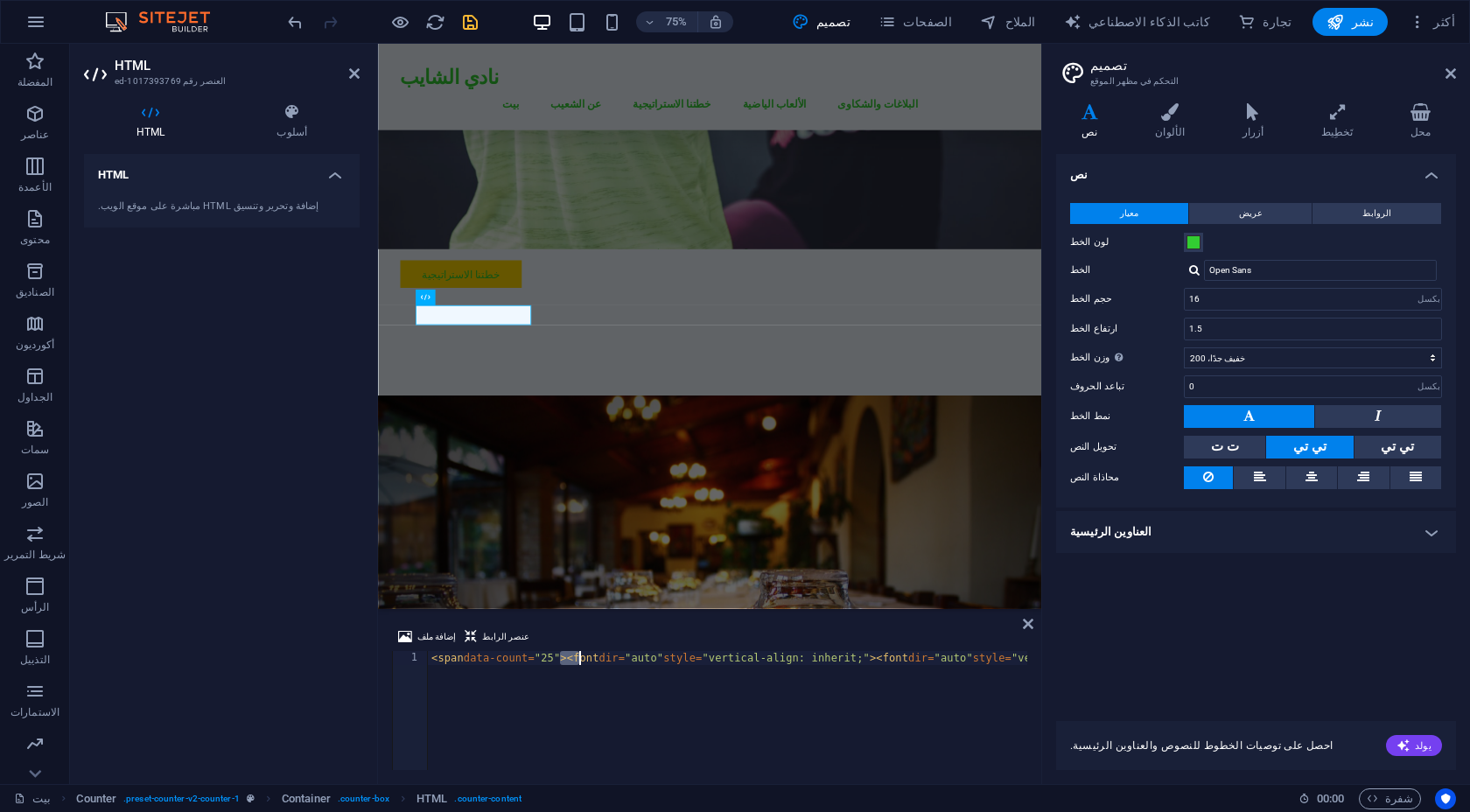
click at [572, 657] on div "< span data-count = "25" > < font dir = "auto" style = "vertical-align: inherit…" at bounding box center [896, 723] width 938 height 147
click at [571, 674] on div "< span data-count = "25" > < font dir = "auto" style = "vertical-align: inherit…" at bounding box center [896, 723] width 938 height 147
drag, startPoint x: 999, startPoint y: 655, endPoint x: 1009, endPoint y: 655, distance: 10.0
click at [1009, 655] on div "< span data-count = "25" > < font dir = "auto" style = "vertical-align: inherit…" at bounding box center [558, 722] width 938 height 143
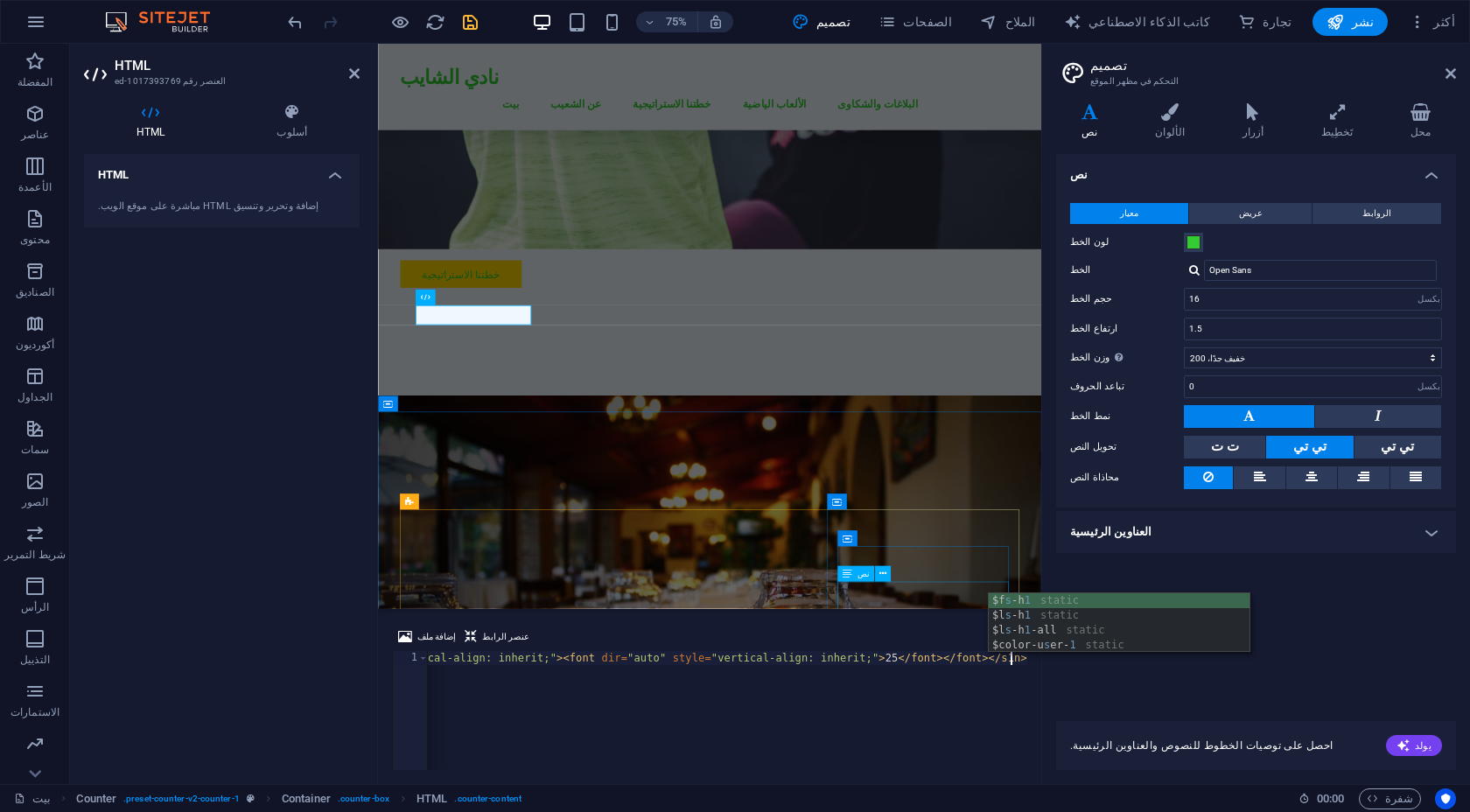
scroll to position [0, 333]
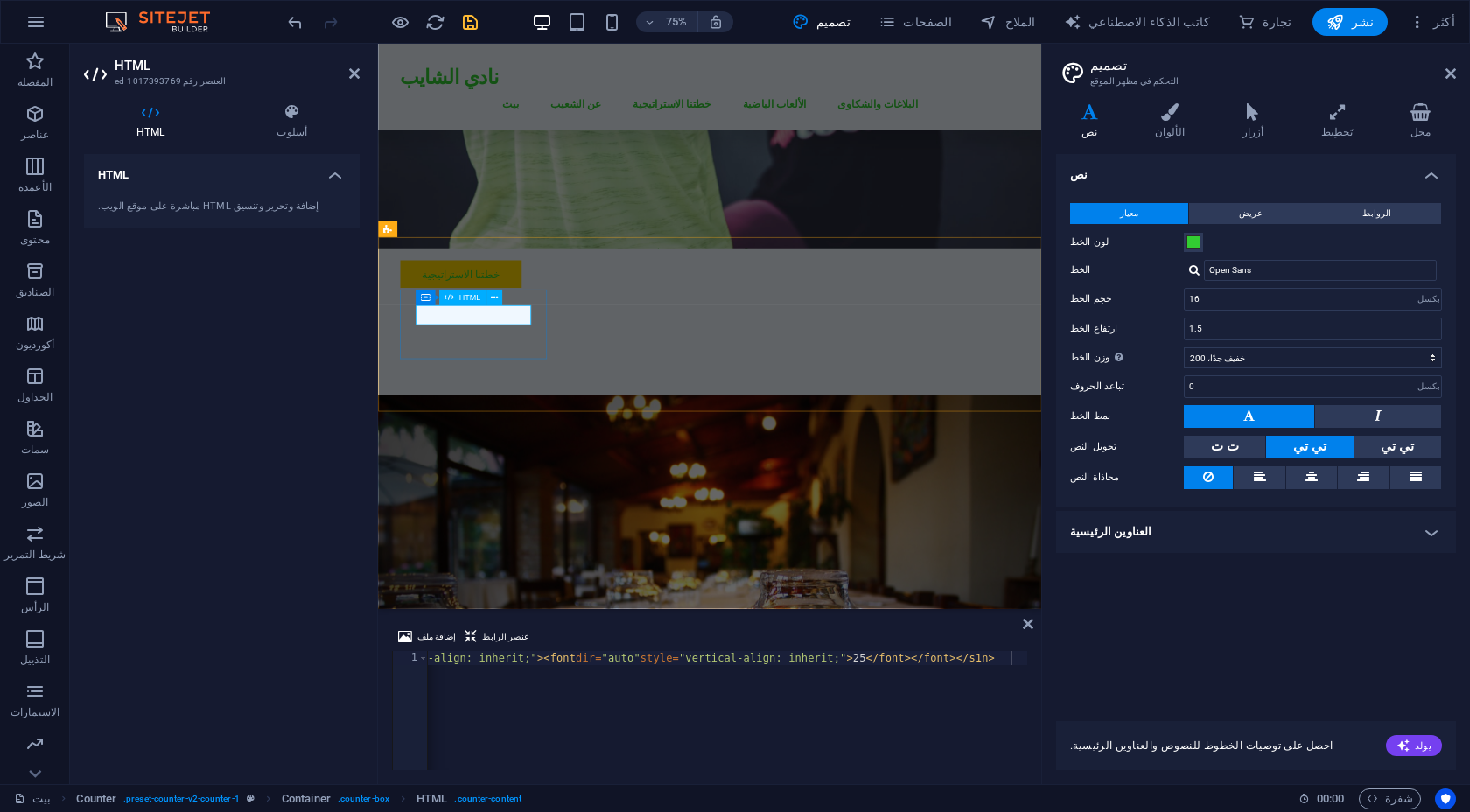
click at [310, 186] on div "إضافة وتحرير وتنسيق HTML مباشرة على موقع الويب." at bounding box center [222, 206] width 276 height 43
click at [322, 180] on h4 "HTML" at bounding box center [222, 170] width 276 height 31
click at [331, 179] on h4 "HTML" at bounding box center [222, 175] width 276 height 42
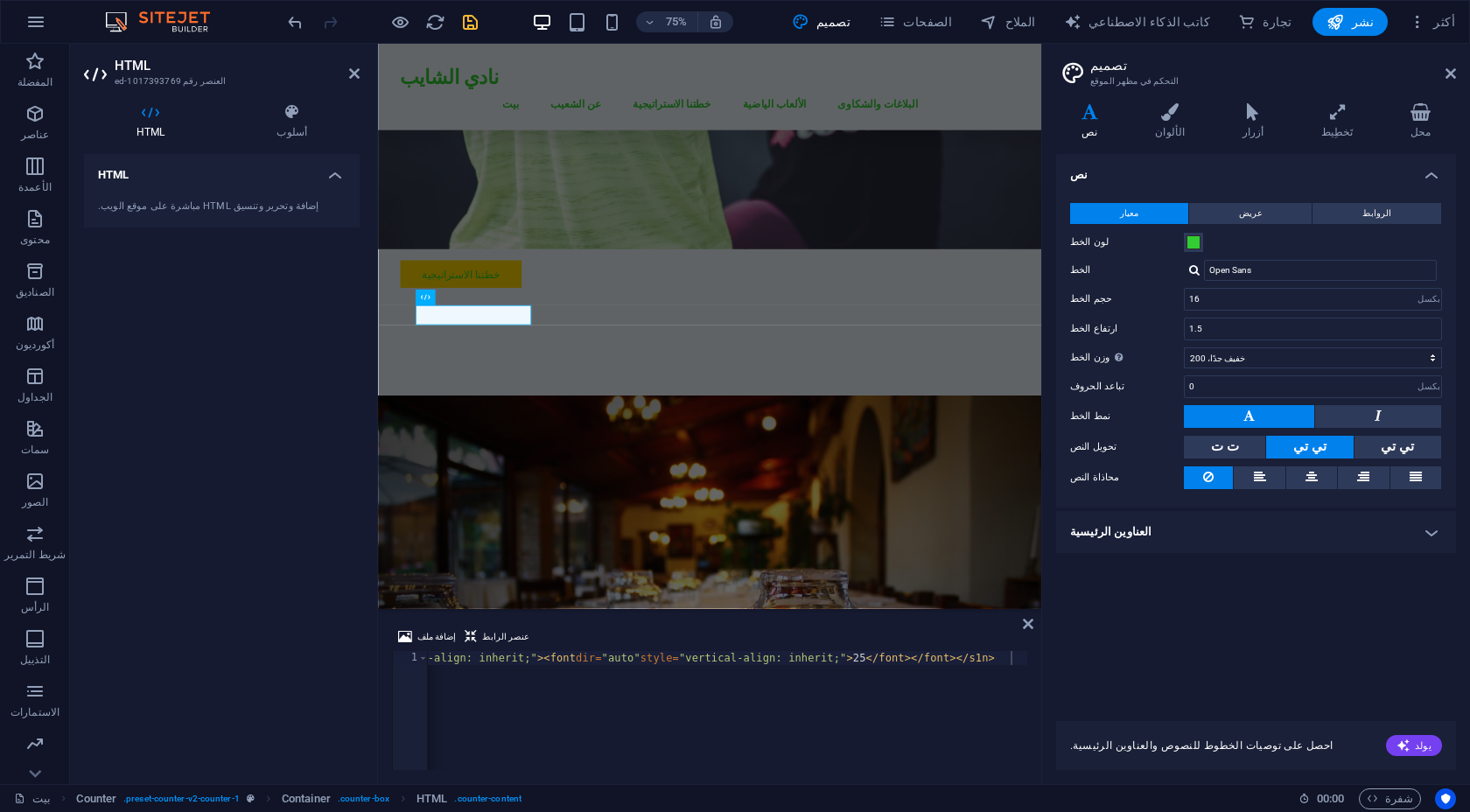
click at [225, 203] on font "إضافة وتحرير وتنسيق HTML مباشرة على موقع الويب." at bounding box center [208, 206] width 221 height 11
click at [556, 674] on div "< span data-count = "25" > < font dir = "auto" style = "vertical-align: inherit…" at bounding box center [561, 722] width 932 height 143
click at [571, 658] on div "< span data-count = "25" > < font dir = "auto" style = "vertical-align: inherit…" at bounding box center [894, 722] width 932 height 143
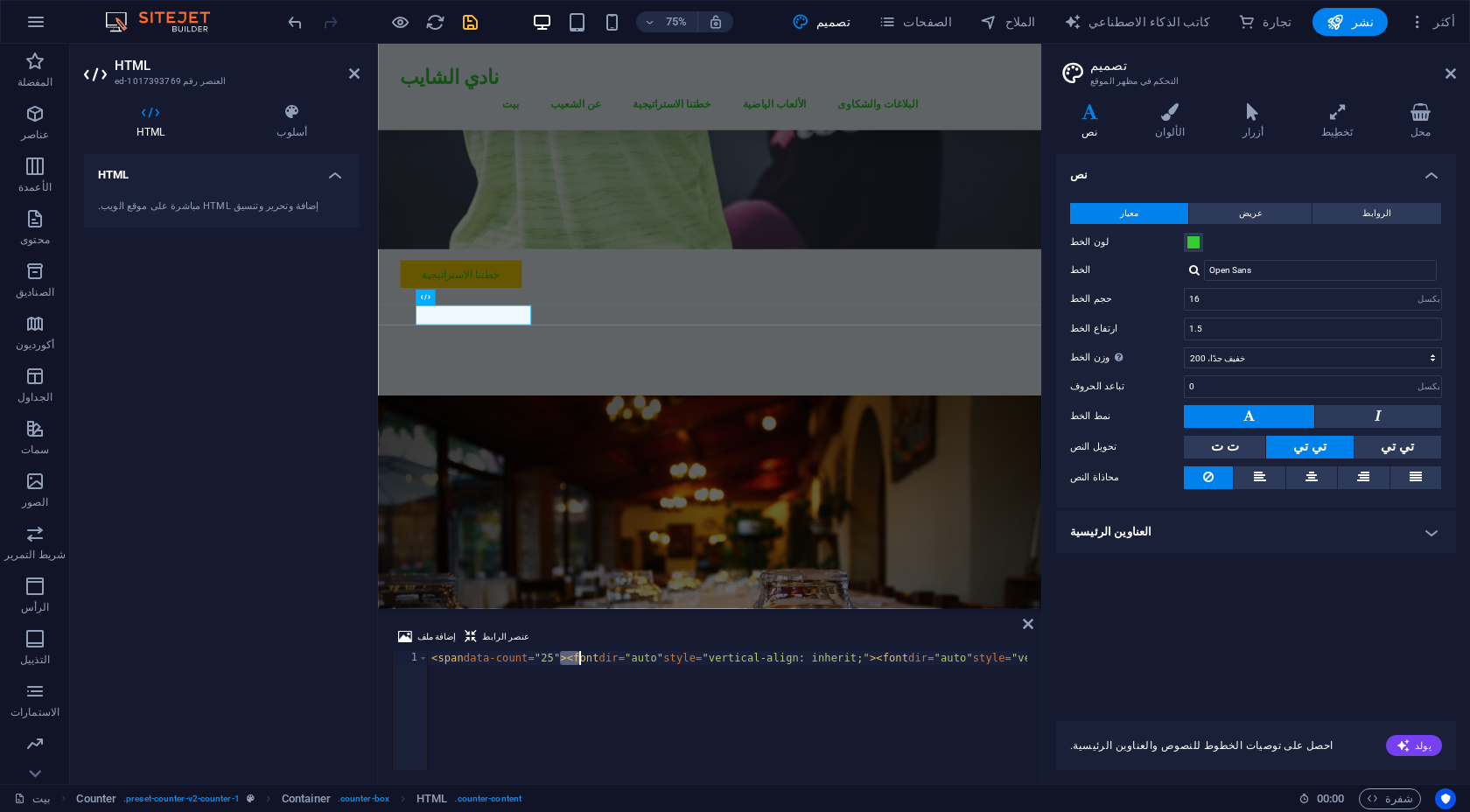
click at [576, 663] on div "< span data-count = "25" > < font dir = "auto" style = "vertical-align: inherit…" at bounding box center [894, 722] width 932 height 143
drag, startPoint x: 579, startPoint y: 660, endPoint x: 568, endPoint y: 661, distance: 11.0
click at [568, 661] on div "< span data-count = "25" > < font dir = "auto" style = "vertical-align: inherit…" at bounding box center [894, 722] width 932 height 143
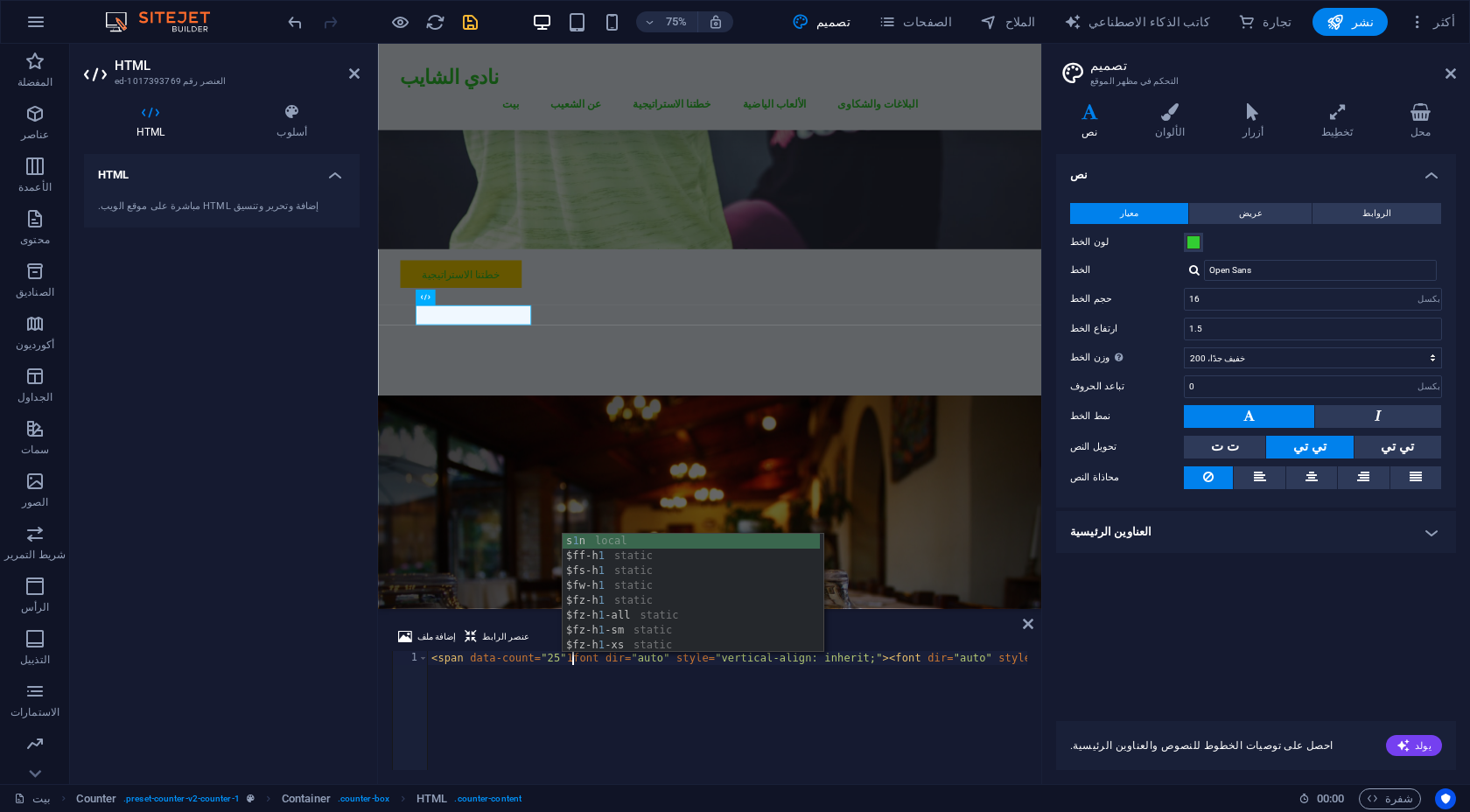
scroll to position [0, 11]
type textarea "<span data-count="25"font dir="auto" style="vertical-align: inherit;"><font dir…"
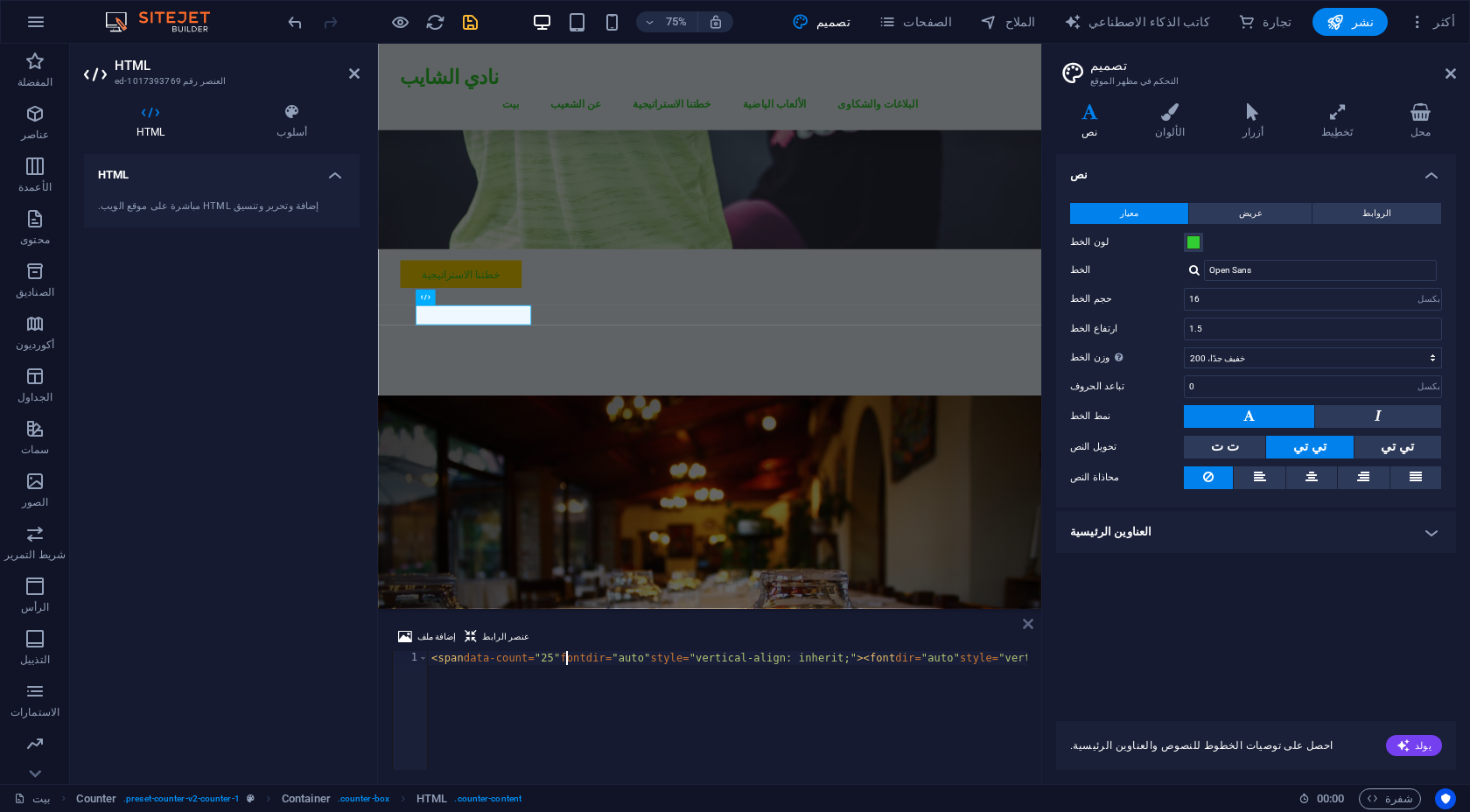
click at [1023, 627] on icon at bounding box center [1027, 623] width 10 height 14
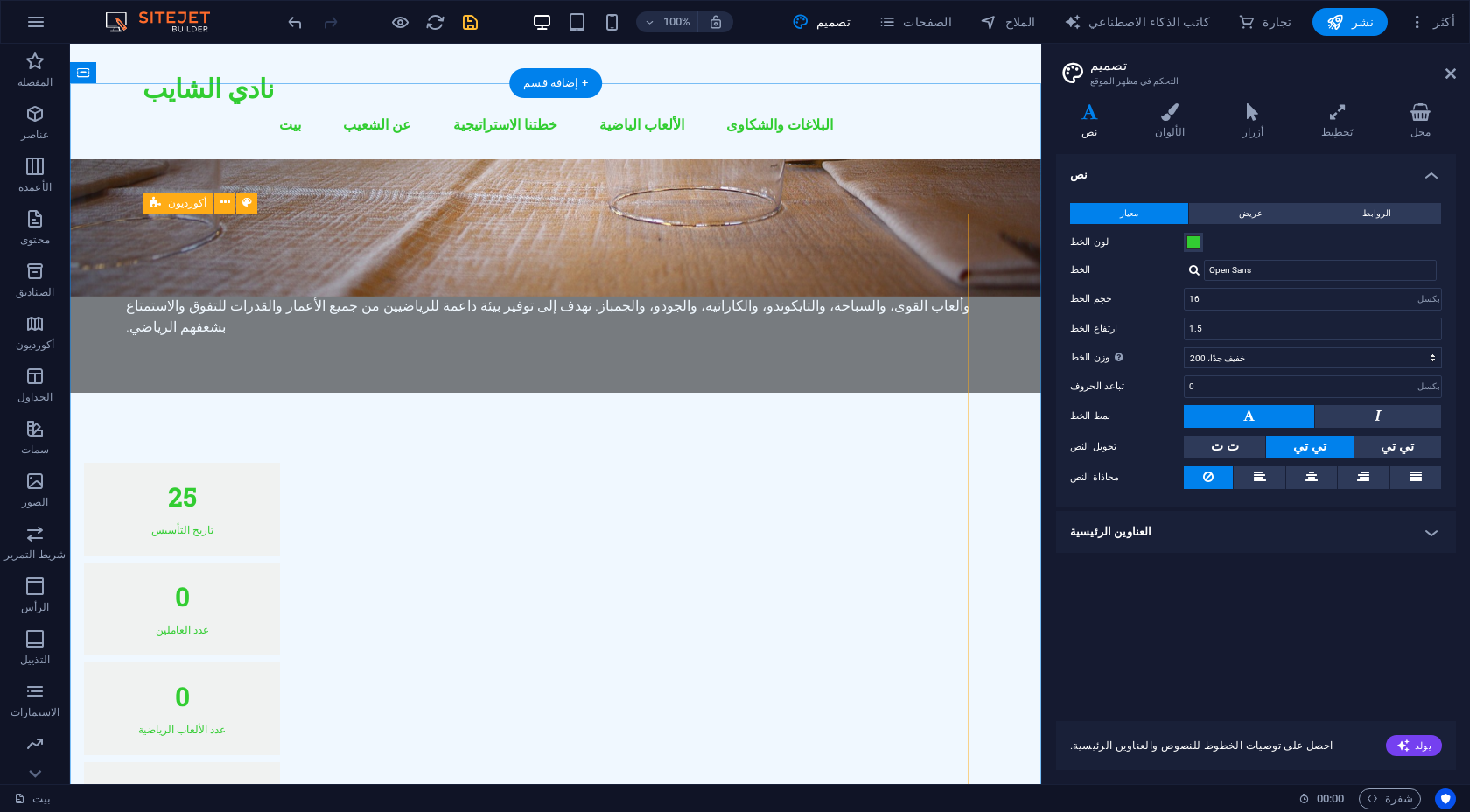
scroll to position [1342, 0]
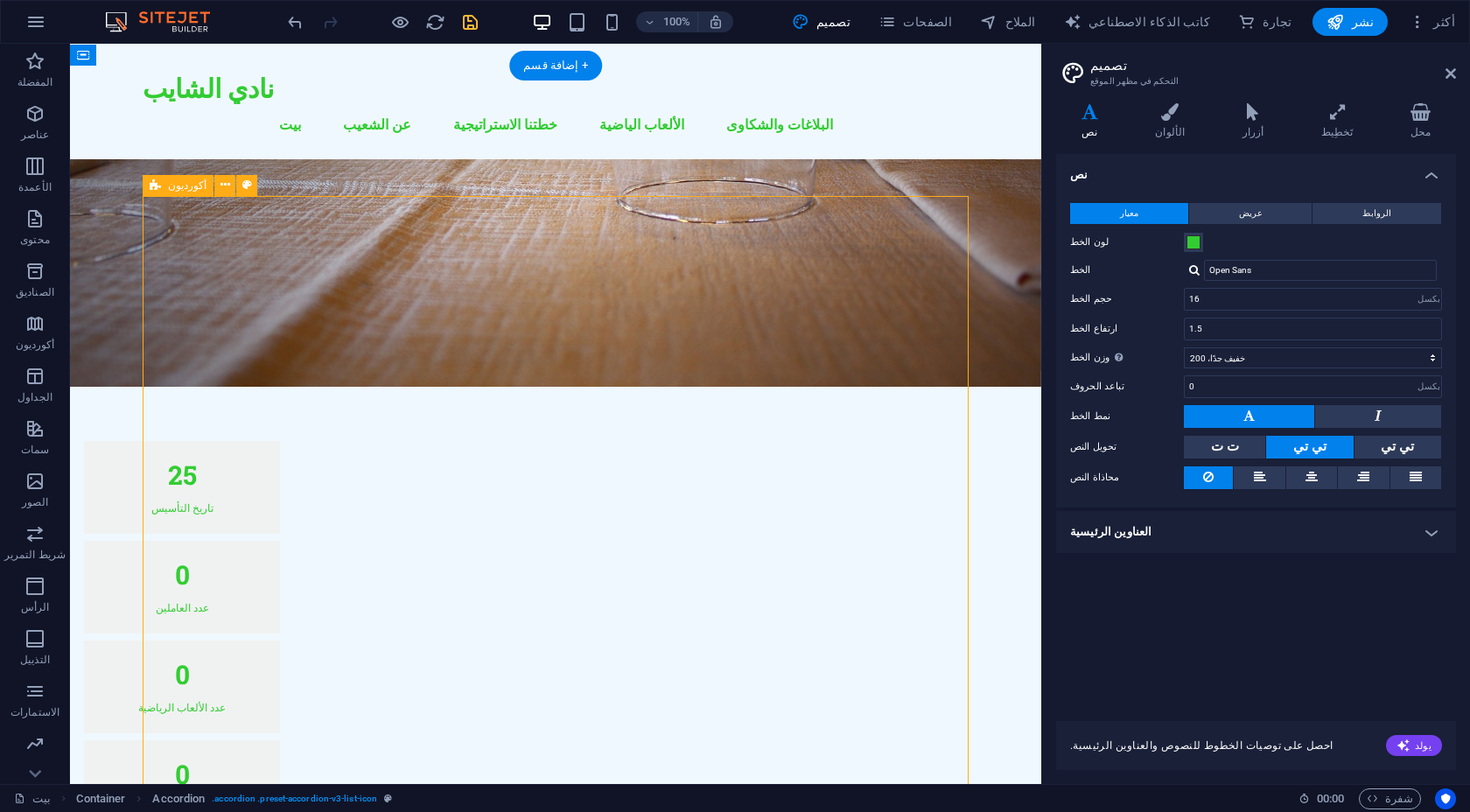
scroll to position [1726, 0]
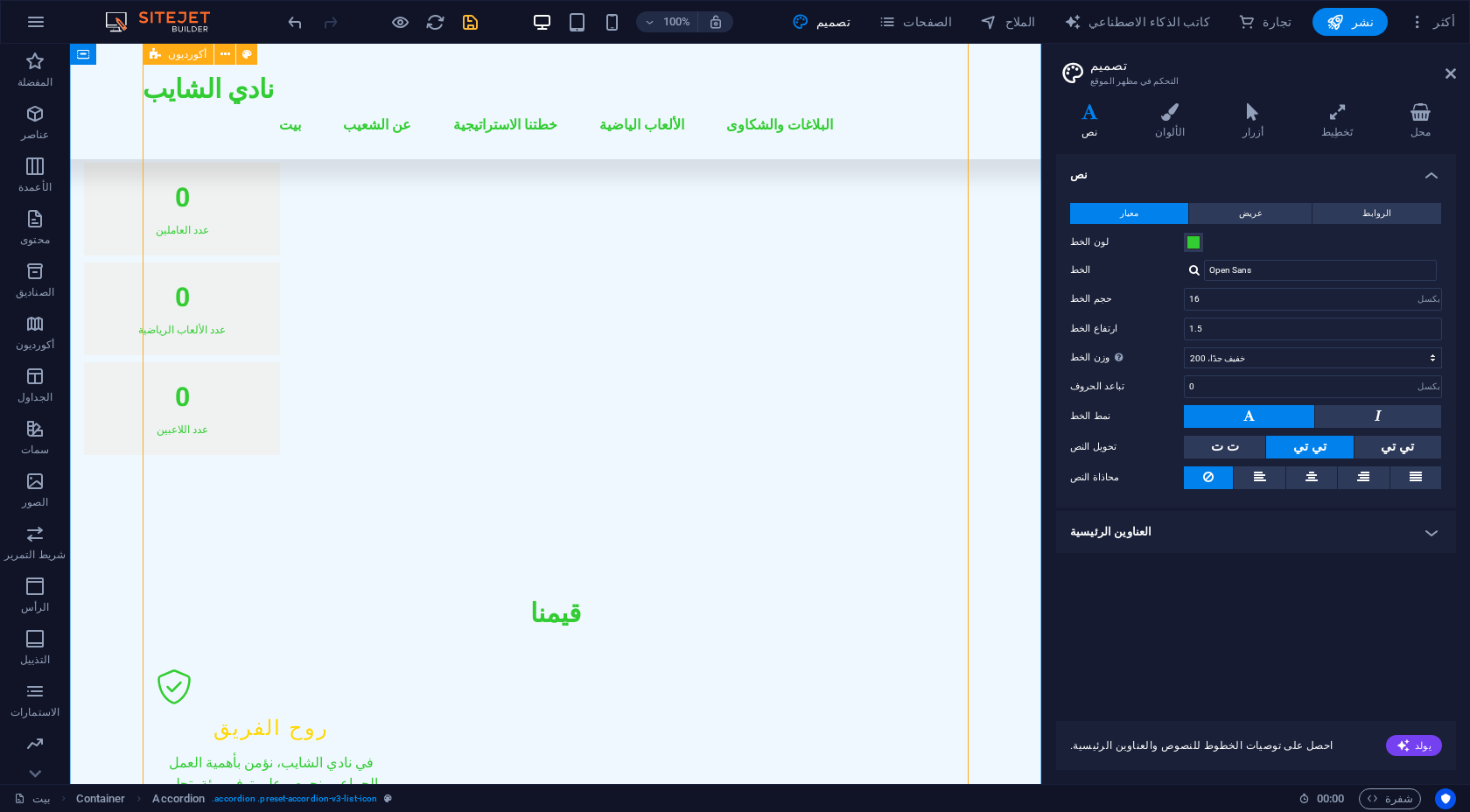
scroll to position [1615, 0]
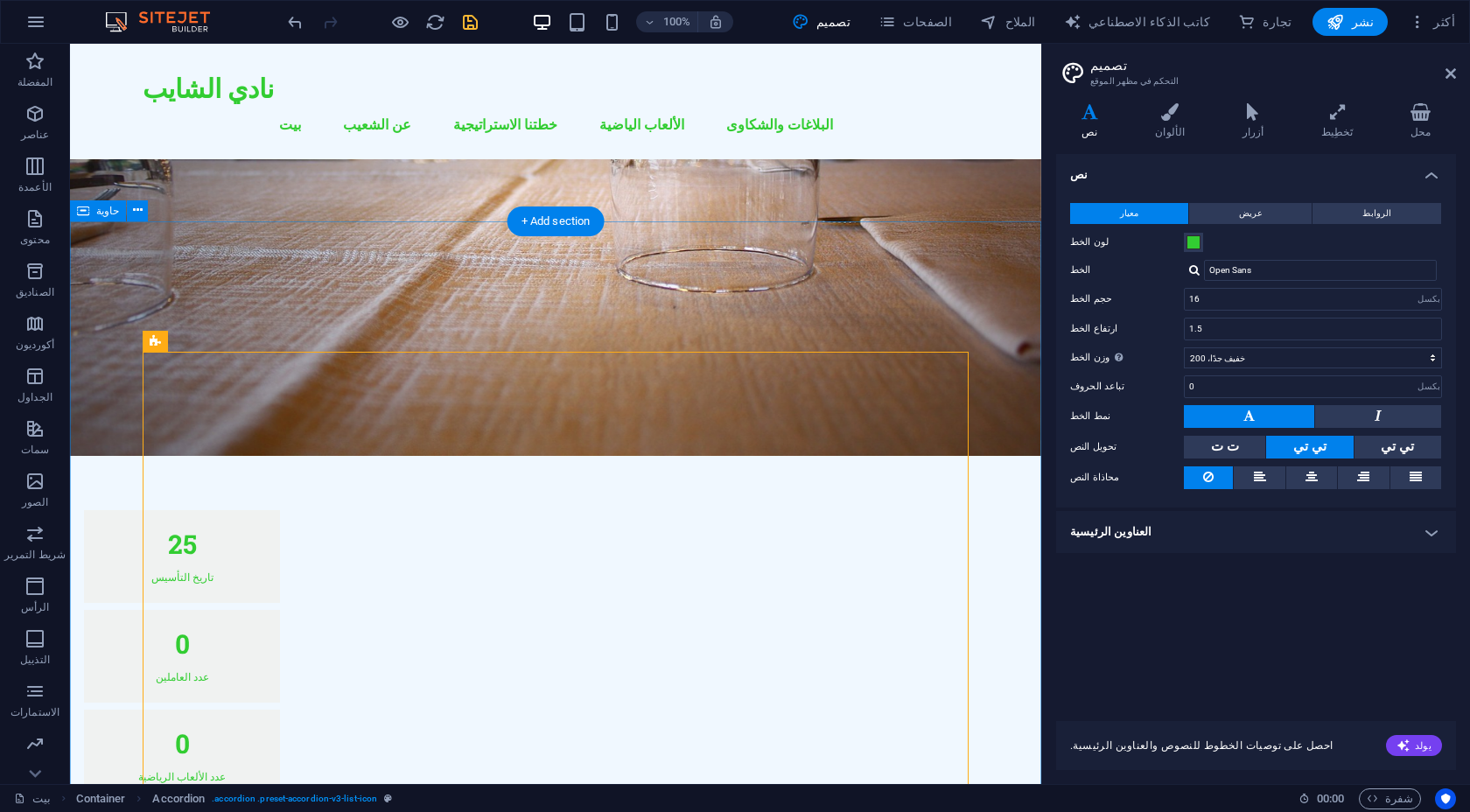
scroll to position [1113, 0]
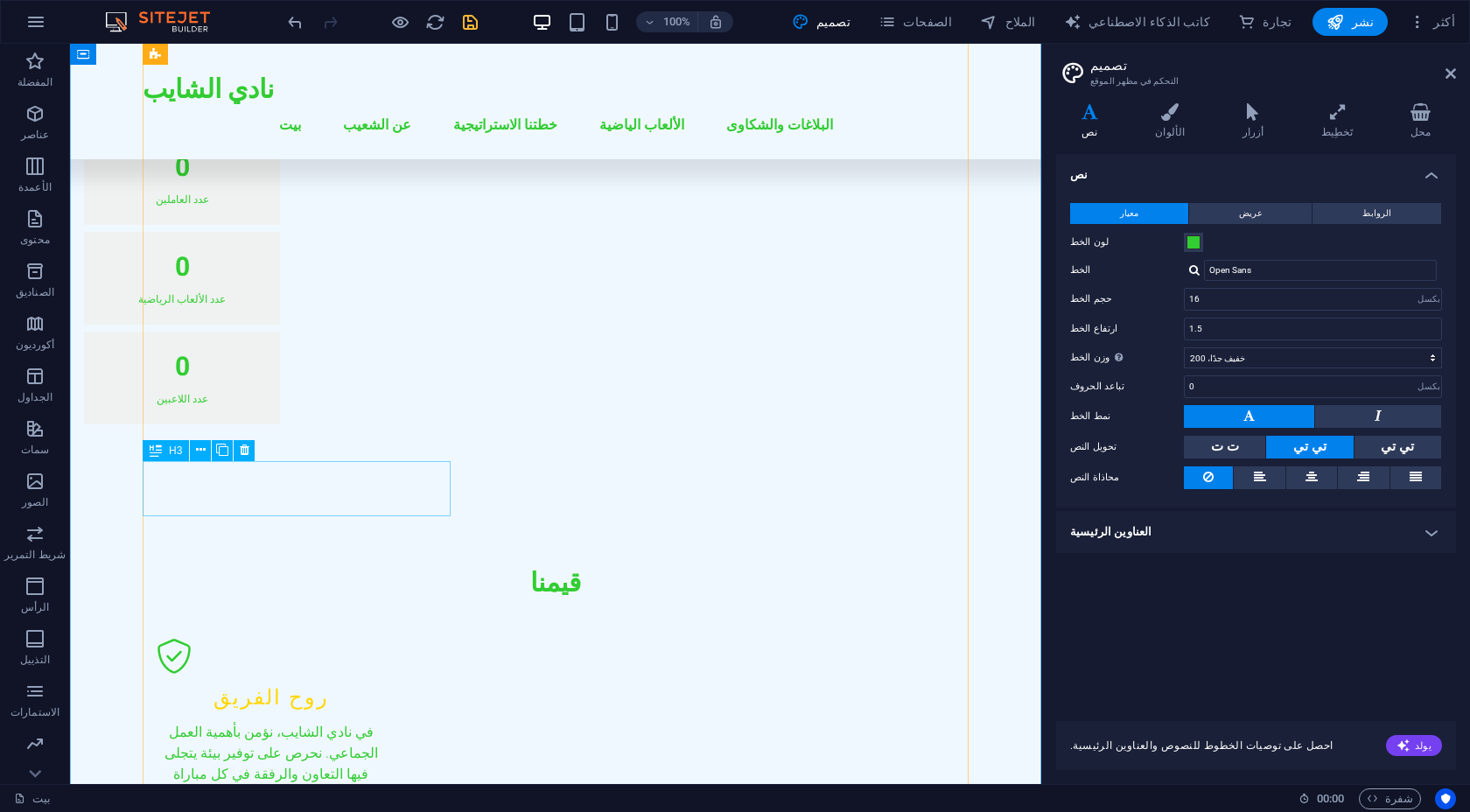
scroll to position [1847, 0]
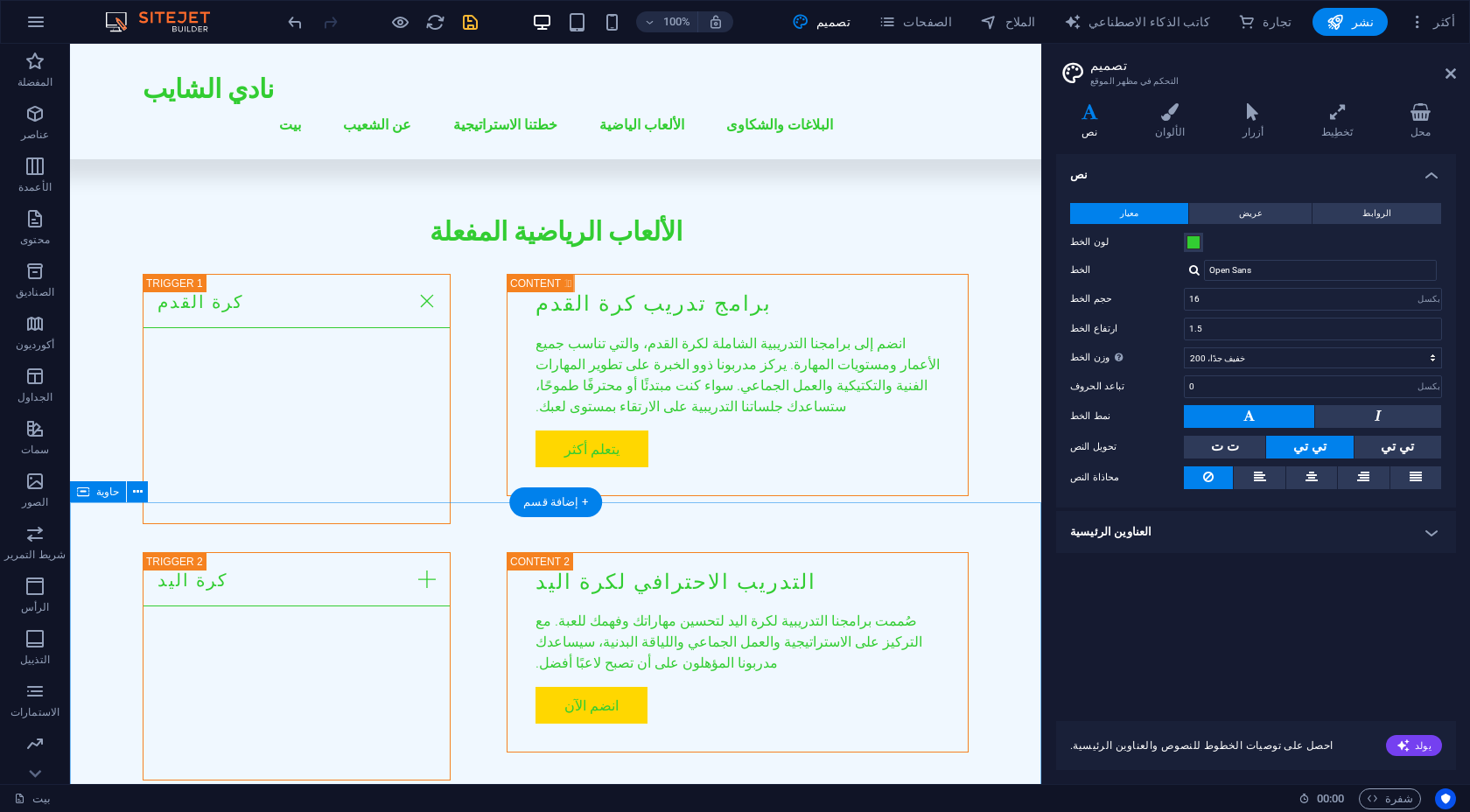
scroll to position [2896, 0]
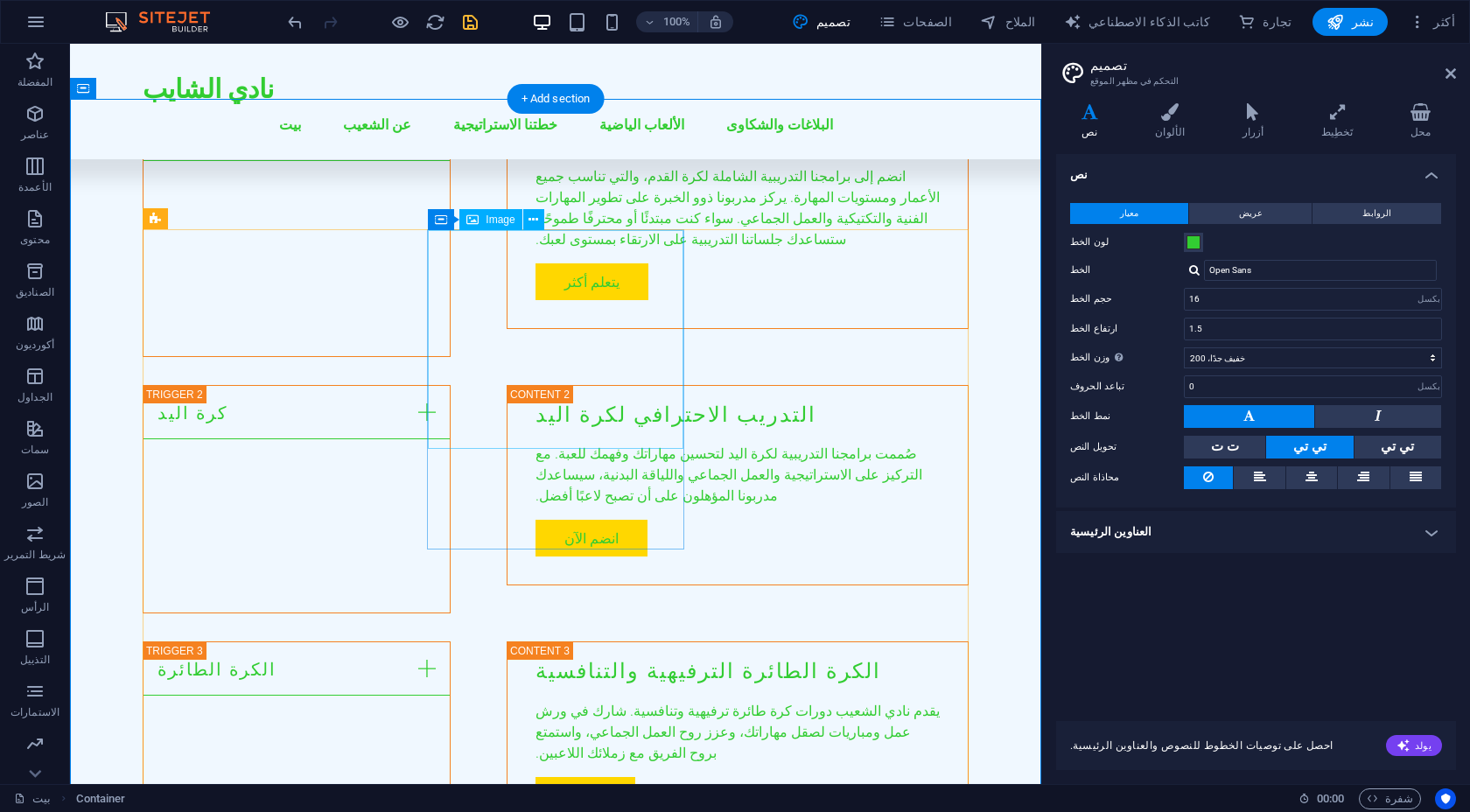
scroll to position [3295, 0]
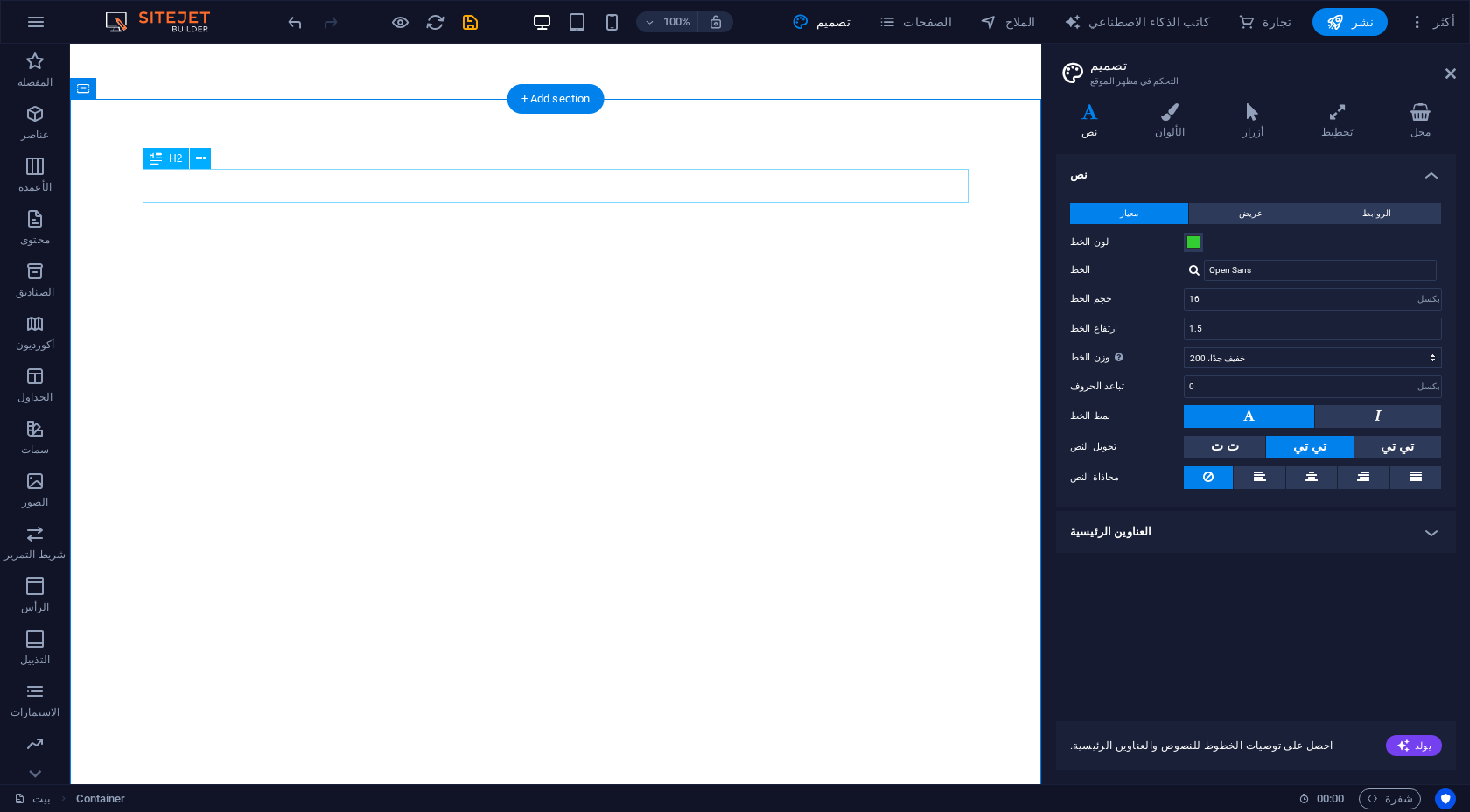
select select "px"
select select "200"
select select "px"
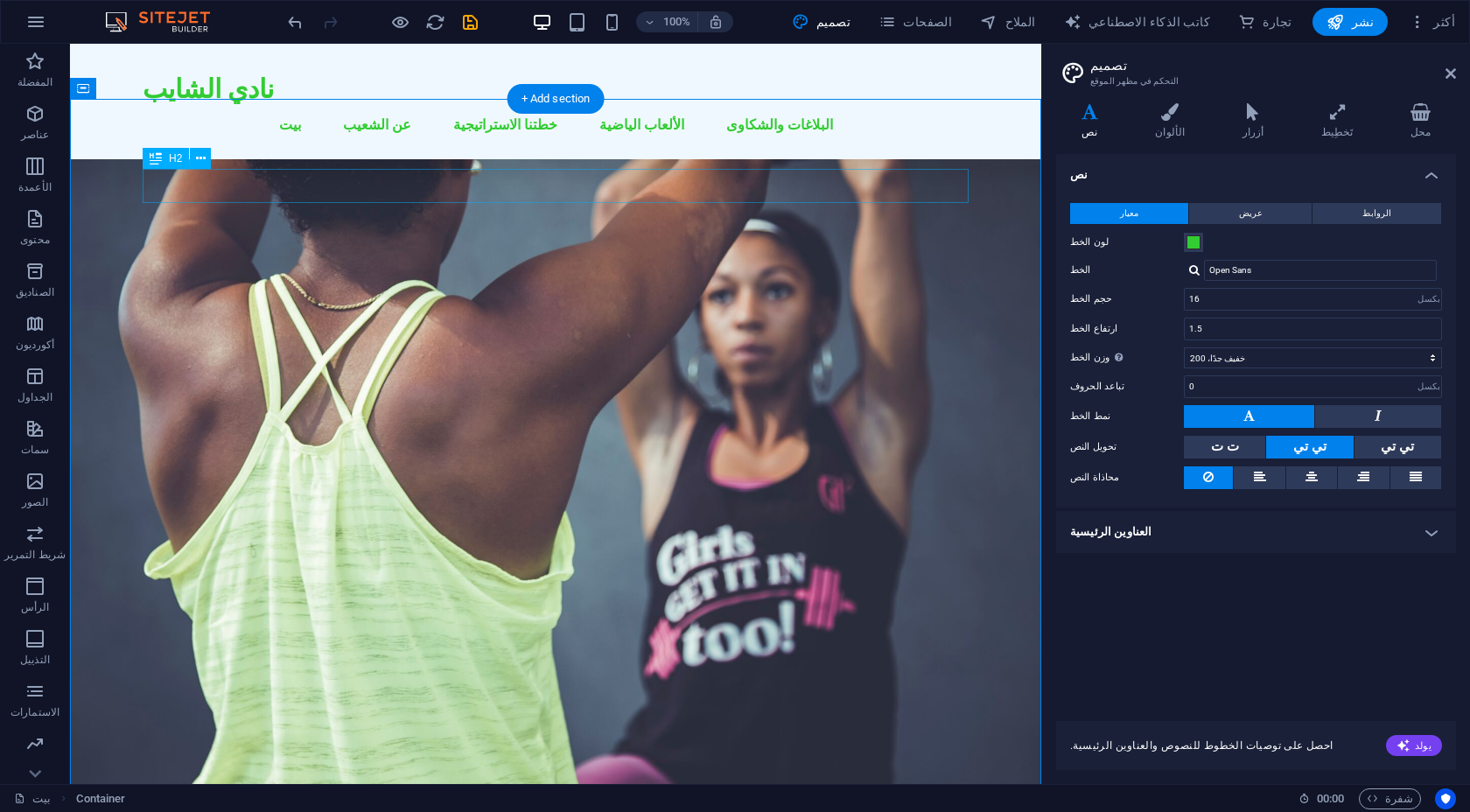
scroll to position [3295, 0]
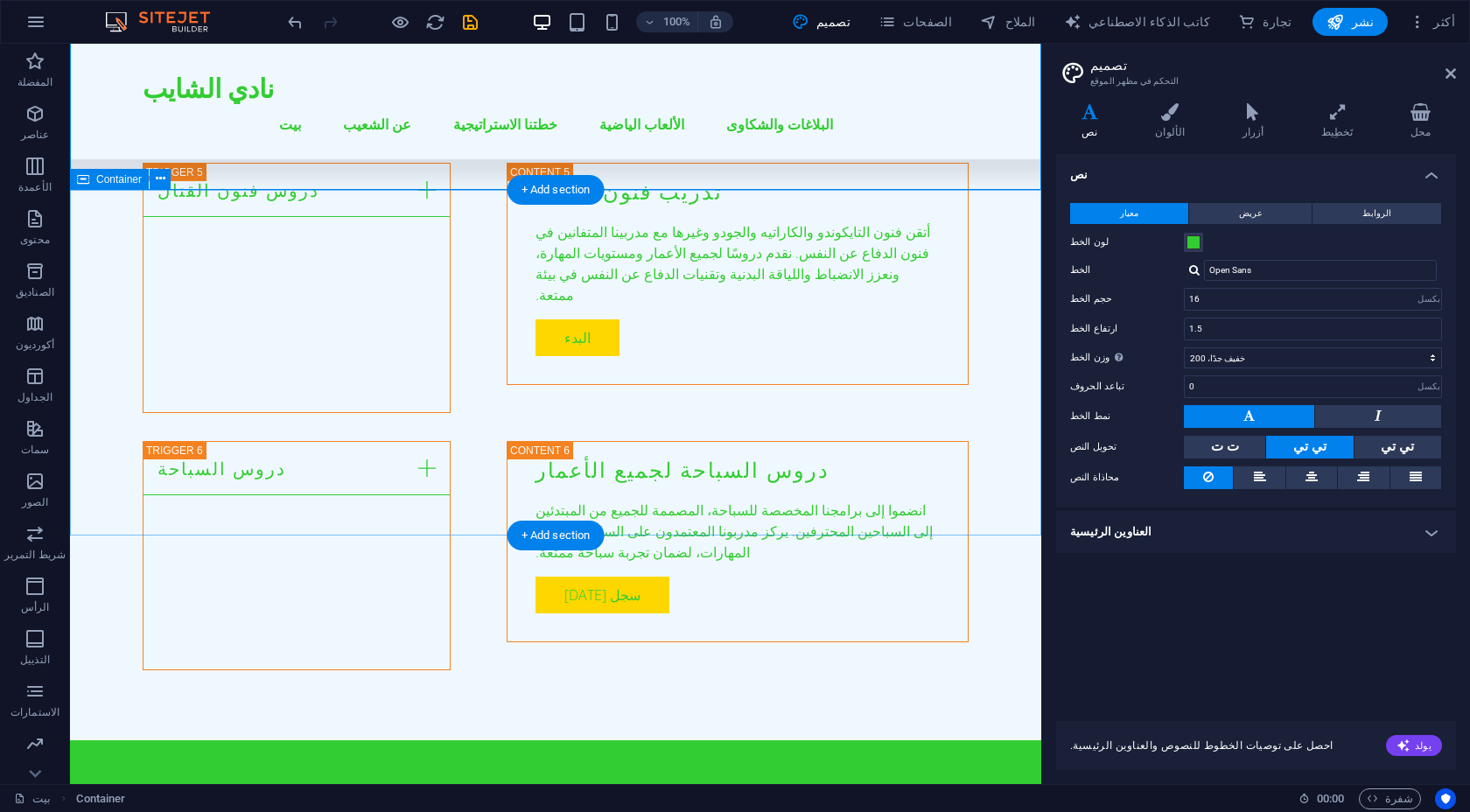
scroll to position [4110, 0]
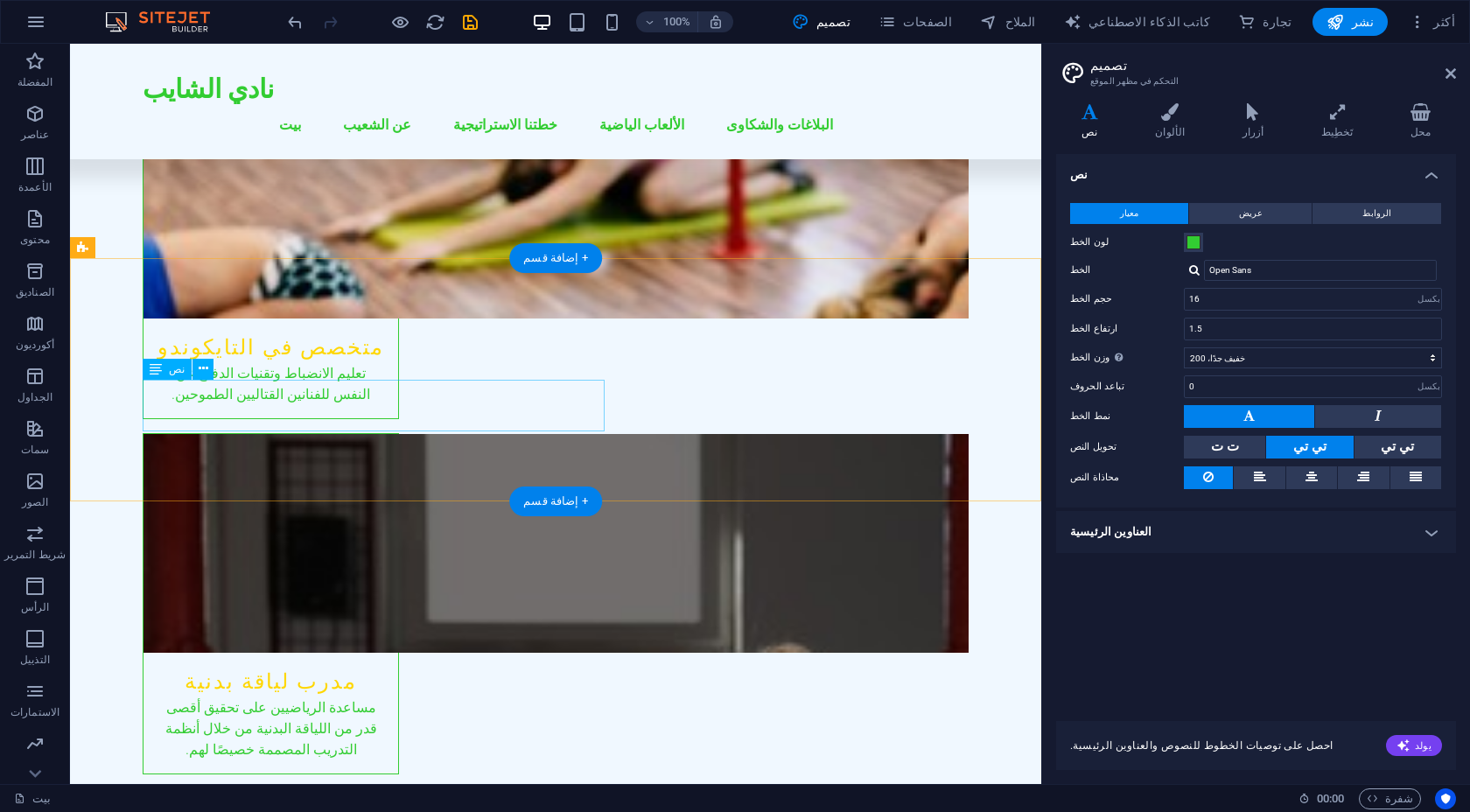
scroll to position [6149, 0]
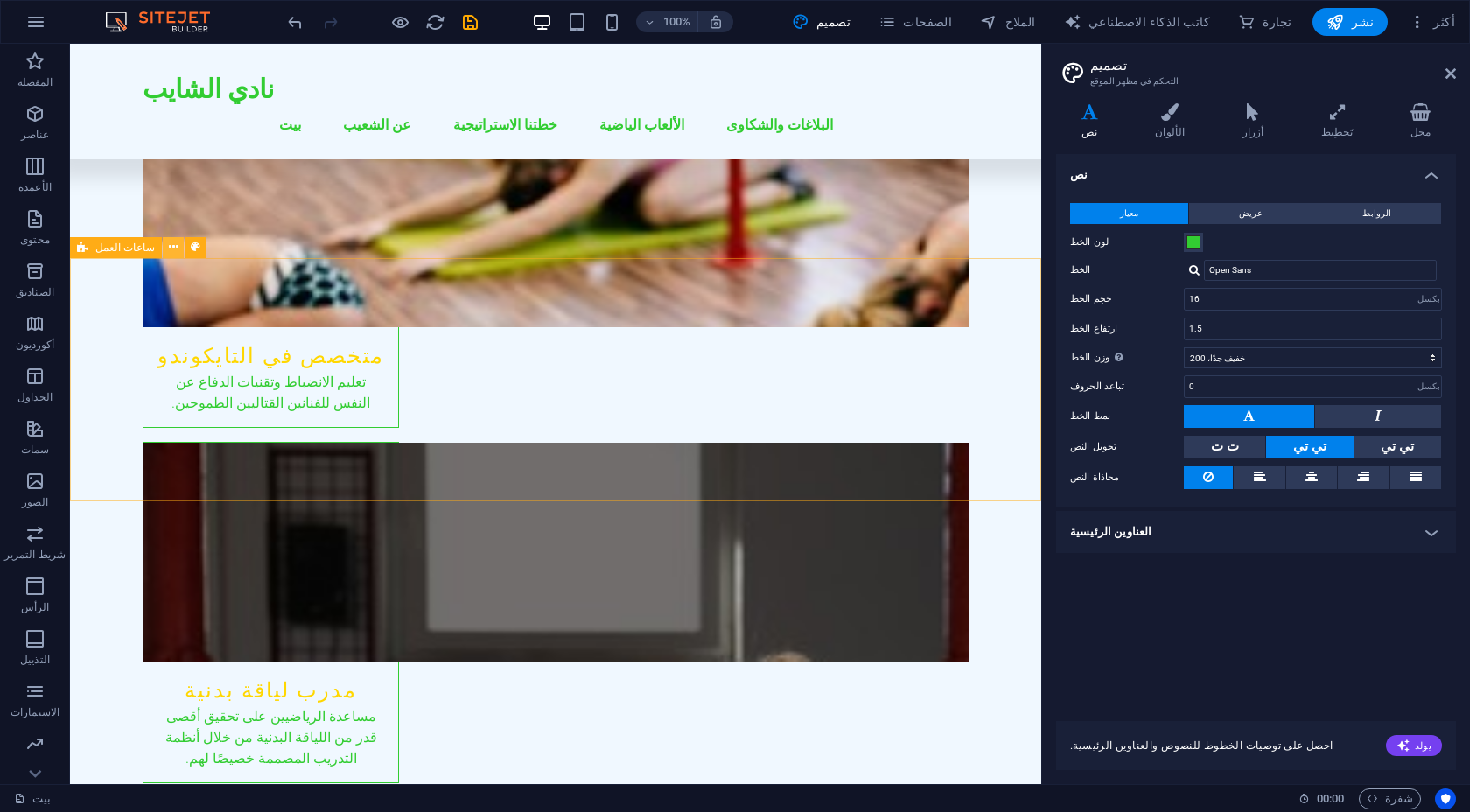
click at [169, 245] on icon at bounding box center [174, 247] width 10 height 18
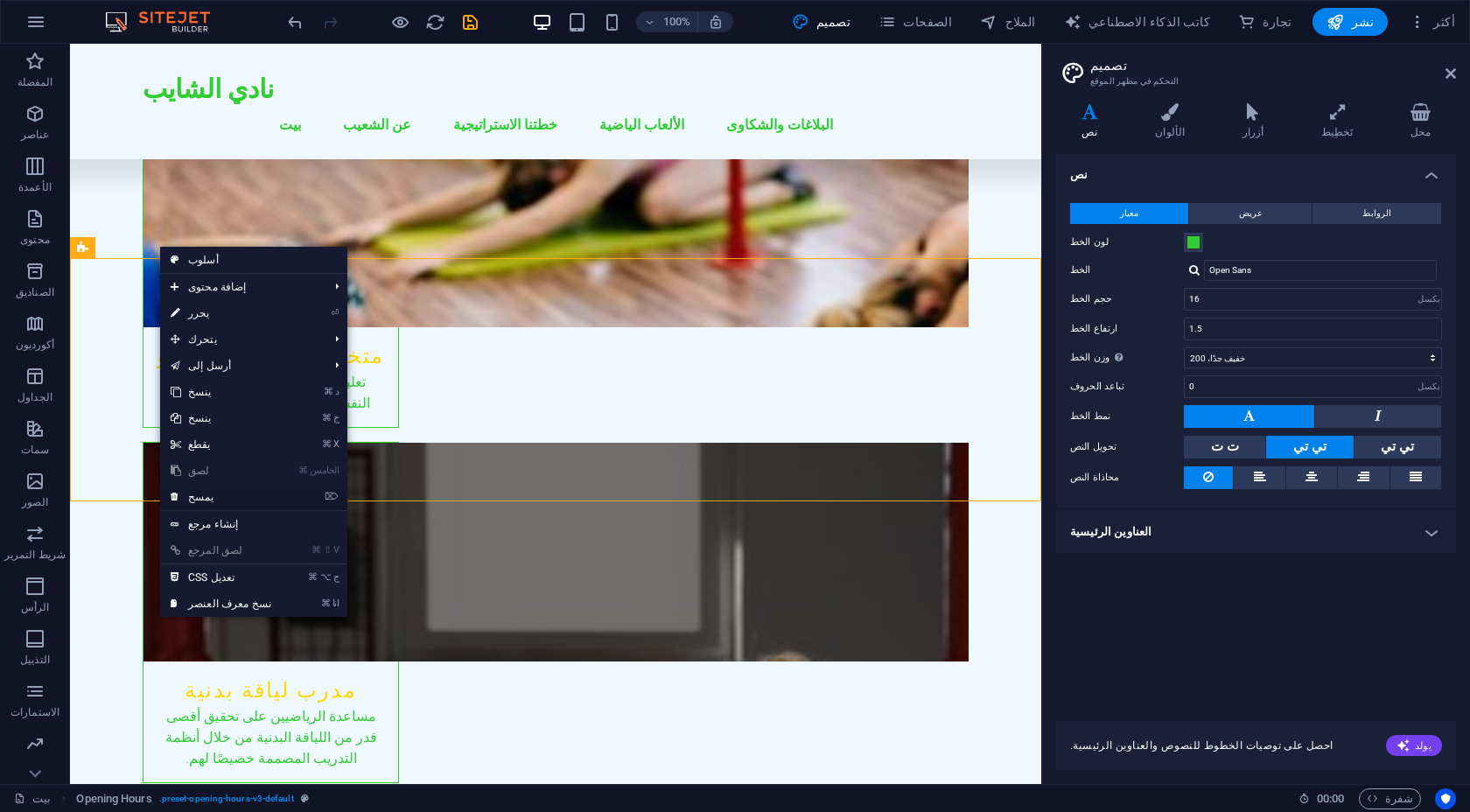
click at [226, 494] on link "⌦ يمسح" at bounding box center [220, 497] width 122 height 26
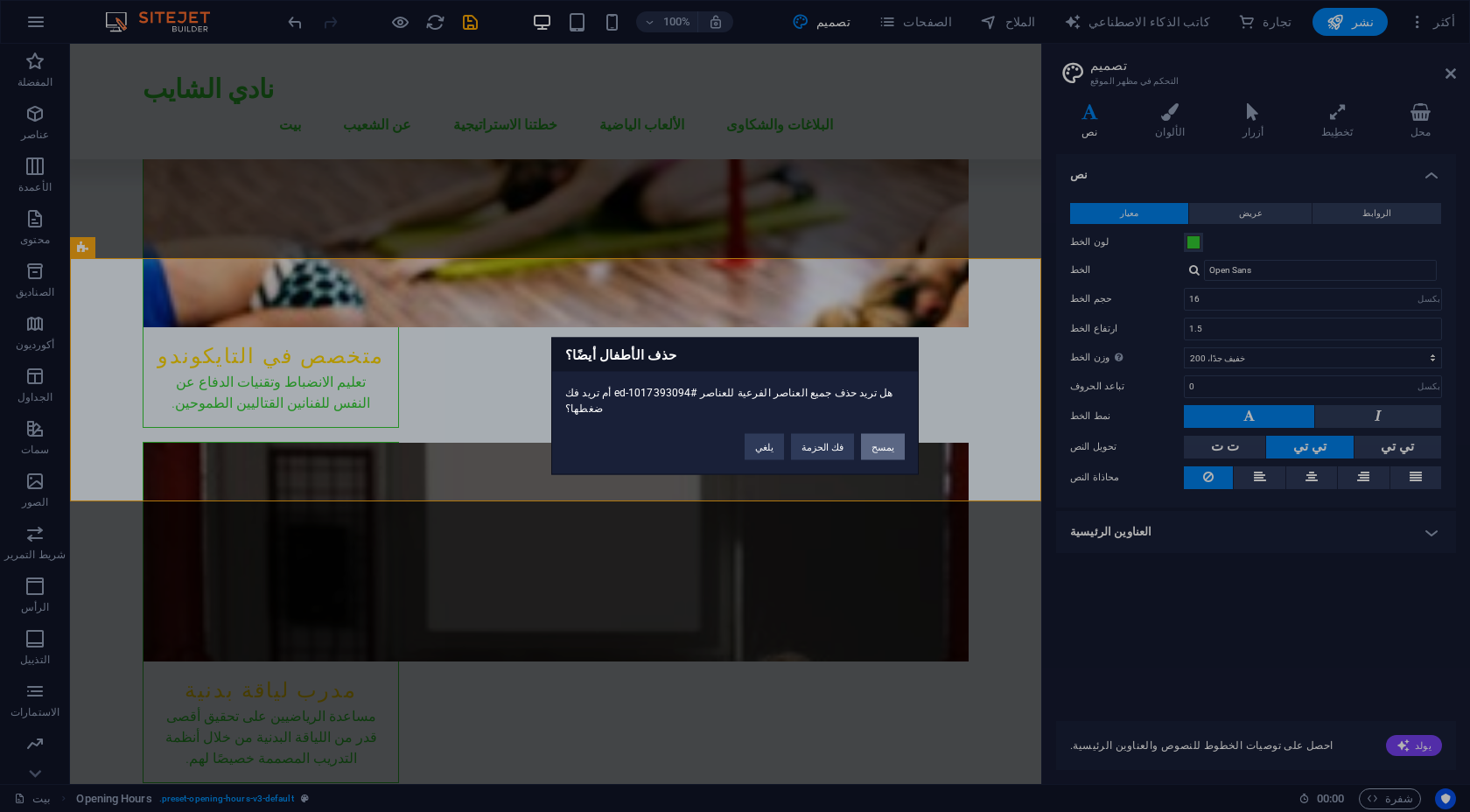
click at [878, 442] on font "يمسح" at bounding box center [883, 447] width 23 height 10
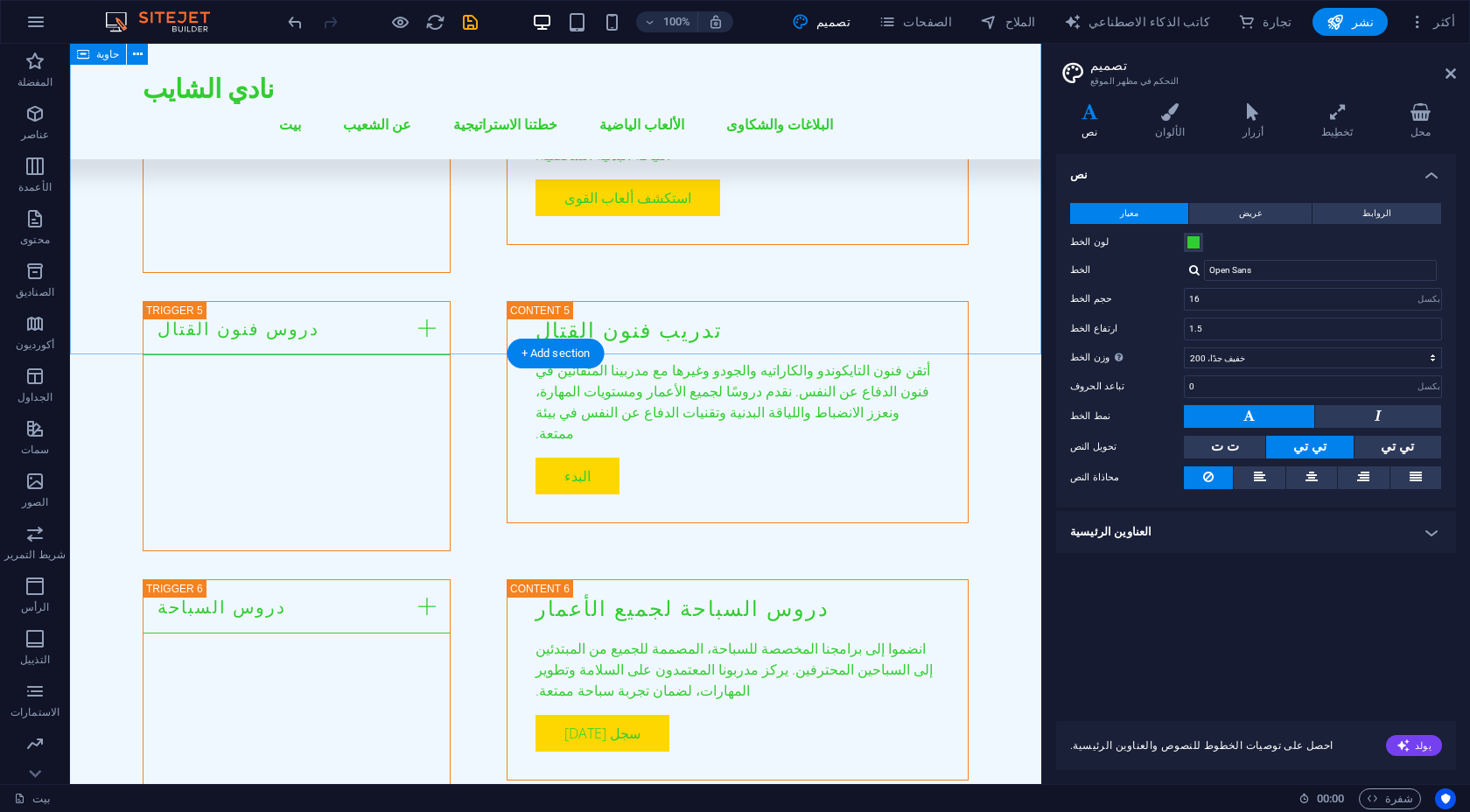
scroll to position [3917, 0]
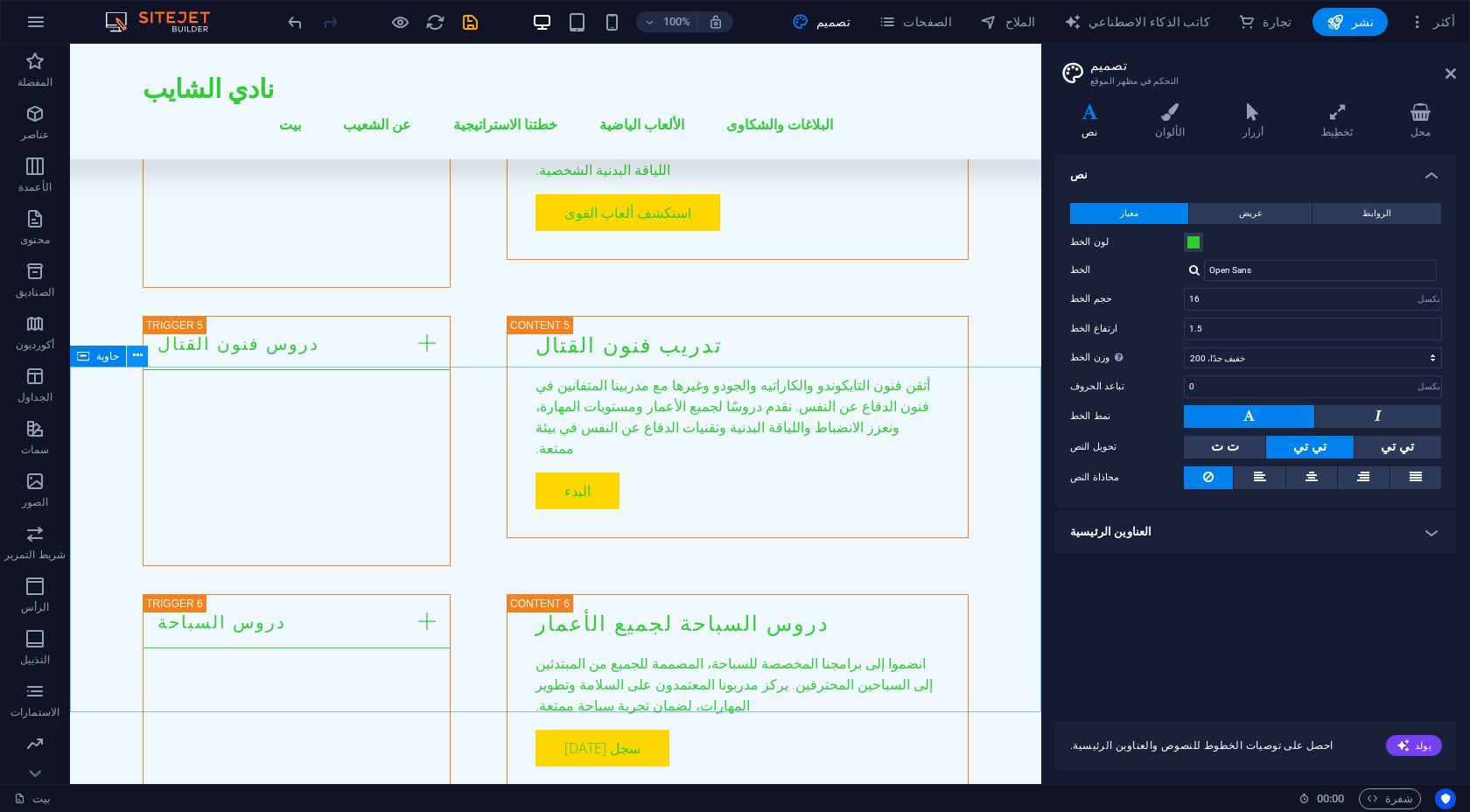
click at [133, 357] on icon at bounding box center [138, 355] width 10 height 18
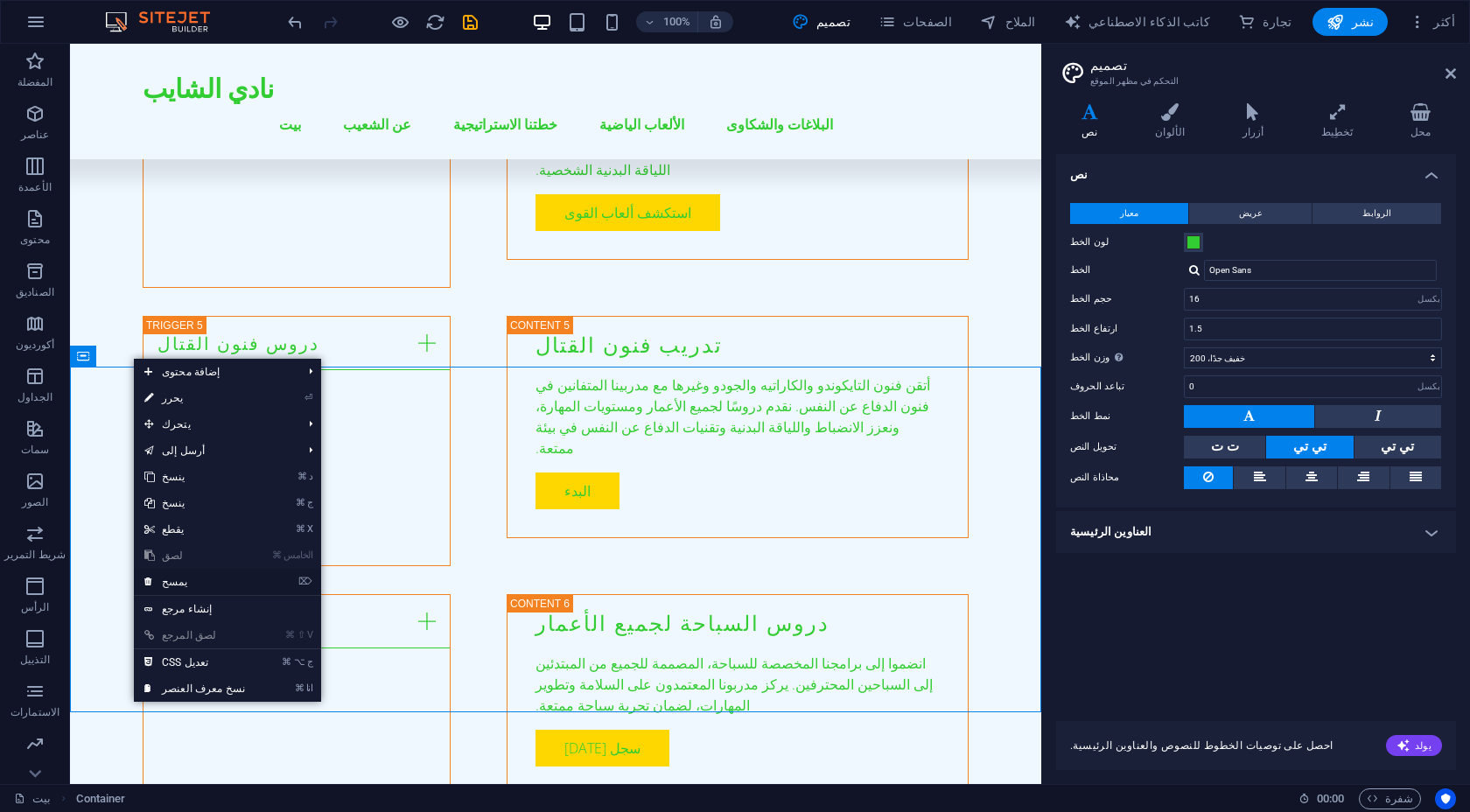
click at [237, 575] on link "⌦ يمسح" at bounding box center [195, 581] width 122 height 26
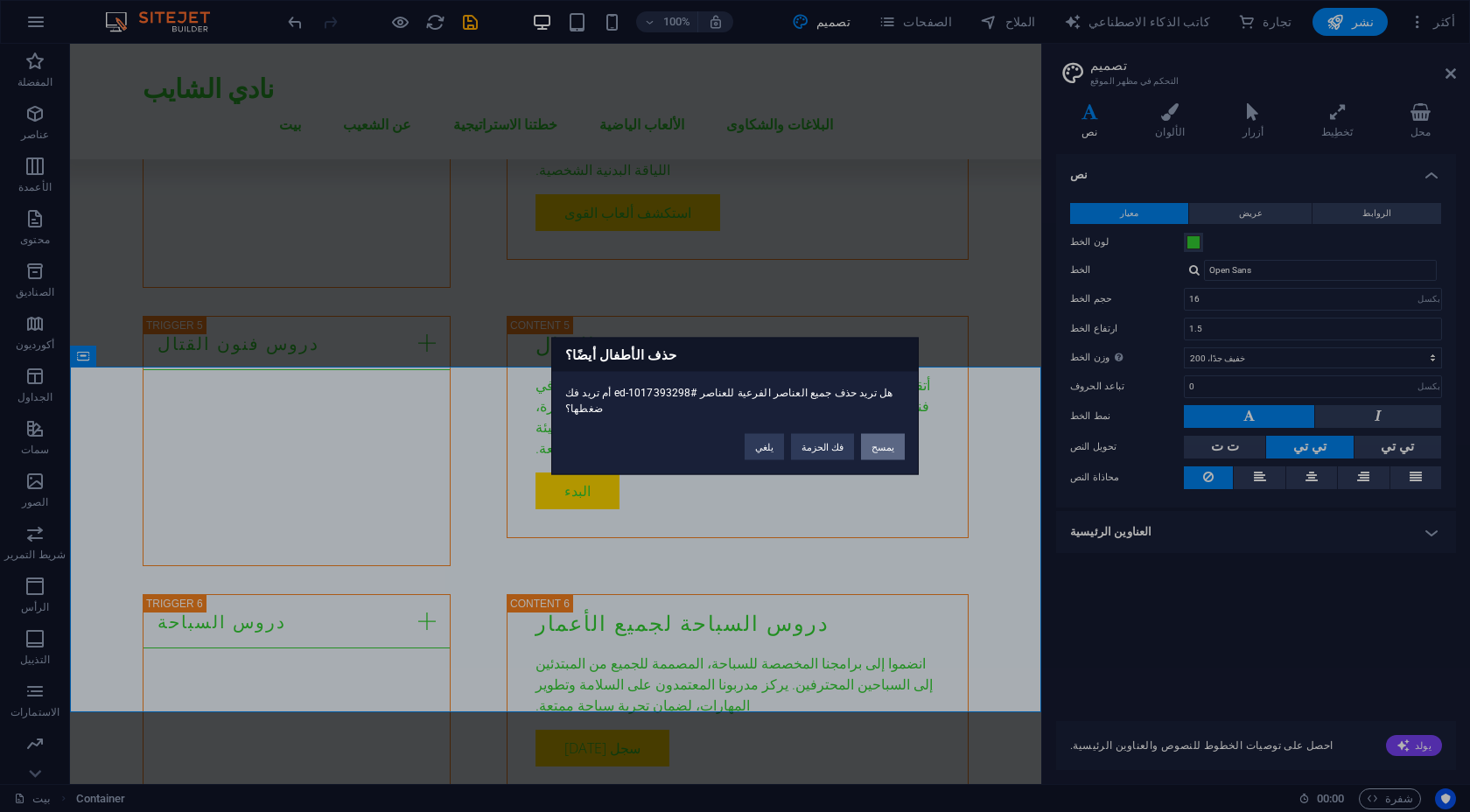
click at [877, 438] on button "يمسح" at bounding box center [883, 447] width 44 height 26
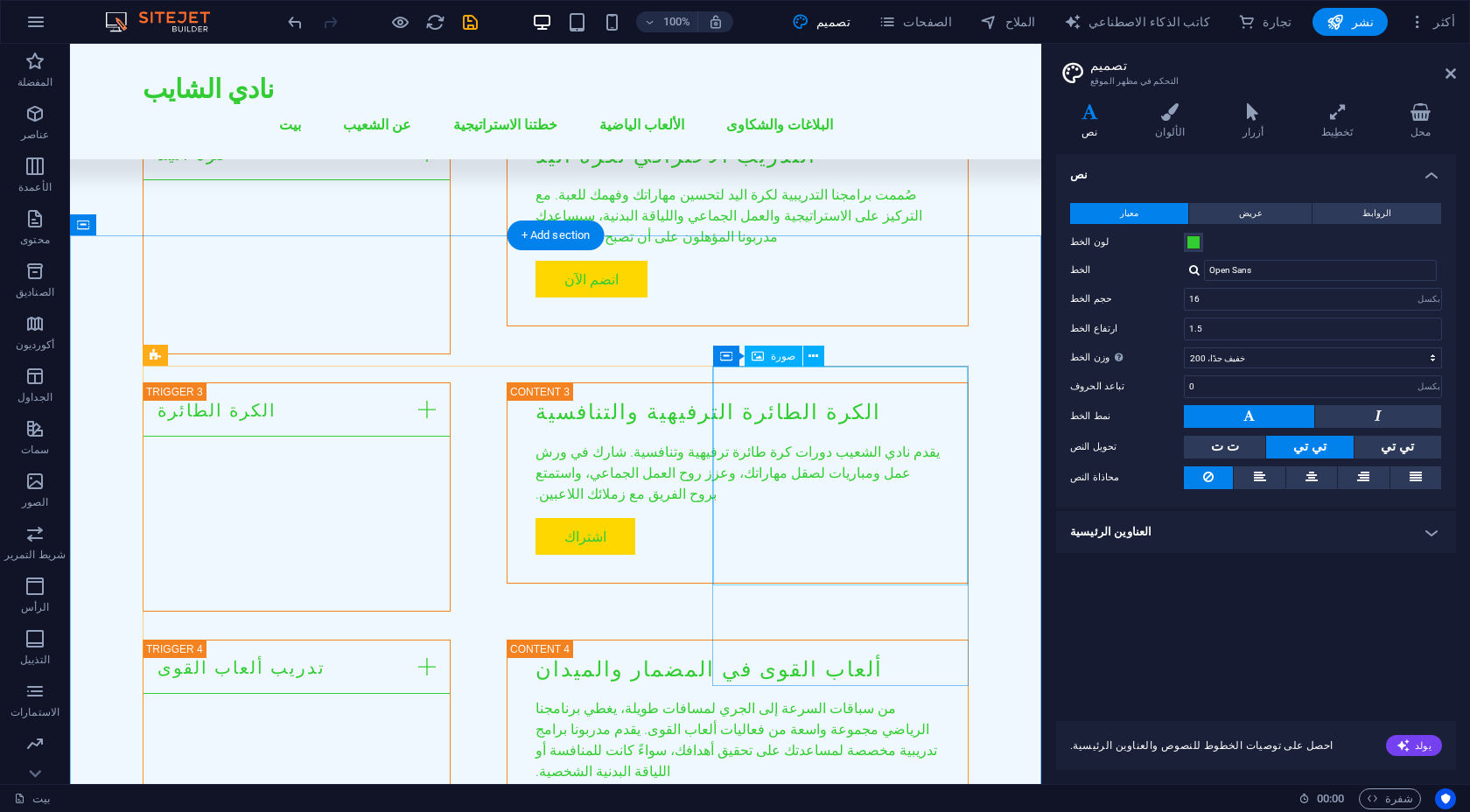
scroll to position [3127, 0]
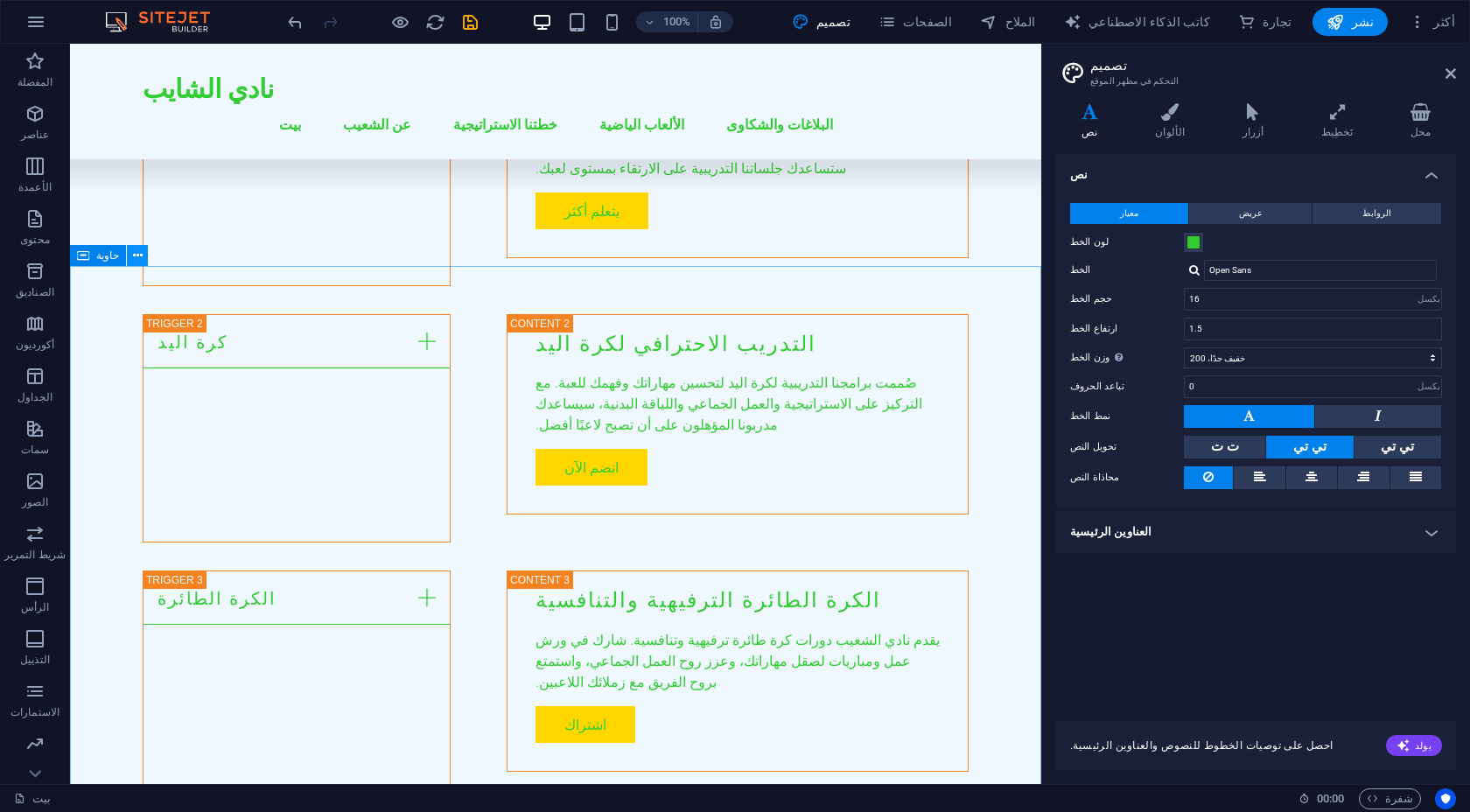
click at [133, 253] on icon at bounding box center [138, 256] width 10 height 18
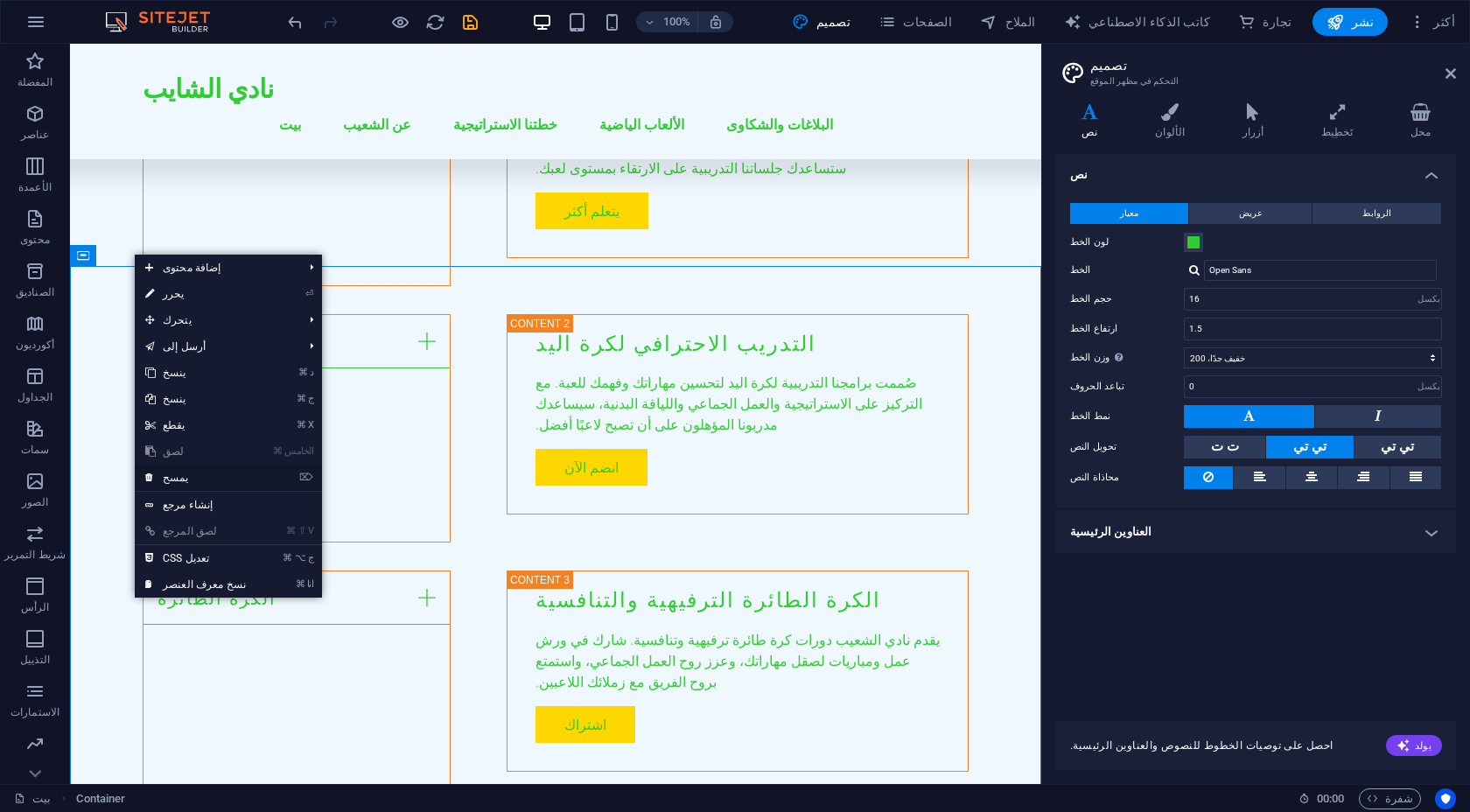
click at [206, 468] on link "⌦ يمسح" at bounding box center [195, 477] width 122 height 26
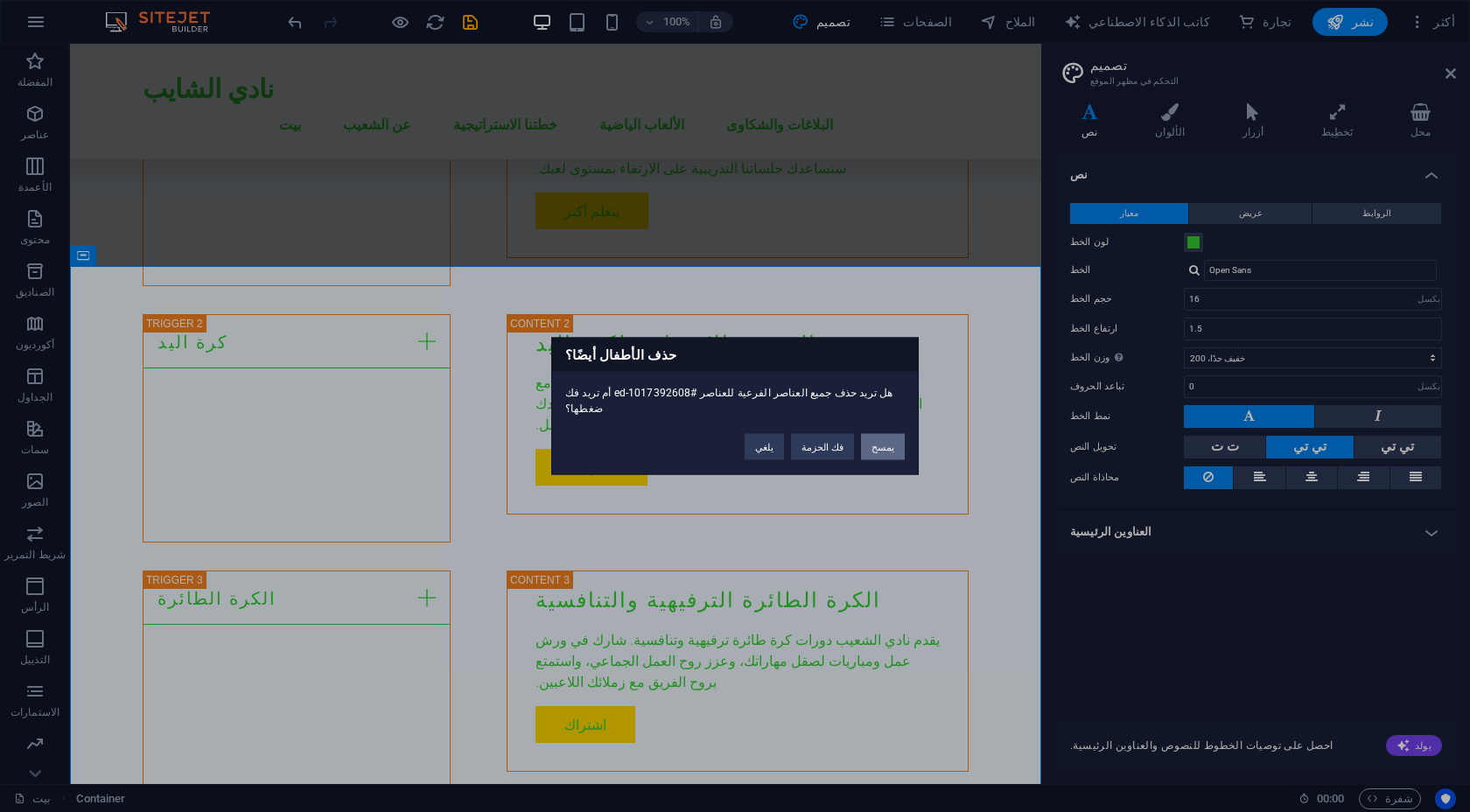
click at [872, 434] on button "يمسح" at bounding box center [883, 447] width 44 height 26
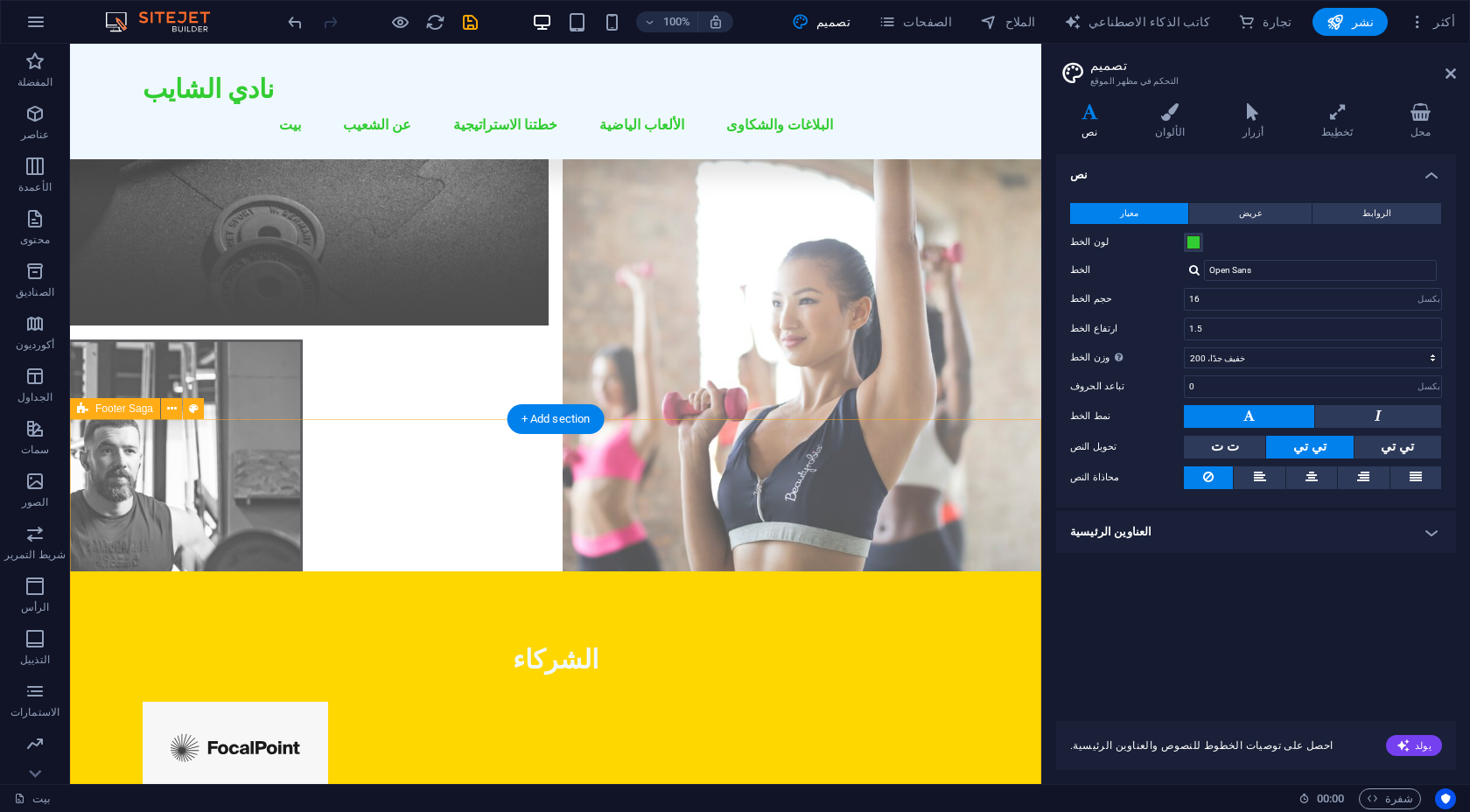
scroll to position [5267, 0]
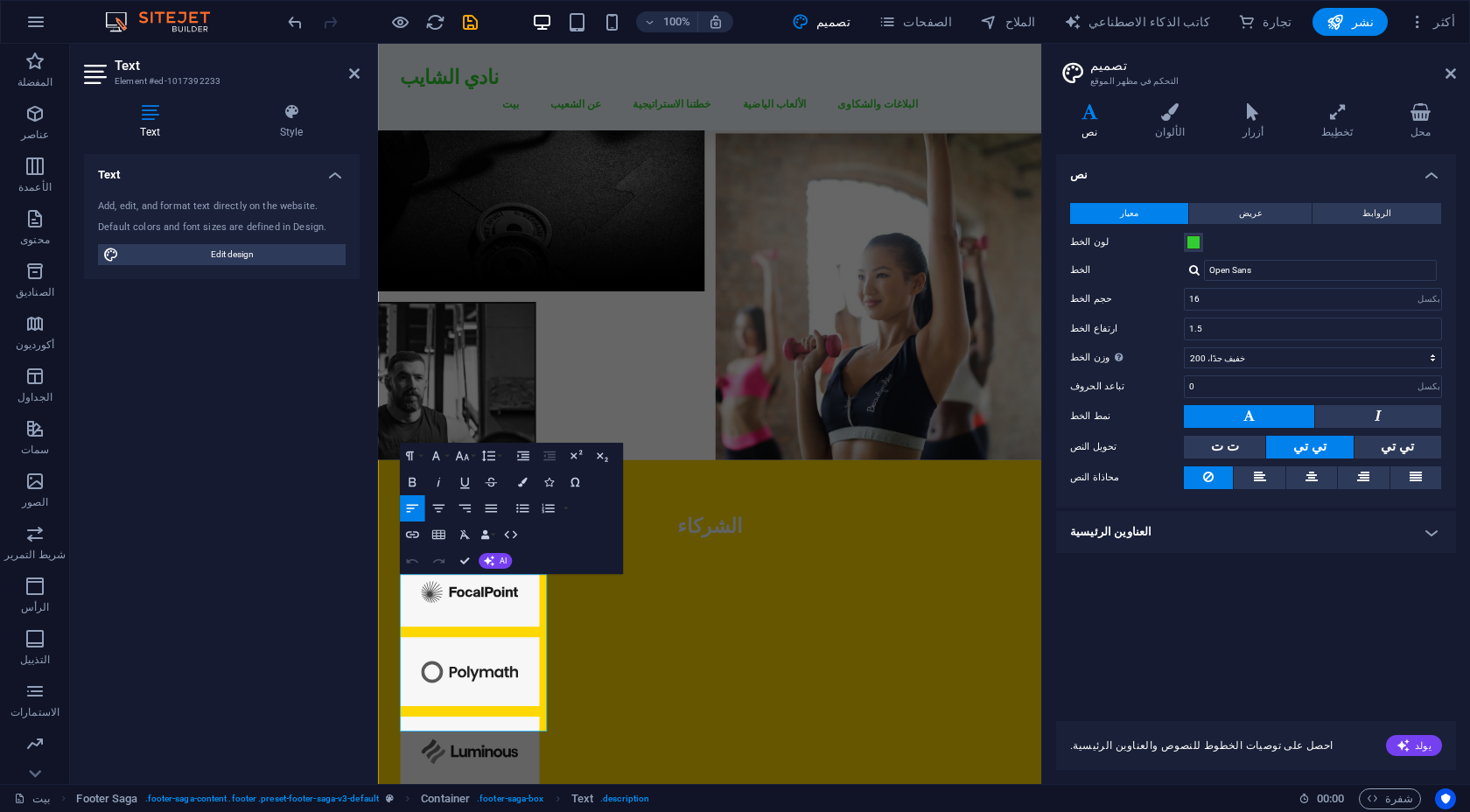
scroll to position [4956, 0]
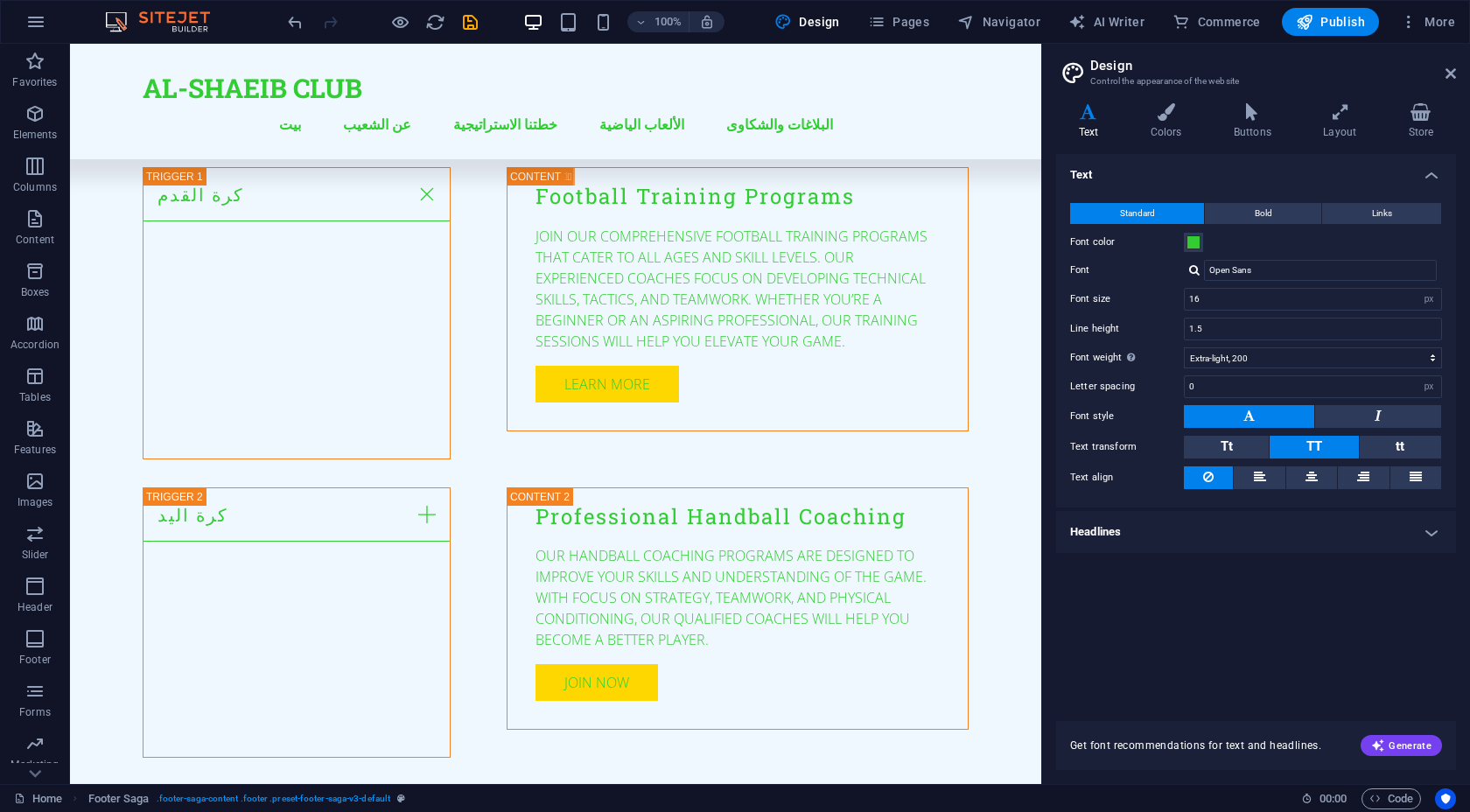
scroll to position [3219, 0]
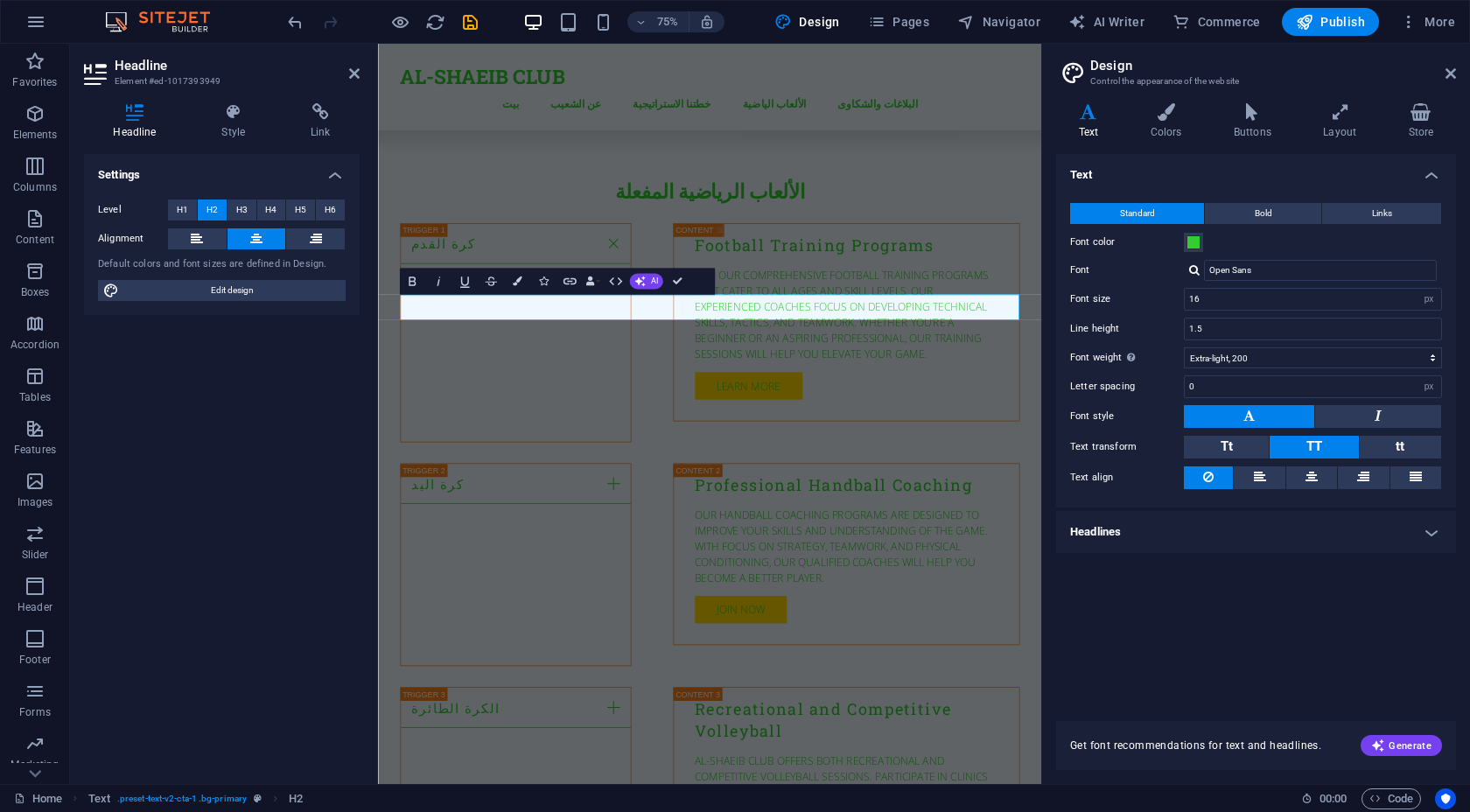
scroll to position [0, -4]
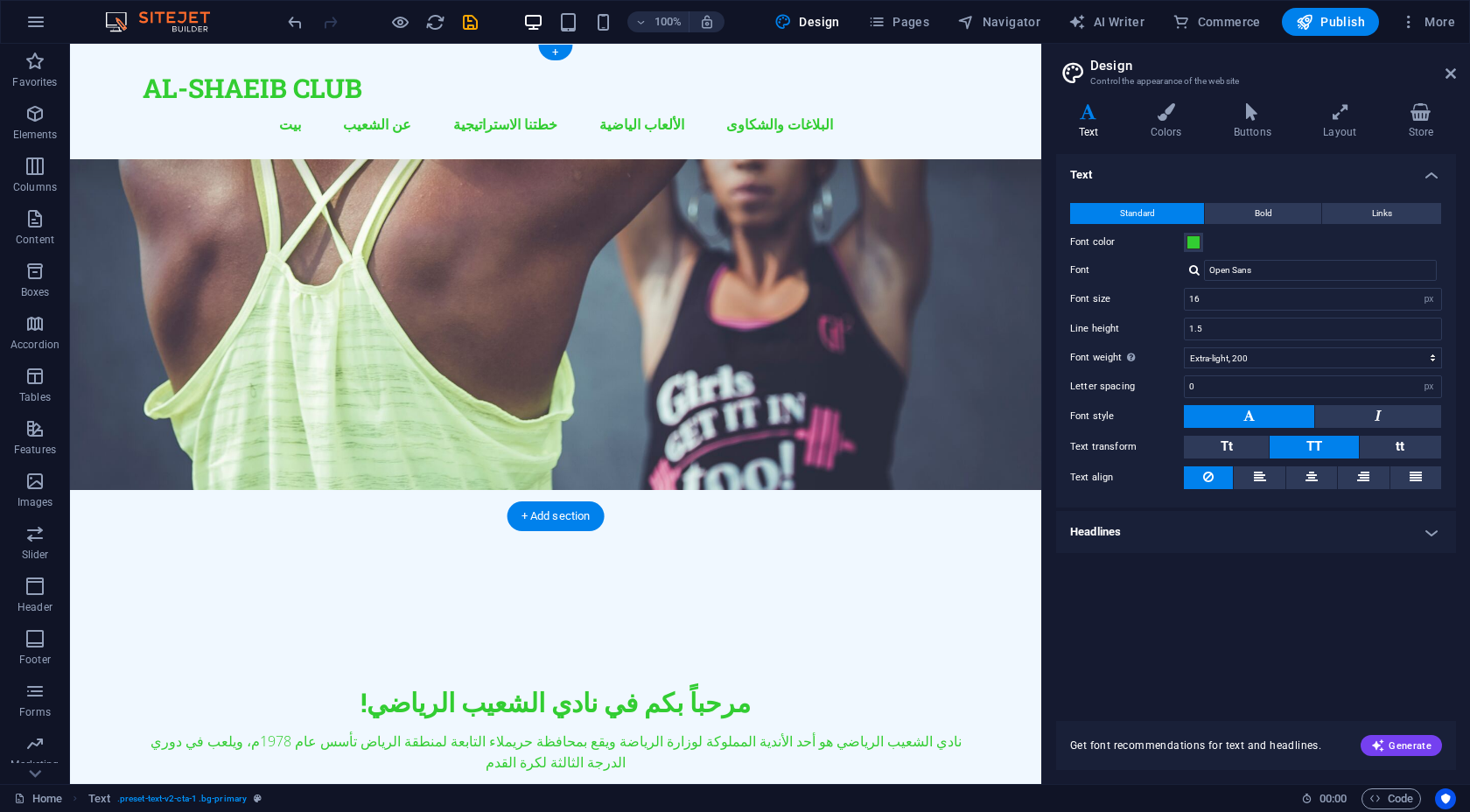
scroll to position [0, 0]
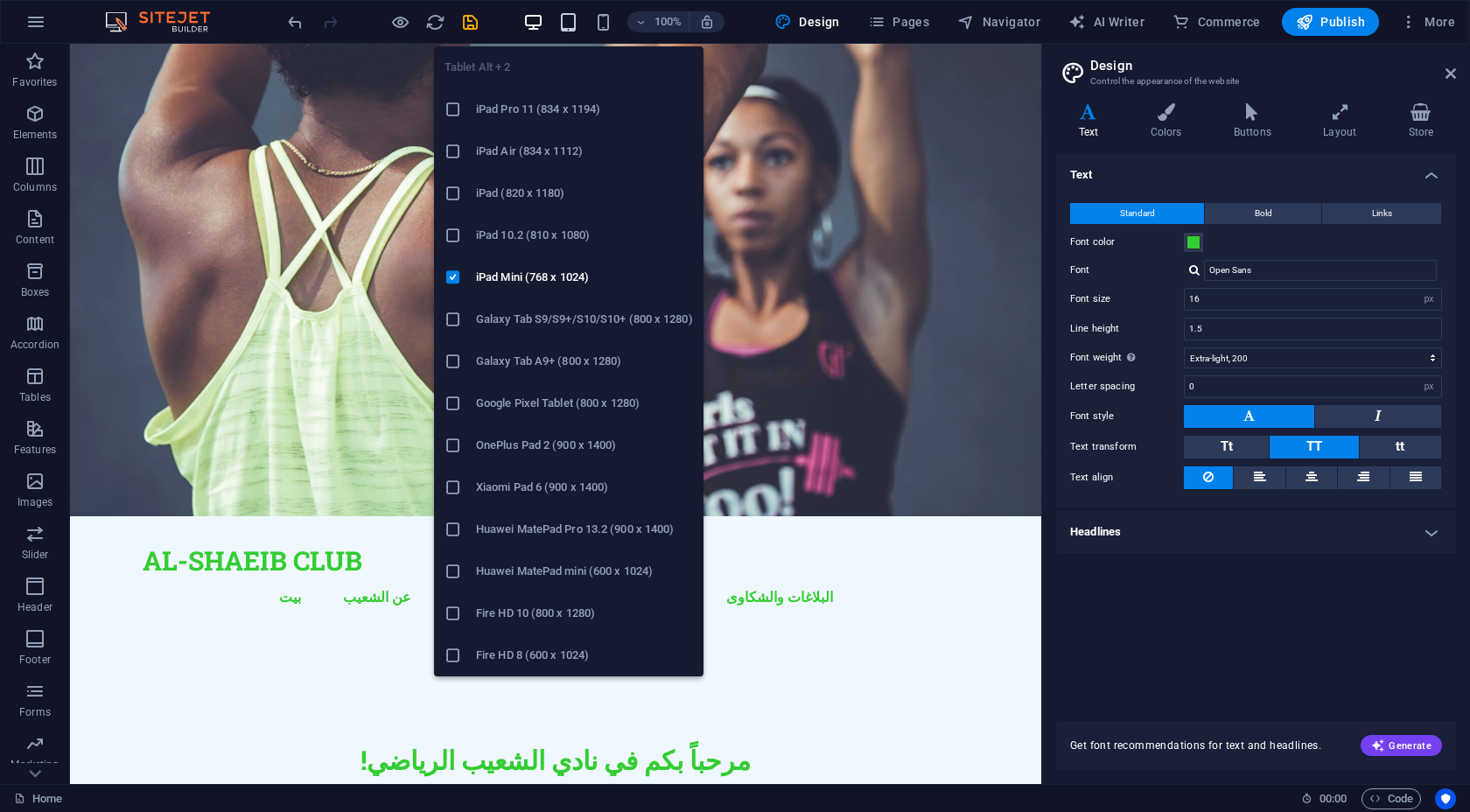
click at [571, 14] on icon "button" at bounding box center [568, 22] width 20 height 20
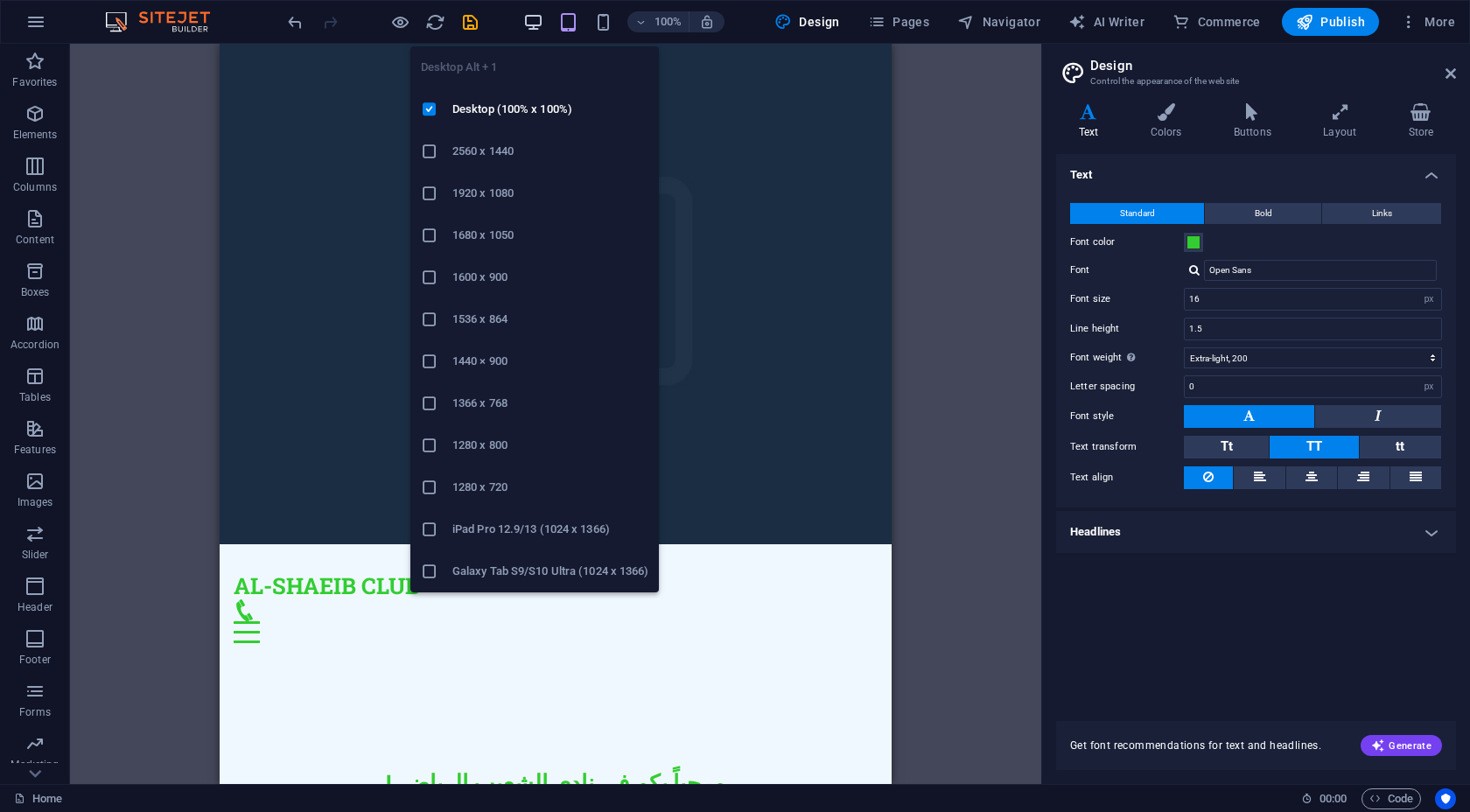
click at [544, 22] on icon "button" at bounding box center [534, 22] width 20 height 20
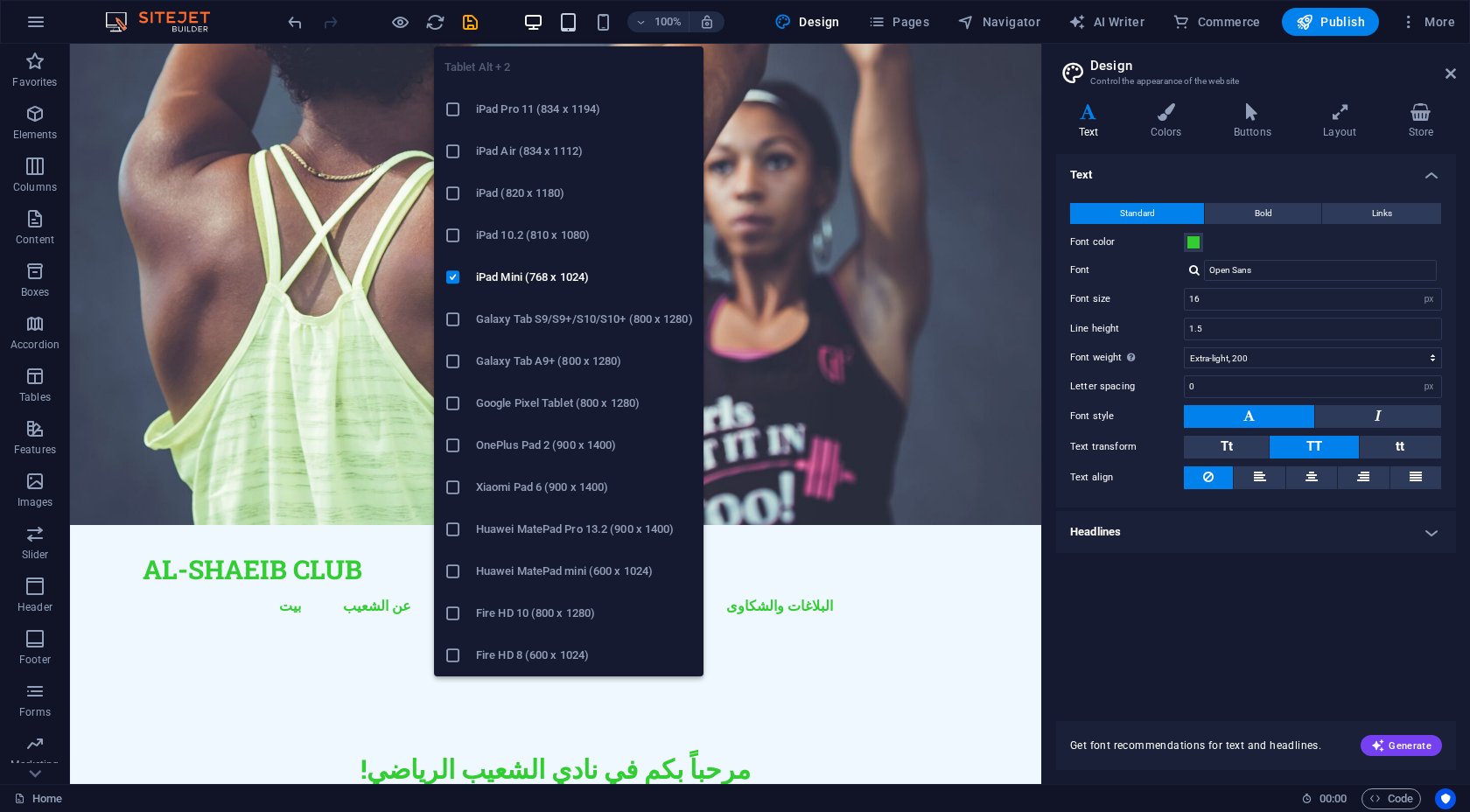
click at [572, 21] on icon "button" at bounding box center [568, 22] width 20 height 20
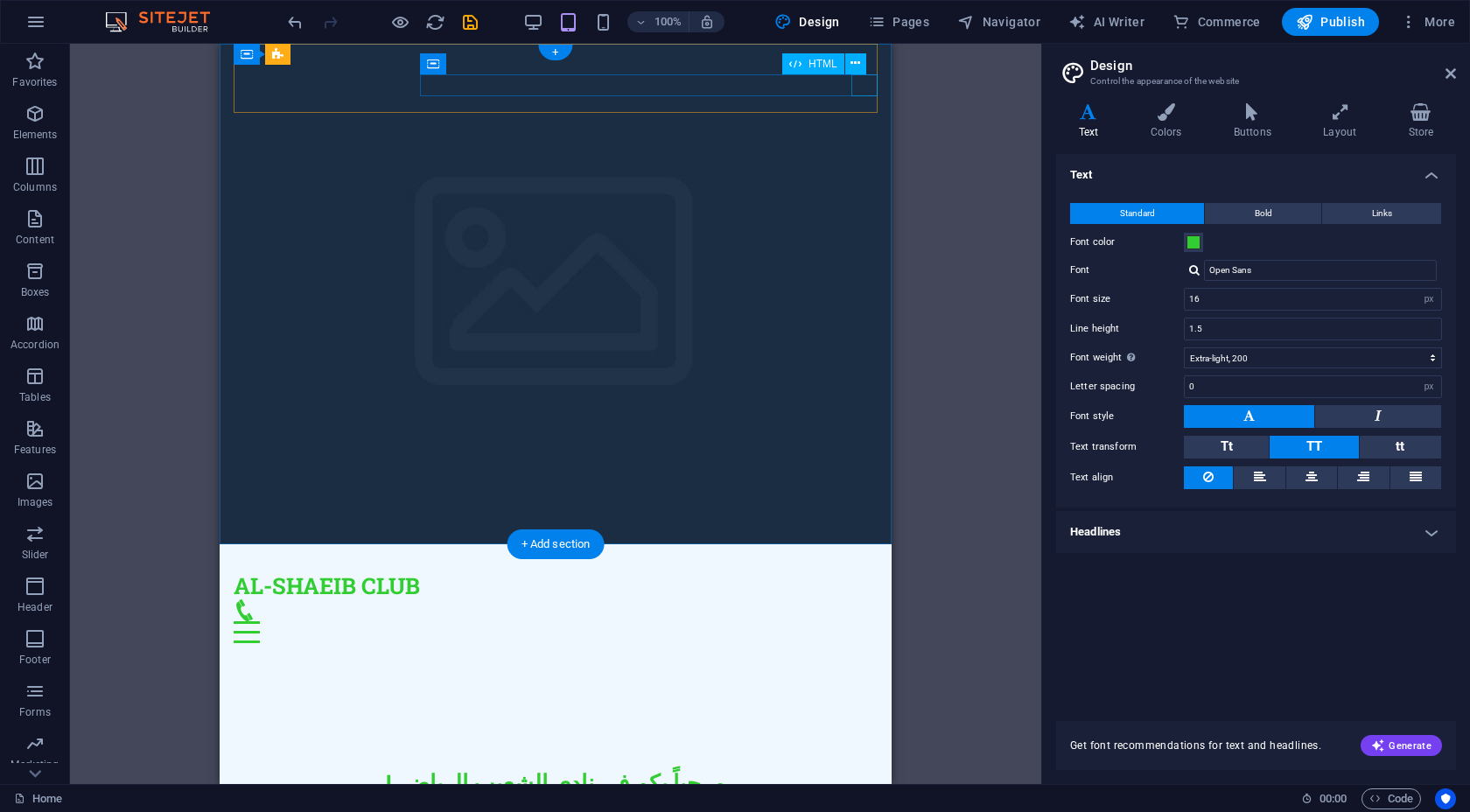
click at [858, 621] on div "Menu" at bounding box center [555, 632] width 644 height 22
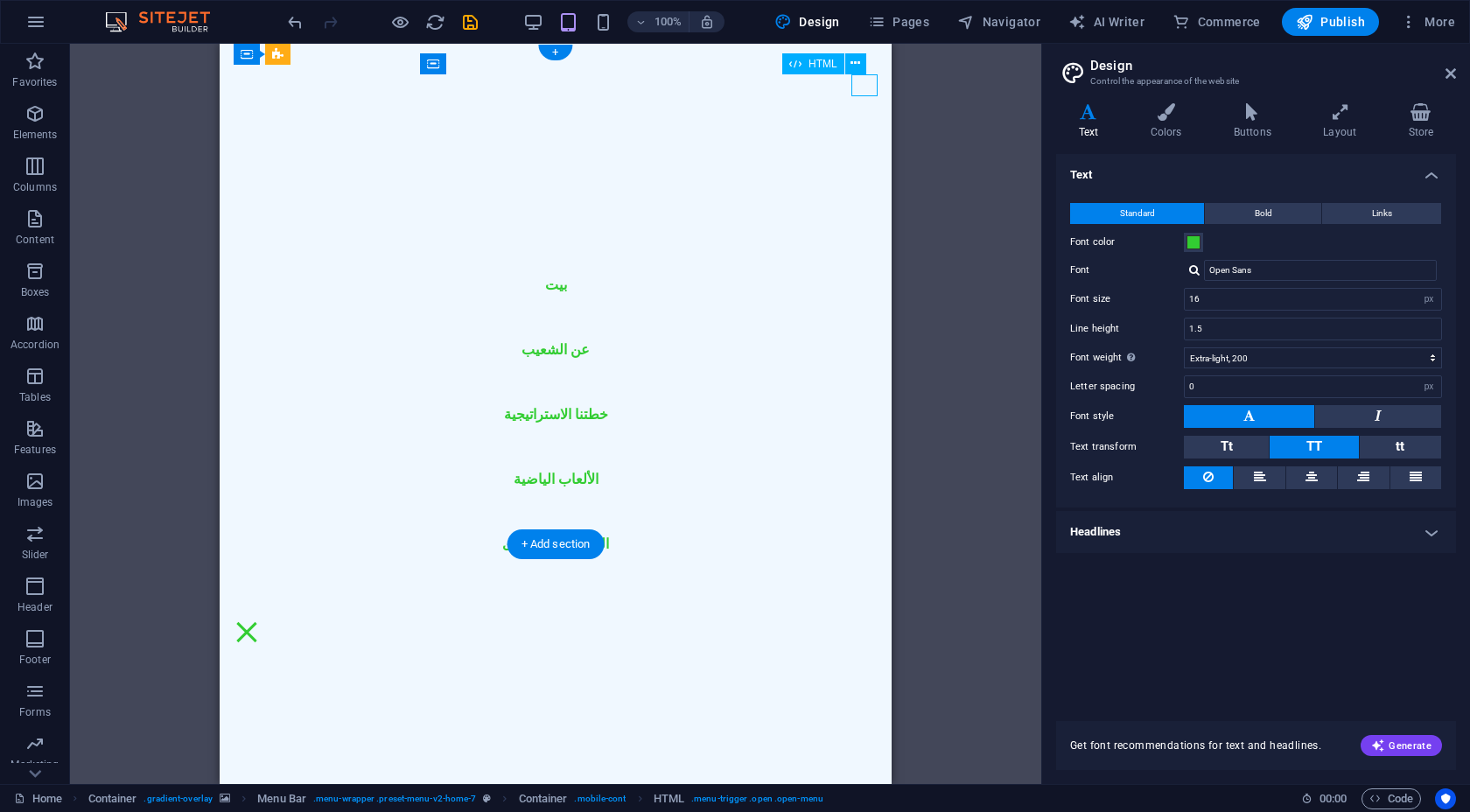
click at [259, 621] on div "Menu" at bounding box center [247, 632] width 26 height 22
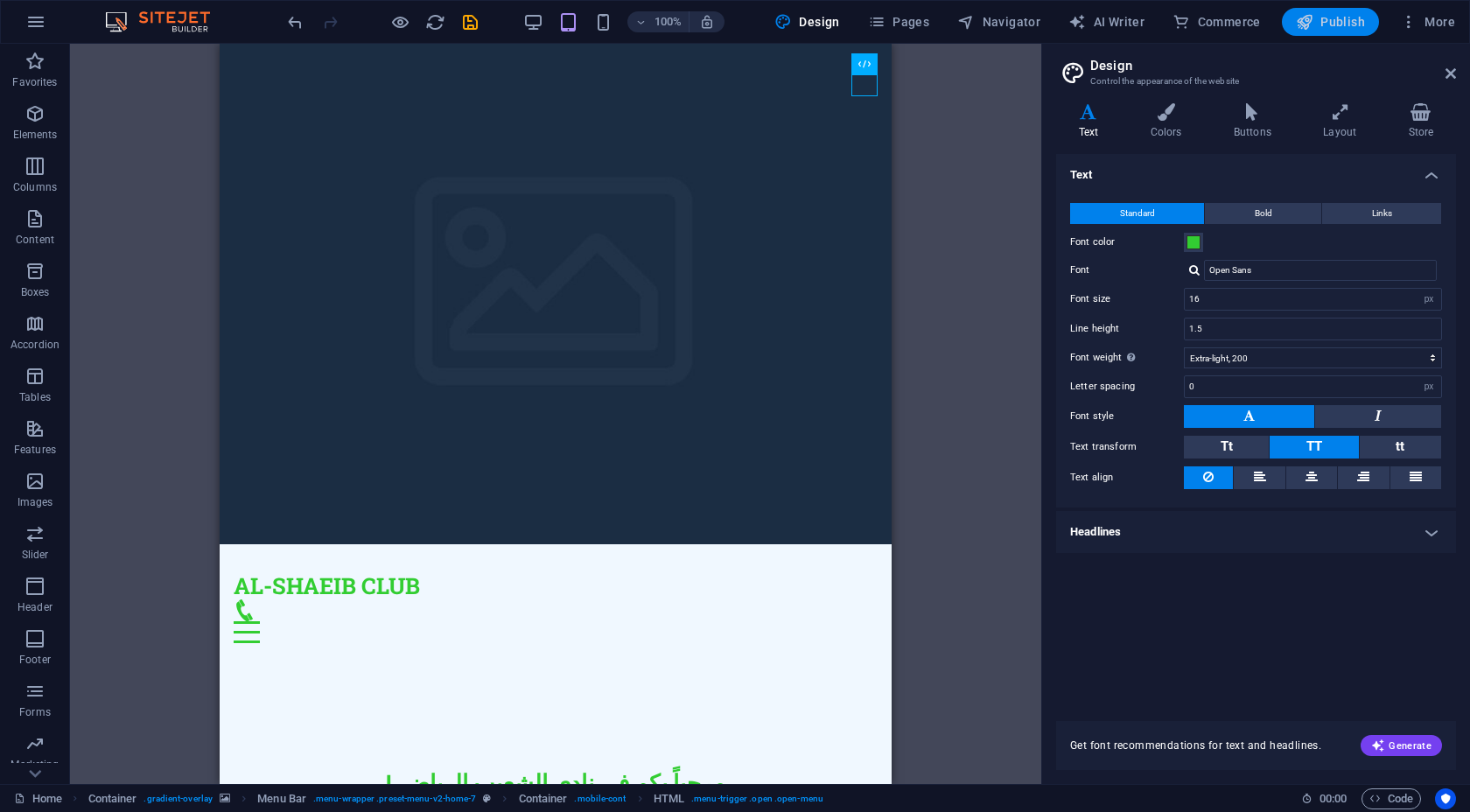
click at [1317, 34] on button "Publish" at bounding box center [1330, 22] width 97 height 28
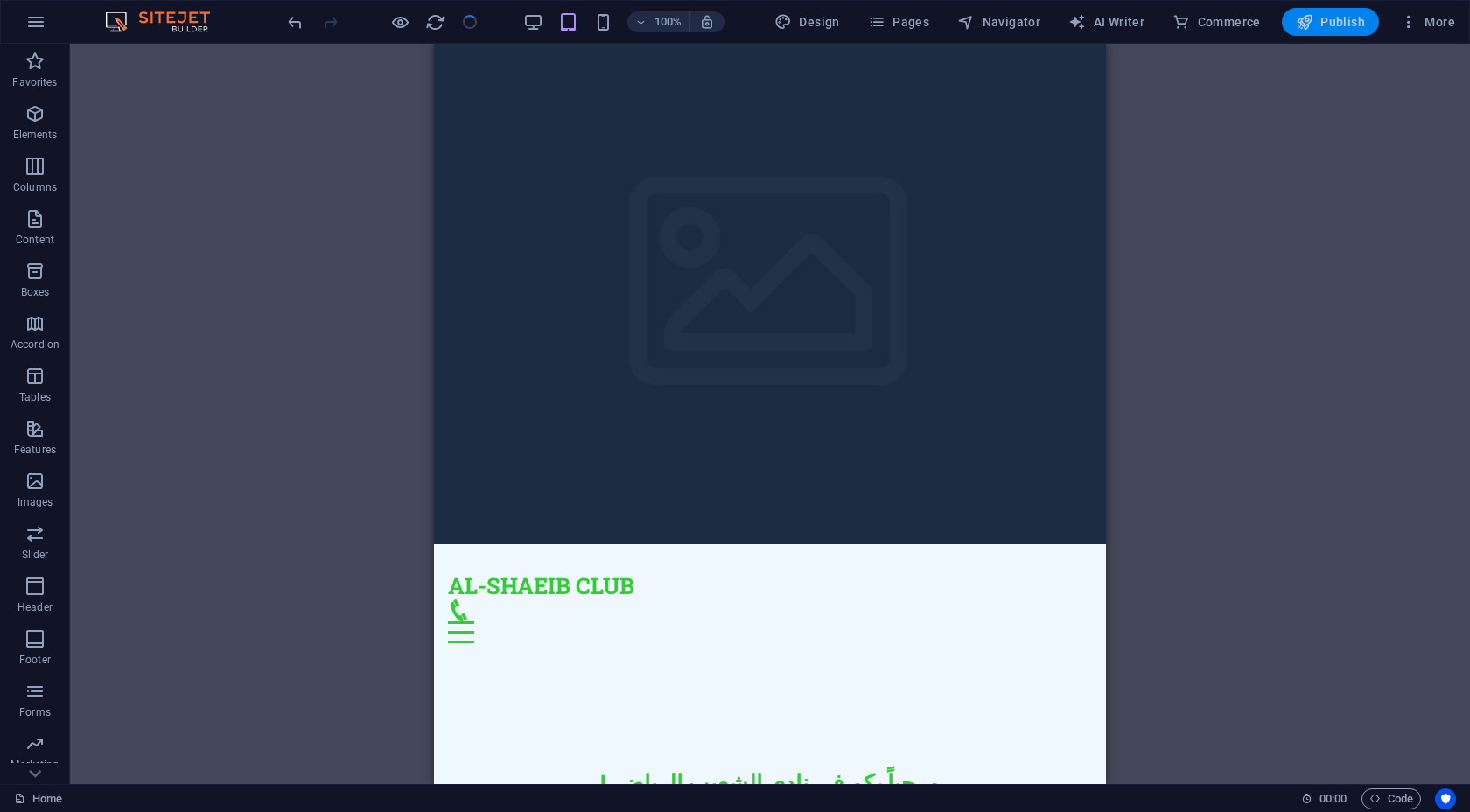
click at [1331, 28] on span "Publish" at bounding box center [1330, 21] width 69 height 17
checkbox input "false"
